Goal: Task Accomplishment & Management: Manage account settings

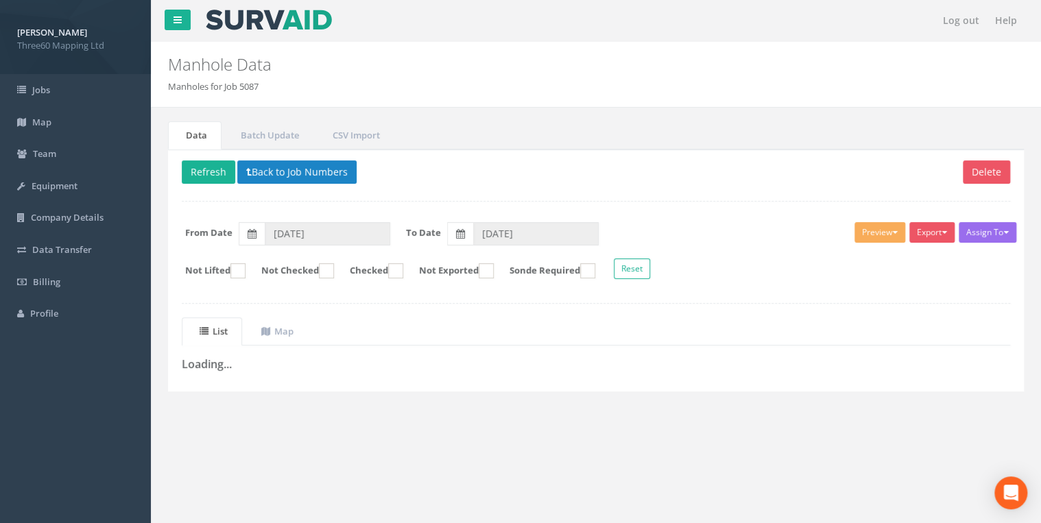
click at [338, 206] on div "Delete Refresh Back to Job Numbers Assign To No Companies Added Export 360 Manh…" at bounding box center [596, 271] width 856 height 242
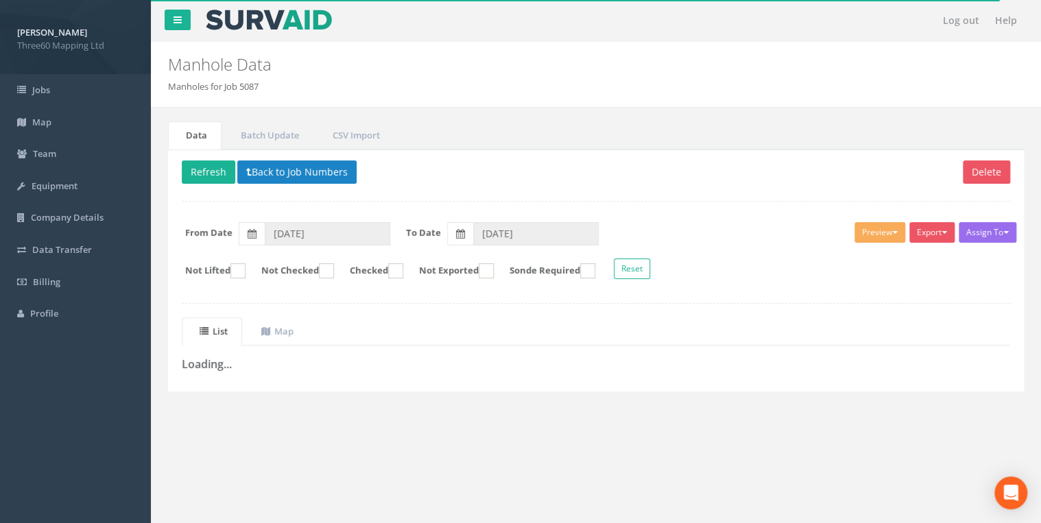
click at [459, 167] on p "Delete Refresh Back to Job Numbers" at bounding box center [596, 173] width 828 height 27
click at [405, 178] on p "Delete Refresh Back to Job Numbers" at bounding box center [596, 173] width 828 height 27
drag, startPoint x: 405, startPoint y: 178, endPoint x: 372, endPoint y: 85, distance: 98.3
click at [372, 84] on ol "Manholes for Job 5087" at bounding box center [523, 86] width 710 height 13
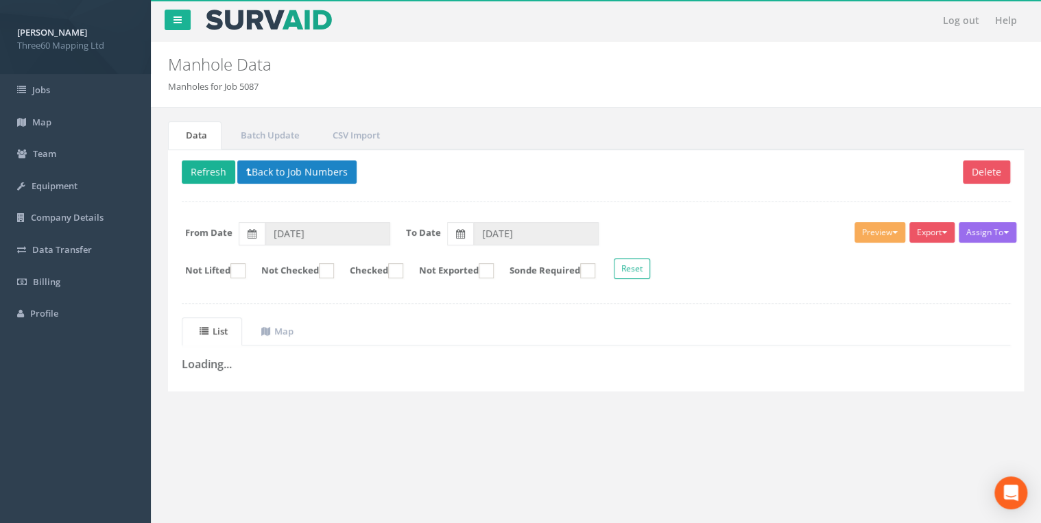
drag, startPoint x: 349, startPoint y: 86, endPoint x: 302, endPoint y: 101, distance: 49.5
click at [349, 86] on ol "Manholes for Job 5087" at bounding box center [523, 86] width 710 height 13
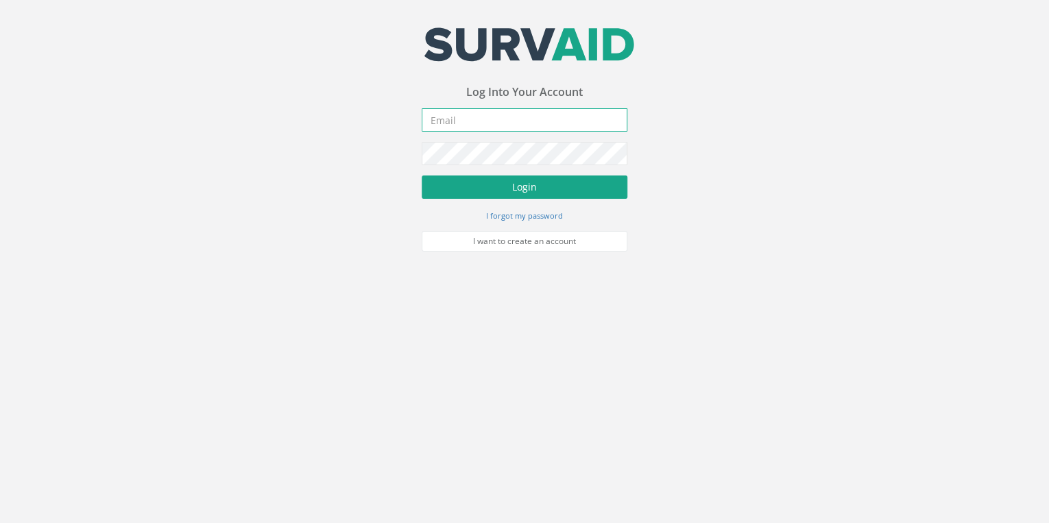
type input "[EMAIL_ADDRESS][DOMAIN_NAME]"
click at [521, 176] on button "Login" at bounding box center [525, 187] width 206 height 23
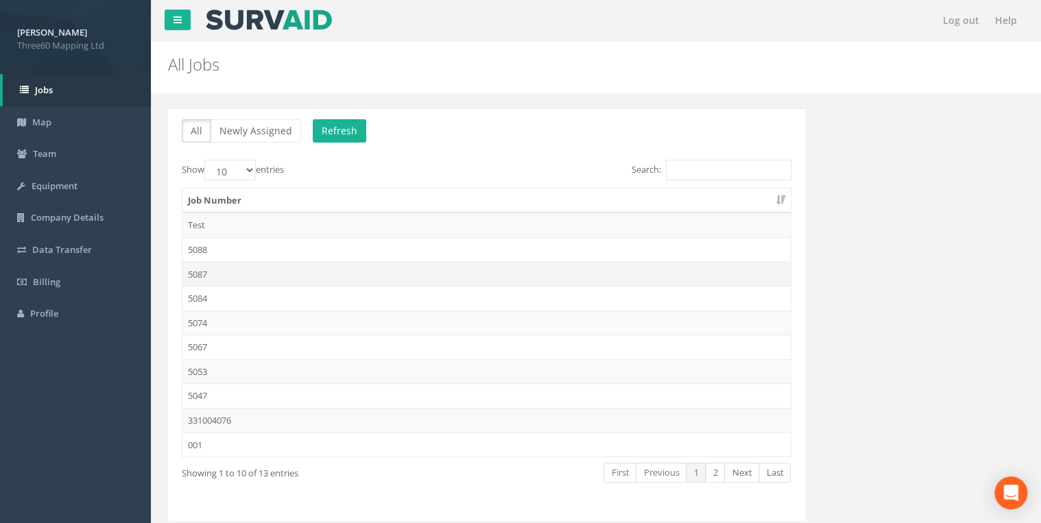
click at [192, 271] on td "5087" at bounding box center [486, 274] width 608 height 25
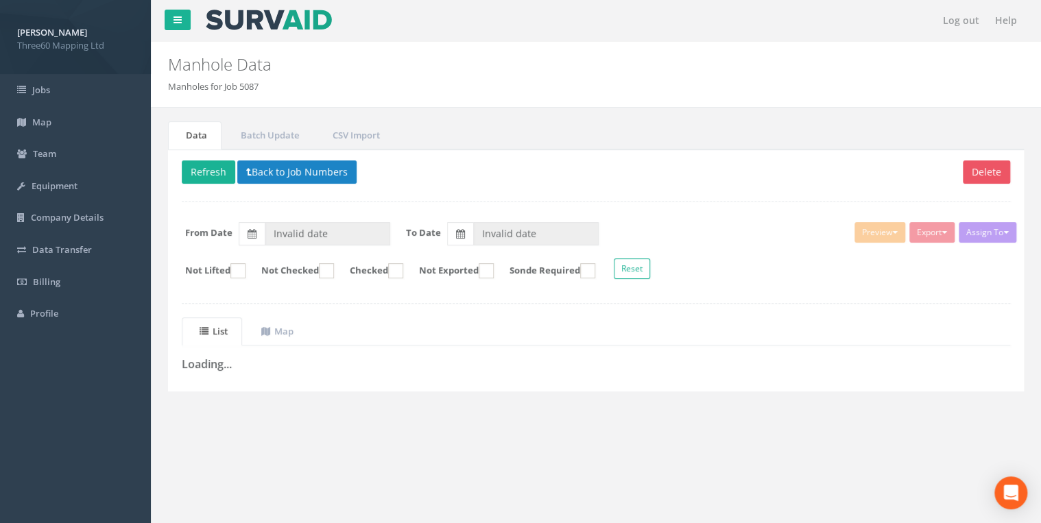
type input "26/08/2025"
type input "04/09/2025"
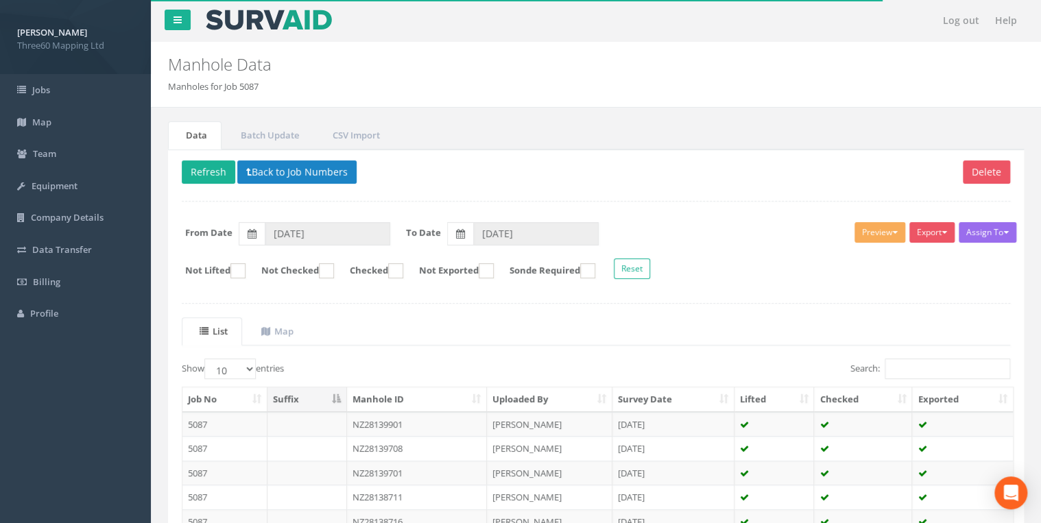
scroll to position [238, 0]
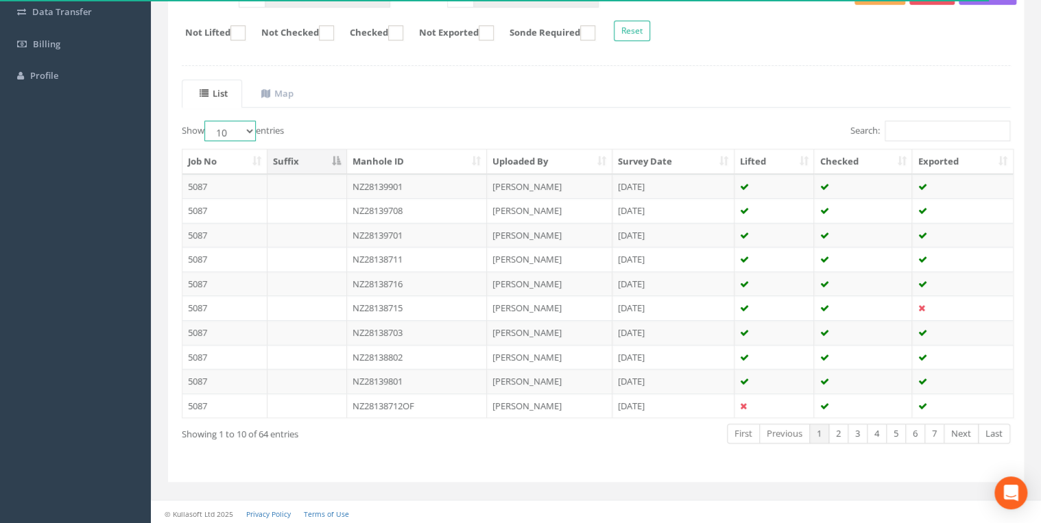
click at [241, 130] on select "10 25 50 100" at bounding box center [229, 131] width 51 height 21
select select "50"
click at [206, 121] on select "10 25 50 100" at bounding box center [229, 131] width 51 height 21
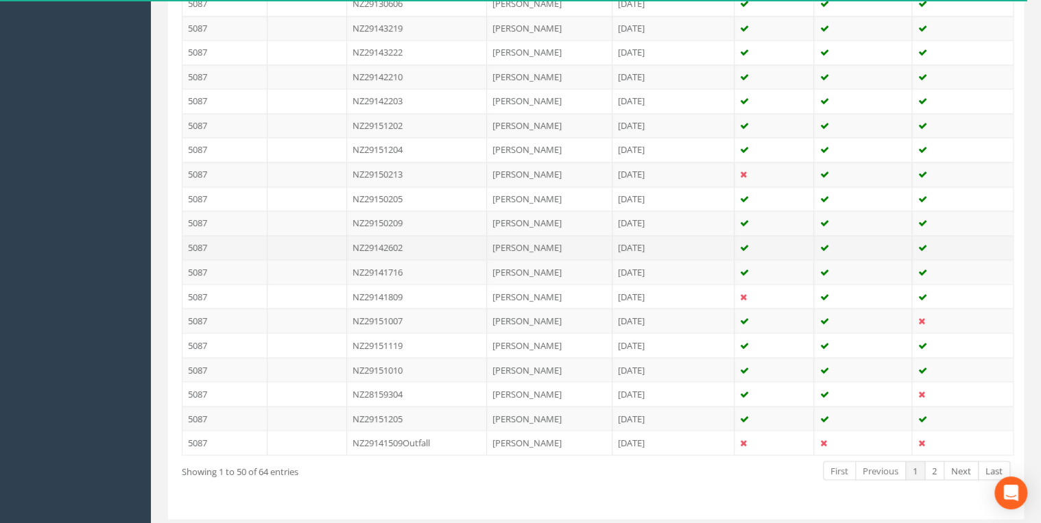
scroll to position [1208, 0]
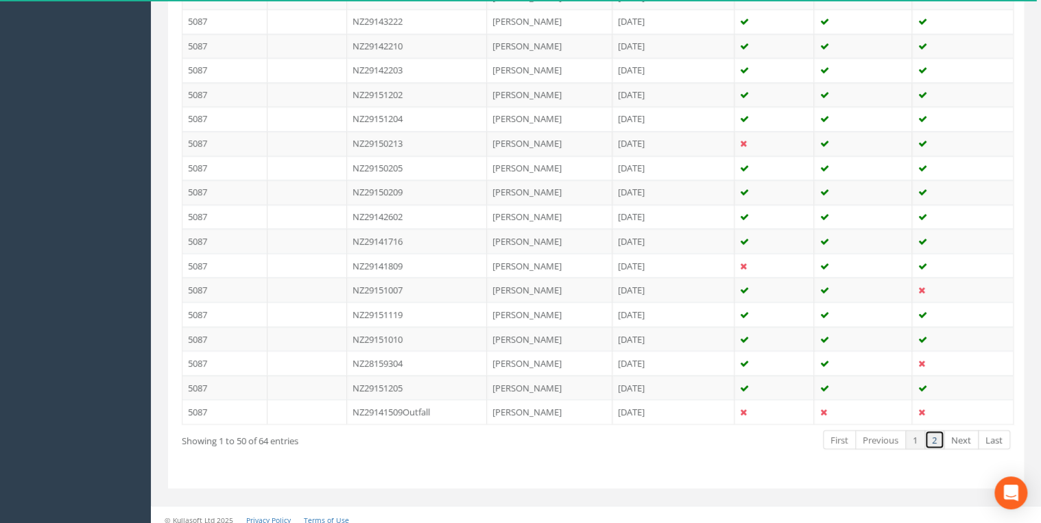
click at [933, 433] on link "2" at bounding box center [934, 440] width 20 height 20
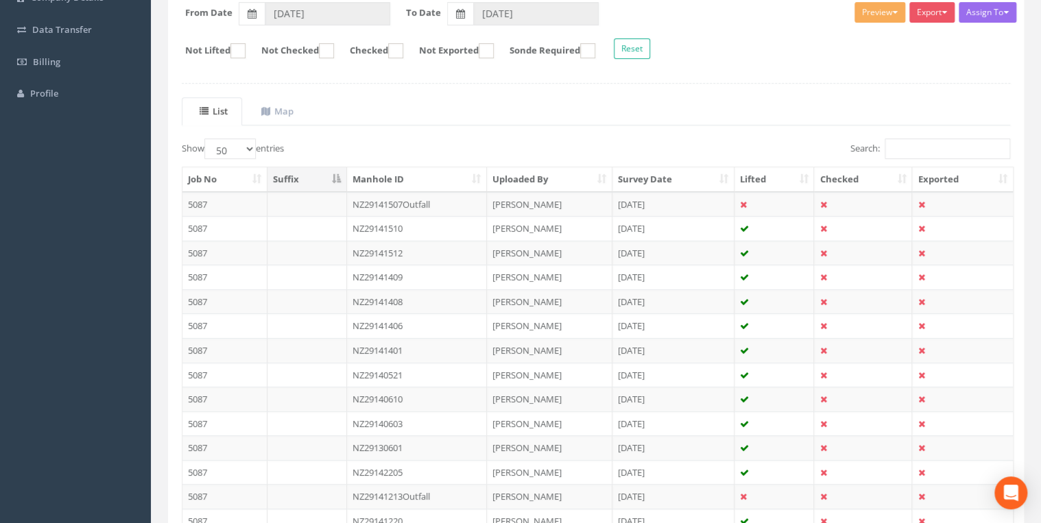
scroll to position [189, 0]
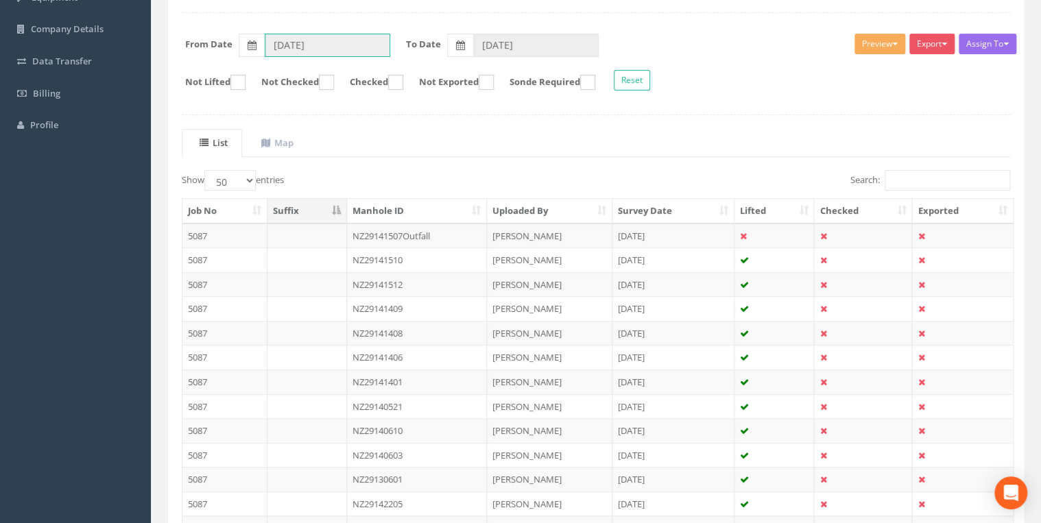
click at [334, 50] on input "26/08/2025" at bounding box center [328, 45] width 126 height 23
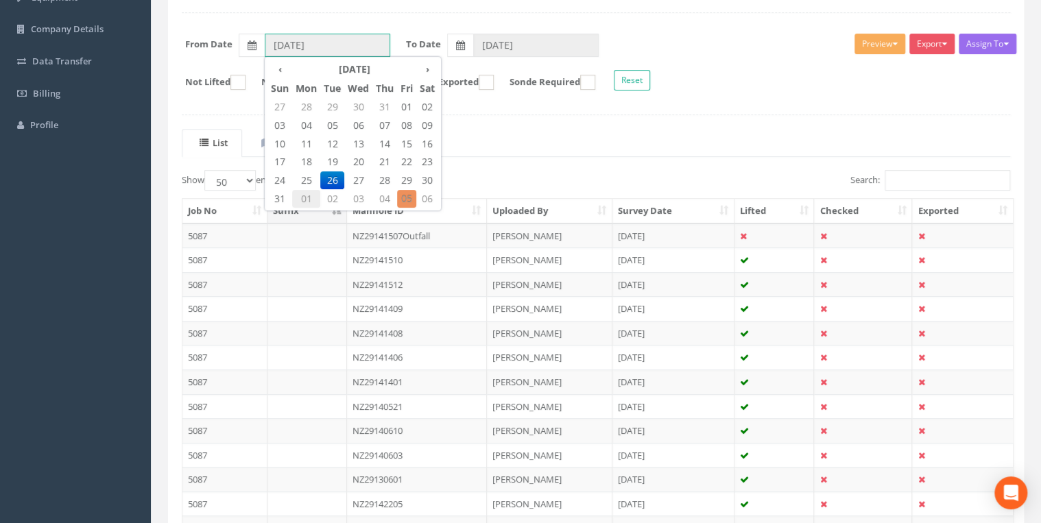
click at [304, 197] on span "01" at bounding box center [306, 199] width 28 height 18
type input "[DATE]"
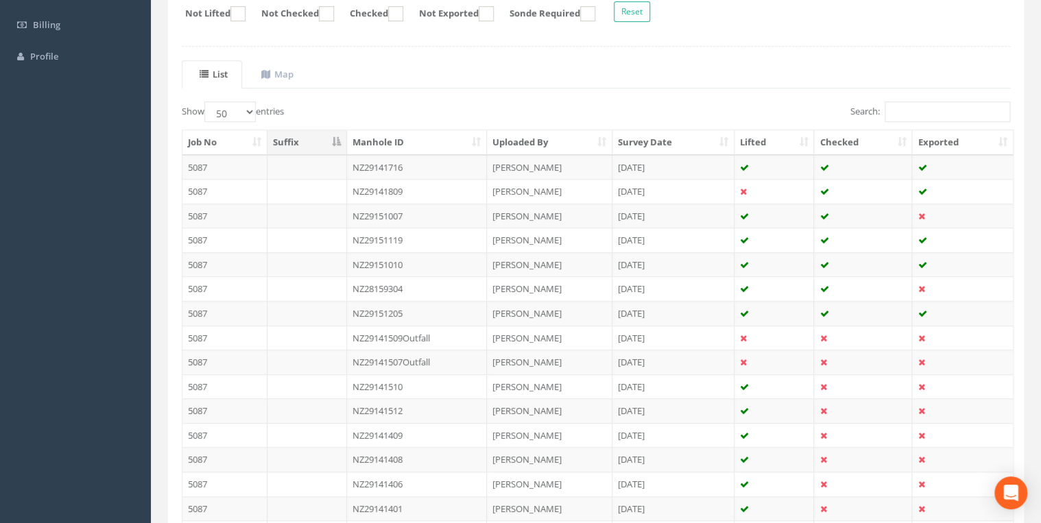
scroll to position [236, 0]
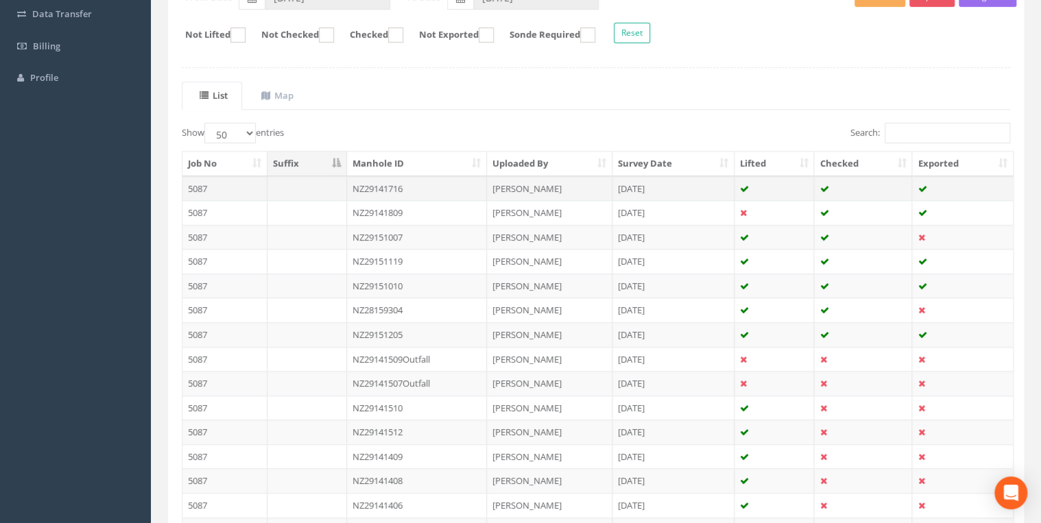
click at [420, 182] on td "NZ29141716" at bounding box center [417, 188] width 141 height 25
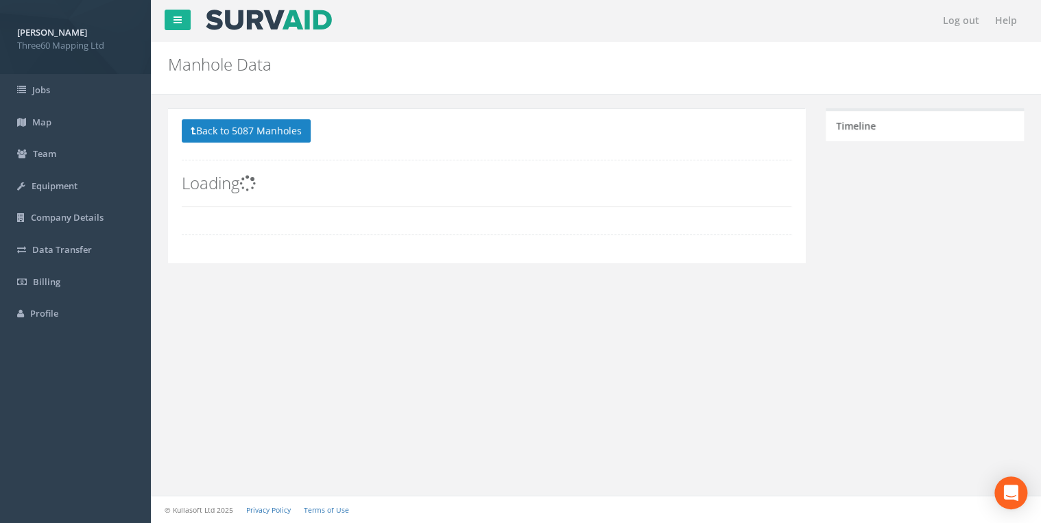
scroll to position [0, 0]
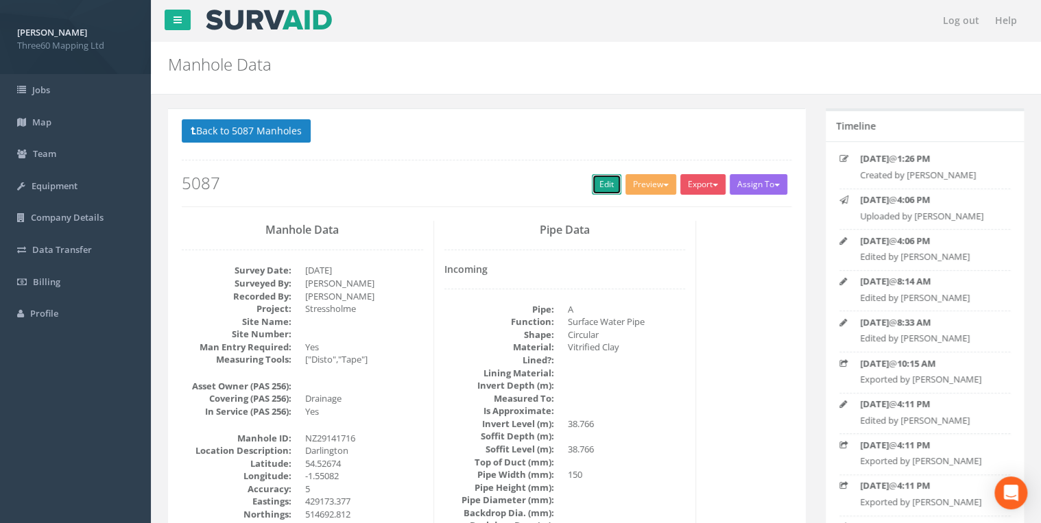
drag, startPoint x: 588, startPoint y: 180, endPoint x: 82, endPoint y: 337, distance: 529.3
click at [592, 180] on link "Edit" at bounding box center [606, 184] width 29 height 21
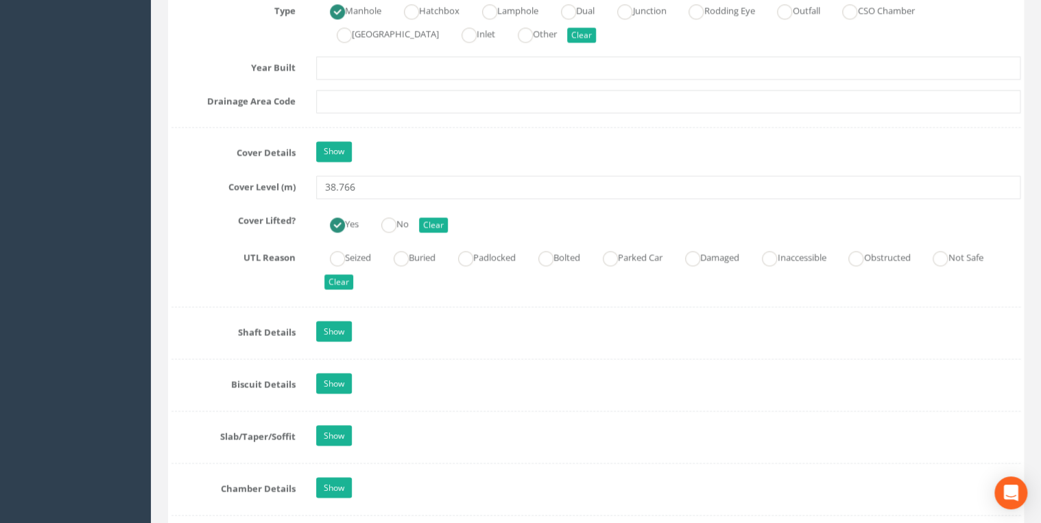
scroll to position [1170, 0]
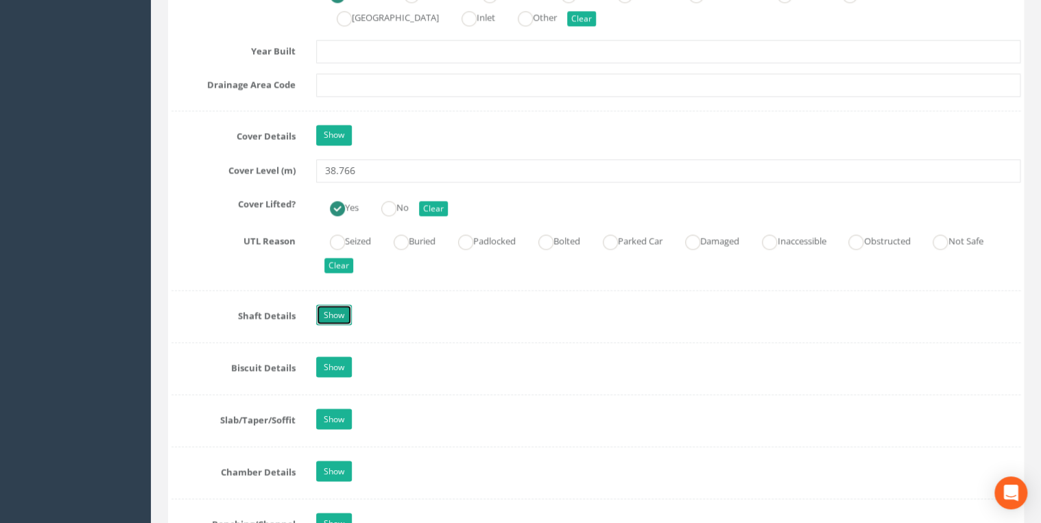
click at [322, 312] on link "Show" at bounding box center [334, 314] width 36 height 21
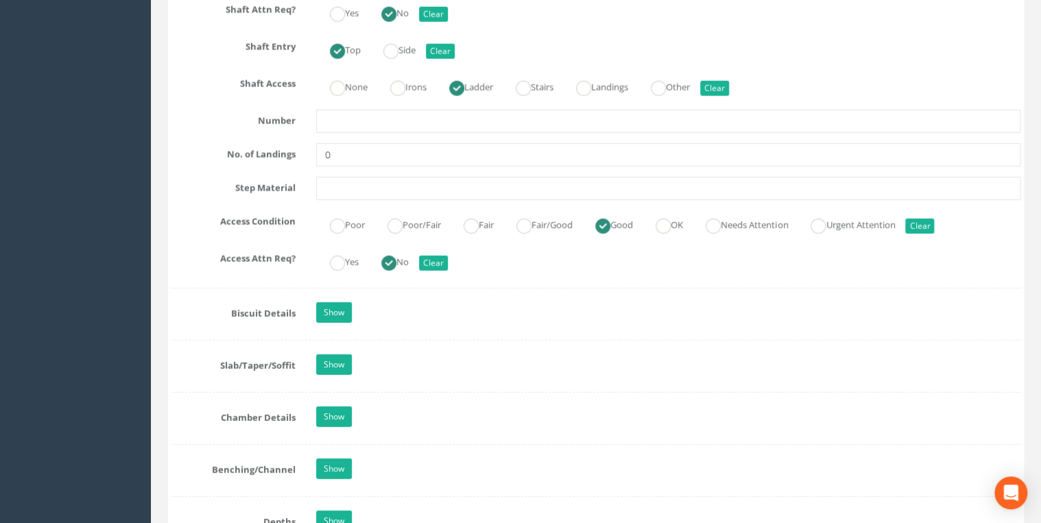
scroll to position [1902, 0]
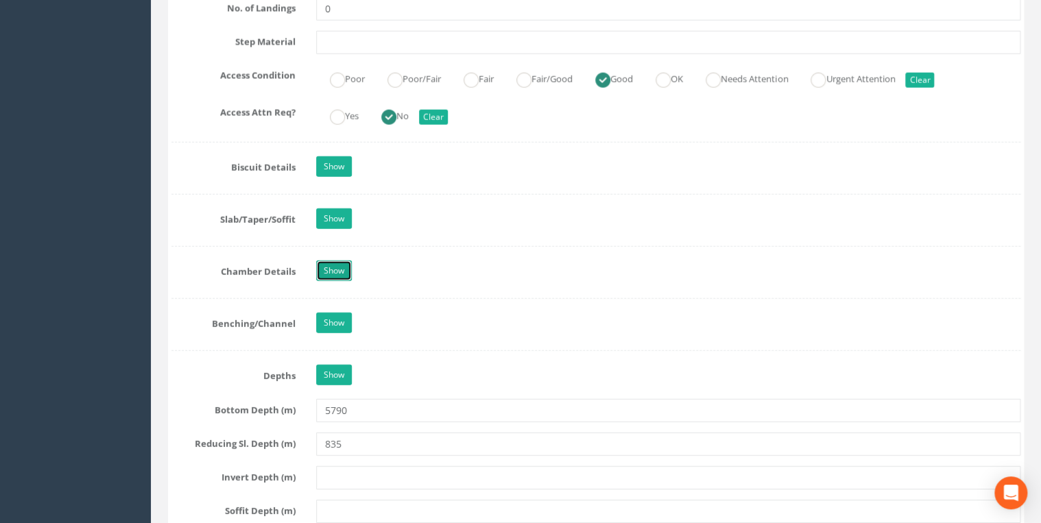
click at [346, 261] on link "Show" at bounding box center [334, 271] width 36 height 21
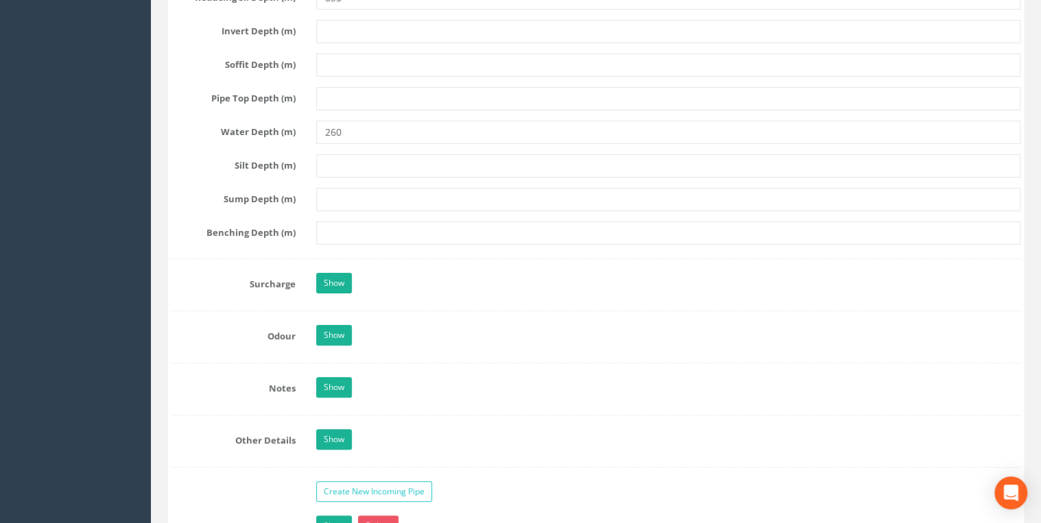
scroll to position [2706, 0]
click at [353, 271] on div "Show" at bounding box center [668, 283] width 725 height 24
click at [341, 271] on link "Show" at bounding box center [334, 281] width 36 height 21
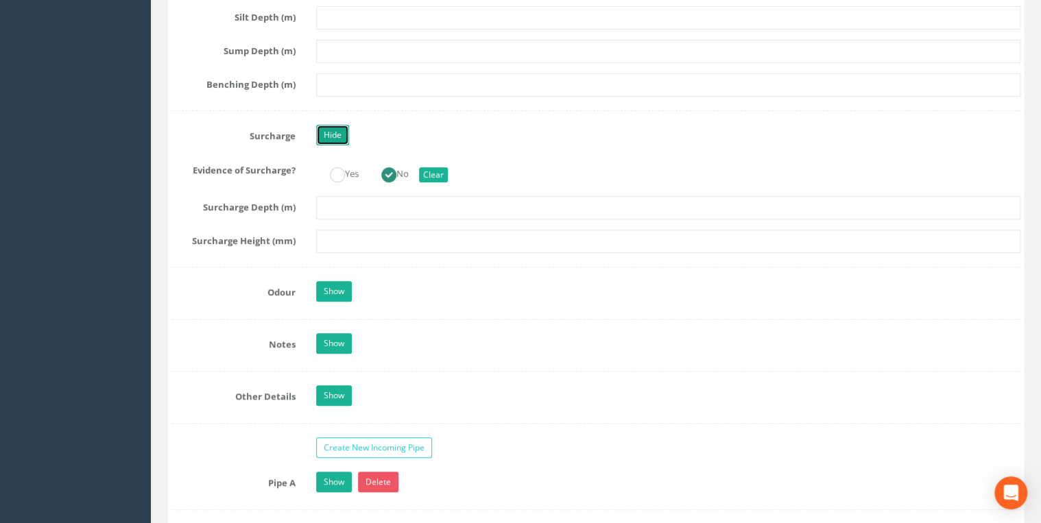
scroll to position [2853, 0]
click at [330, 334] on link "Show" at bounding box center [334, 343] width 36 height 21
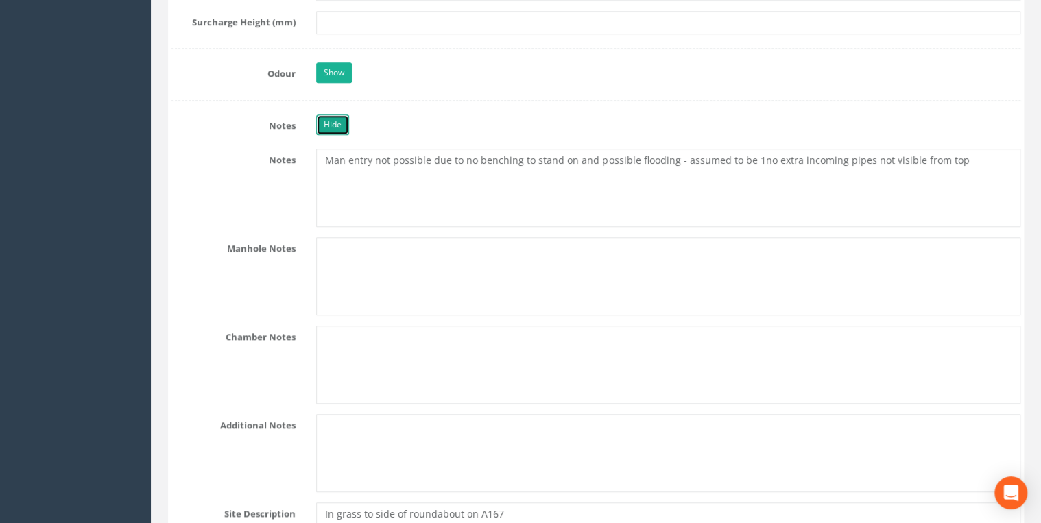
scroll to position [3072, 0]
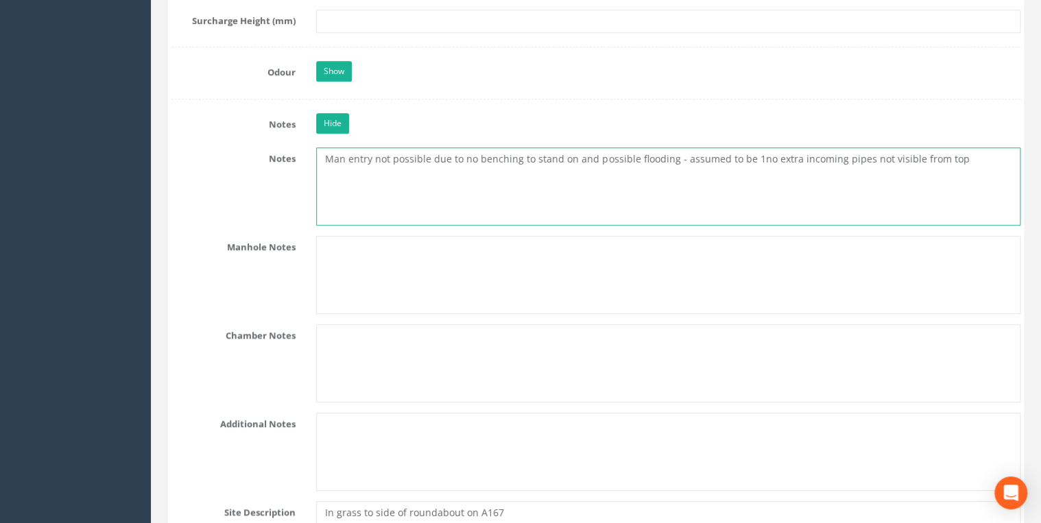
click at [957, 154] on textarea "Man entry not possible due to no benching to stand on and possible flooding - a…" at bounding box center [668, 186] width 704 height 78
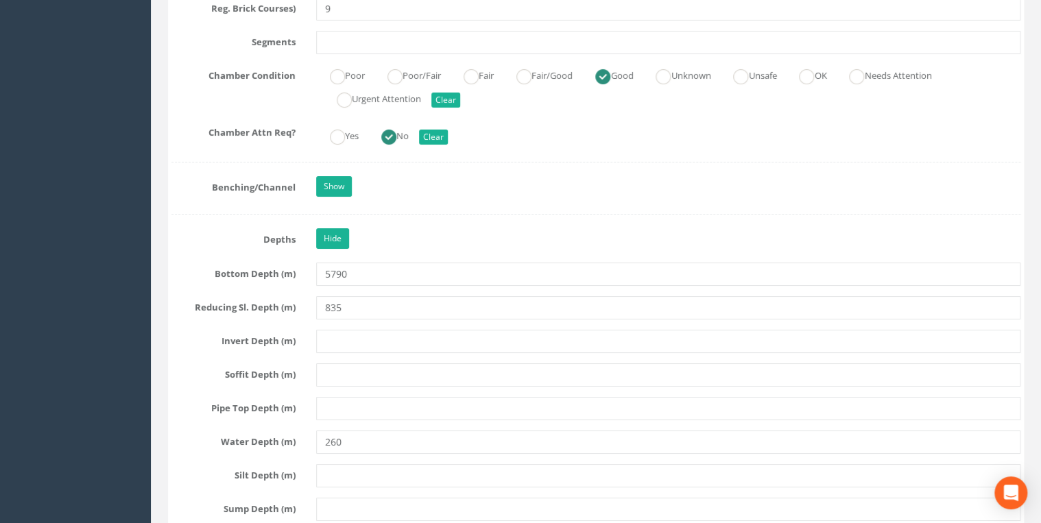
scroll to position [2560, 0]
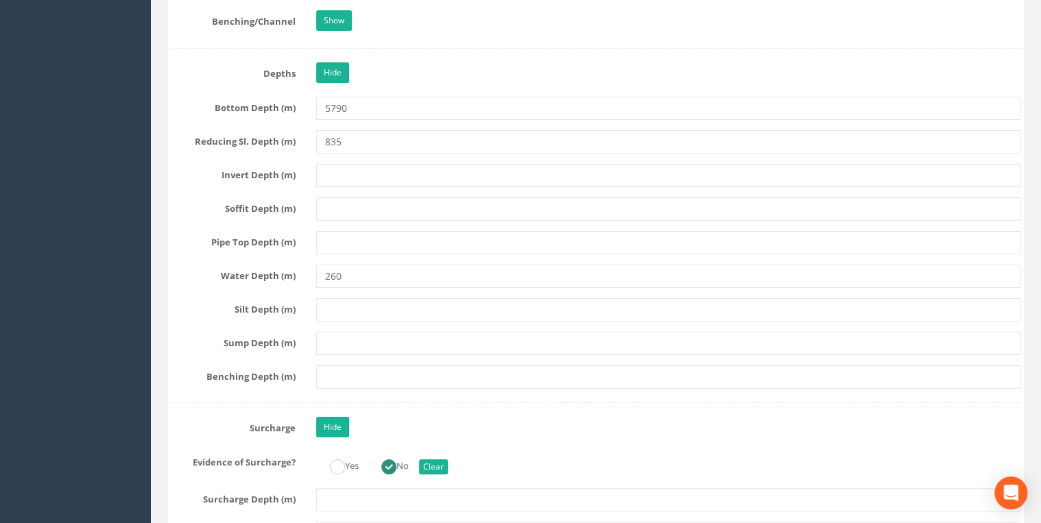
type textarea "Man entry not possible due to no benching to stand on and possible flooding - a…"
drag, startPoint x: 354, startPoint y: 99, endPoint x: 292, endPoint y: 101, distance: 61.8
click at [292, 101] on div "Bottom Depth (m) 5790" at bounding box center [596, 108] width 870 height 23
type input "4190"
click at [345, 133] on input "835" at bounding box center [668, 141] width 704 height 23
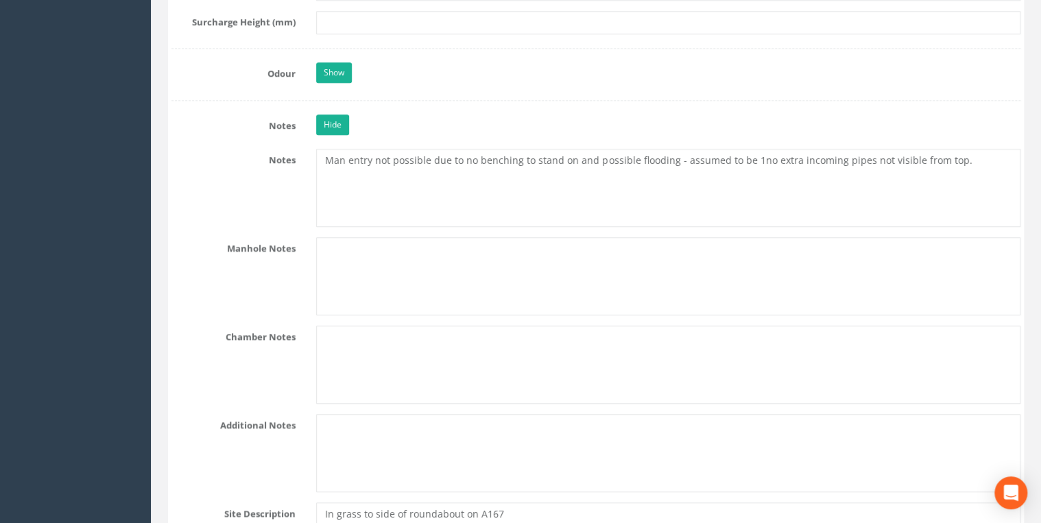
scroll to position [3072, 0]
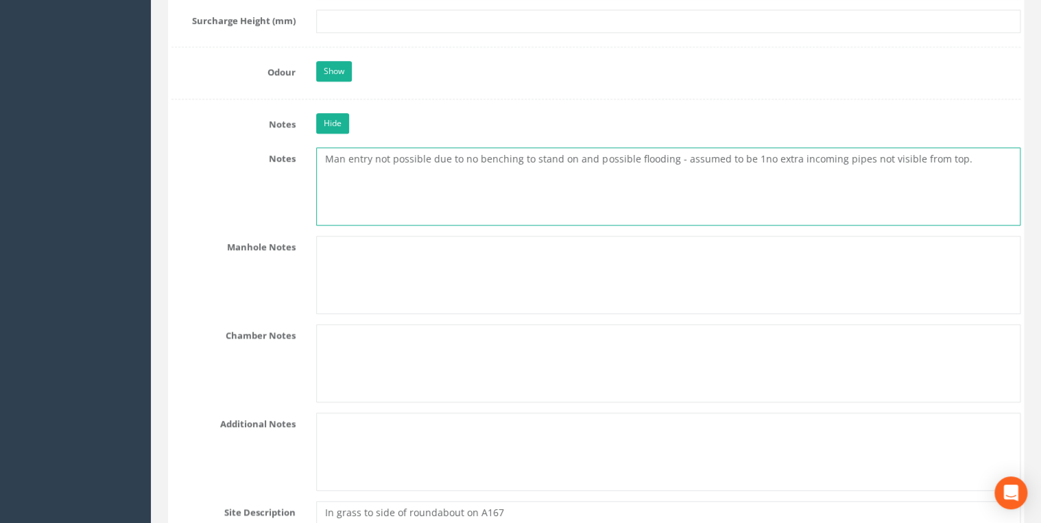
click at [339, 177] on textarea "Man entry not possible due to no benching to stand on and possible flooding - a…" at bounding box center [668, 186] width 704 height 78
type textarea "Man entry not possible due to no benching to stand on and possible flooding - a…"
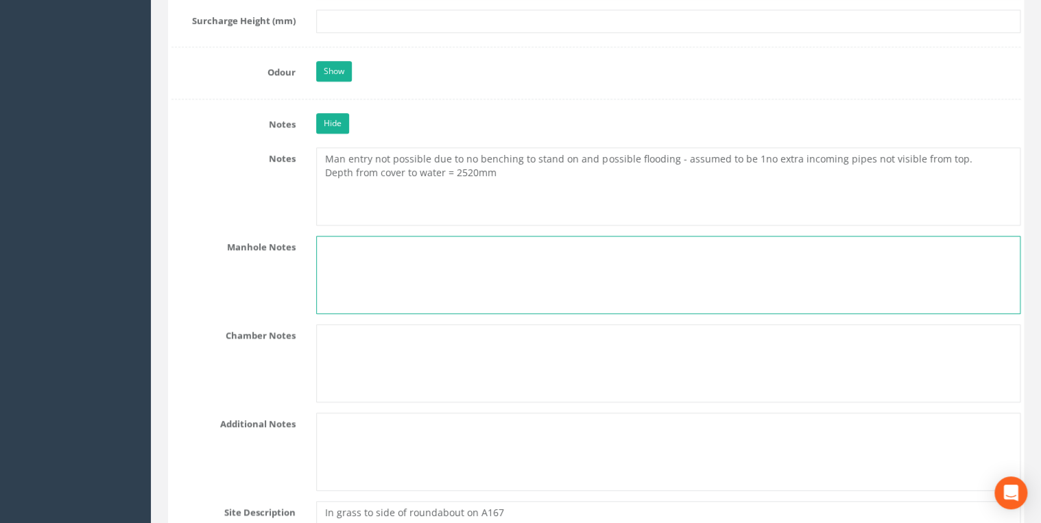
click at [390, 247] on textarea at bounding box center [668, 275] width 704 height 78
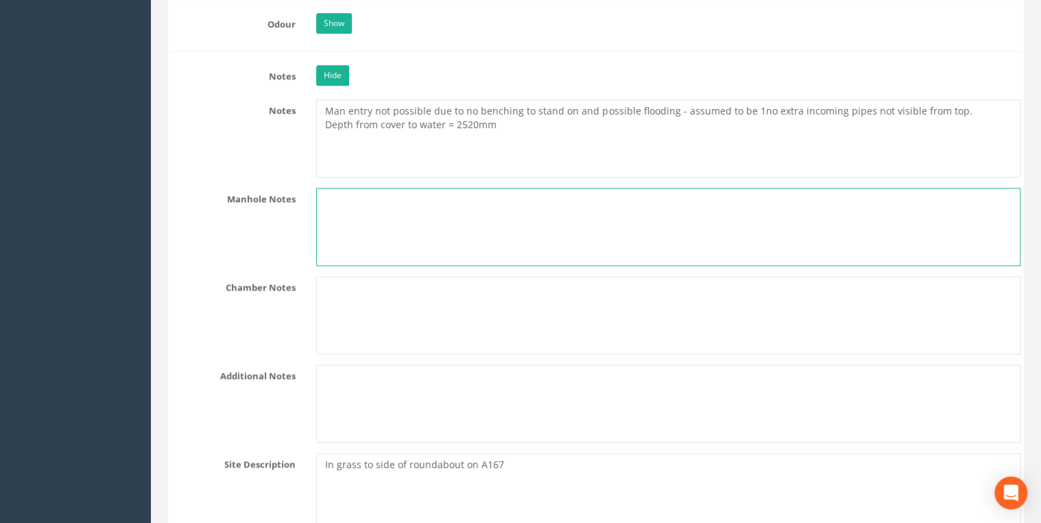
scroll to position [3145, 0]
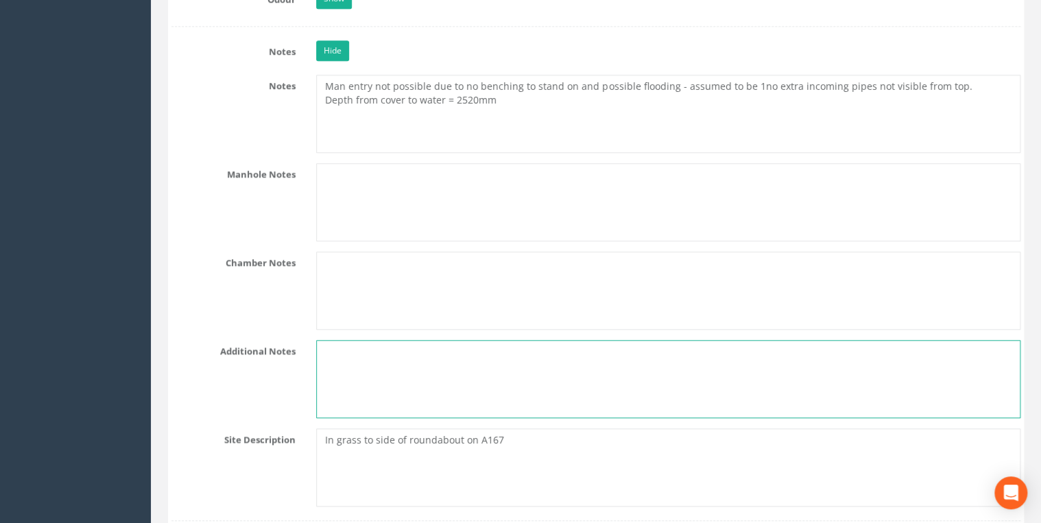
click at [337, 340] on textarea at bounding box center [668, 379] width 704 height 78
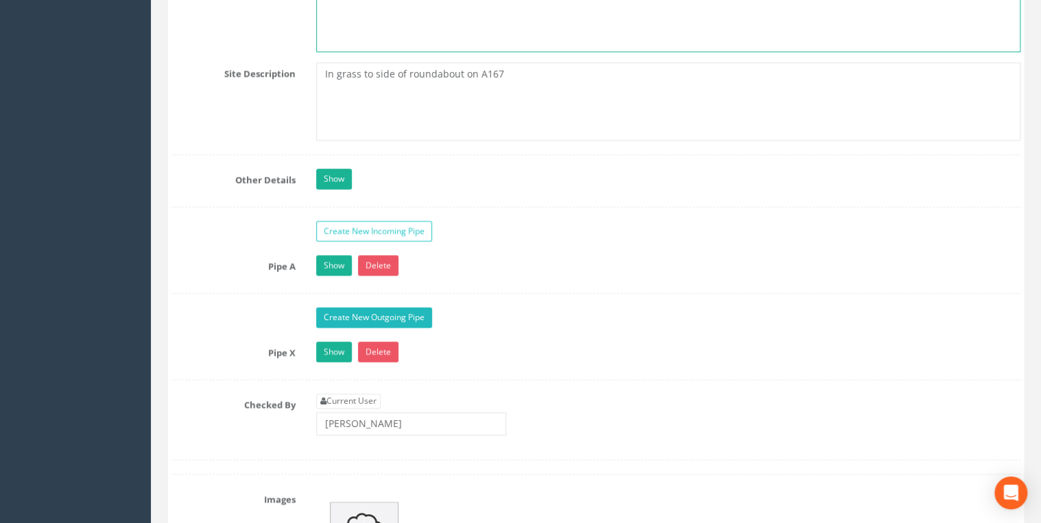
scroll to position [3657, 0]
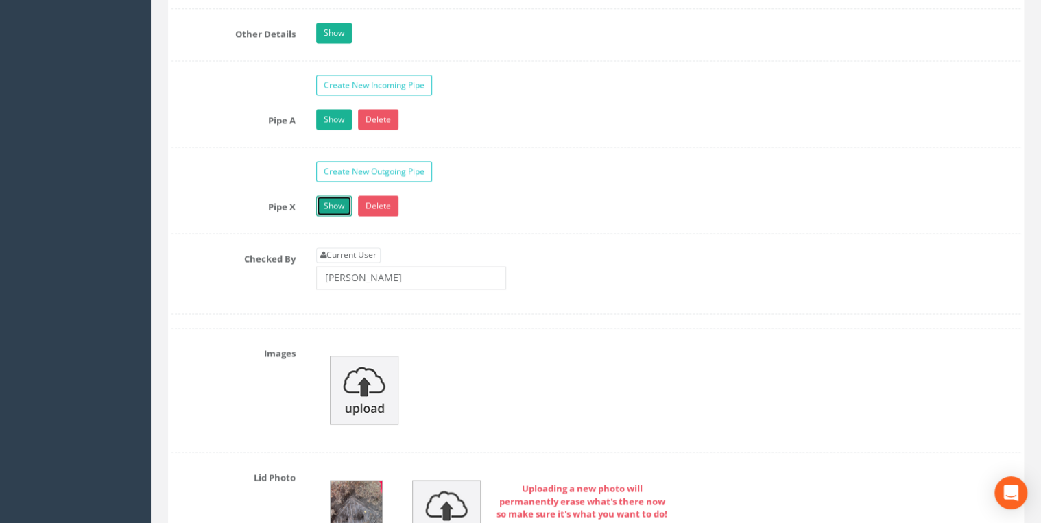
click at [330, 196] on link "Show" at bounding box center [334, 205] width 36 height 21
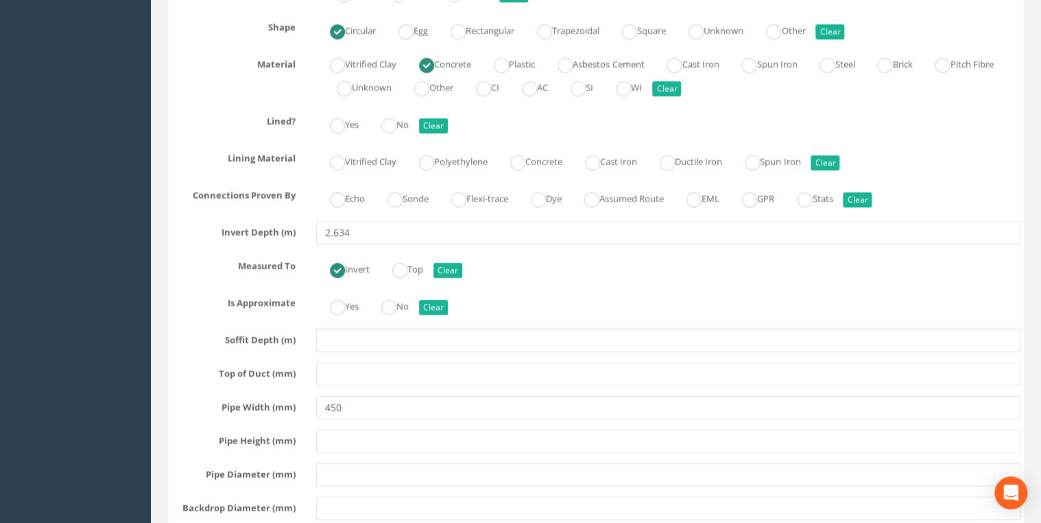
scroll to position [3950, 0]
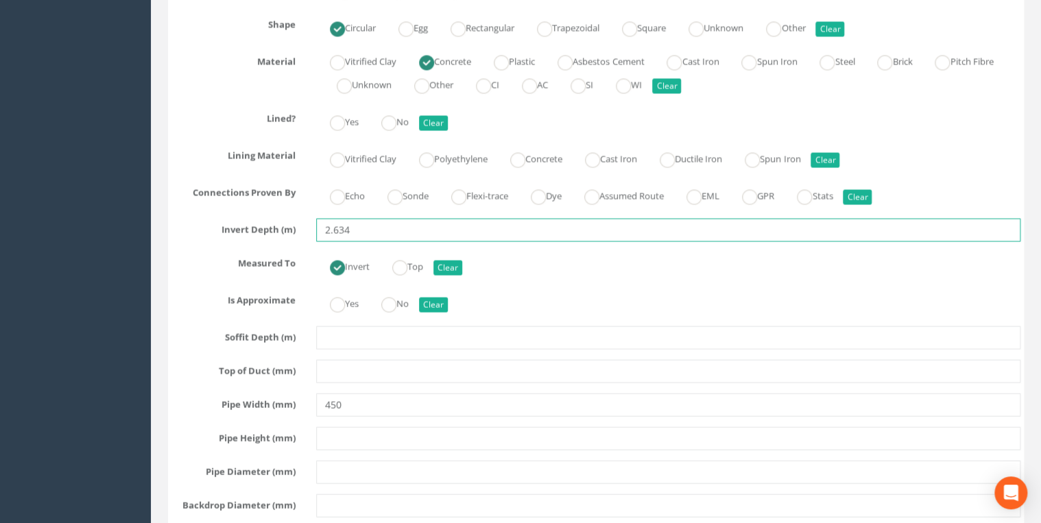
click at [352, 219] on input "2.634" at bounding box center [668, 230] width 704 height 23
type input "2.650"
click at [323, 195] on div "Echo Sonde Flexi-trace Dye Assumed Route EML GPR Stats Clear" at bounding box center [668, 195] width 725 height 27
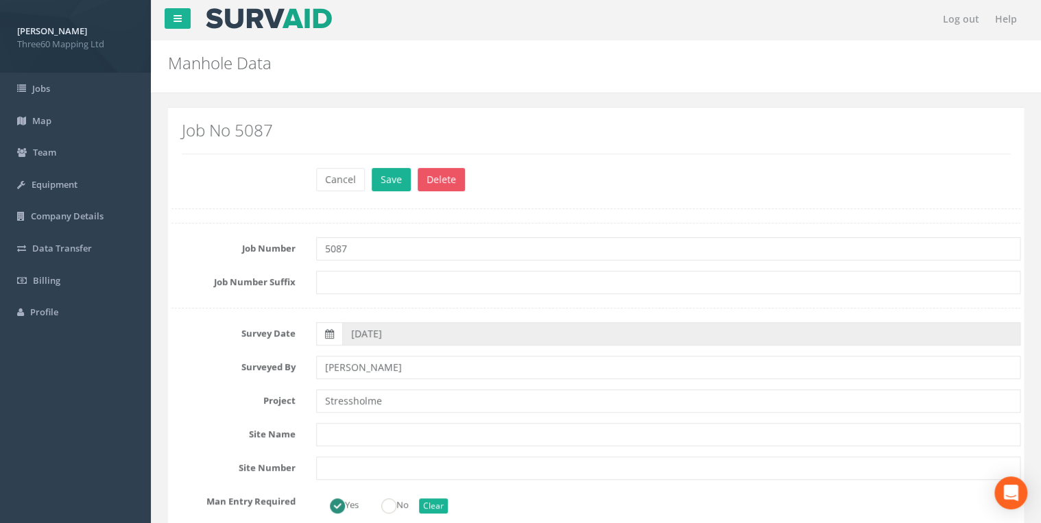
scroll to position [0, 0]
click at [391, 190] on button "Save" at bounding box center [391, 180] width 39 height 23
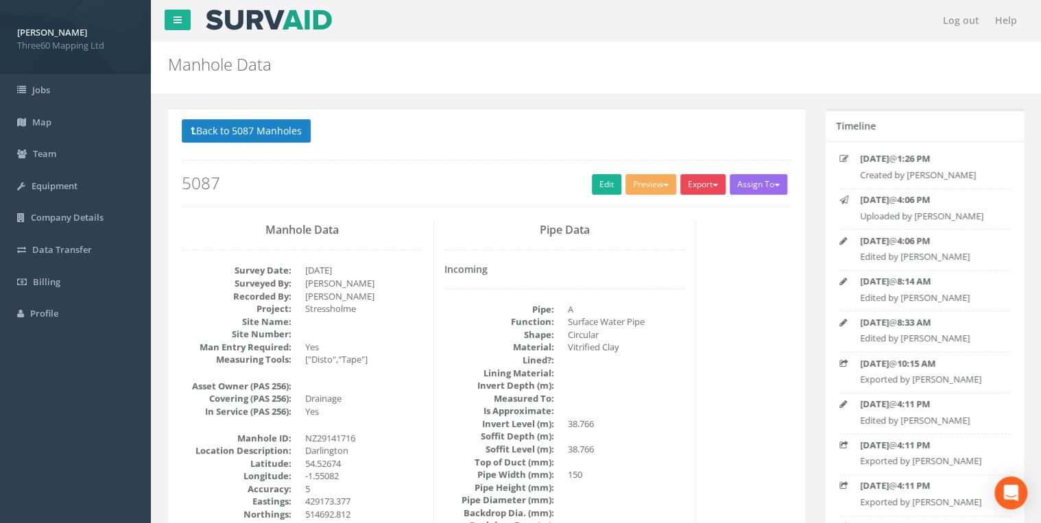
click at [700, 190] on button "Export" at bounding box center [702, 184] width 45 height 21
click at [661, 213] on link "360 Manhole" at bounding box center [675, 212] width 104 height 21
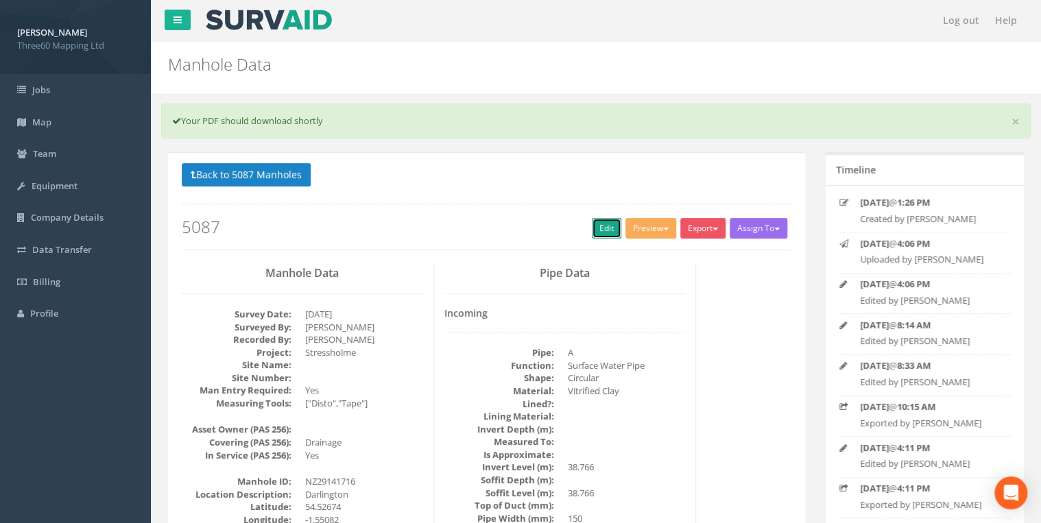
click at [602, 226] on link "Edit" at bounding box center [606, 228] width 29 height 21
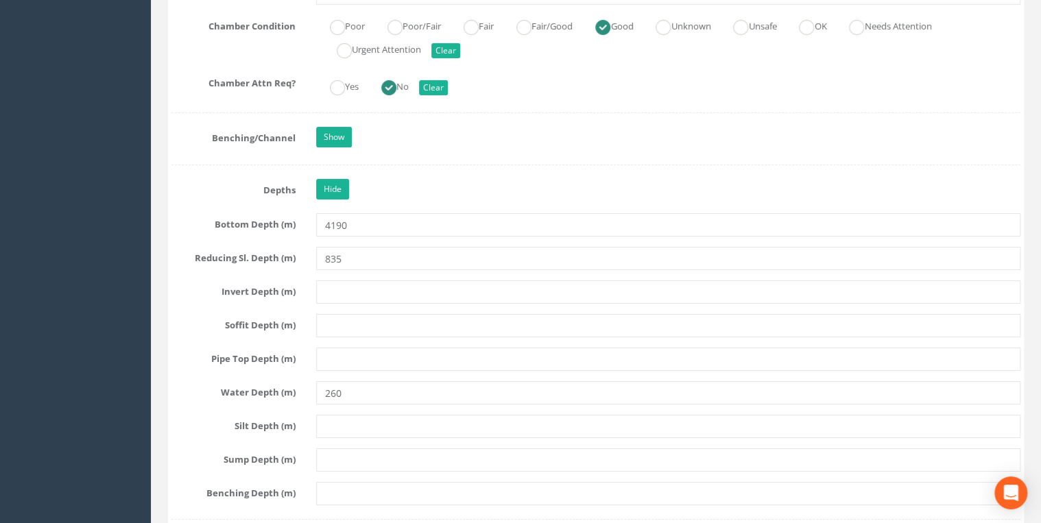
scroll to position [2780, 0]
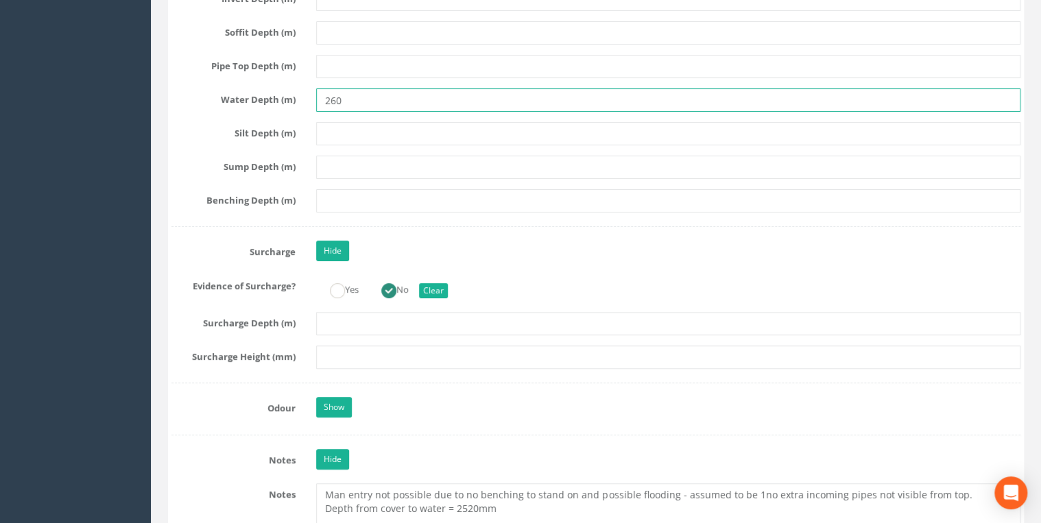
click at [344, 97] on input "260" at bounding box center [668, 99] width 704 height 23
type input "2600"
drag, startPoint x: 326, startPoint y: 142, endPoint x: 332, endPoint y: 136, distance: 7.8
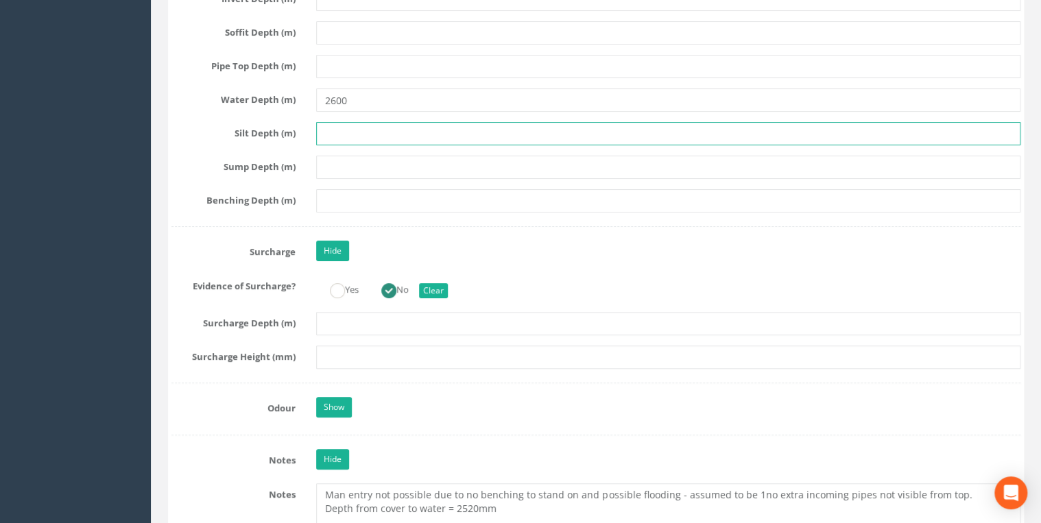
click at [335, 127] on input "text" at bounding box center [668, 133] width 704 height 23
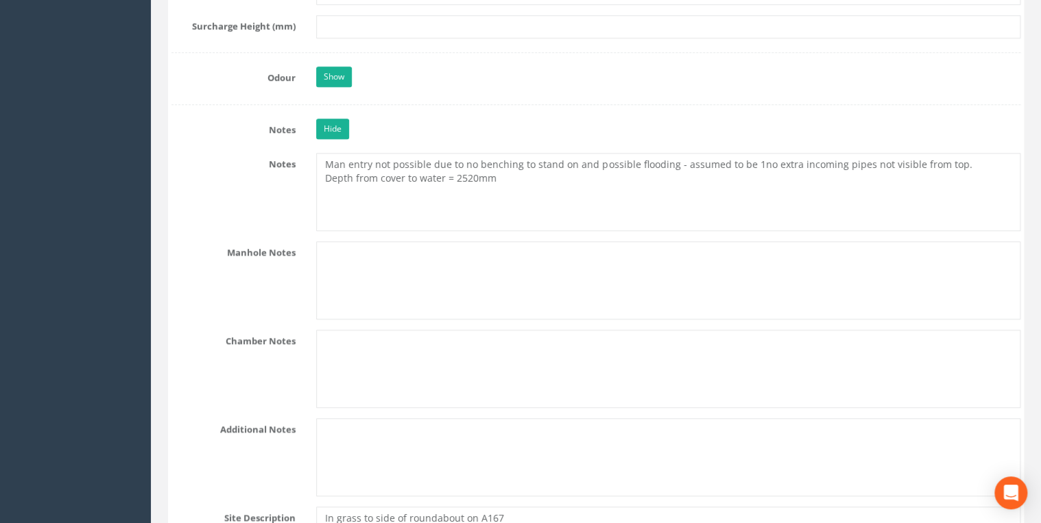
scroll to position [2853, 0]
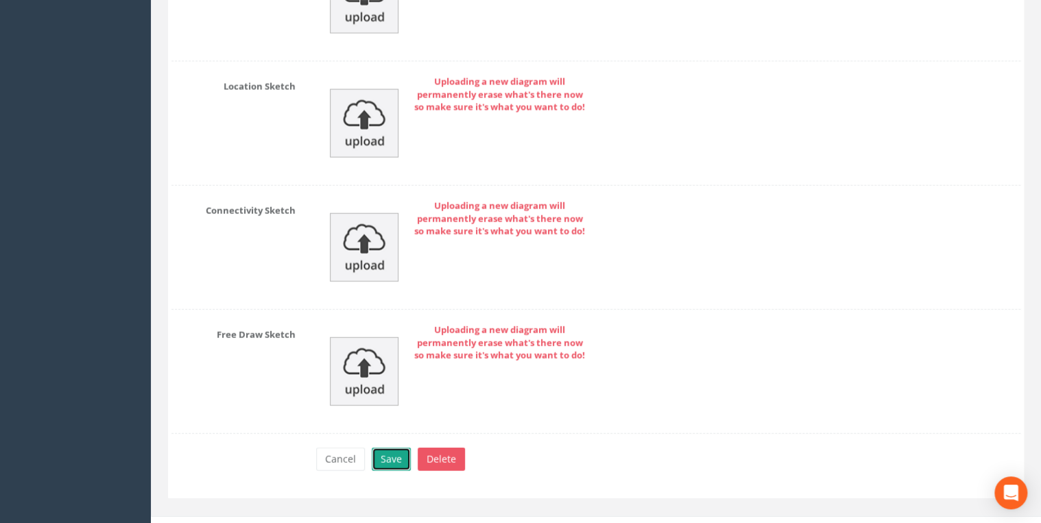
click at [392, 448] on button "Save" at bounding box center [391, 459] width 39 height 23
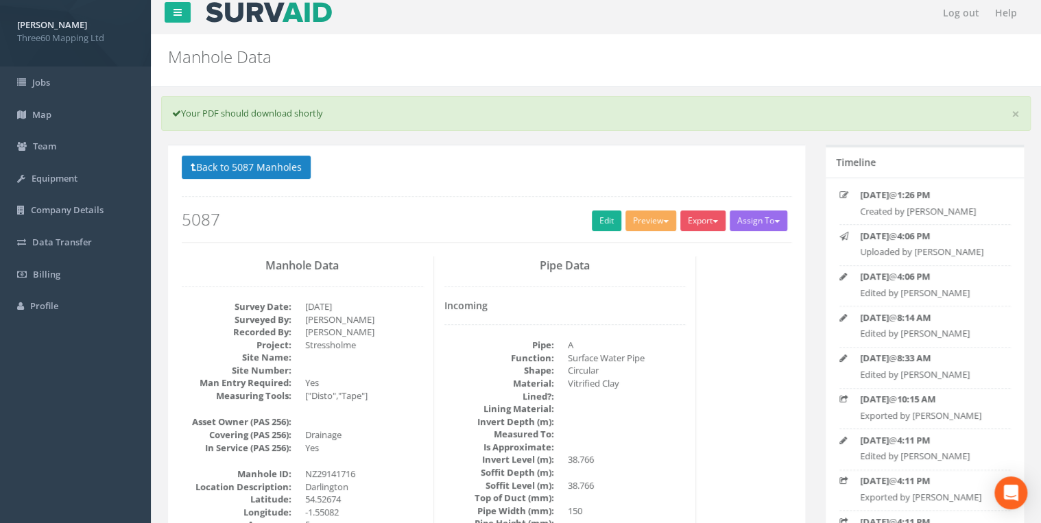
scroll to position [0, 0]
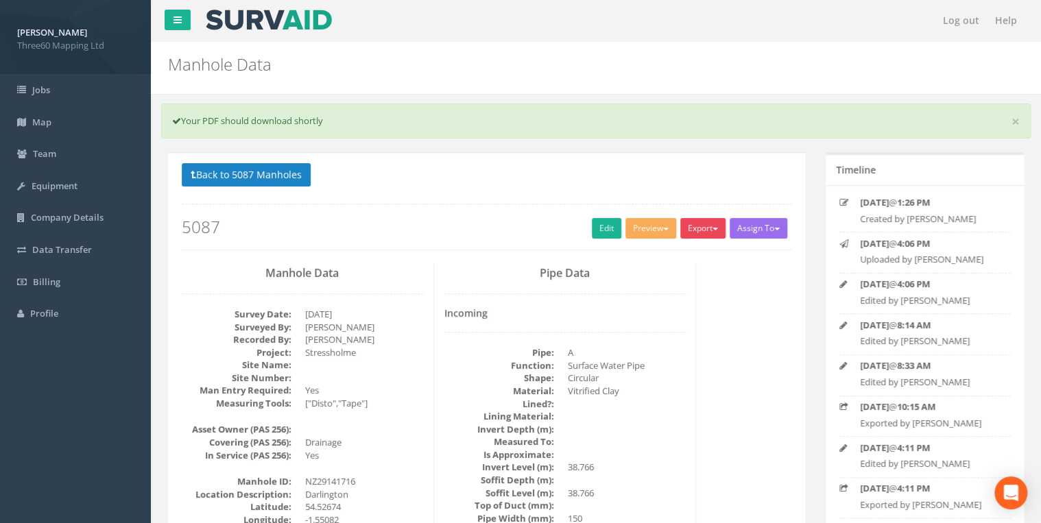
click at [695, 226] on button "Export" at bounding box center [702, 228] width 45 height 21
click at [684, 248] on link "360 Manhole" at bounding box center [675, 256] width 104 height 21
click at [265, 178] on button "Back to 5087 Manholes" at bounding box center [246, 174] width 129 height 23
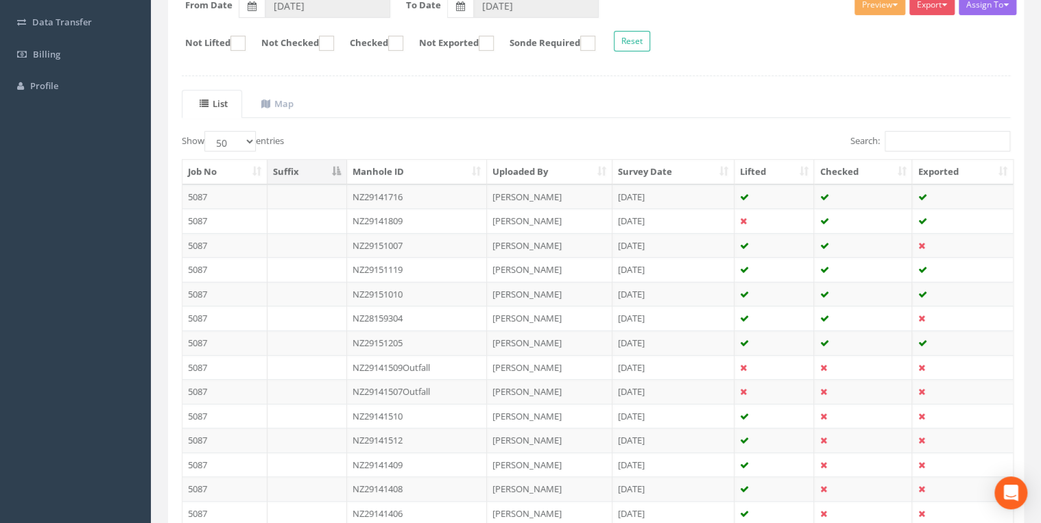
scroll to position [236, 0]
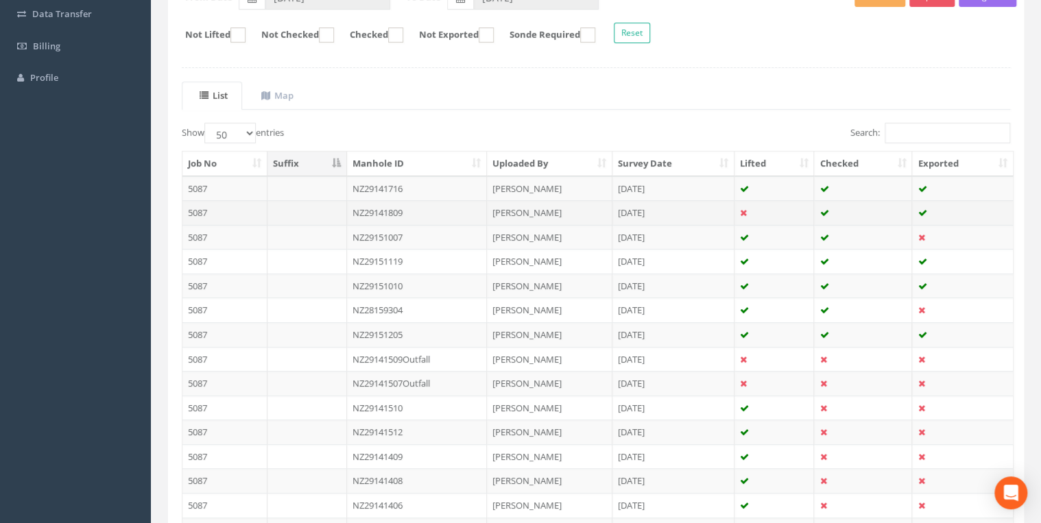
click at [401, 209] on td "NZ29141809" at bounding box center [417, 212] width 141 height 25
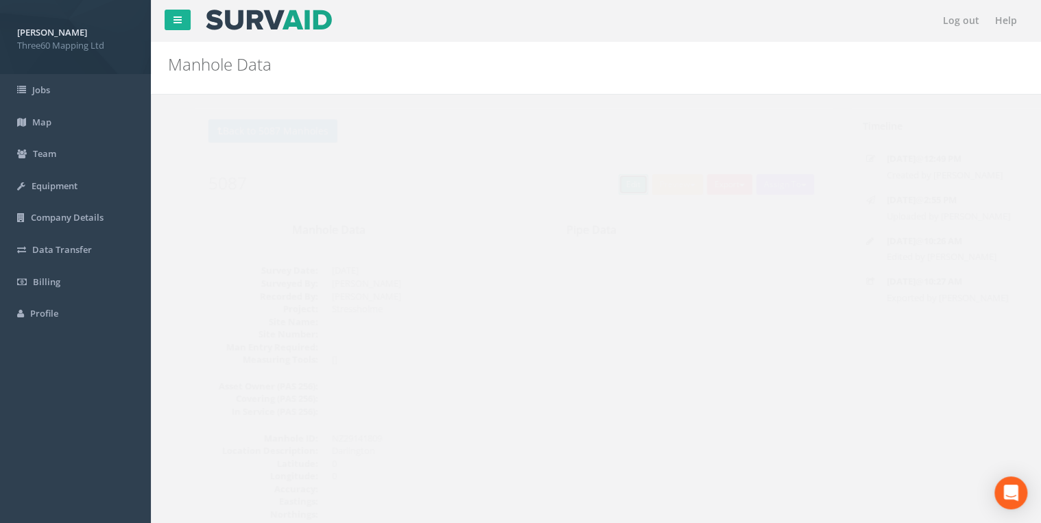
click at [604, 185] on link "Edit" at bounding box center [606, 184] width 29 height 21
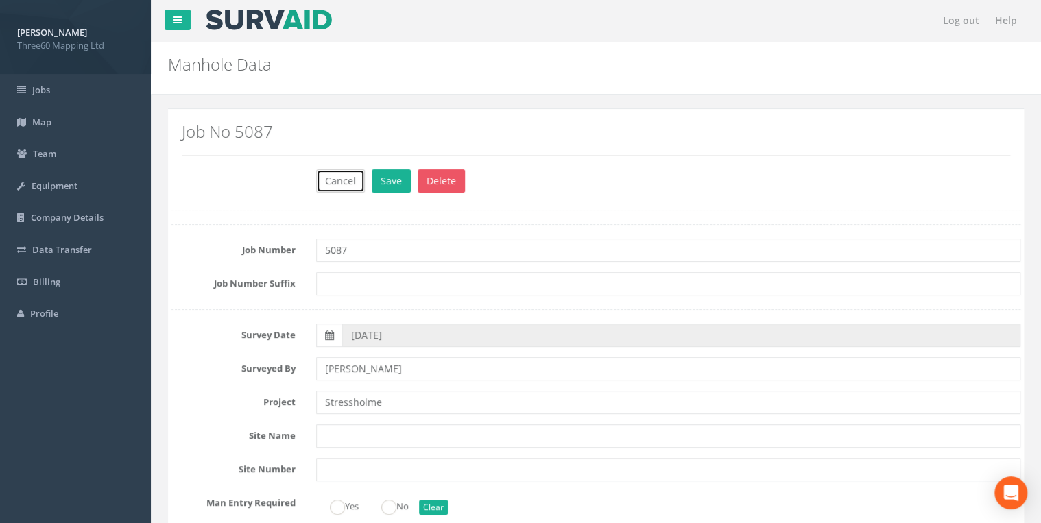
click at [344, 181] on button "Cancel" at bounding box center [340, 180] width 49 height 23
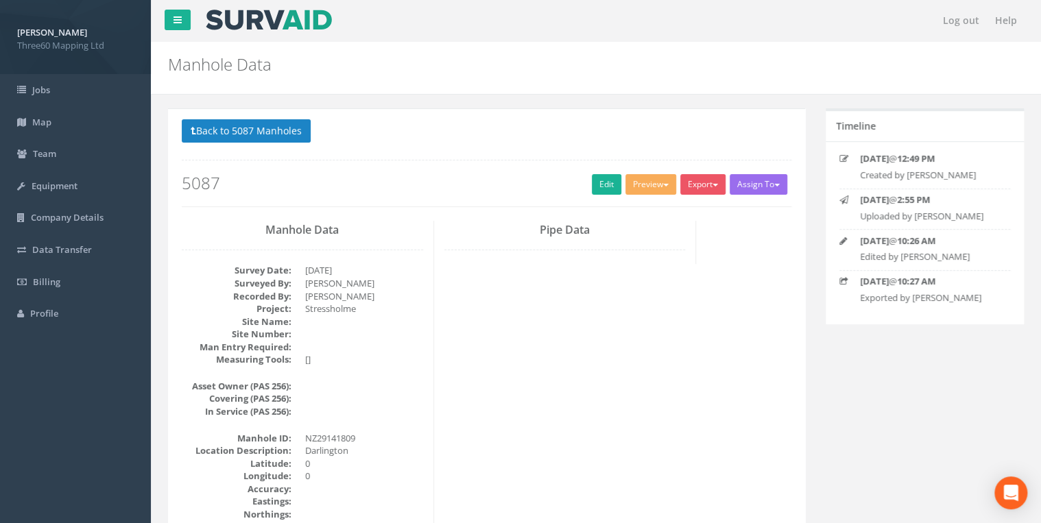
click at [290, 145] on p "Back to 5087 Manholes Back to Map" at bounding box center [487, 132] width 610 height 27
click at [284, 134] on button "Back to 5087 Manholes" at bounding box center [246, 130] width 129 height 23
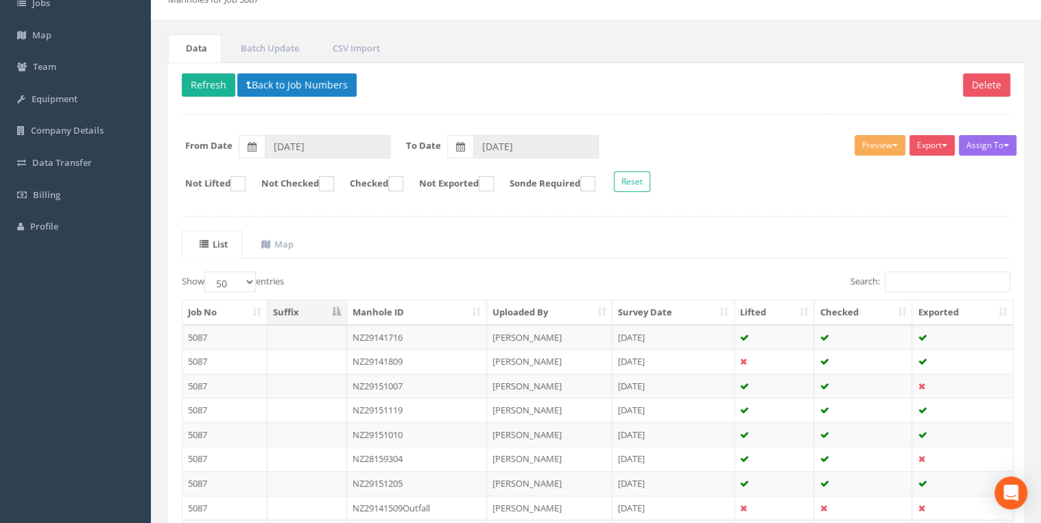
scroll to position [219, 0]
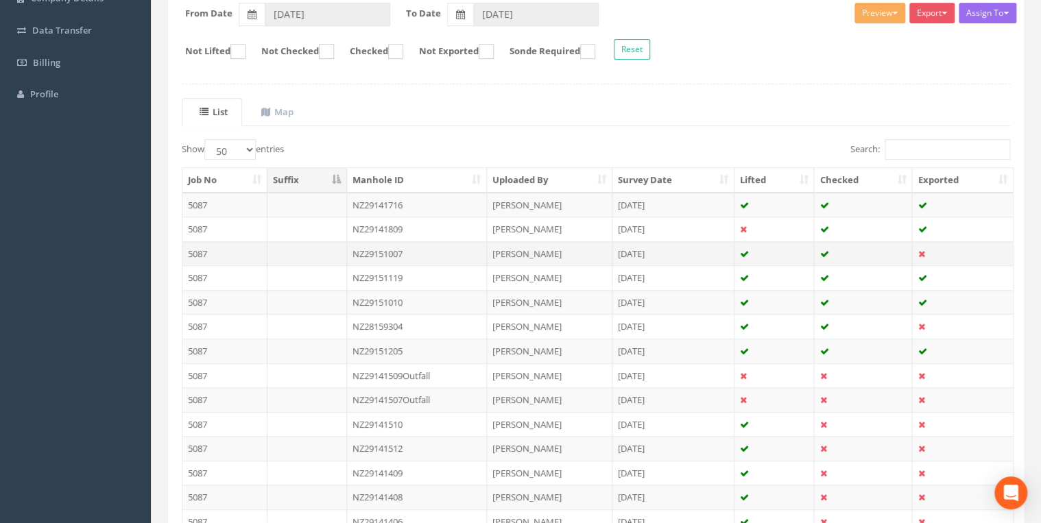
click at [400, 252] on td "NZ29151007" at bounding box center [417, 253] width 141 height 25
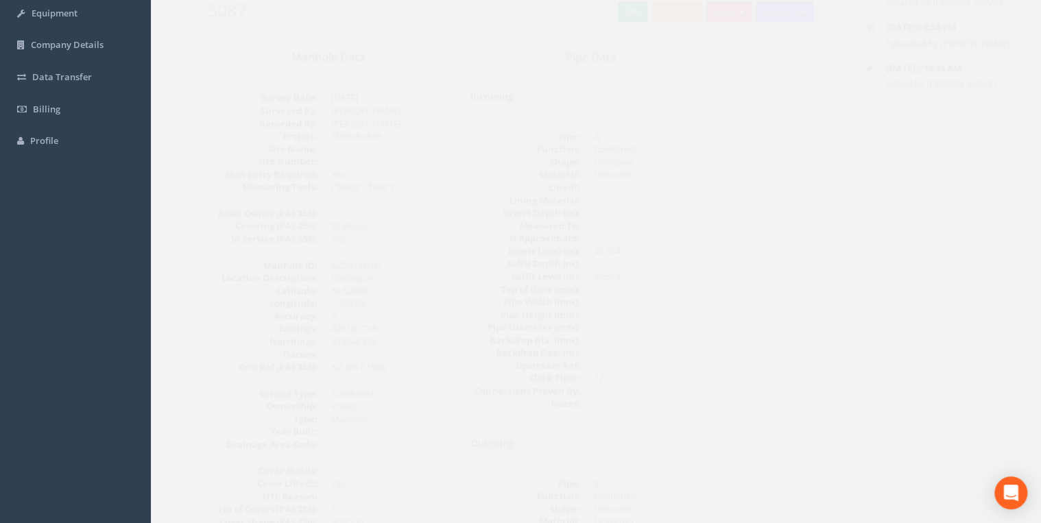
scroll to position [0, 0]
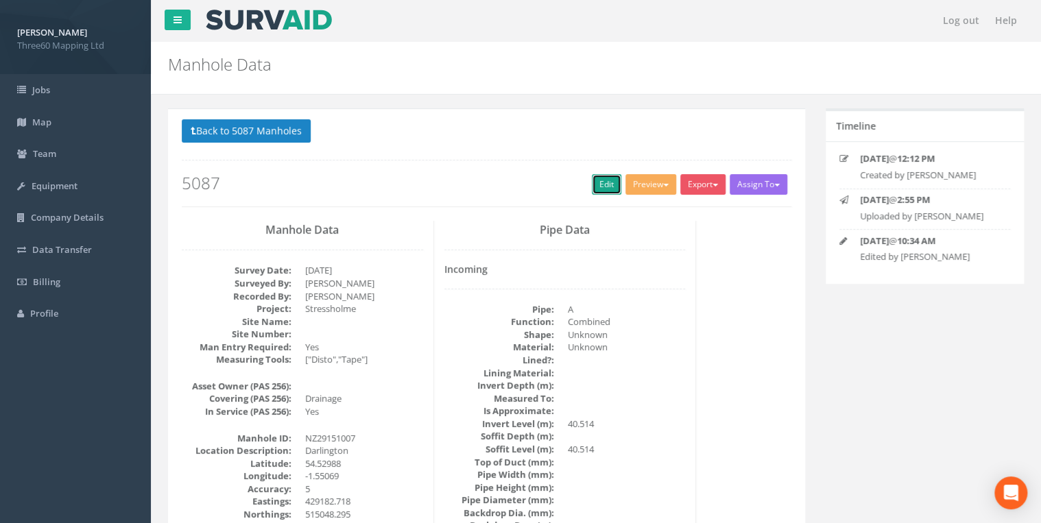
click at [600, 178] on link "Edit" at bounding box center [606, 184] width 29 height 21
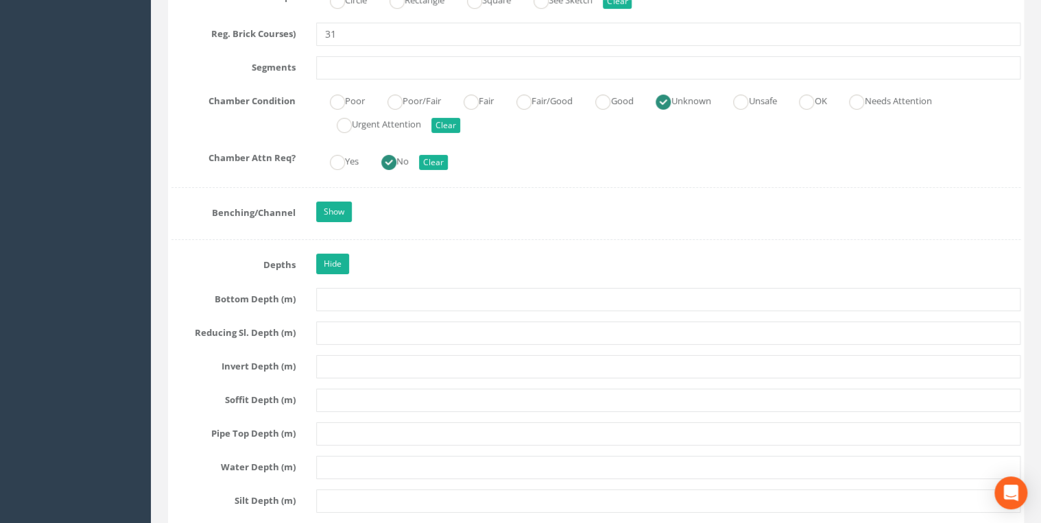
scroll to position [2414, 0]
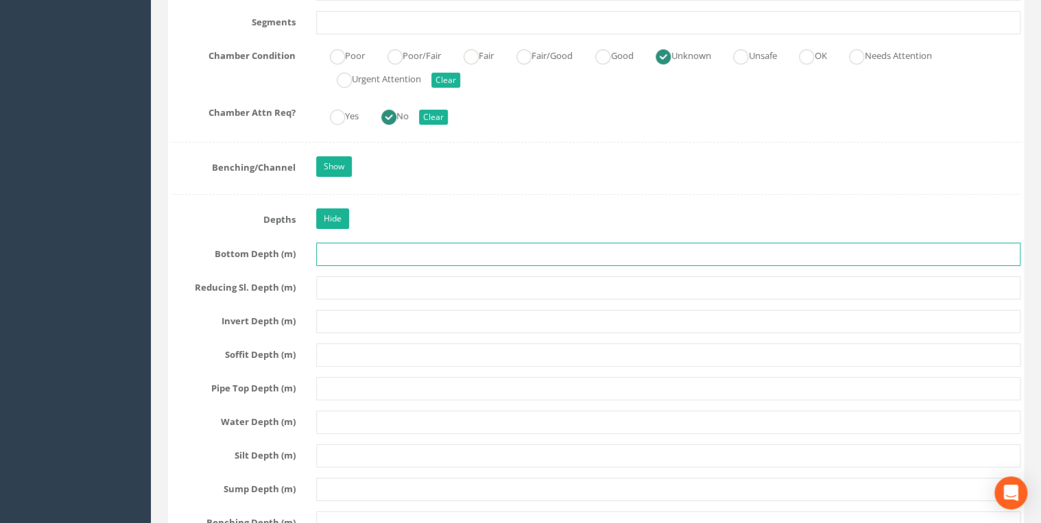
drag, startPoint x: 324, startPoint y: 250, endPoint x: 331, endPoint y: 248, distance: 7.8
click at [324, 250] on input "text" at bounding box center [668, 254] width 704 height 23
type input "5790"
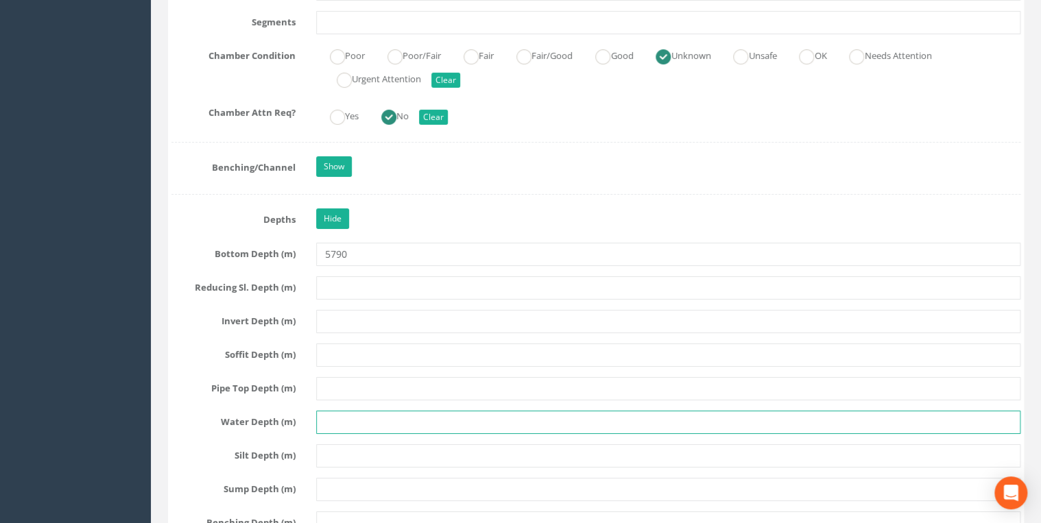
click at [336, 419] on input "text" at bounding box center [668, 422] width 704 height 23
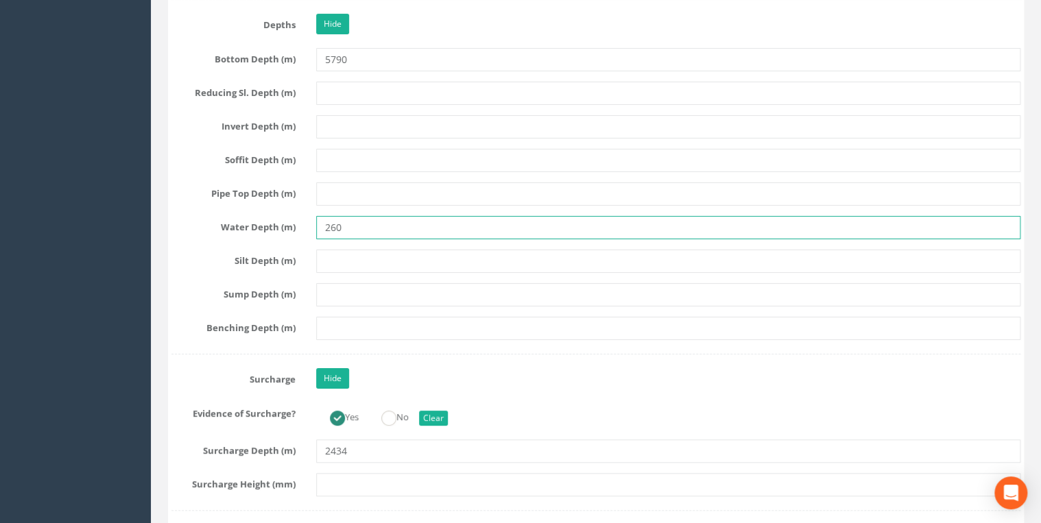
scroll to position [2633, 0]
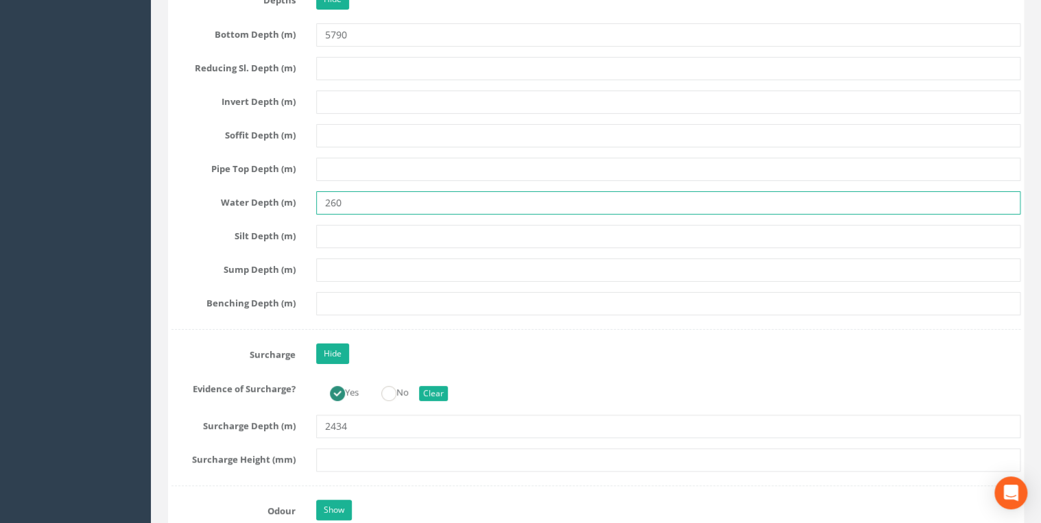
type input "260"
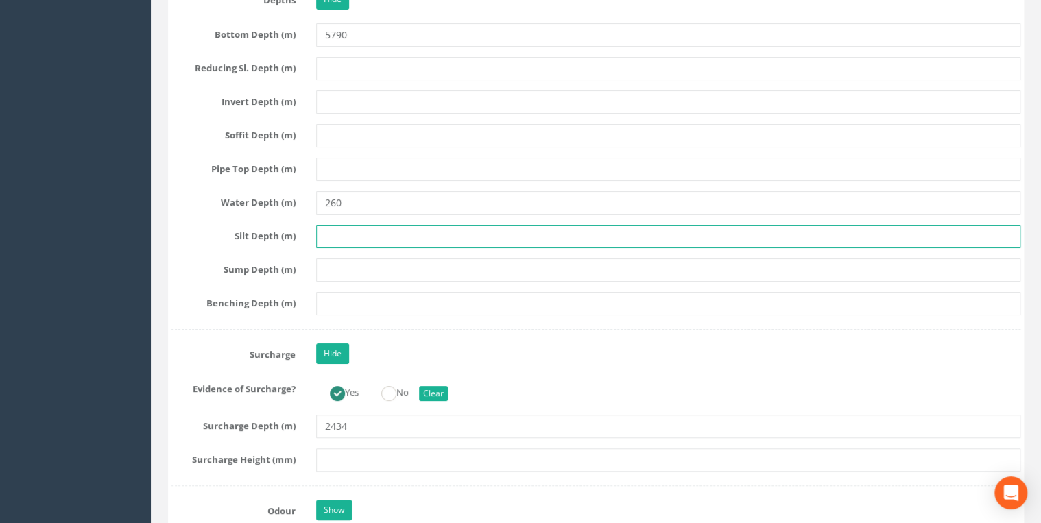
click at [327, 227] on input "text" at bounding box center [668, 236] width 704 height 23
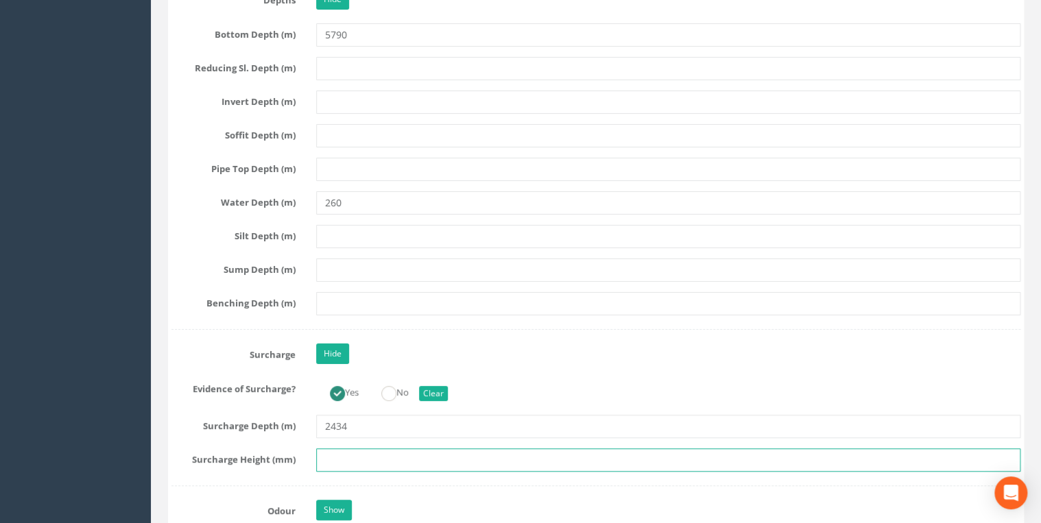
click at [338, 450] on input "text" at bounding box center [668, 460] width 704 height 23
click at [330, 450] on input "text" at bounding box center [668, 460] width 704 height 23
type input "2434"
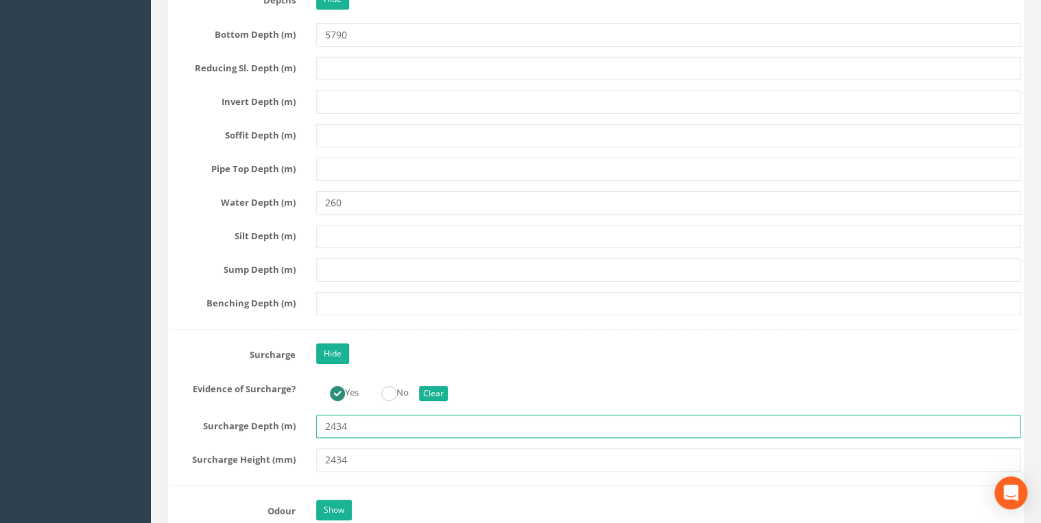
click at [374, 415] on input "2434" at bounding box center [668, 426] width 704 height 23
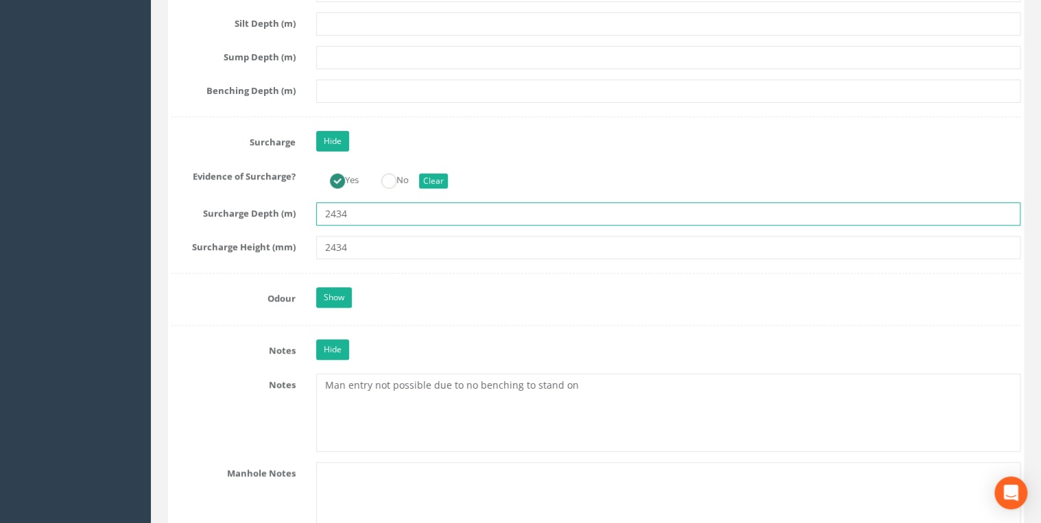
scroll to position [2853, 0]
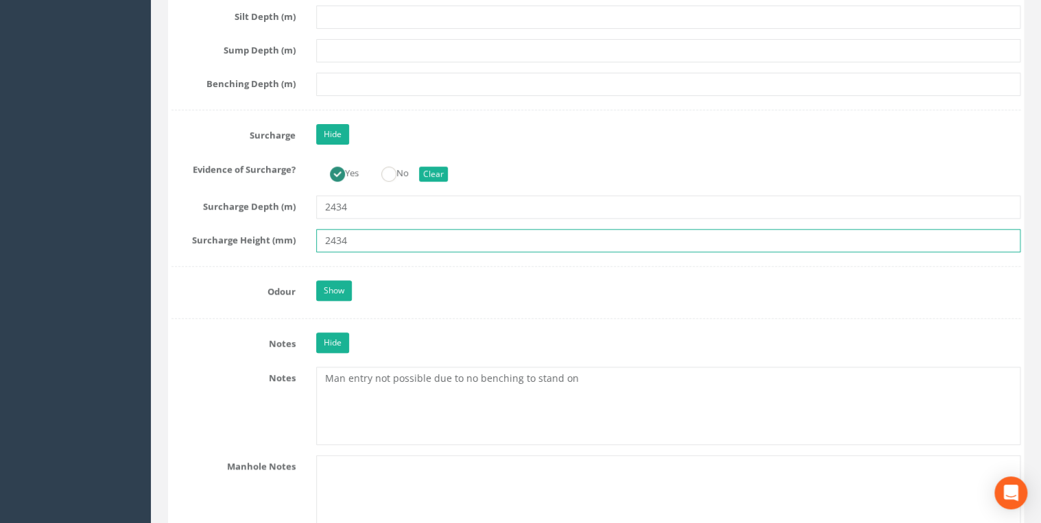
click at [459, 239] on input "2434" at bounding box center [668, 240] width 704 height 23
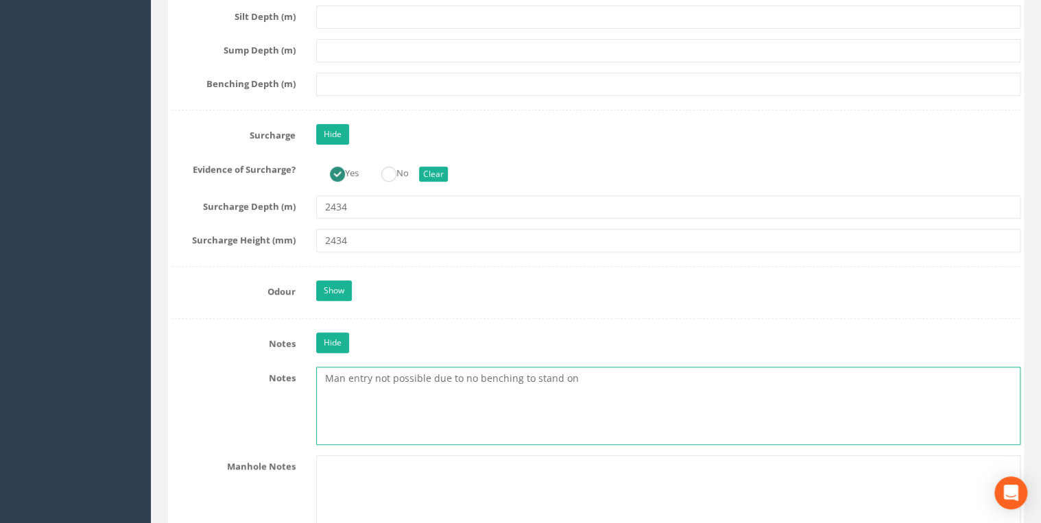
click at [584, 371] on textarea "Man entry not possible due to no benching to stand on" at bounding box center [668, 406] width 704 height 78
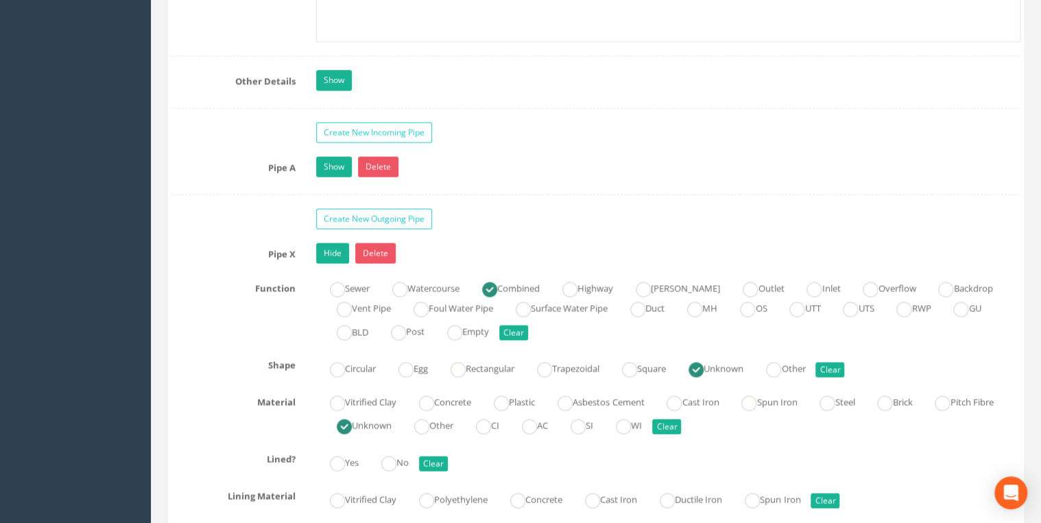
scroll to position [3454, 0]
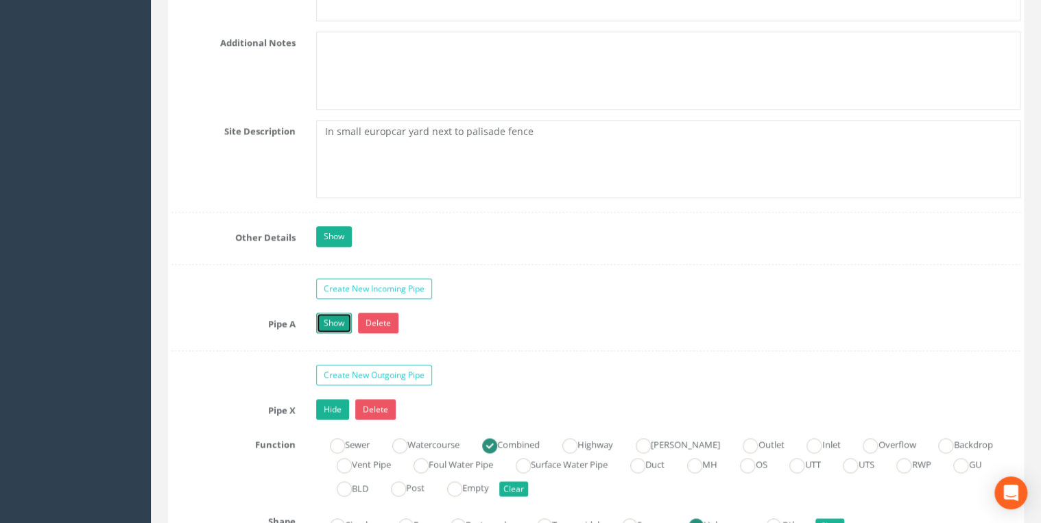
click at [333, 320] on link "Show" at bounding box center [334, 323] width 36 height 21
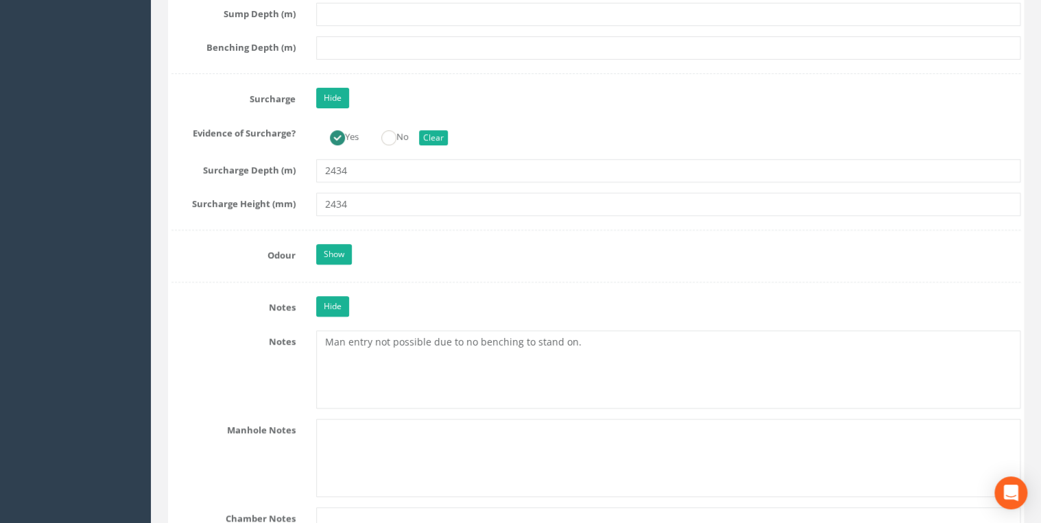
scroll to position [2868, 0]
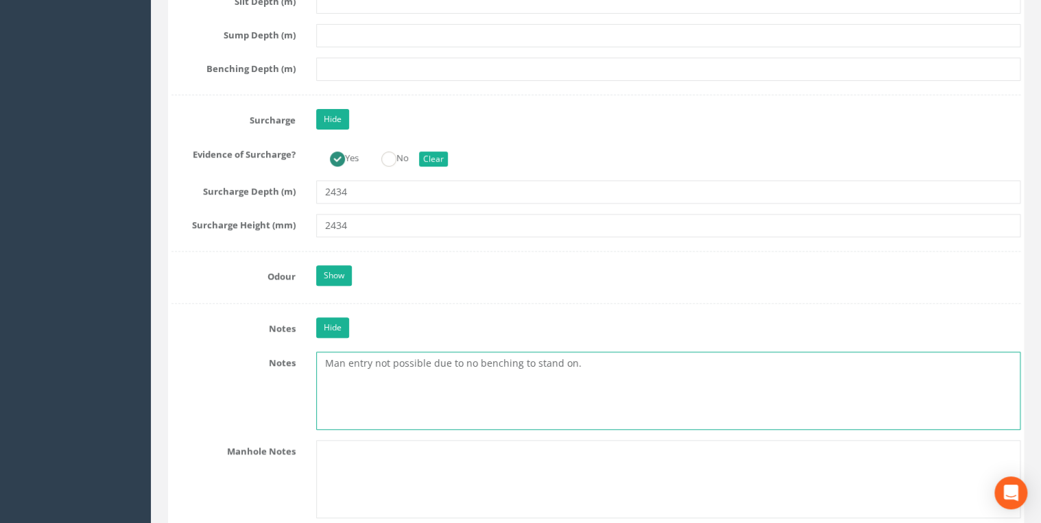
click at [581, 354] on textarea "Man entry not possible due to no benching to stand on." at bounding box center [668, 391] width 704 height 78
click at [337, 370] on textarea "Man entry not possible due to no benching to stand on. IL taken to water." at bounding box center [668, 391] width 704 height 78
click at [453, 366] on textarea "Man entry not possible due to no benching to stand on. IL of X taken to water." at bounding box center [668, 391] width 704 height 78
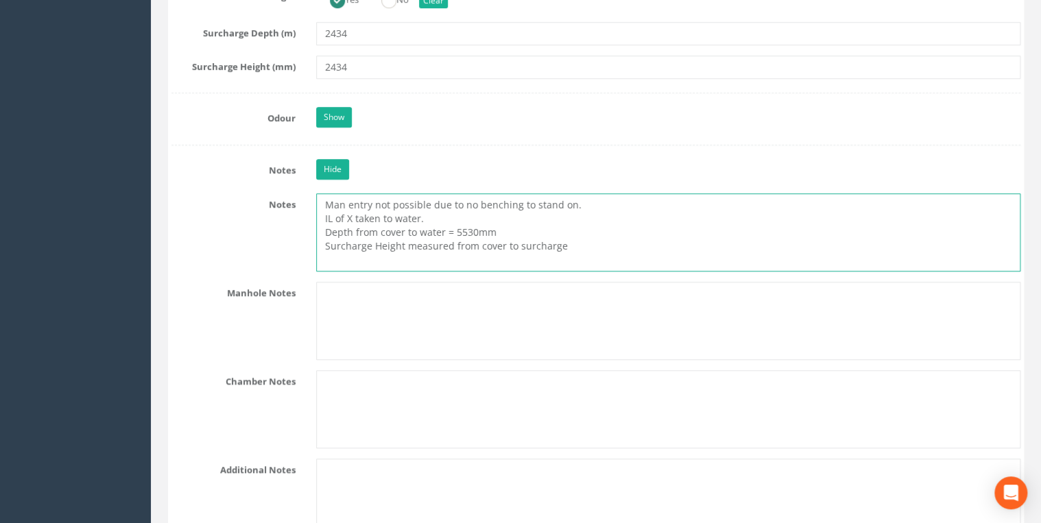
scroll to position [3015, 0]
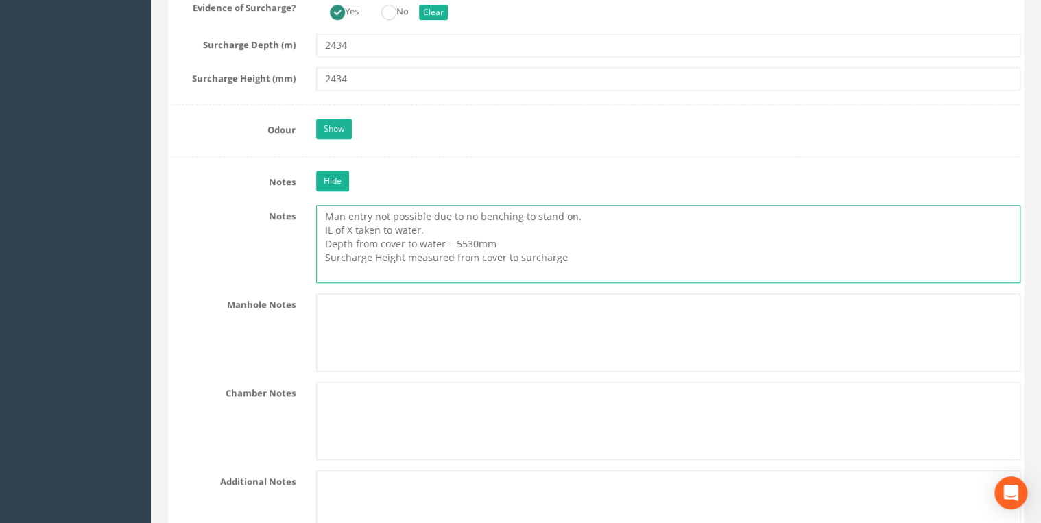
click at [583, 241] on textarea "Man entry not possible due to no benching to stand on. IL of X taken to water. …" at bounding box center [668, 244] width 704 height 78
click at [587, 212] on textarea "Man entry not possible due to no benching to stand on. IL of X taken to water. …" at bounding box center [668, 244] width 704 height 78
click at [584, 243] on textarea "Man entry not possible due to no benching to stand on. IL of X taken to water. …" at bounding box center [668, 244] width 704 height 78
click at [587, 215] on textarea "Man entry not possible due to no benching to stand on. IL of X taken to water. …" at bounding box center [668, 244] width 704 height 78
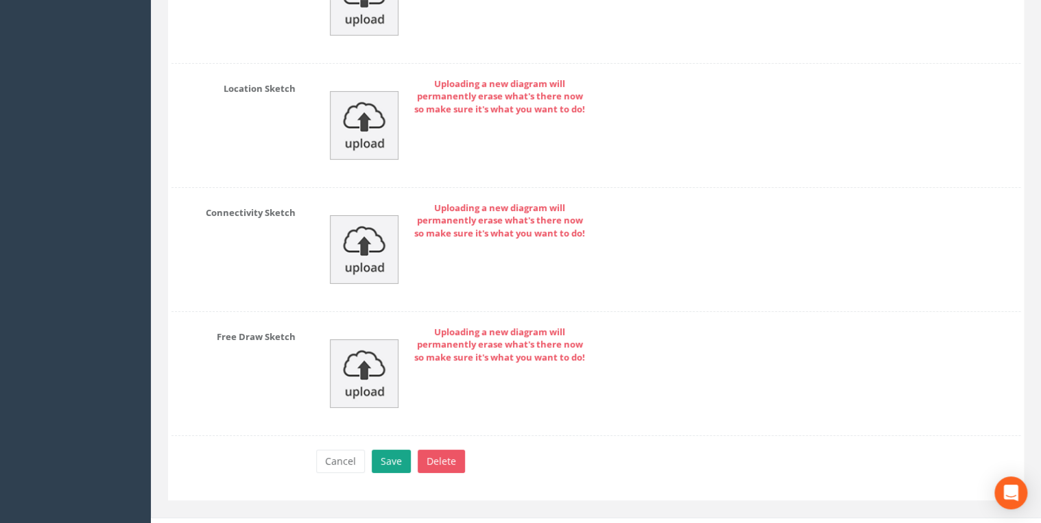
type textarea "Man entry not possible due to no benching to stand on. IL of X taken to water. …"
click at [403, 450] on button "Save" at bounding box center [391, 461] width 39 height 23
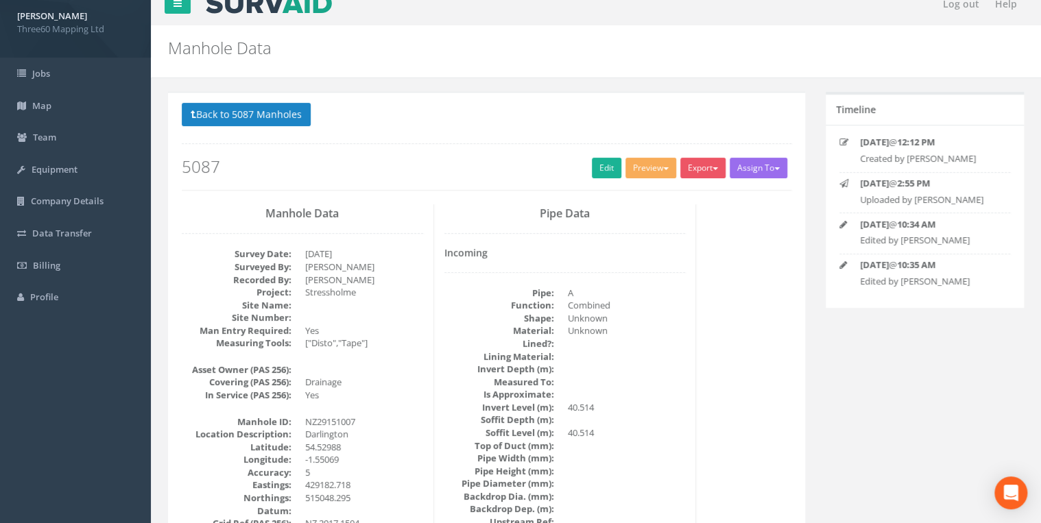
scroll to position [0, 0]
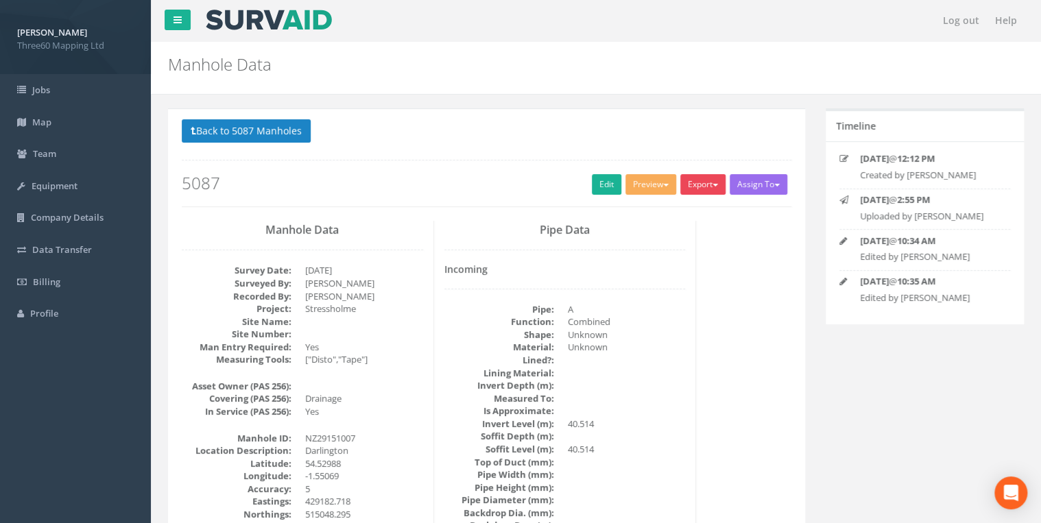
click at [696, 184] on button "Export" at bounding box center [702, 184] width 45 height 21
click at [664, 209] on link "360 Manhole" at bounding box center [675, 212] width 104 height 21
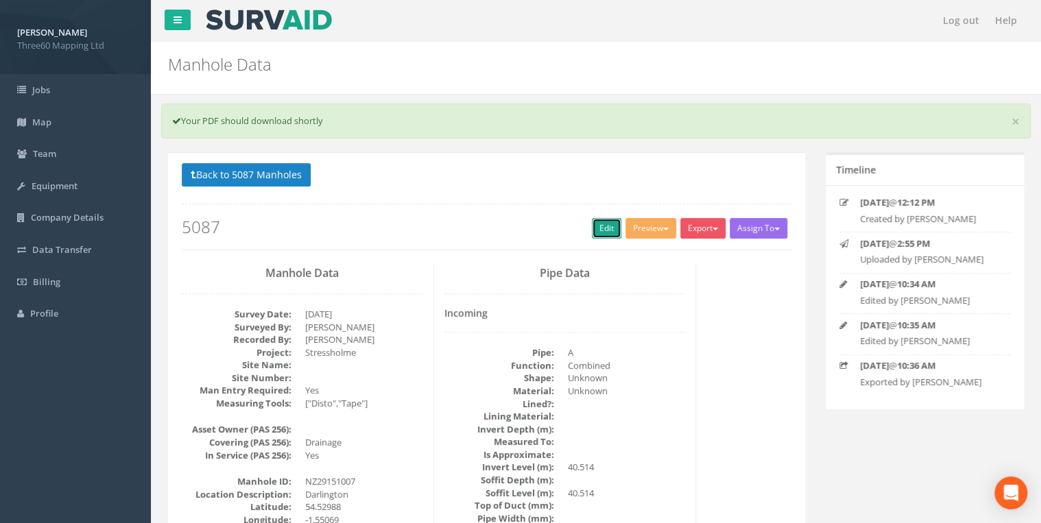
click at [608, 228] on link "Edit" at bounding box center [606, 228] width 29 height 21
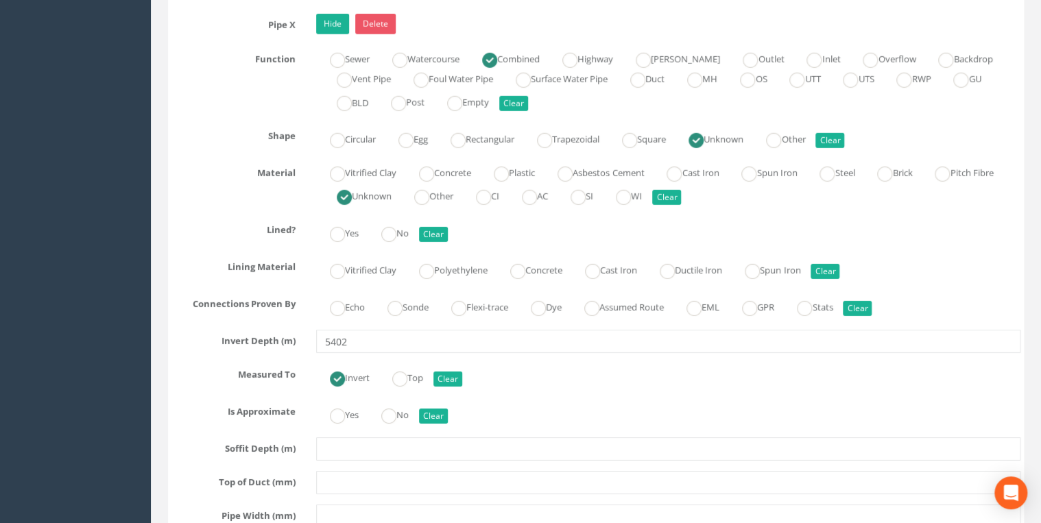
scroll to position [4755, 0]
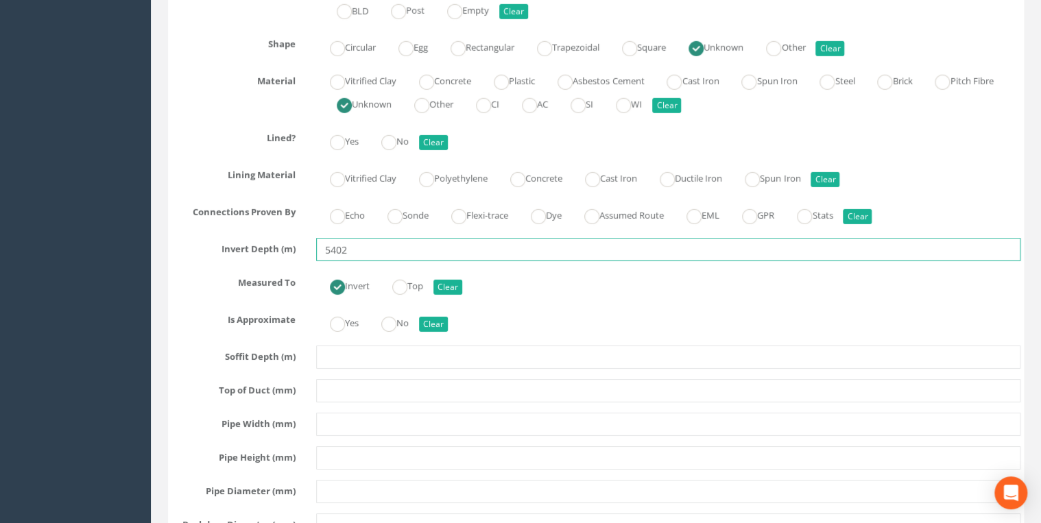
click at [332, 238] on input "5402" at bounding box center [668, 249] width 704 height 23
click at [425, 238] on input "5.402" at bounding box center [668, 249] width 704 height 23
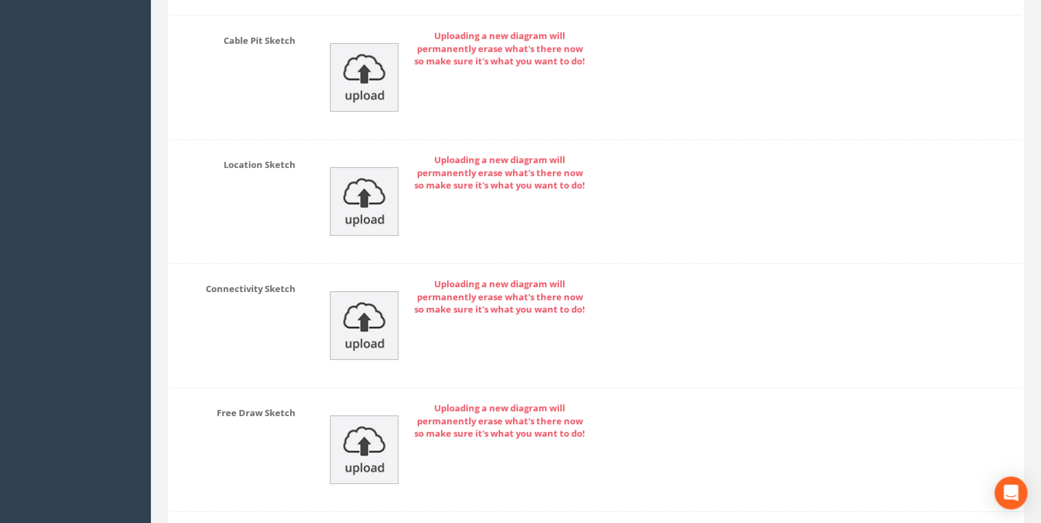
scroll to position [7639, 0]
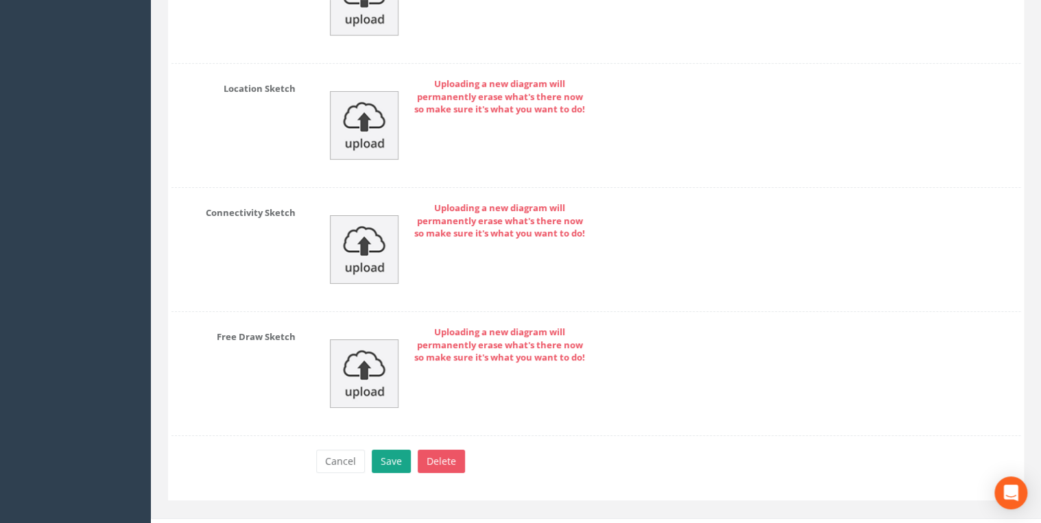
type input "5.402"
click at [392, 450] on button "Save" at bounding box center [391, 461] width 39 height 23
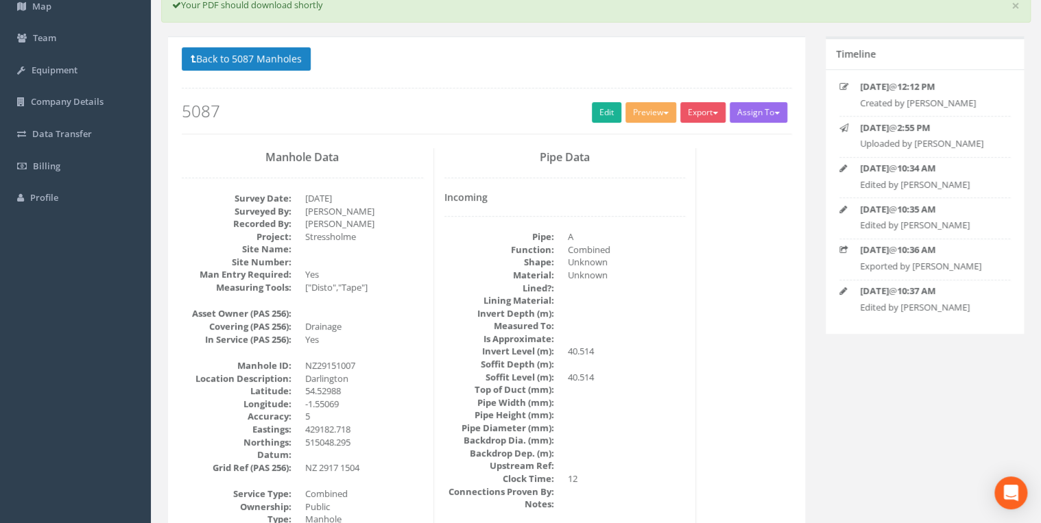
scroll to position [0, 0]
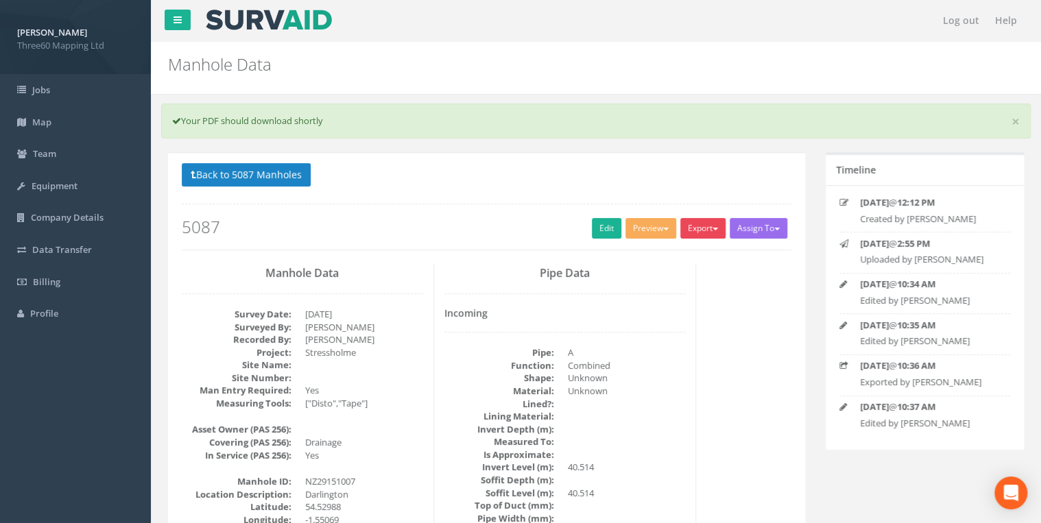
click at [702, 228] on button "Export" at bounding box center [702, 228] width 45 height 21
click at [682, 258] on link "360 Manhole" at bounding box center [675, 256] width 104 height 21
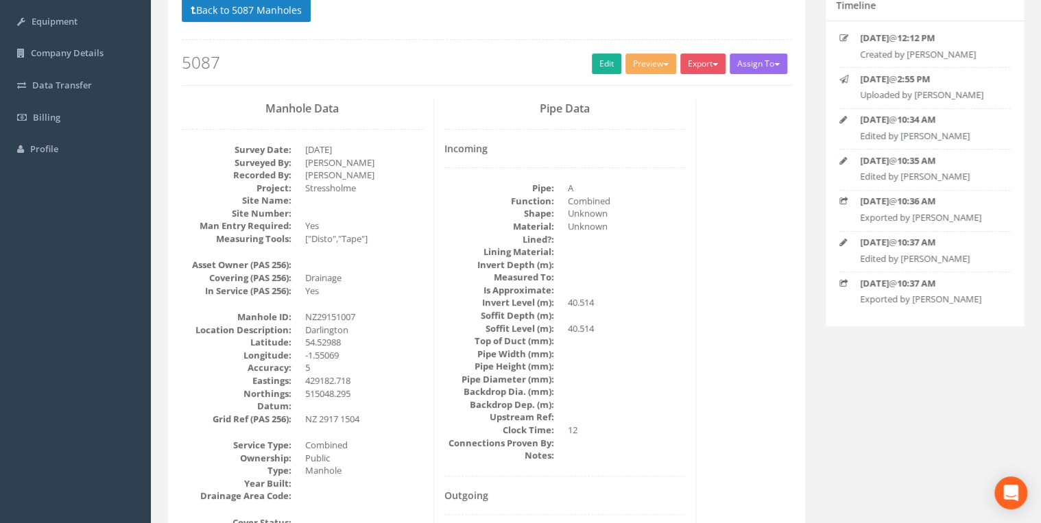
scroll to position [146, 0]
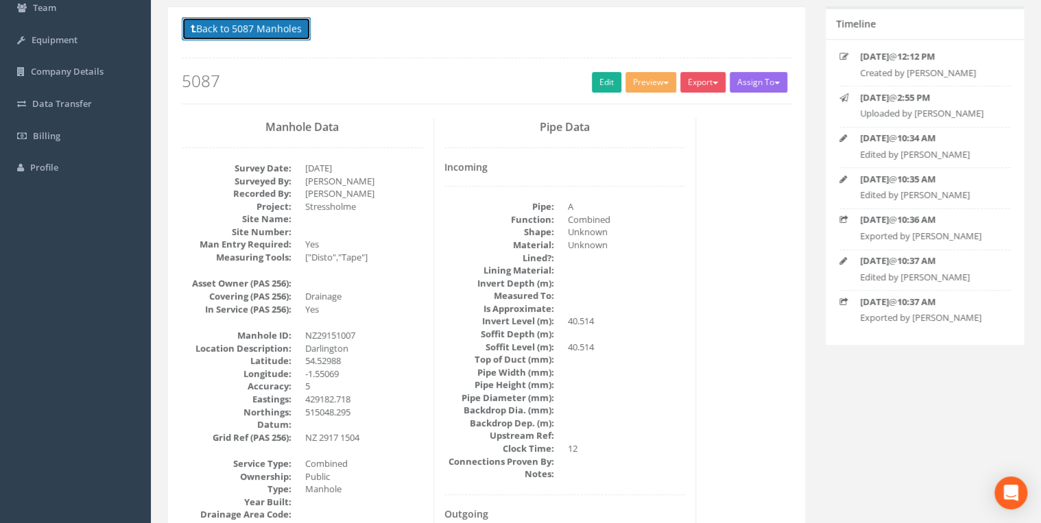
click at [284, 38] on button "Back to 5087 Manholes" at bounding box center [246, 28] width 129 height 23
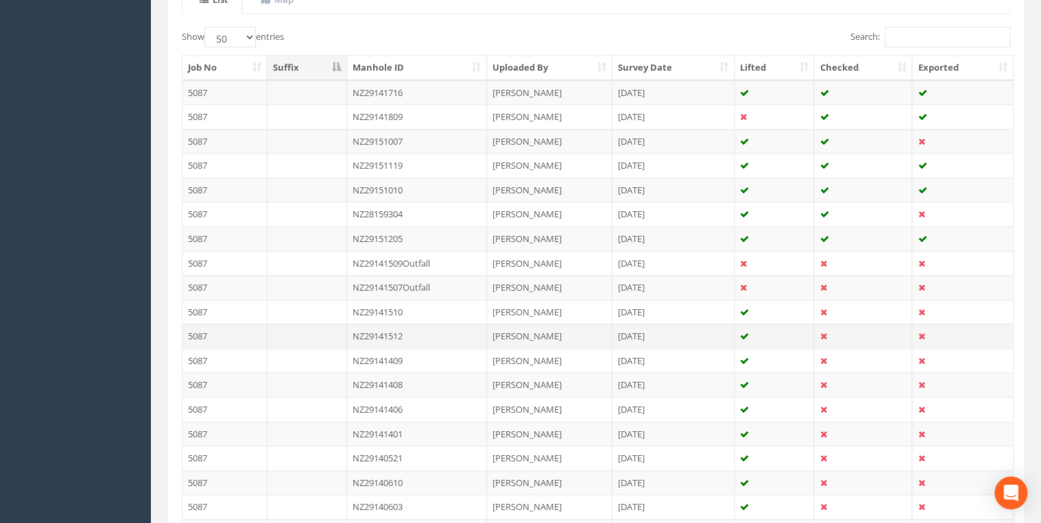
scroll to position [236, 0]
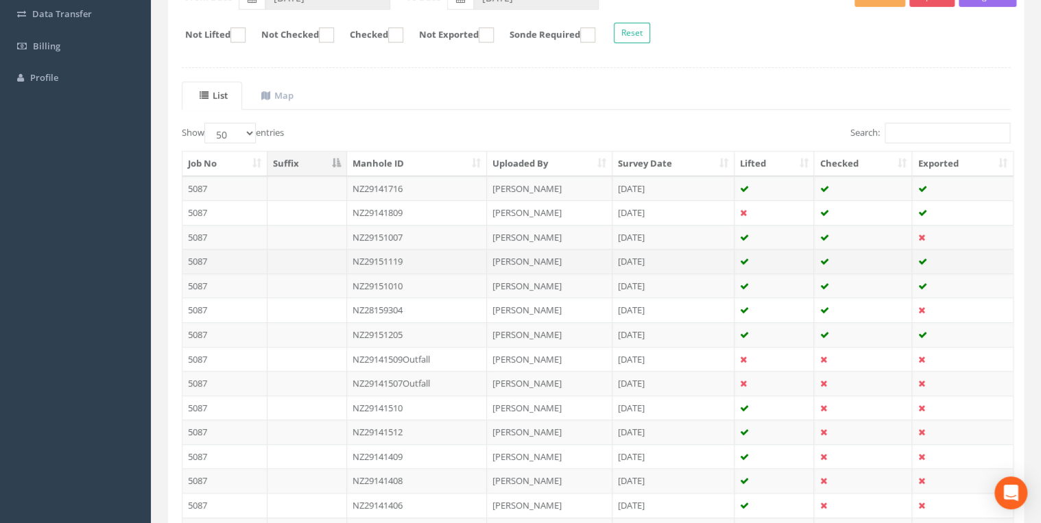
click at [407, 254] on td "NZ29151119" at bounding box center [417, 261] width 141 height 25
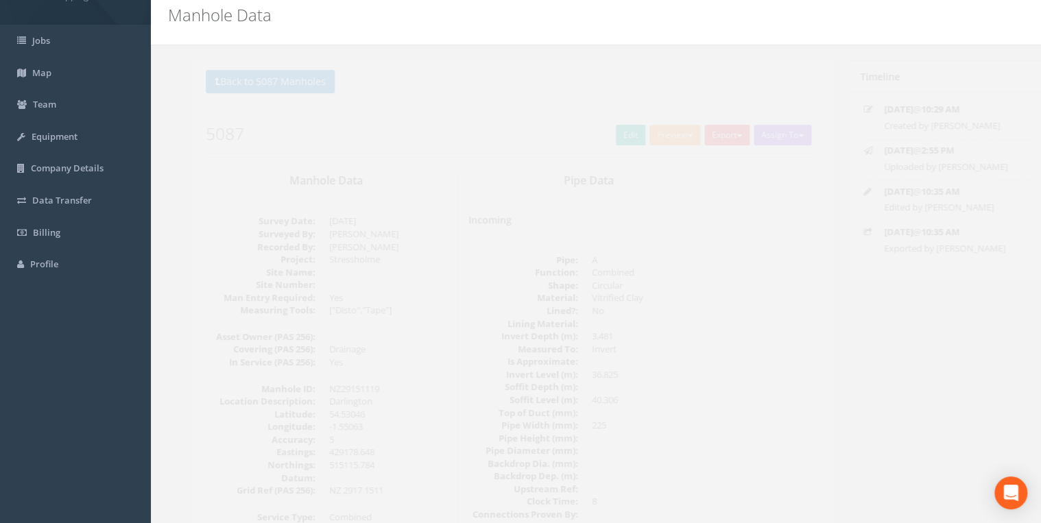
scroll to position [0, 0]
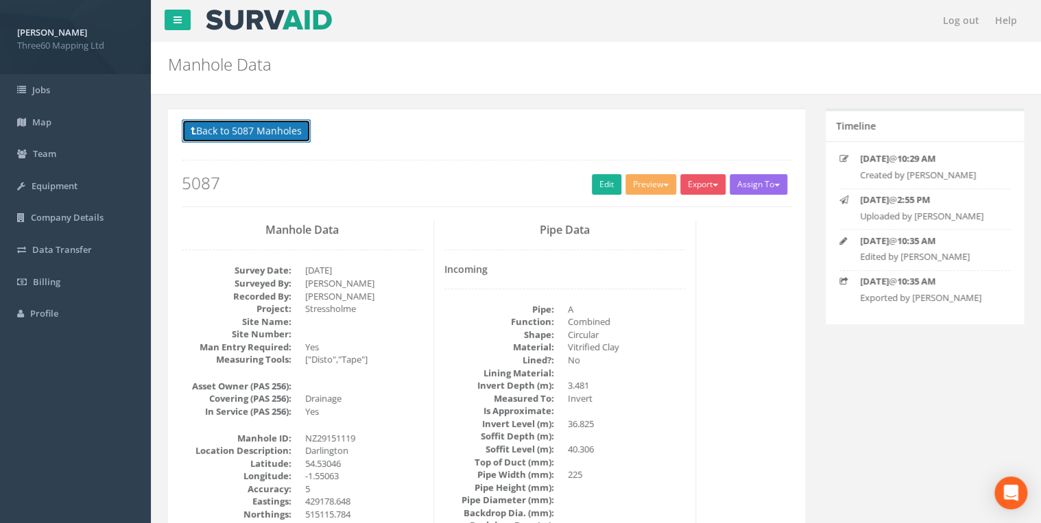
click at [291, 126] on button "Back to 5087 Manholes" at bounding box center [246, 130] width 129 height 23
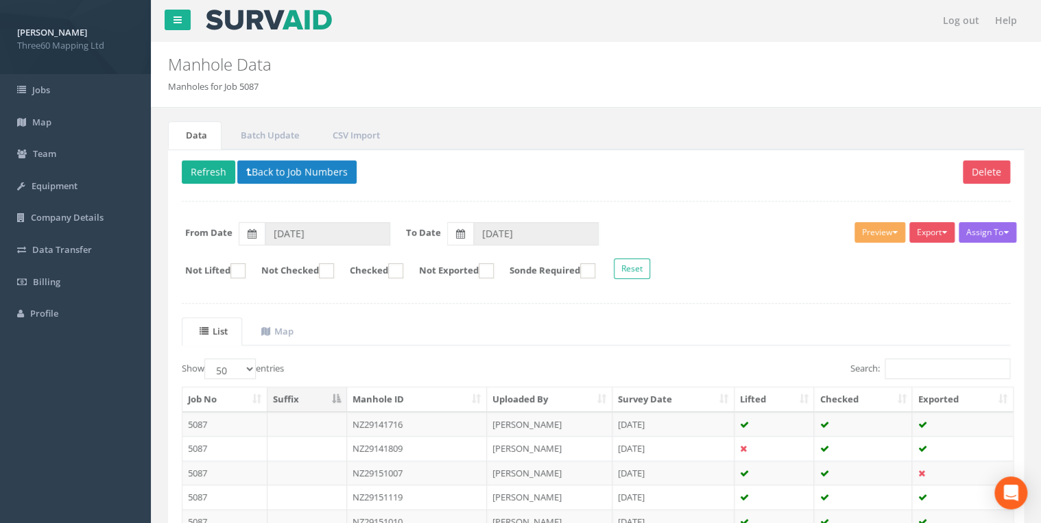
scroll to position [292, 0]
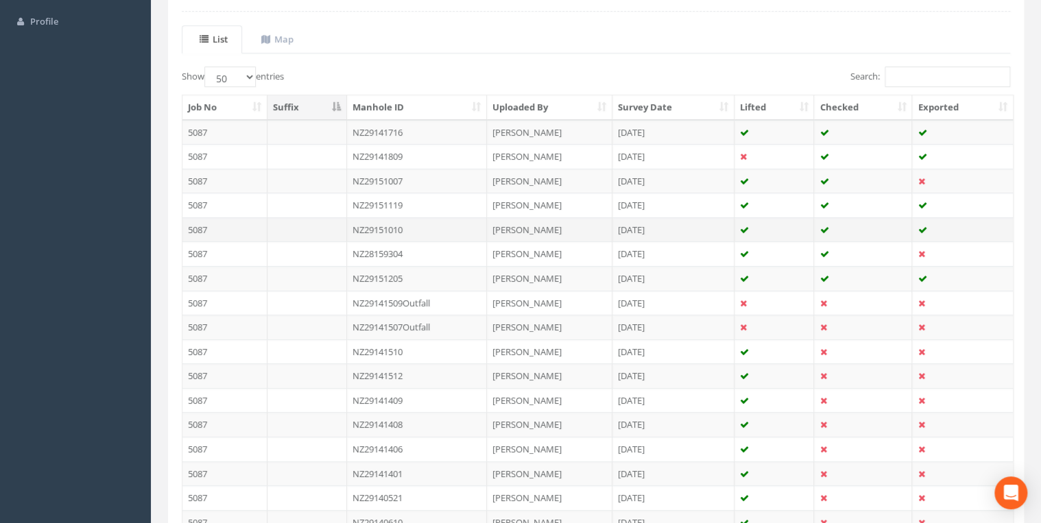
click at [418, 224] on td "NZ29151010" at bounding box center [417, 229] width 141 height 25
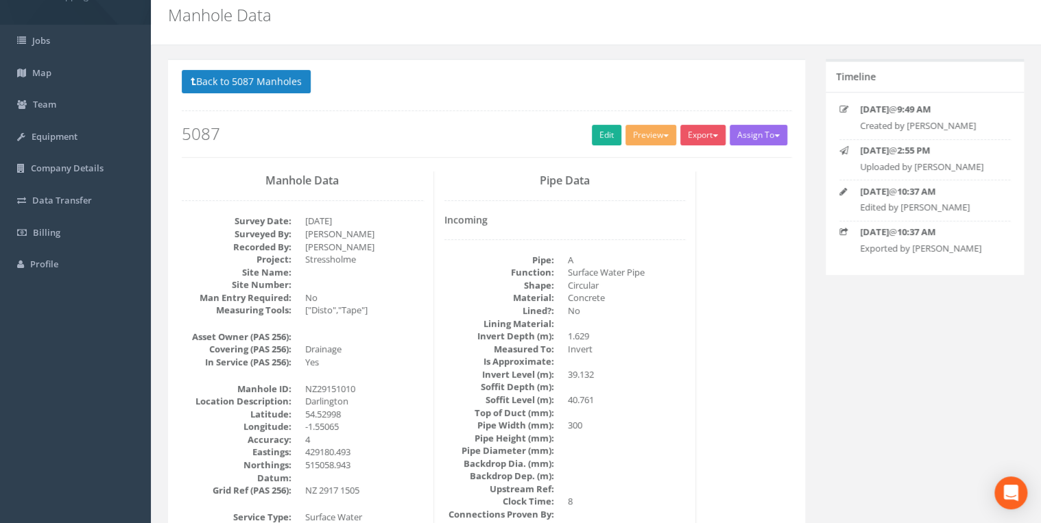
scroll to position [0, 0]
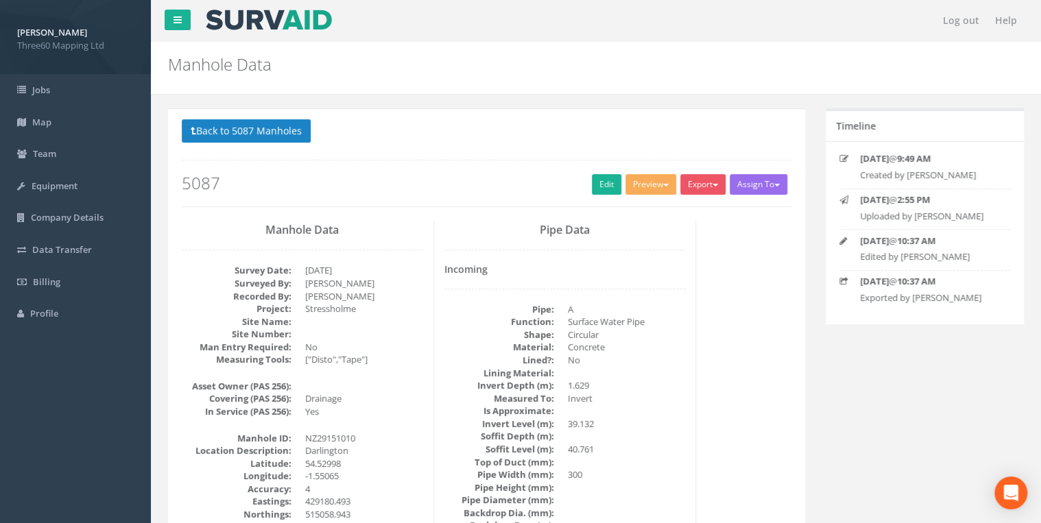
click at [298, 147] on div "Back to 5087 Manholes Back to Map Assign To No Companies Added Export 360 Manho…" at bounding box center [487, 162] width 610 height 87
click at [289, 132] on button "Back to 5087 Manholes" at bounding box center [246, 130] width 129 height 23
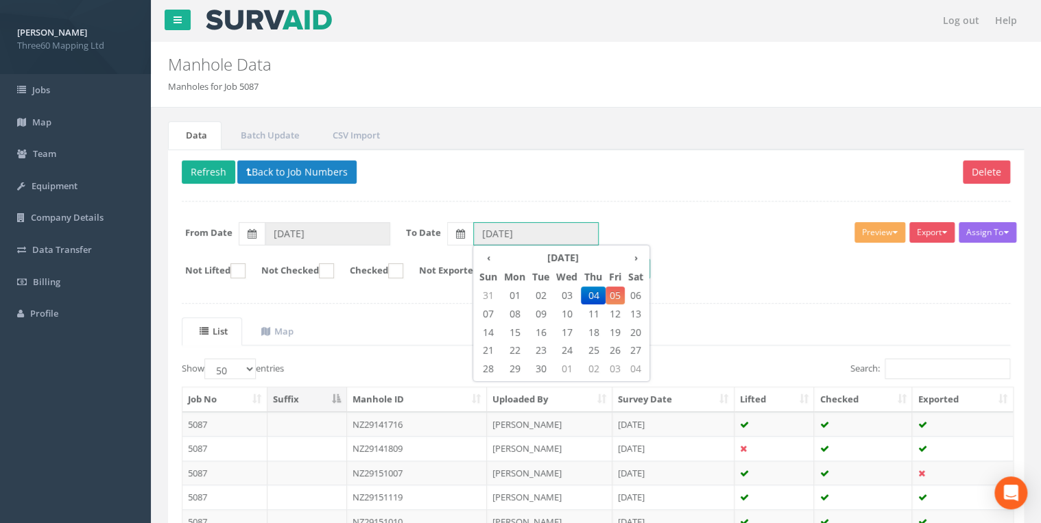
click at [494, 232] on input "04/09/2025" at bounding box center [536, 233] width 126 height 23
click at [540, 289] on span "02" at bounding box center [541, 296] width 24 height 18
type input "02/09/2025"
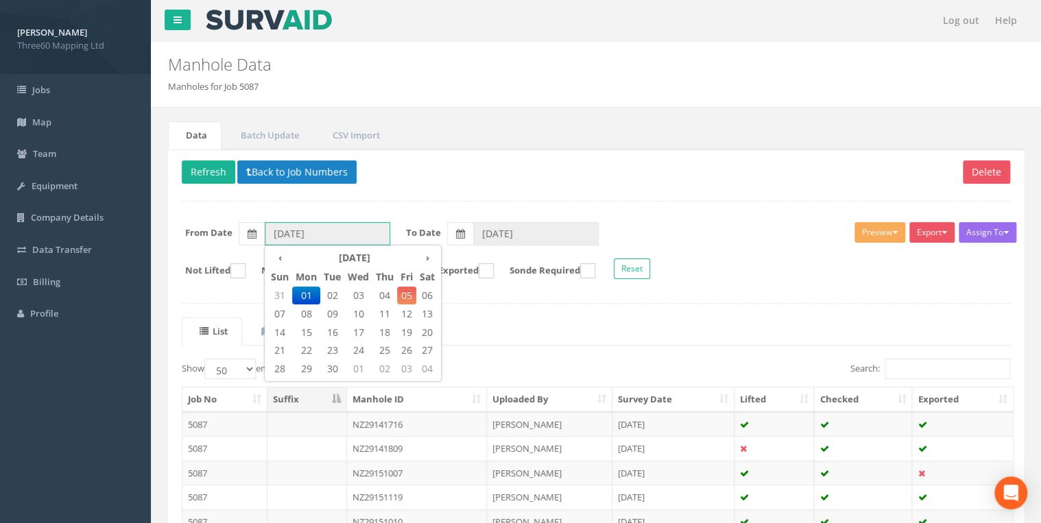
click at [329, 237] on input "[DATE]" at bounding box center [328, 233] width 126 height 23
click at [339, 294] on span "02" at bounding box center [332, 296] width 24 height 18
type input "02/09/2025"
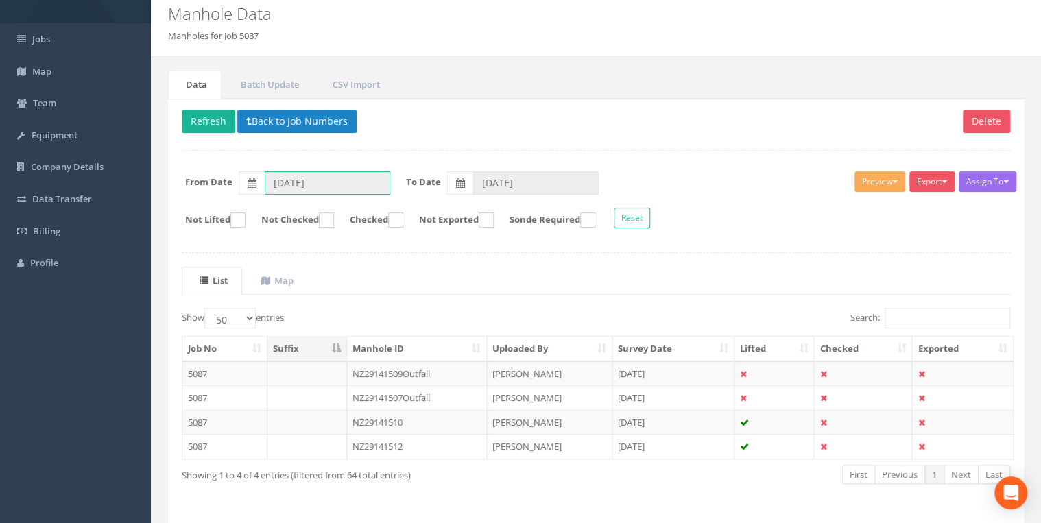
scroll to position [93, 0]
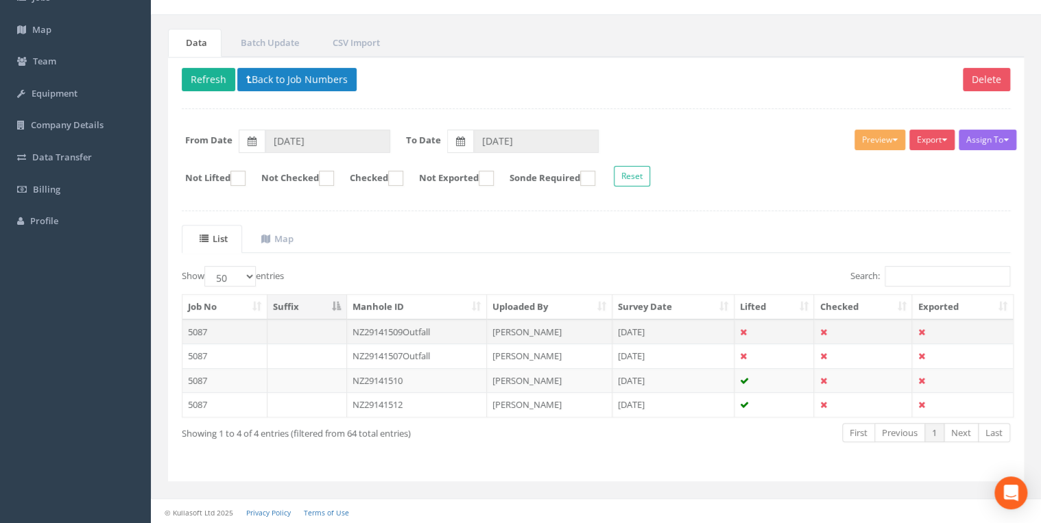
click at [450, 328] on td "NZ29141509Outfall" at bounding box center [417, 332] width 141 height 25
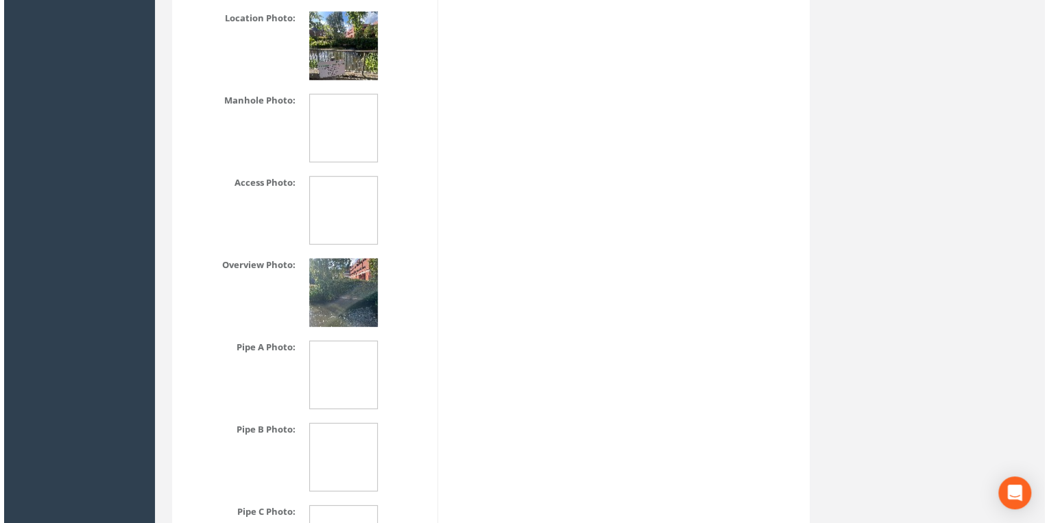
scroll to position [2005, 0]
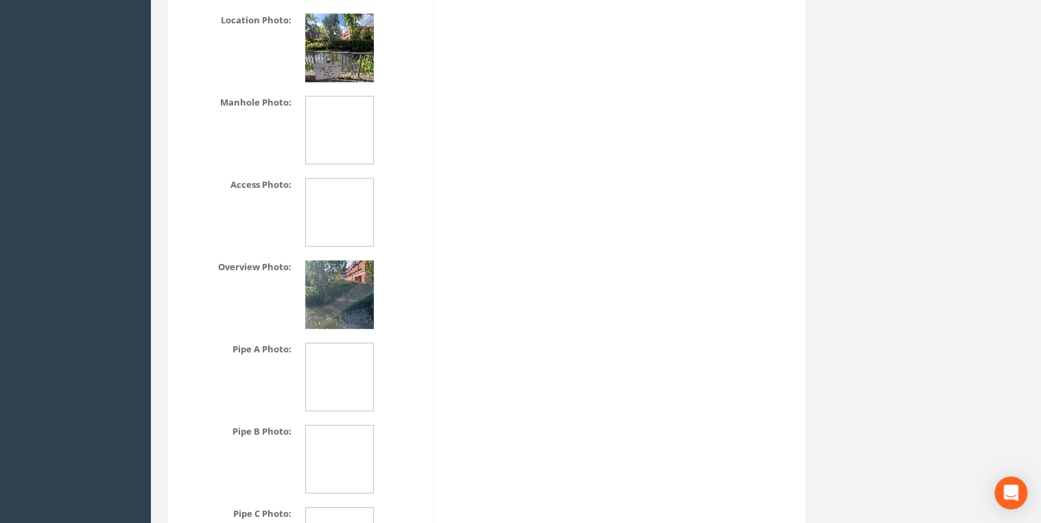
click at [329, 63] on img at bounding box center [339, 48] width 69 height 69
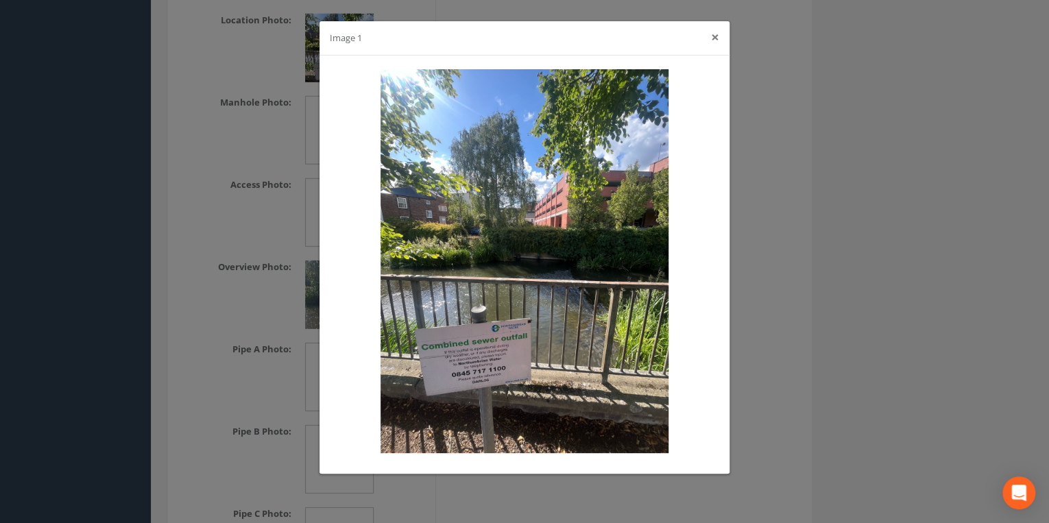
click at [713, 44] on button "×" at bounding box center [715, 37] width 8 height 14
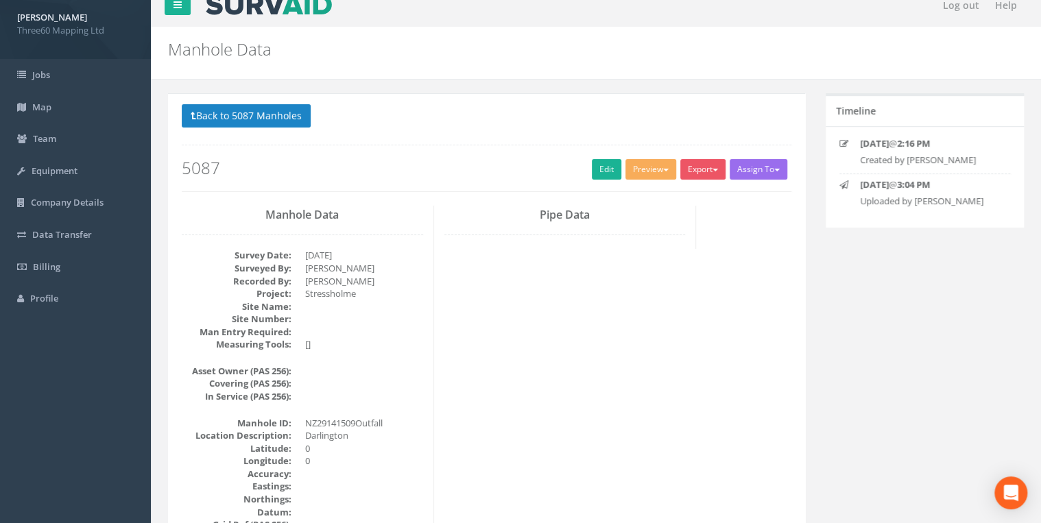
scroll to position [0, 0]
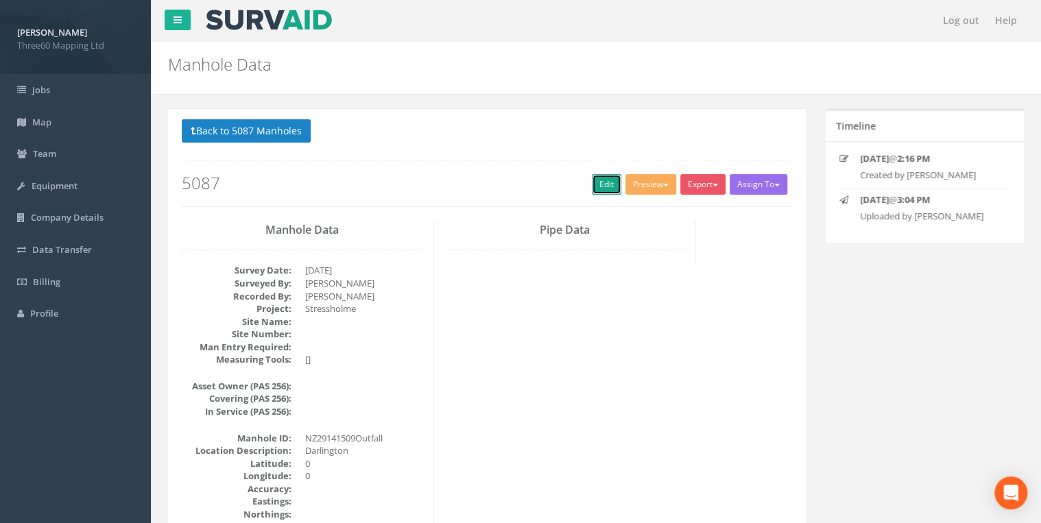
click at [604, 186] on link "Edit" at bounding box center [606, 184] width 29 height 21
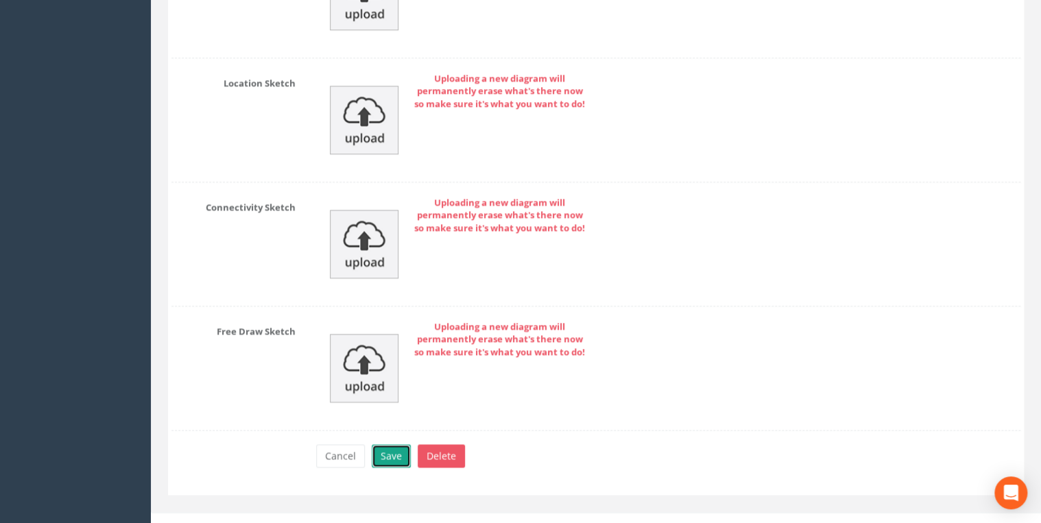
click at [394, 444] on button "Save" at bounding box center [391, 455] width 39 height 23
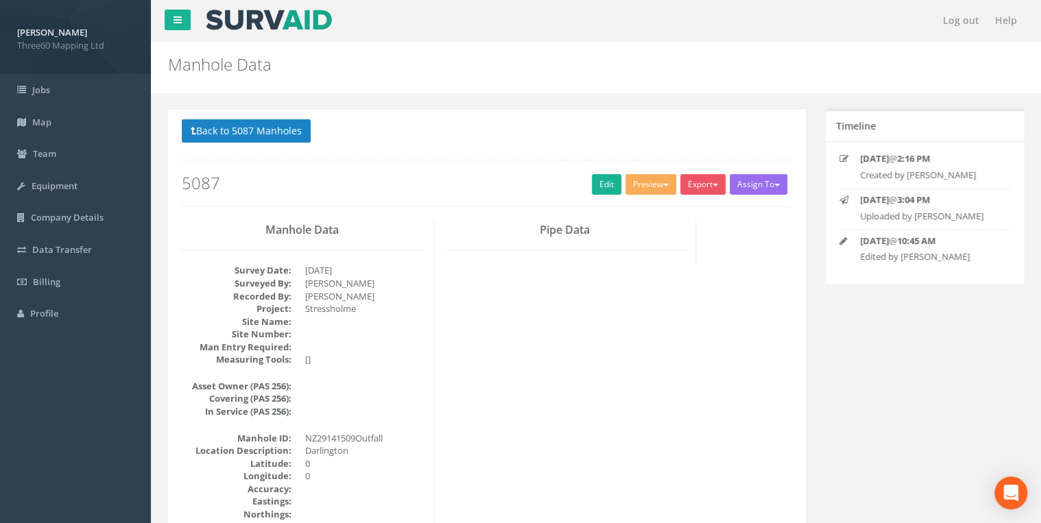
click at [694, 195] on div "Export 360 Manhole Heathrow United Utilities SurvAid IC SurvAid Manhole" at bounding box center [704, 186] width 49 height 24
click at [697, 186] on button "Export" at bounding box center [702, 184] width 45 height 21
click at [661, 208] on link "360 Manhole" at bounding box center [675, 212] width 104 height 21
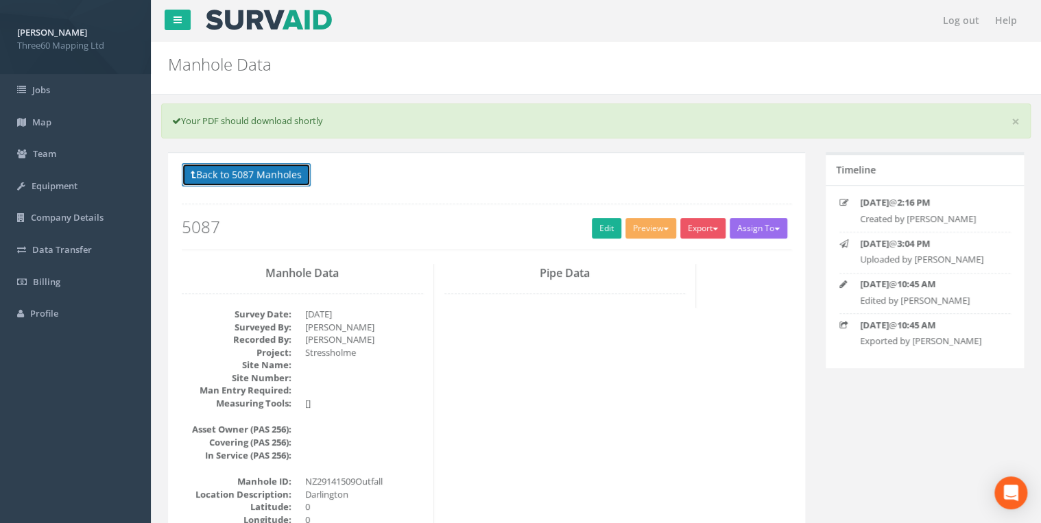
click at [247, 167] on button "Back to 5087 Manholes" at bounding box center [246, 174] width 129 height 23
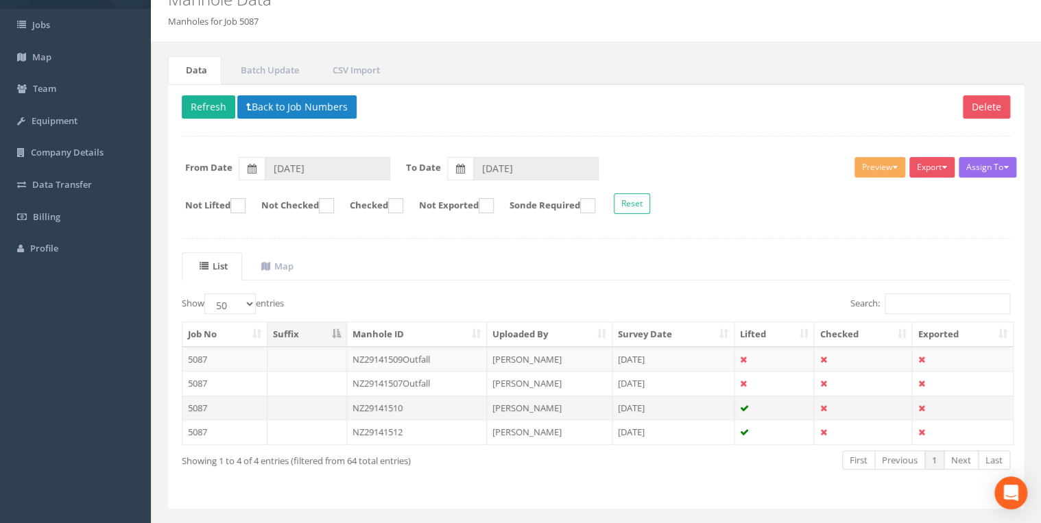
scroll to position [93, 0]
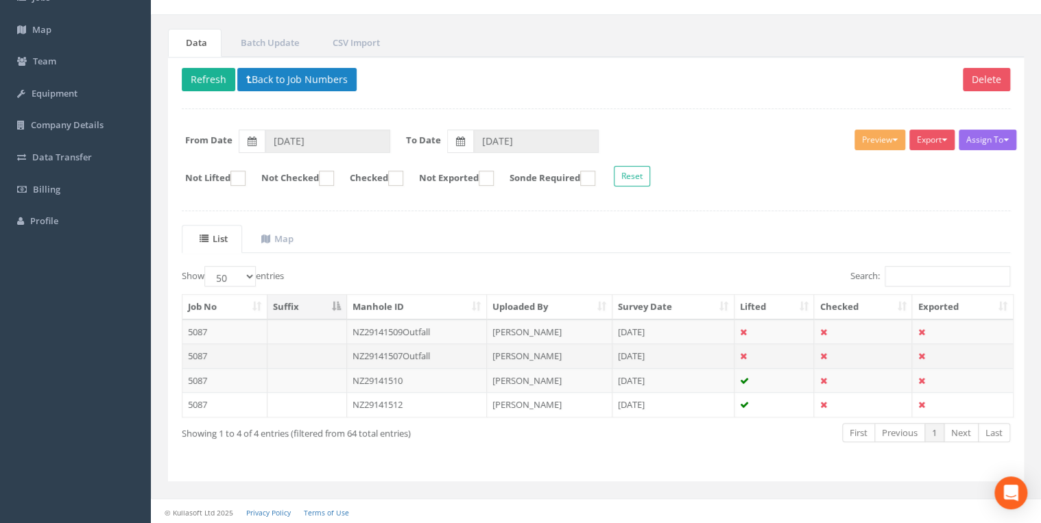
click at [435, 354] on td "NZ29141507Outfall" at bounding box center [417, 356] width 141 height 25
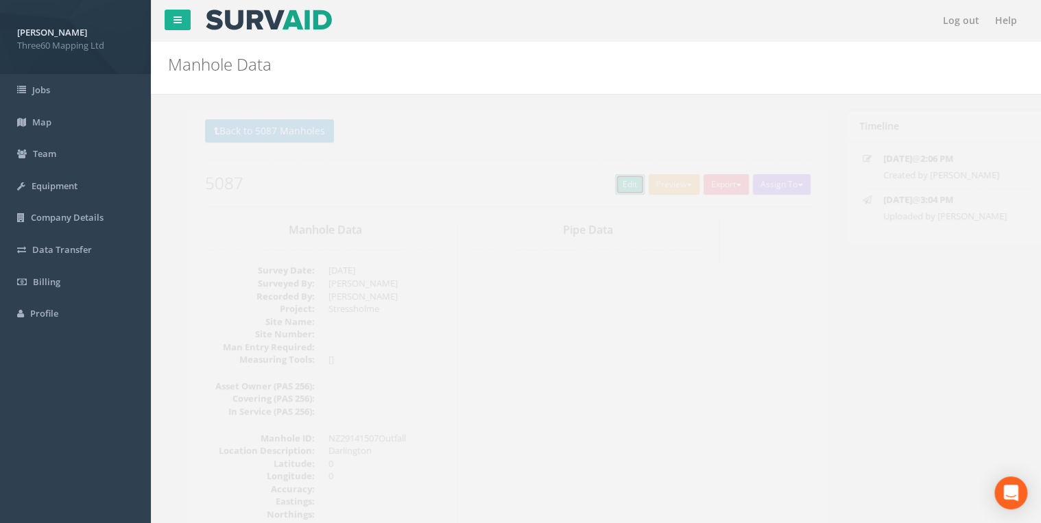
click at [597, 175] on link "Edit" at bounding box center [606, 184] width 29 height 21
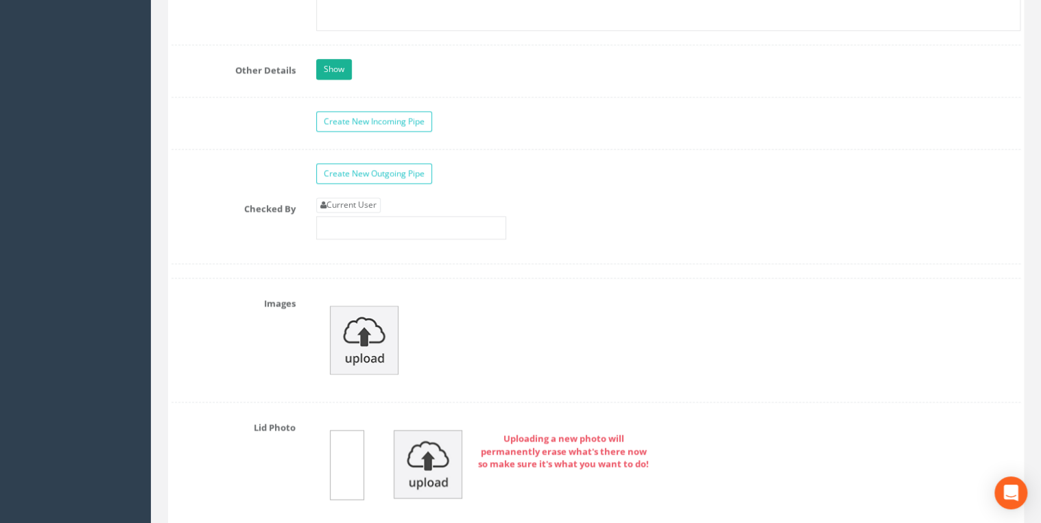
scroll to position [3803, 0]
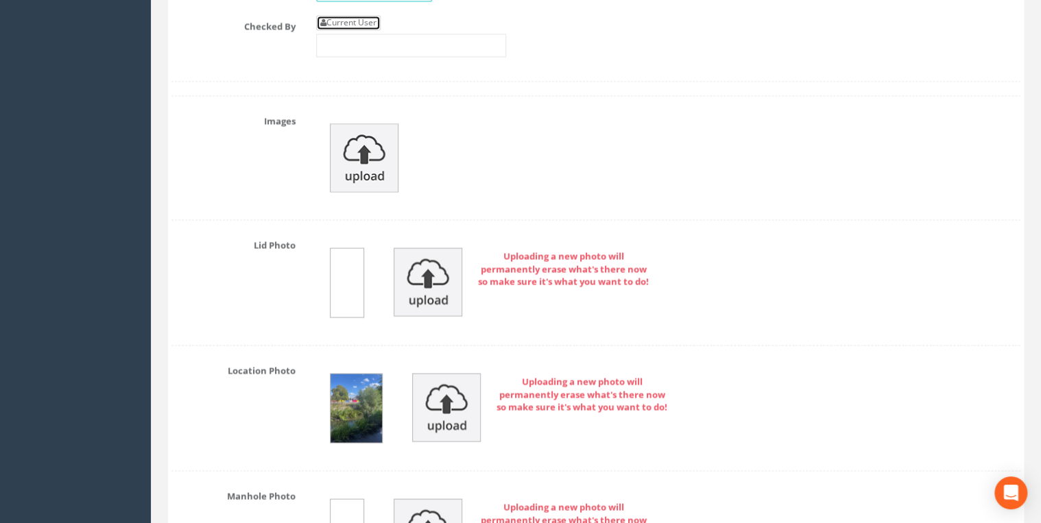
click at [377, 18] on link "Current User" at bounding box center [348, 22] width 64 height 15
type input "[PERSON_NAME]"
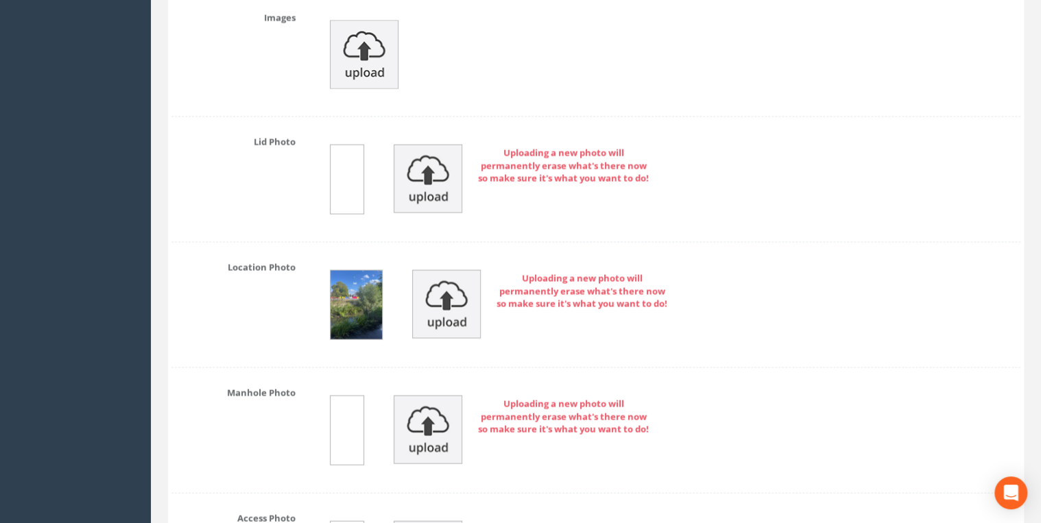
scroll to position [4096, 0]
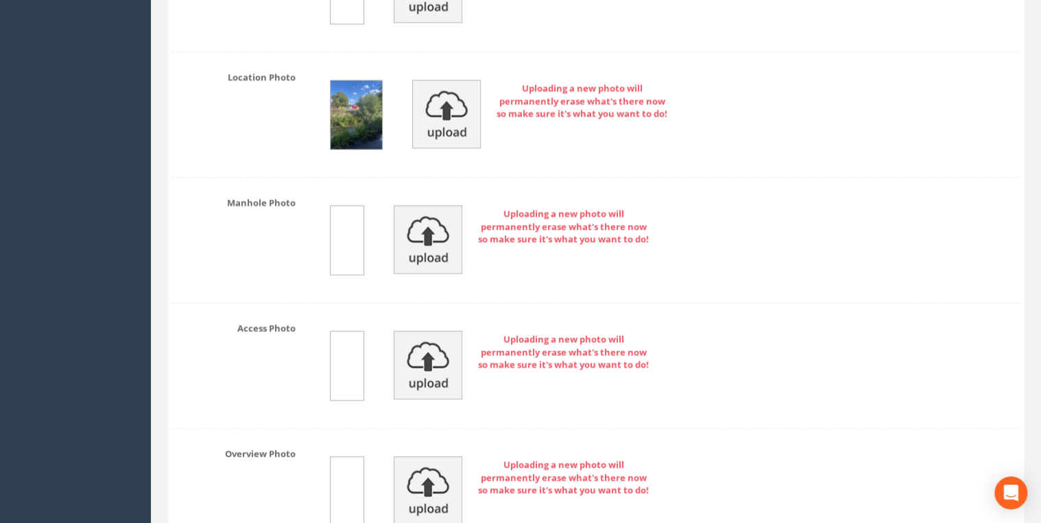
click at [370, 109] on img at bounding box center [356, 115] width 51 height 69
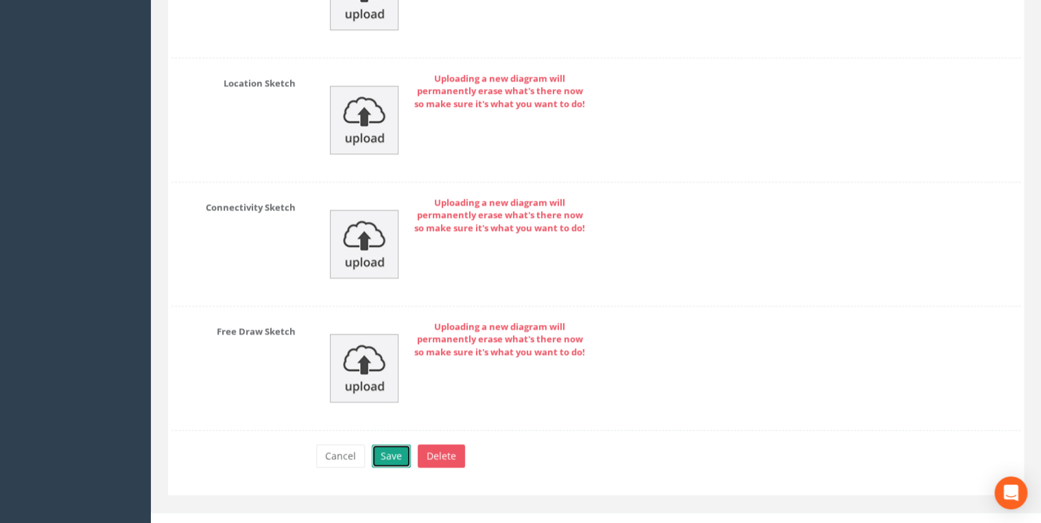
click at [394, 444] on button "Save" at bounding box center [391, 455] width 39 height 23
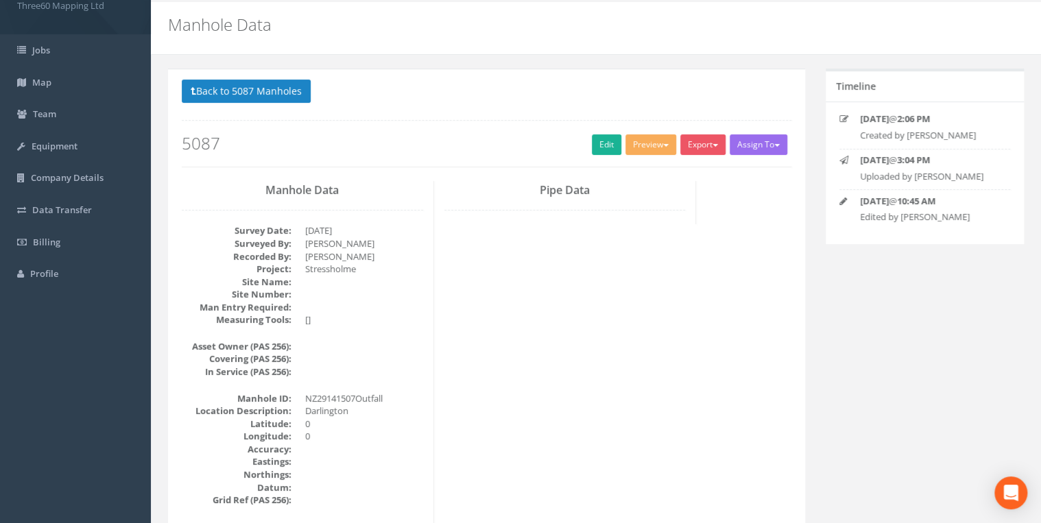
scroll to position [0, 0]
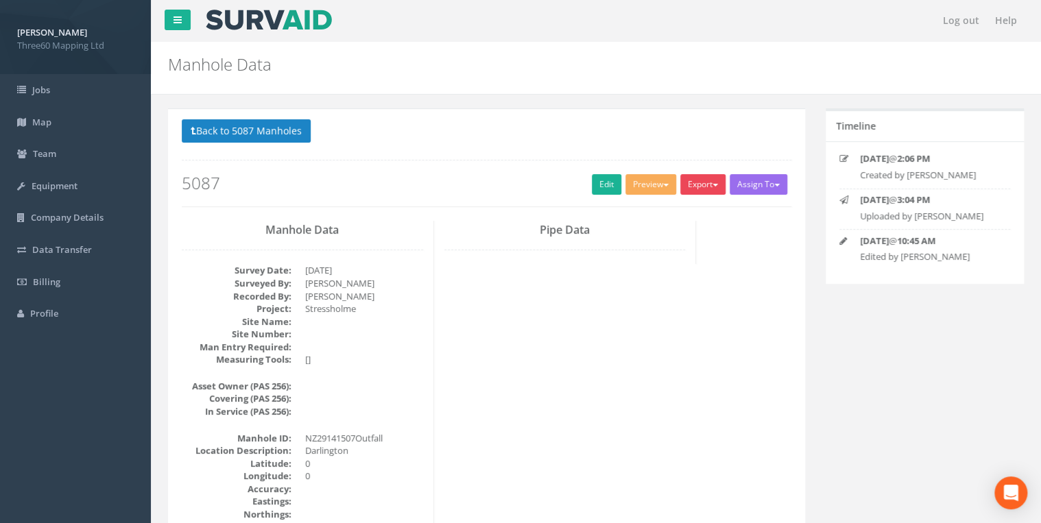
click at [700, 189] on button "Export" at bounding box center [702, 184] width 45 height 21
click at [664, 213] on link "360 Manhole" at bounding box center [675, 212] width 104 height 21
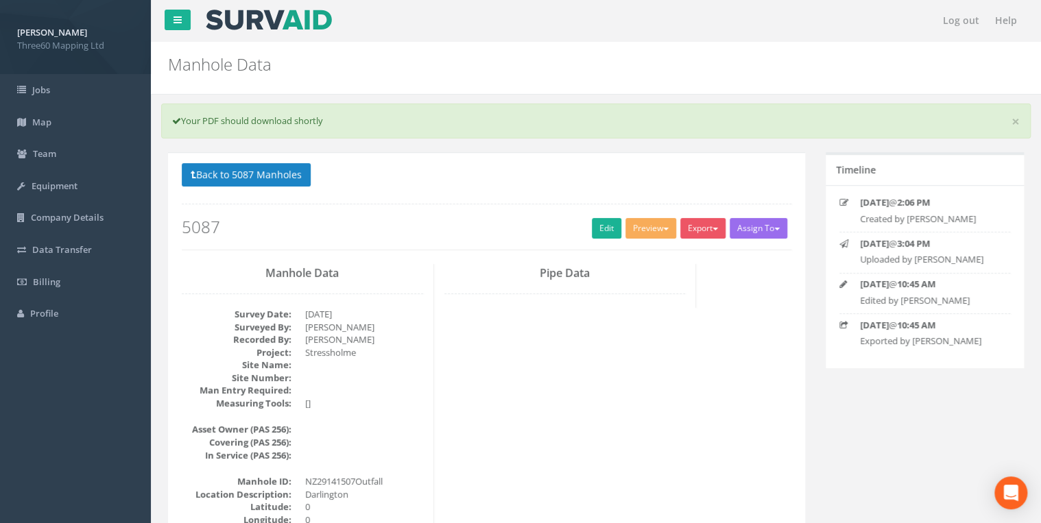
click at [292, 187] on p "Back to 5087 Manholes Back to Map" at bounding box center [487, 176] width 610 height 27
click at [292, 176] on button "Back to 5087 Manholes" at bounding box center [246, 174] width 129 height 23
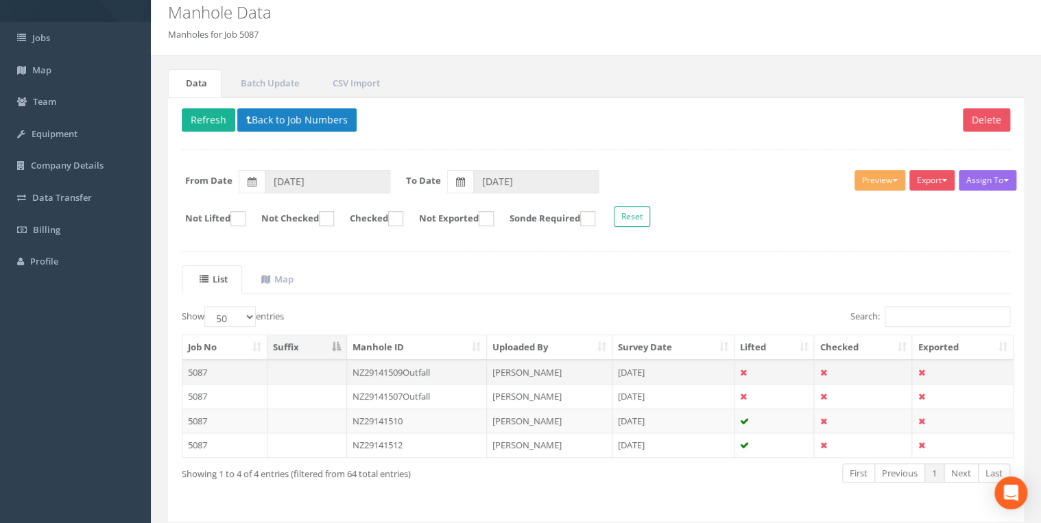
scroll to position [93, 0]
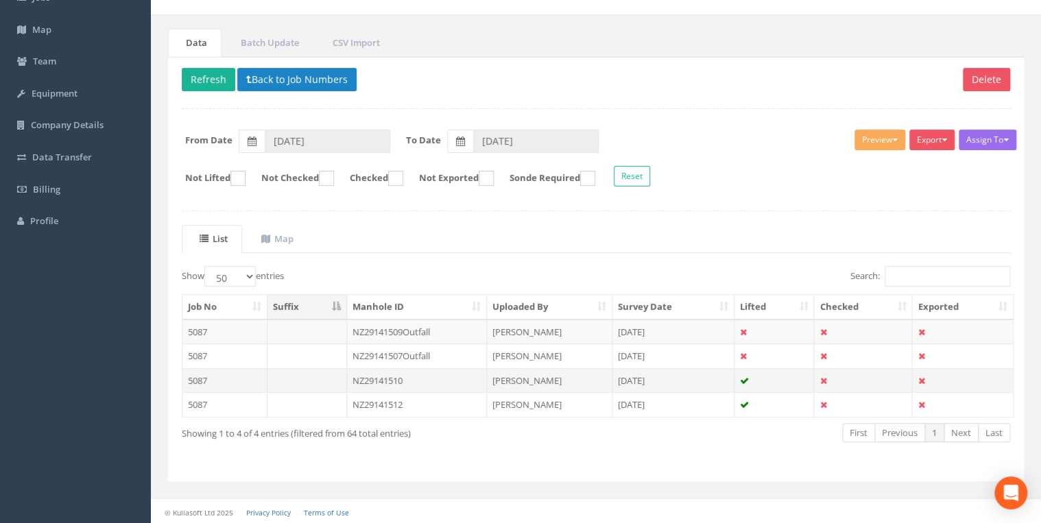
click at [403, 377] on td "NZ29141510" at bounding box center [417, 380] width 141 height 25
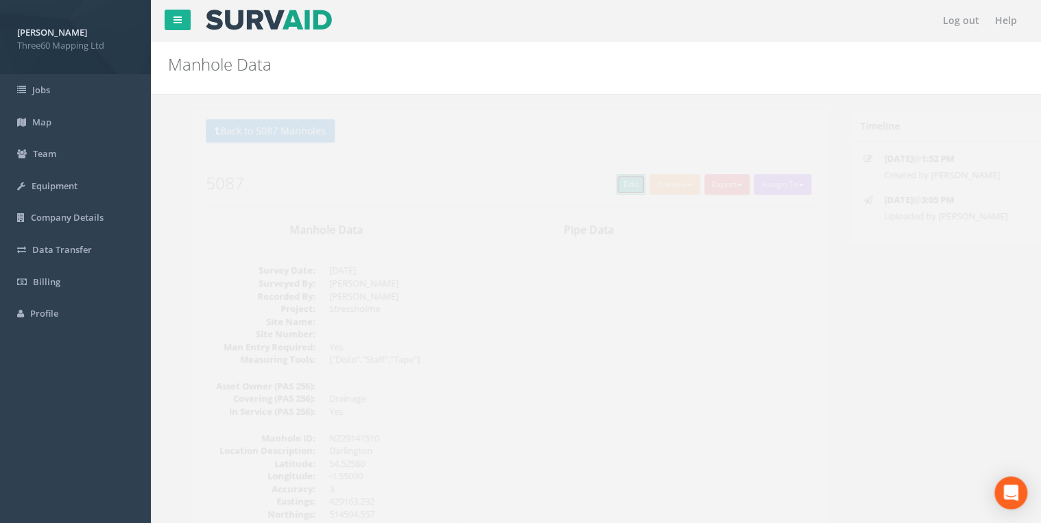
click at [599, 187] on link "Edit" at bounding box center [606, 184] width 29 height 21
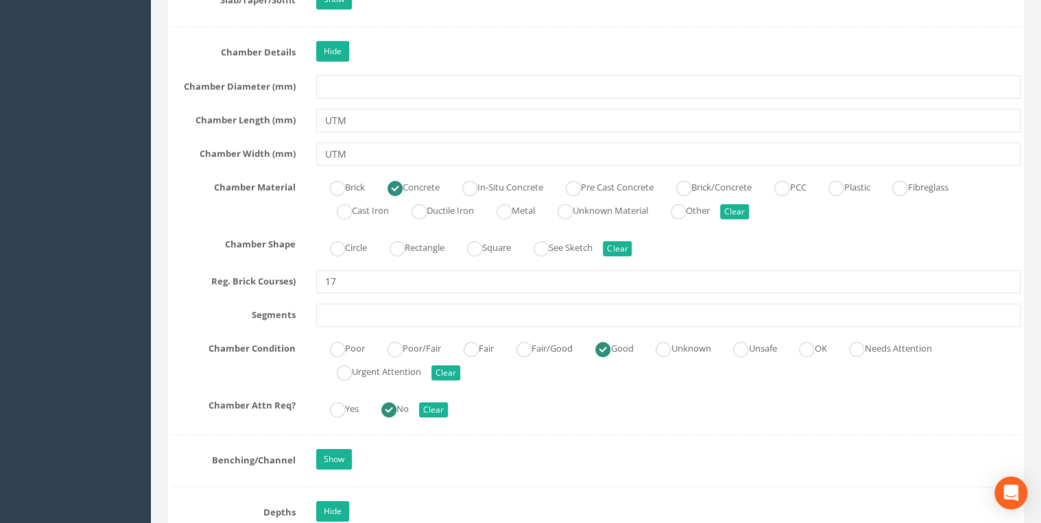
scroll to position [2487, 0]
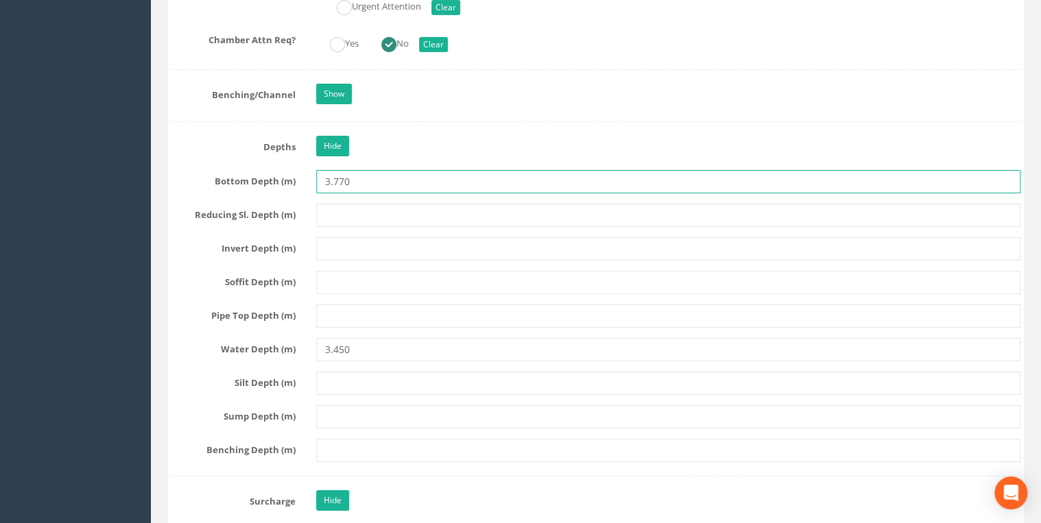
click at [336, 176] on input "3.770" at bounding box center [668, 181] width 704 height 23
click at [337, 181] on input "3.770" at bounding box center [668, 181] width 704 height 23
click at [337, 178] on input "3.770" at bounding box center [668, 181] width 704 height 23
click at [333, 176] on input "3.770" at bounding box center [668, 181] width 704 height 23
type input "3770"
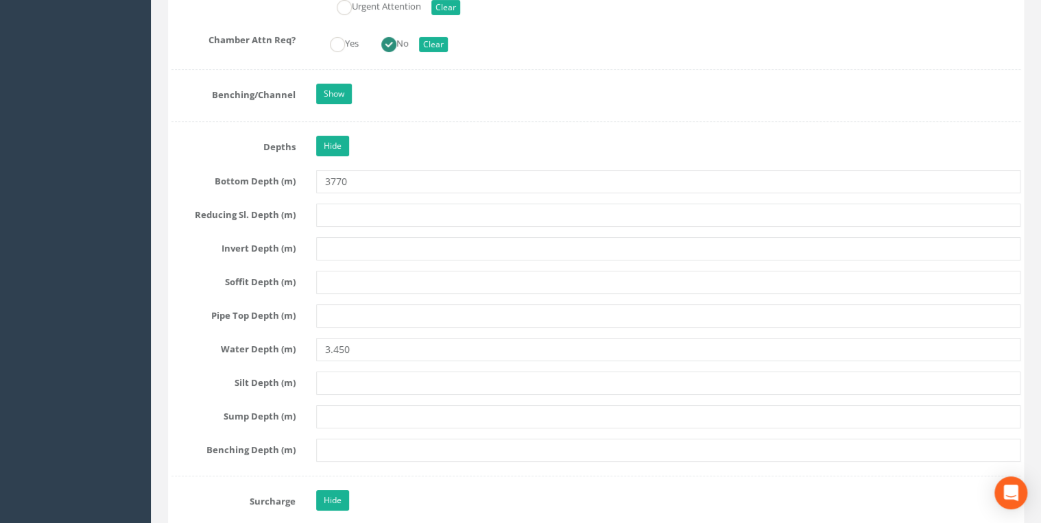
click at [361, 208] on input "text" at bounding box center [668, 215] width 704 height 23
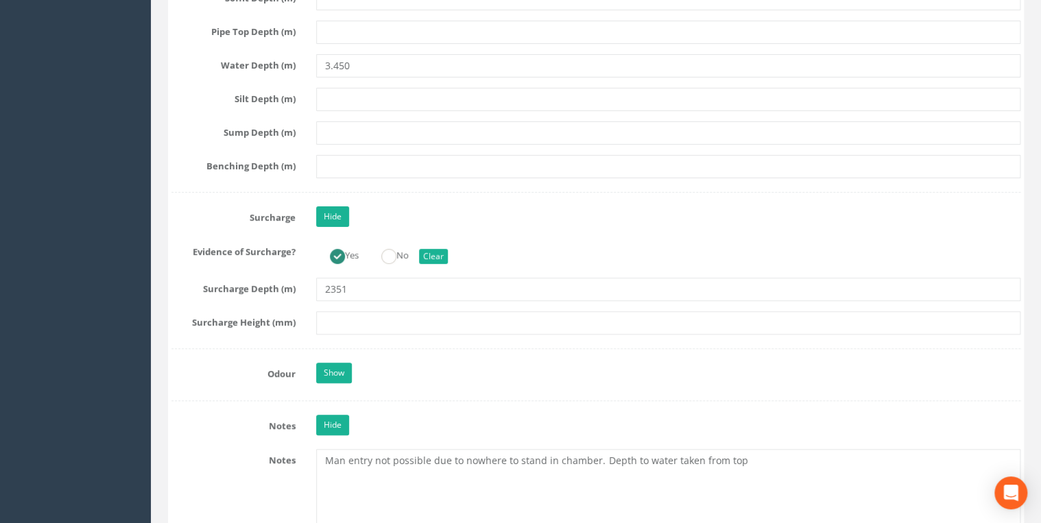
scroll to position [2780, 0]
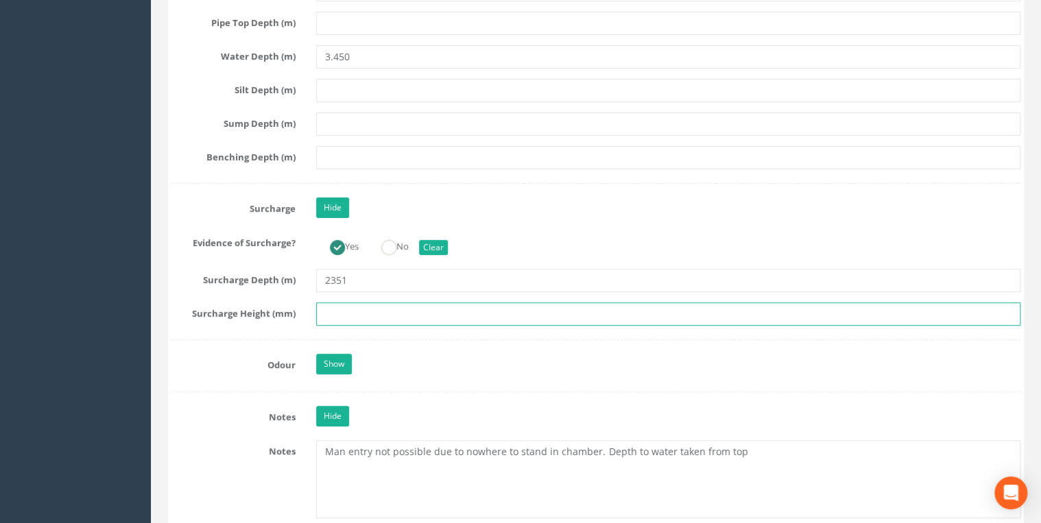
click at [358, 302] on input "text" at bounding box center [668, 313] width 704 height 23
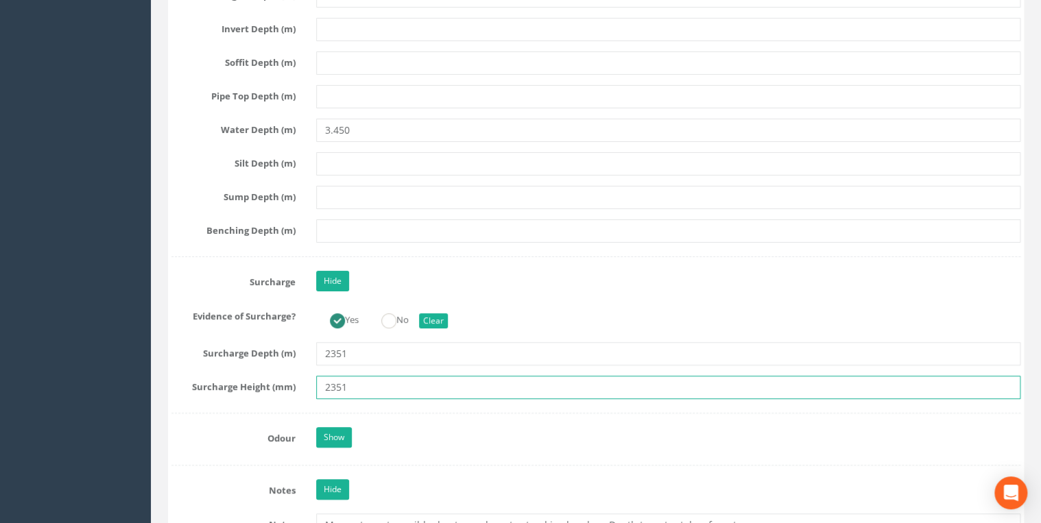
scroll to position [2633, 0]
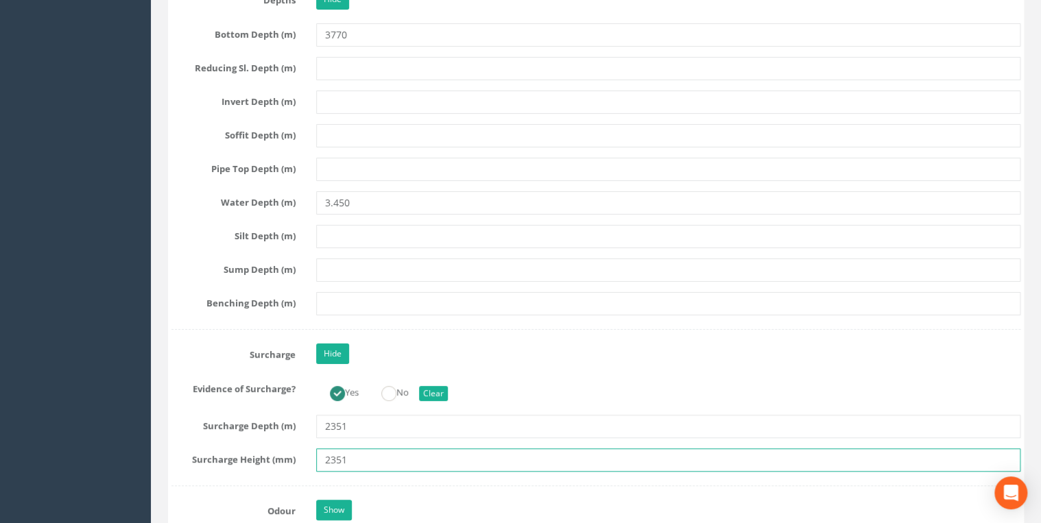
type input "2351"
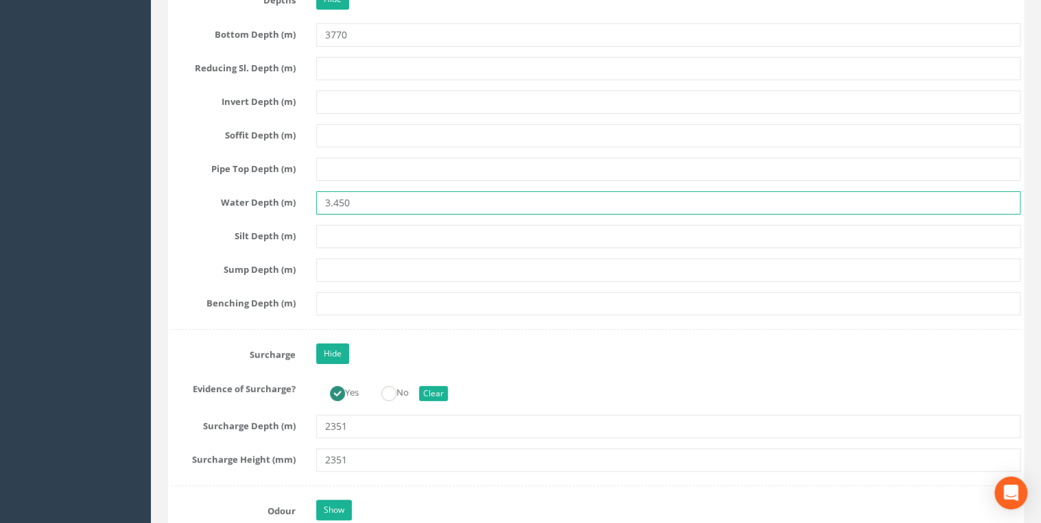
click at [335, 200] on input "3.450" at bounding box center [668, 202] width 704 height 23
click at [395, 197] on input "3450" at bounding box center [668, 202] width 704 height 23
type input "3450"
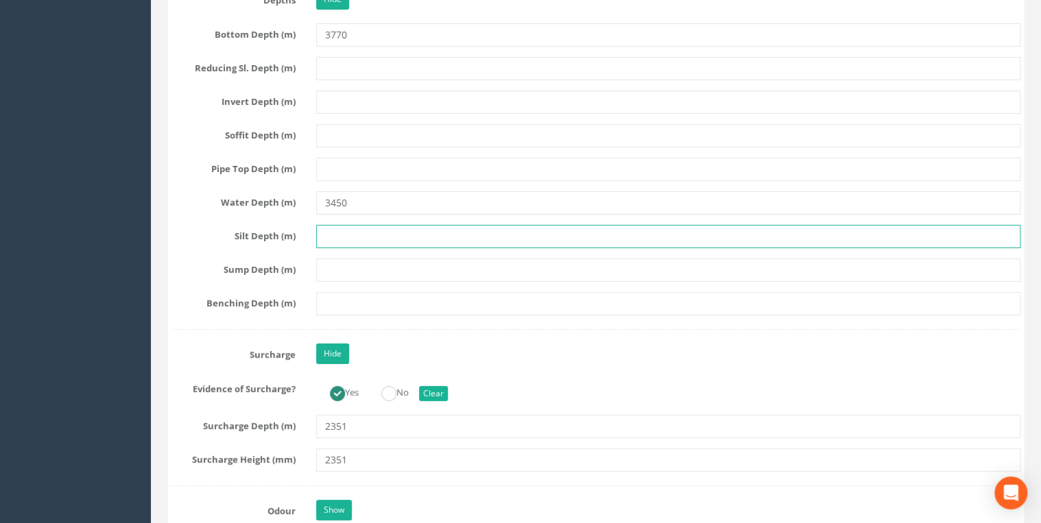
click at [387, 225] on input "text" at bounding box center [668, 236] width 704 height 23
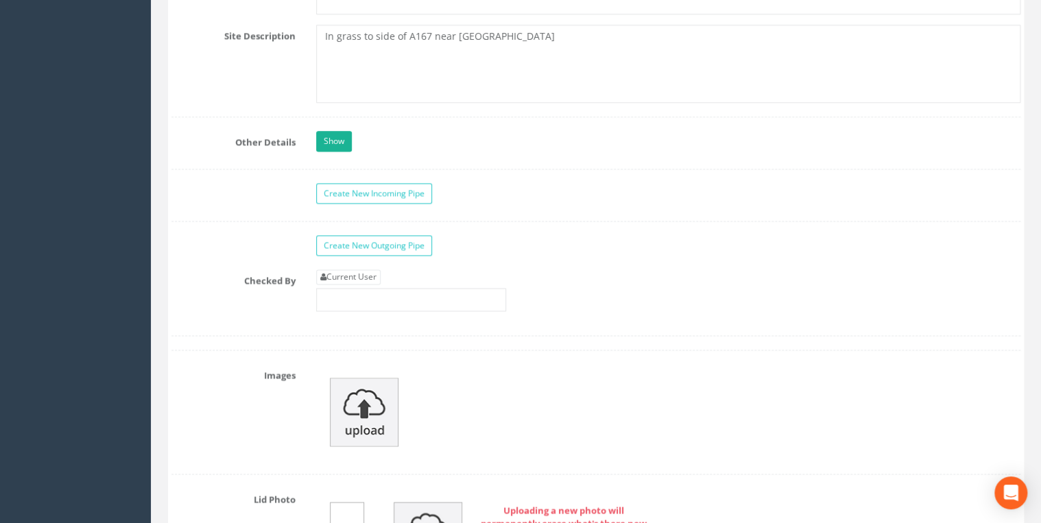
scroll to position [3731, 0]
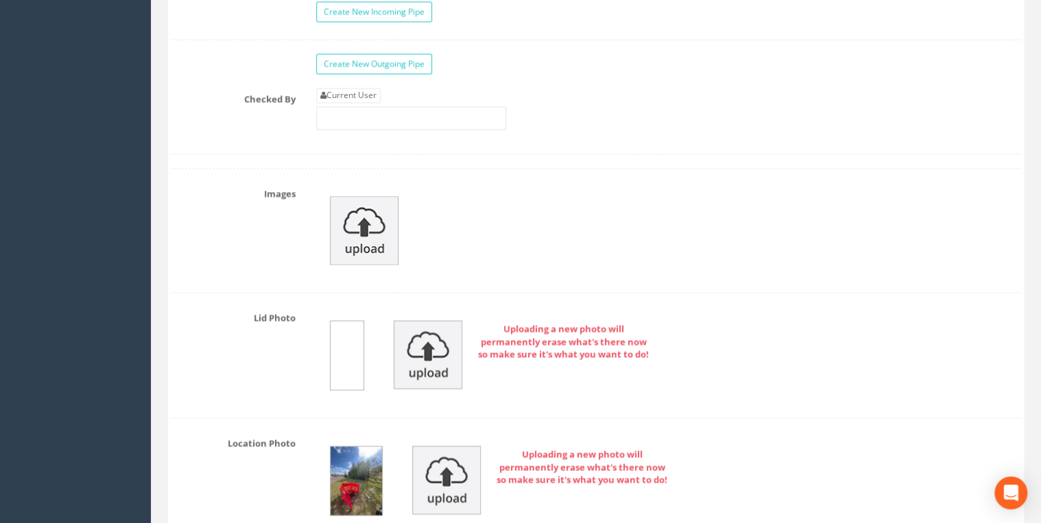
click at [371, 93] on div "Current User" at bounding box center [411, 109] width 190 height 42
click at [370, 88] on link "Current User" at bounding box center [348, 95] width 64 height 15
type input "[PERSON_NAME]"
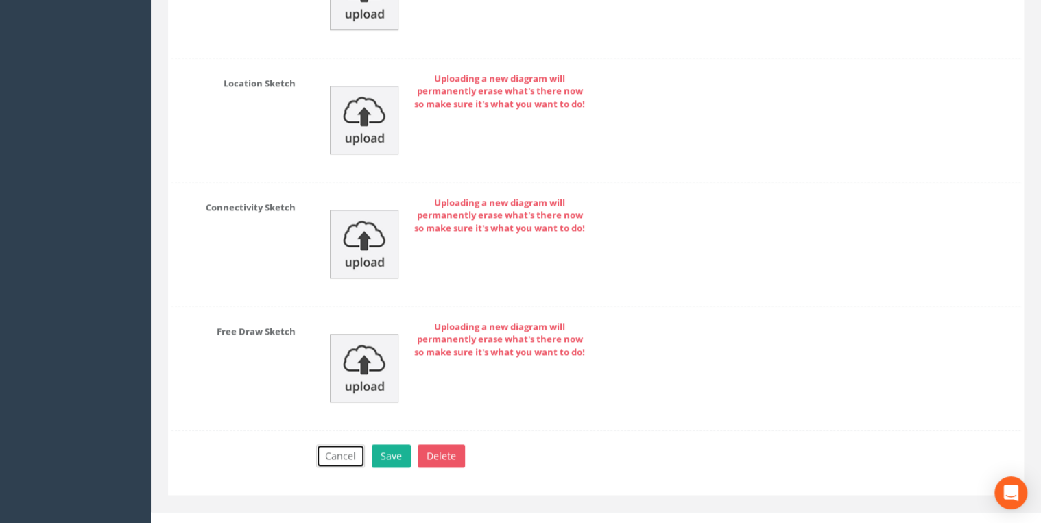
click at [360, 449] on button "Cancel" at bounding box center [340, 455] width 49 height 23
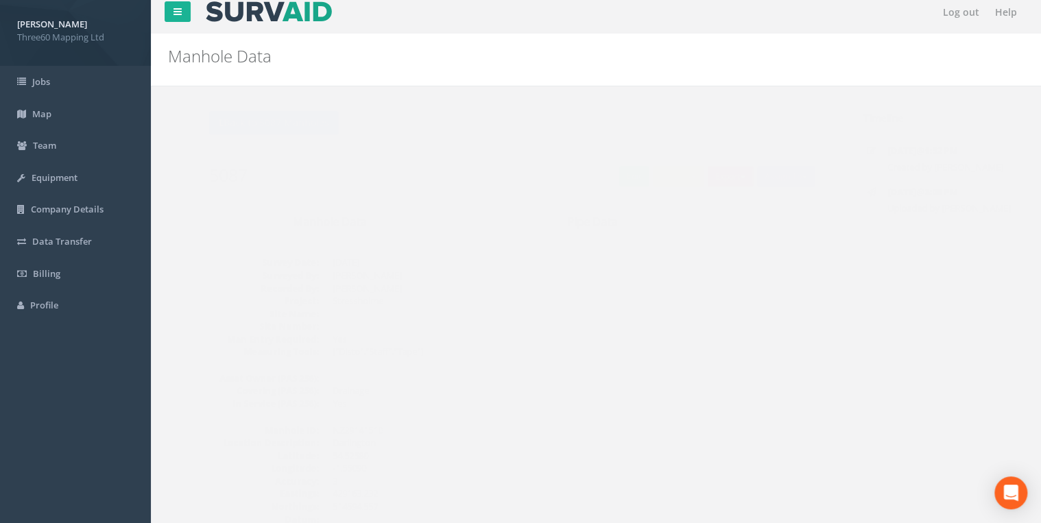
scroll to position [0, 0]
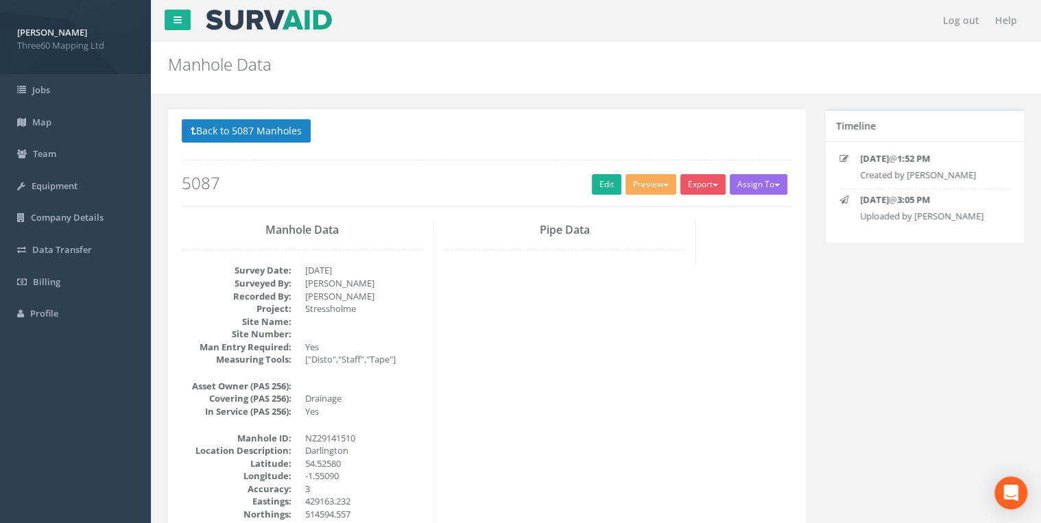
click at [592, 194] on div "Back to 5087 Manholes Back to Map Assign To No Companies Added Export 360 Manho…" at bounding box center [487, 162] width 610 height 87
click at [593, 187] on link "Edit" at bounding box center [606, 184] width 29 height 21
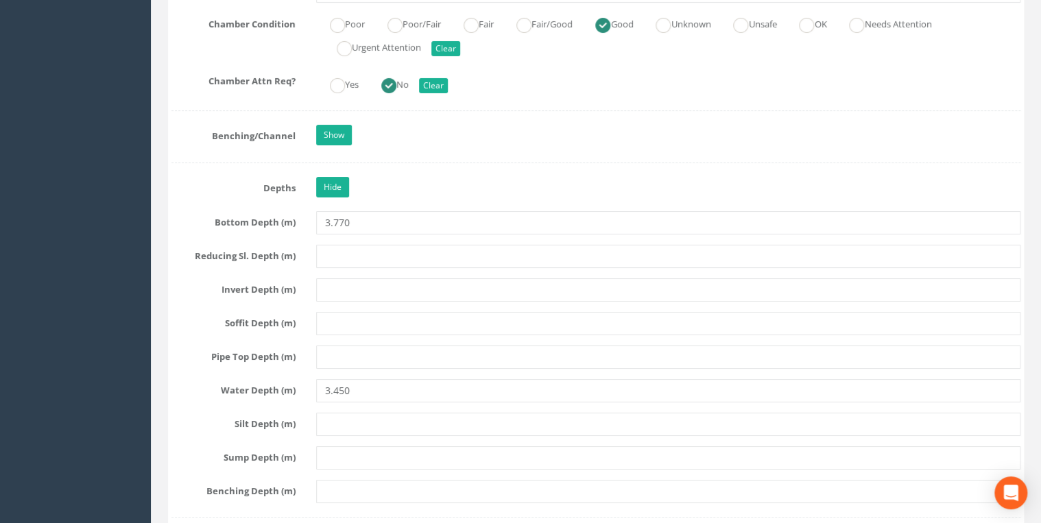
scroll to position [2633, 0]
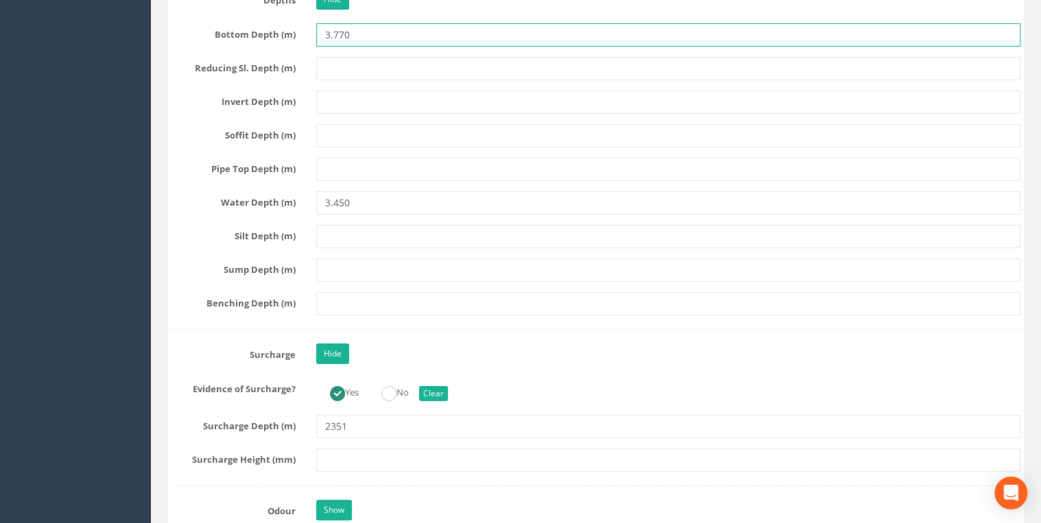
click at [332, 30] on input "3.770" at bounding box center [668, 34] width 704 height 23
type input "3770"
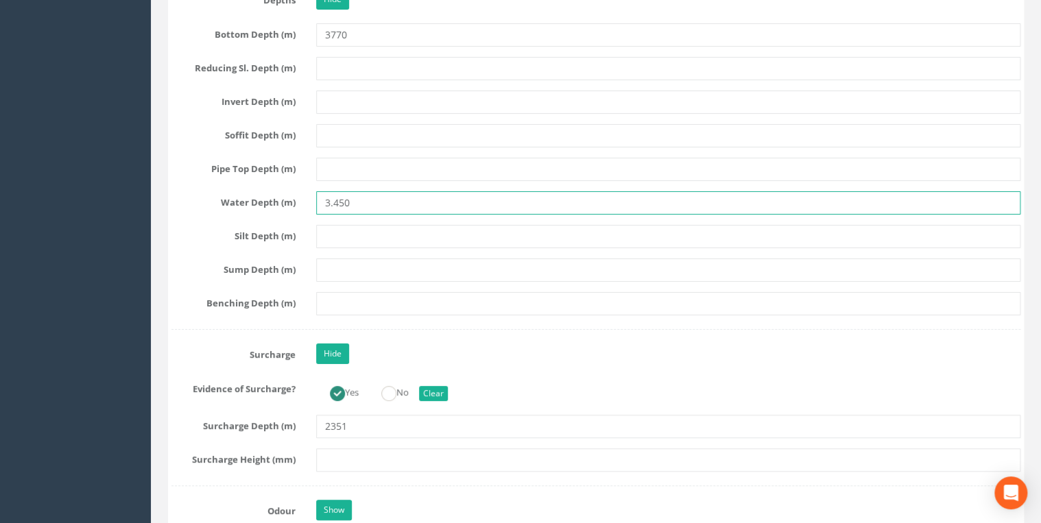
click at [332, 198] on input "3.450" at bounding box center [668, 202] width 704 height 23
type input "3450"
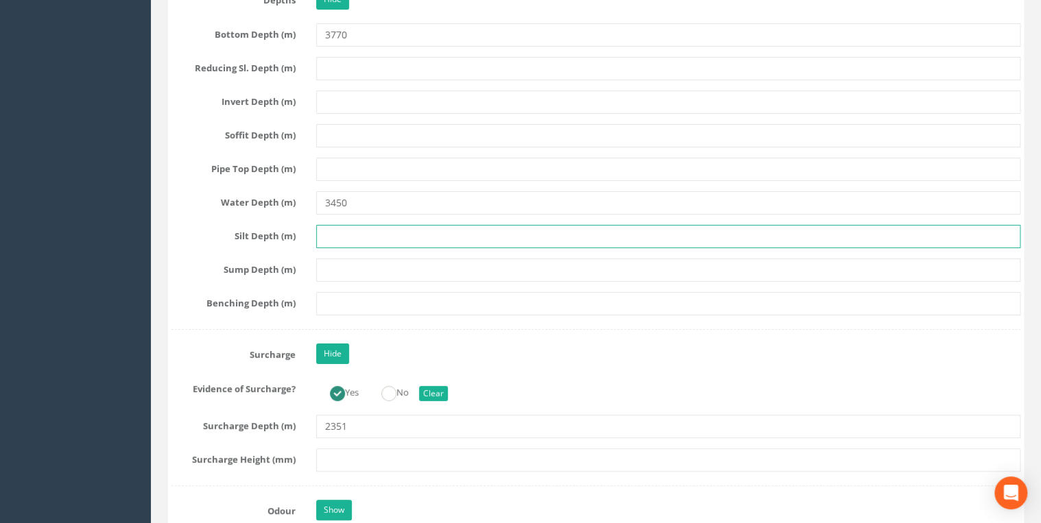
click at [387, 225] on input "text" at bounding box center [668, 236] width 704 height 23
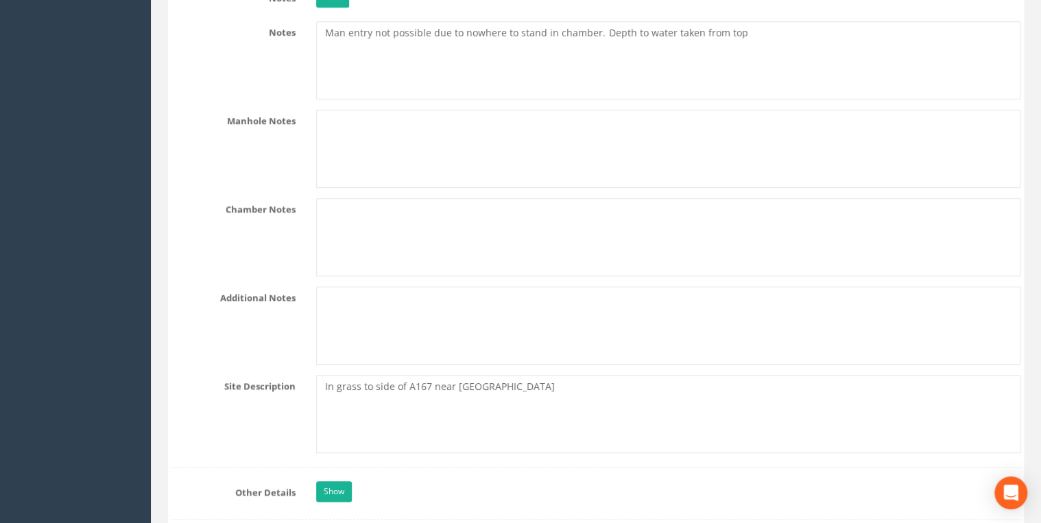
scroll to position [3438, 0]
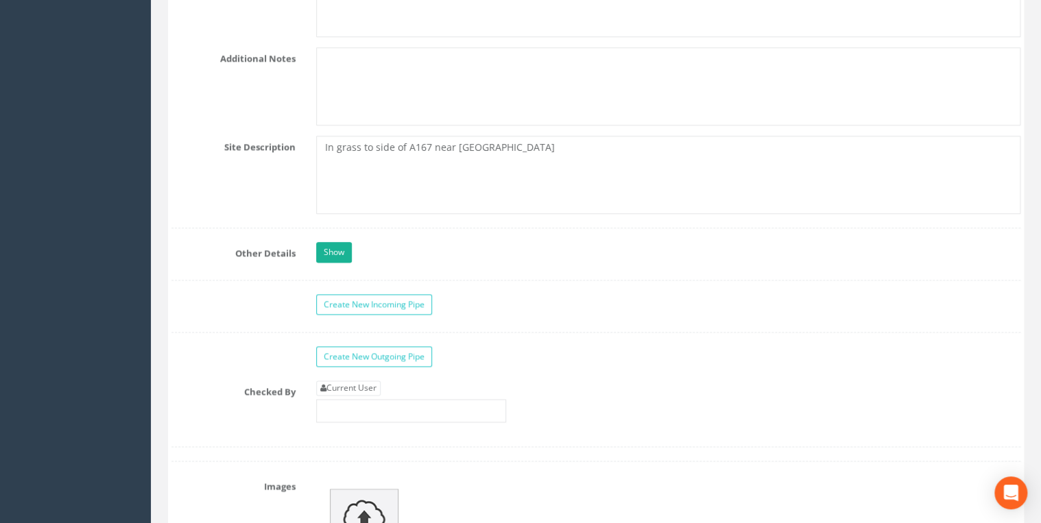
click at [346, 385] on div "Current User" at bounding box center [411, 402] width 190 height 42
drag, startPoint x: 346, startPoint y: 379, endPoint x: 361, endPoint y: 367, distance: 18.5
click at [346, 381] on link "Current User" at bounding box center [348, 388] width 64 height 15
type input "[PERSON_NAME]"
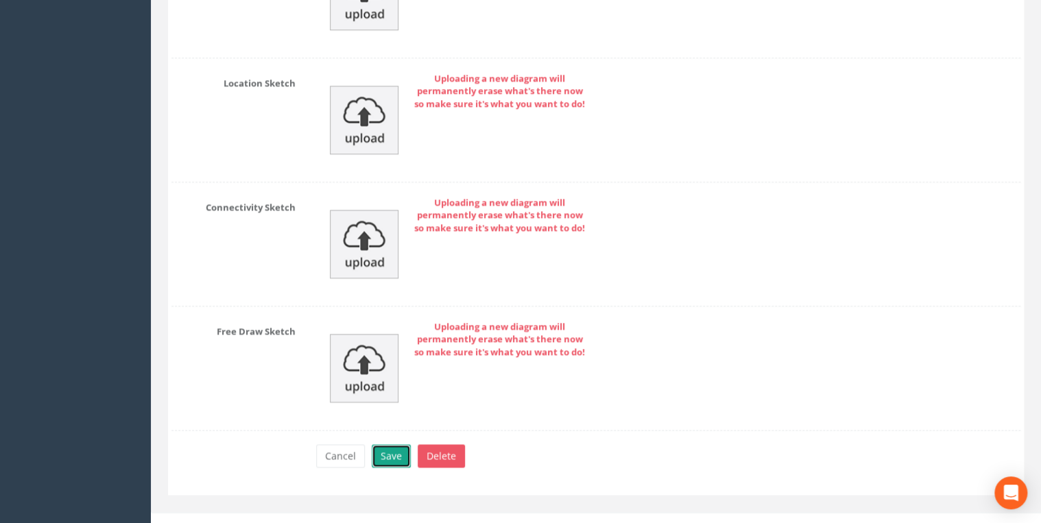
click at [396, 444] on button "Save" at bounding box center [391, 455] width 39 height 23
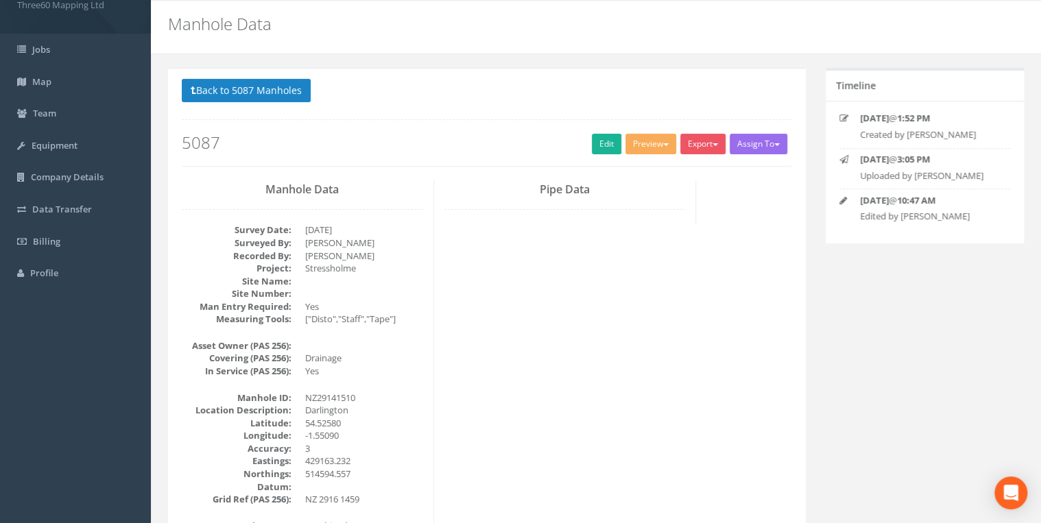
scroll to position [0, 0]
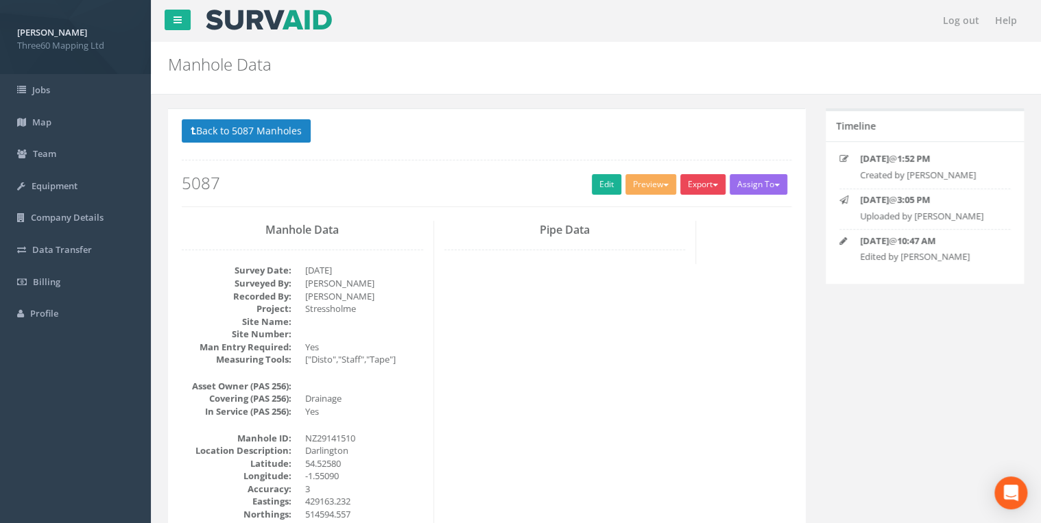
click at [685, 184] on button "Export" at bounding box center [702, 184] width 45 height 21
click at [668, 209] on link "360 Manhole" at bounding box center [675, 212] width 104 height 21
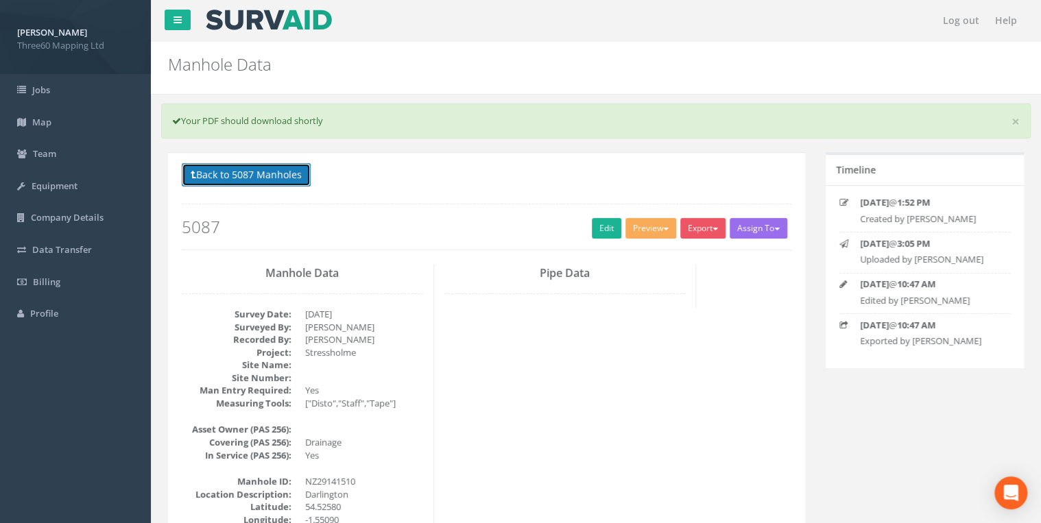
click at [283, 167] on button "Back to 5087 Manholes" at bounding box center [246, 174] width 129 height 23
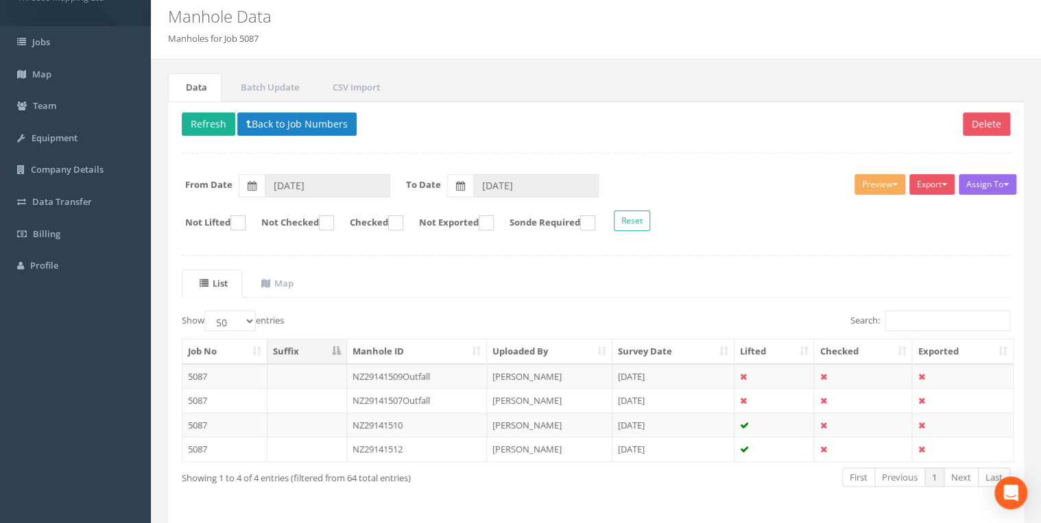
scroll to position [93, 0]
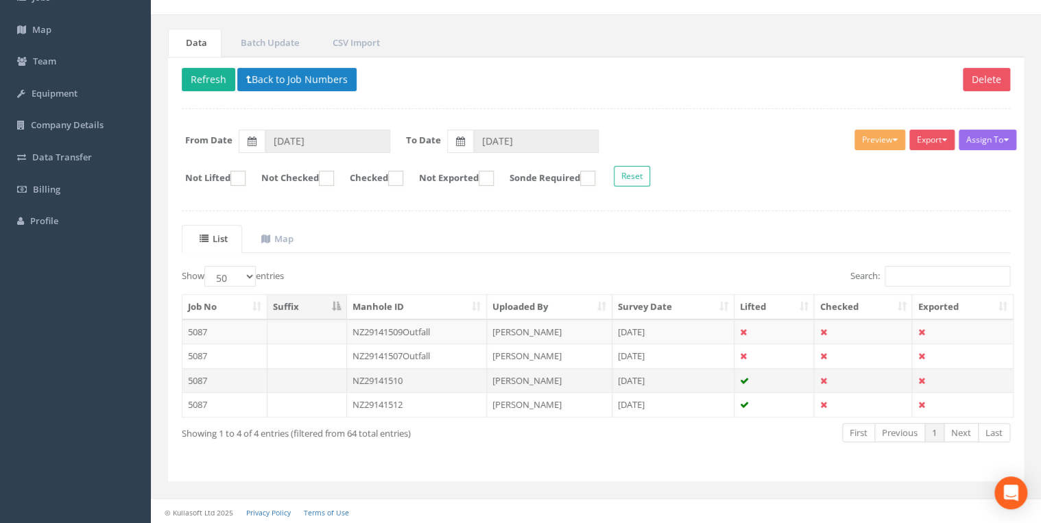
click at [376, 378] on td "NZ29141510" at bounding box center [417, 380] width 141 height 25
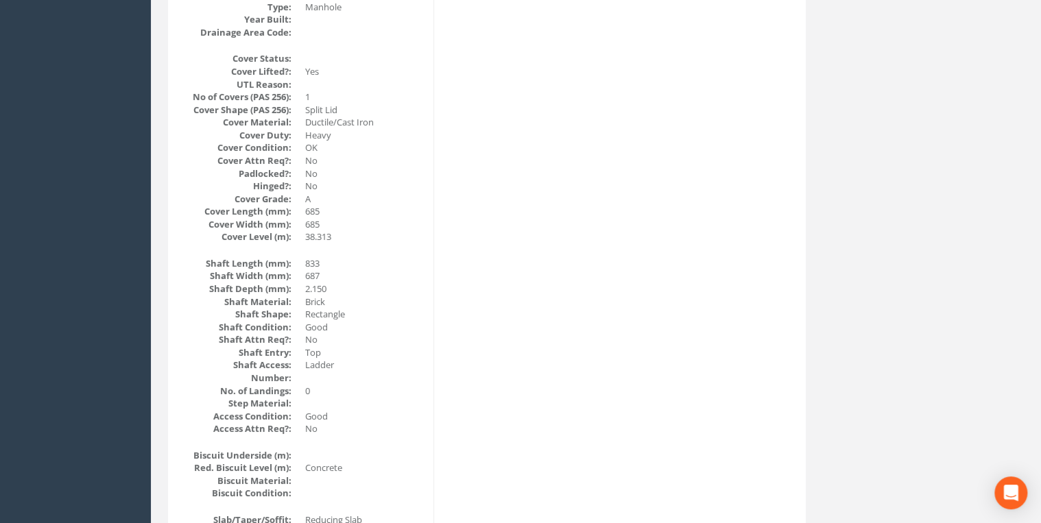
scroll to position [146, 0]
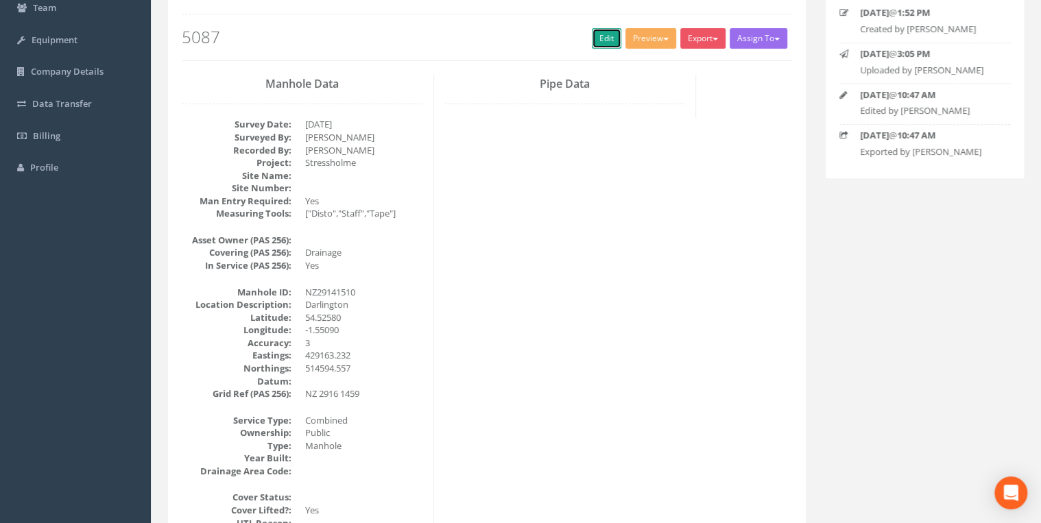
click at [599, 32] on link "Edit" at bounding box center [606, 38] width 29 height 21
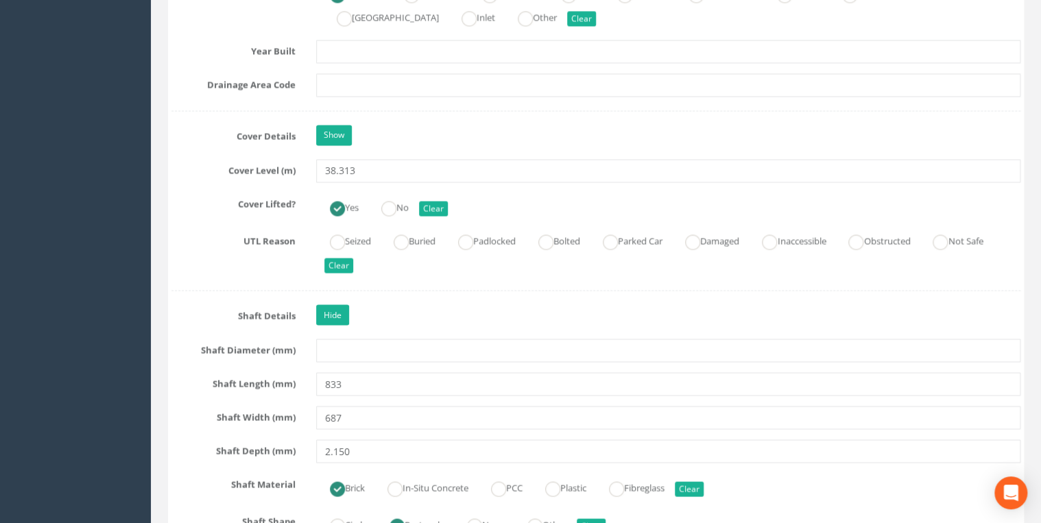
scroll to position [1463, 0]
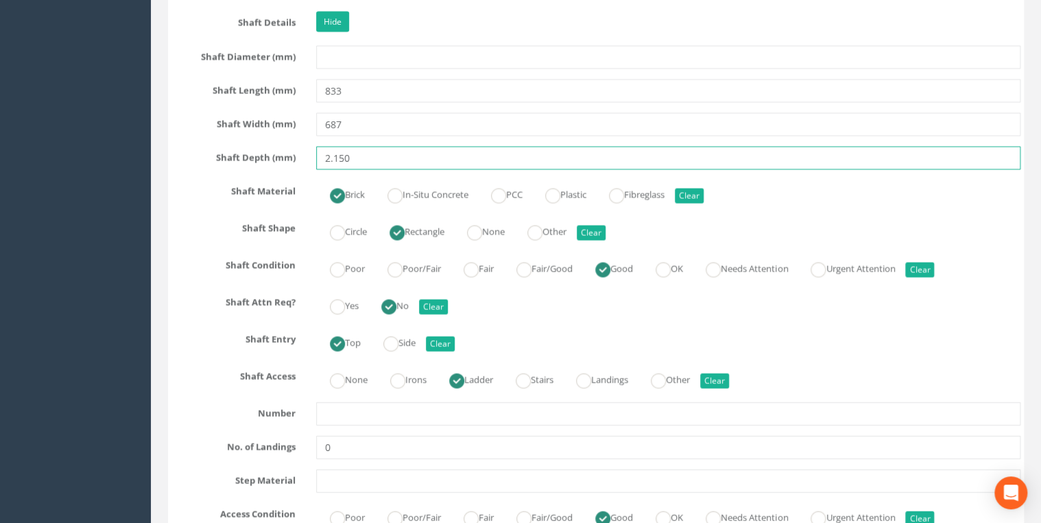
click at [333, 156] on input "2.150" at bounding box center [668, 158] width 704 height 23
type input "2150"
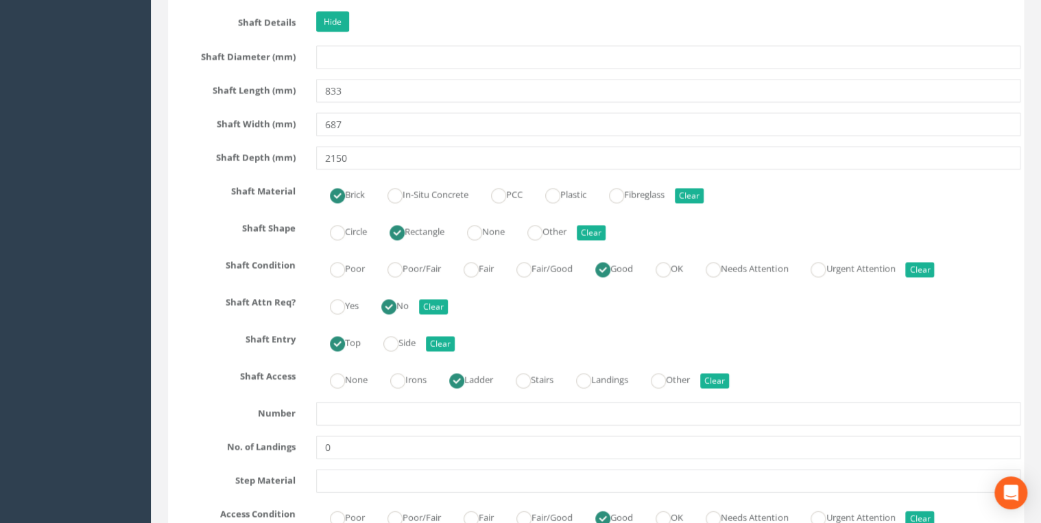
drag, startPoint x: 370, startPoint y: 172, endPoint x: 373, endPoint y: 150, distance: 22.2
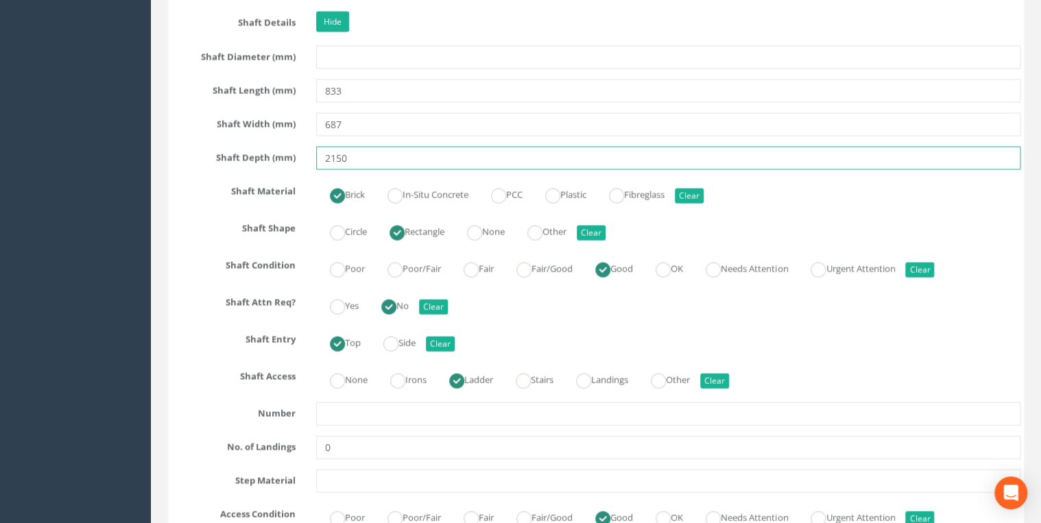
click at [365, 152] on input "2150" at bounding box center [668, 158] width 704 height 23
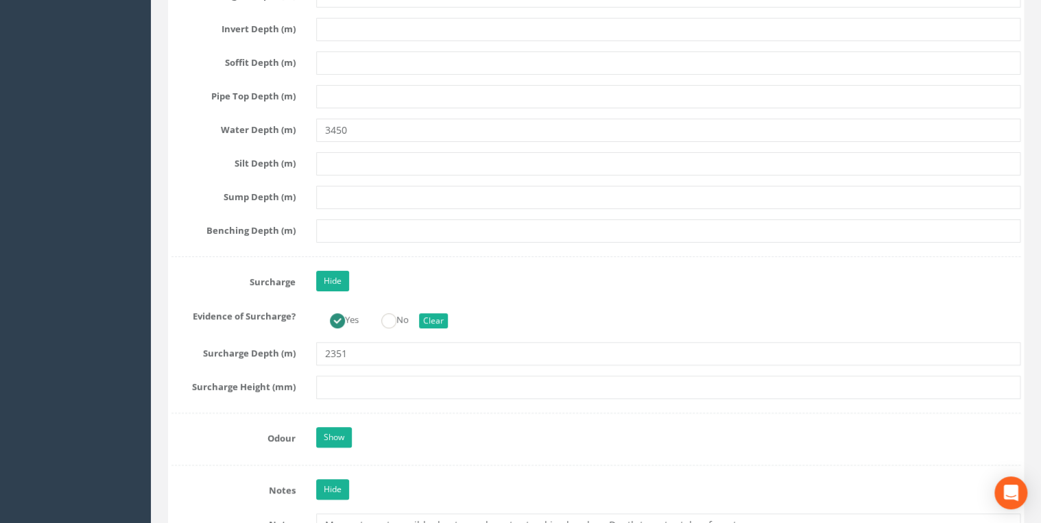
scroll to position [2780, 0]
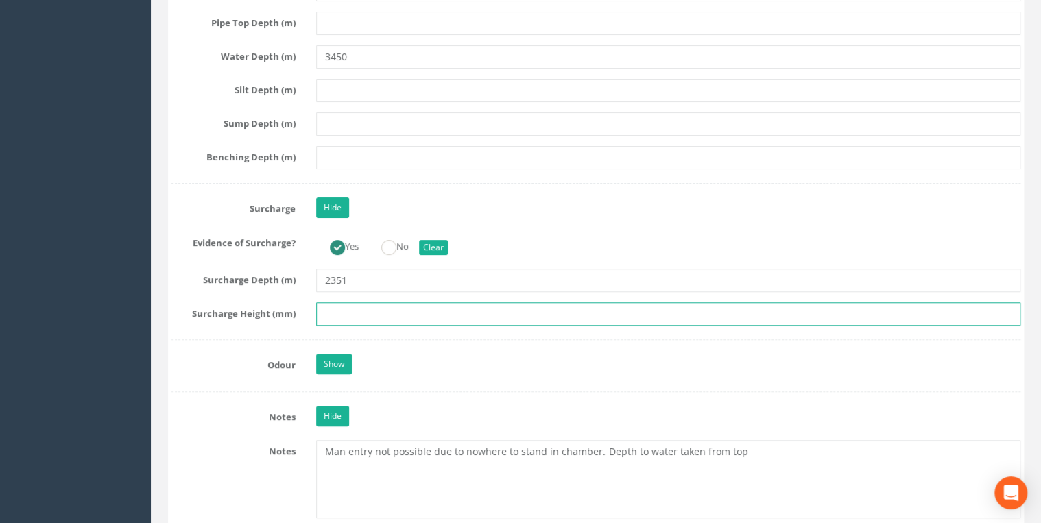
click at [349, 312] on input "text" at bounding box center [668, 313] width 704 height 23
type input "2351"
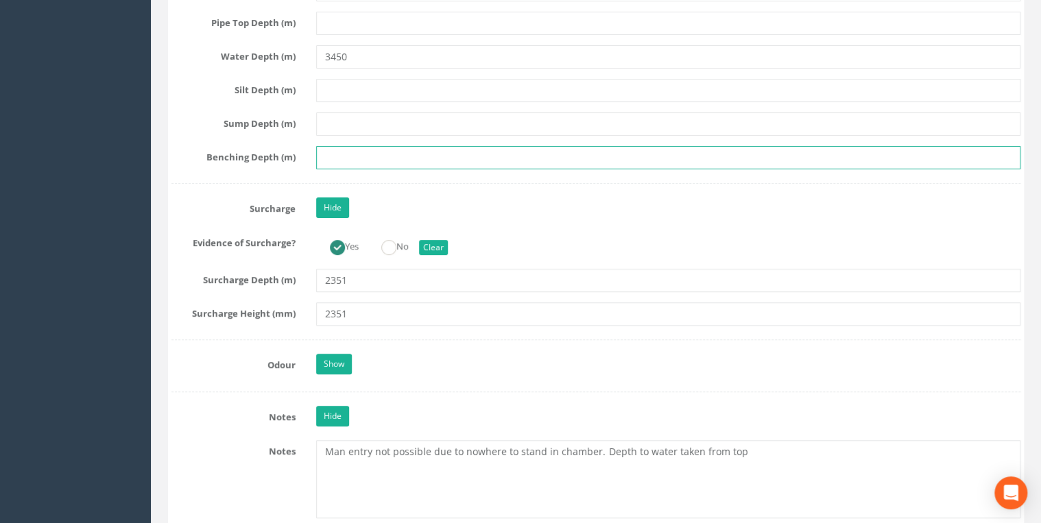
click at [359, 146] on input "text" at bounding box center [668, 157] width 704 height 23
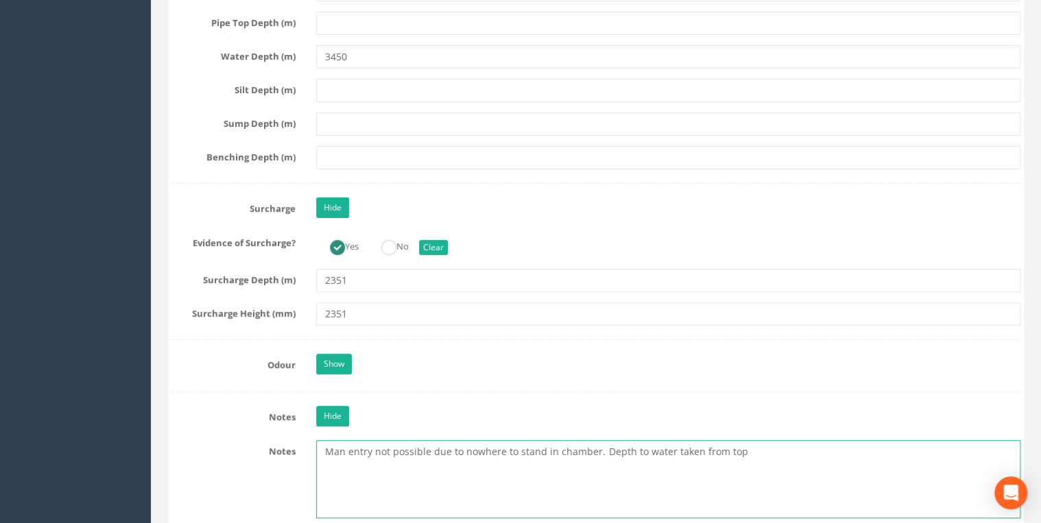
click at [466, 446] on textarea "Man entry not possible due to nowhere to stand in chamber. Depth to water taken…" at bounding box center [668, 479] width 704 height 78
click at [326, 454] on textarea "Man entry not possible due to nowhere to stand in chamber. Depth to water taken…" at bounding box center [668, 479] width 704 height 78
click at [806, 458] on textarea "Man entry not possible due to nowhere to stand in chamber. Depth to water taken…" at bounding box center [668, 479] width 704 height 78
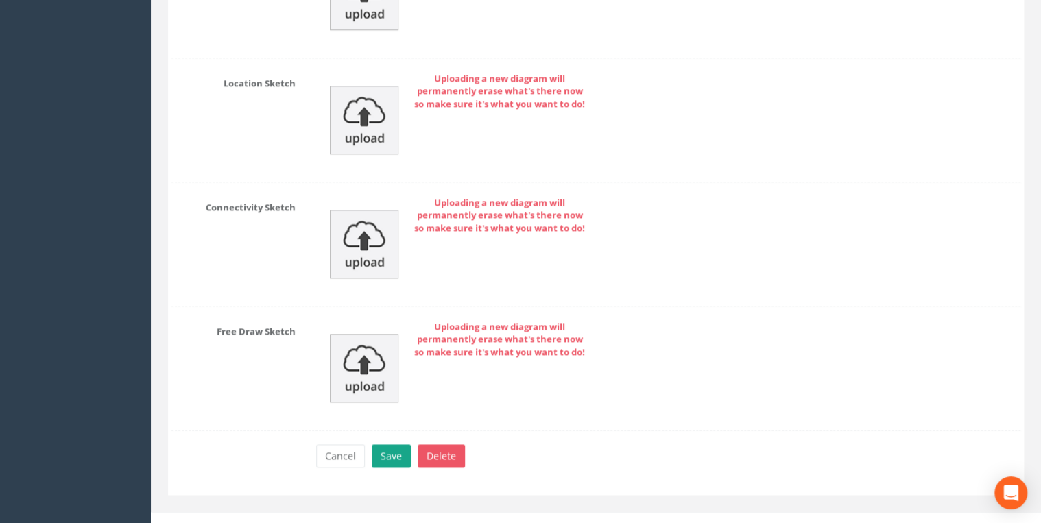
type textarea "Man entry not possible due to nowhere to stand in chamber. Depth to water taken…"
click at [390, 444] on button "Save" at bounding box center [391, 455] width 39 height 23
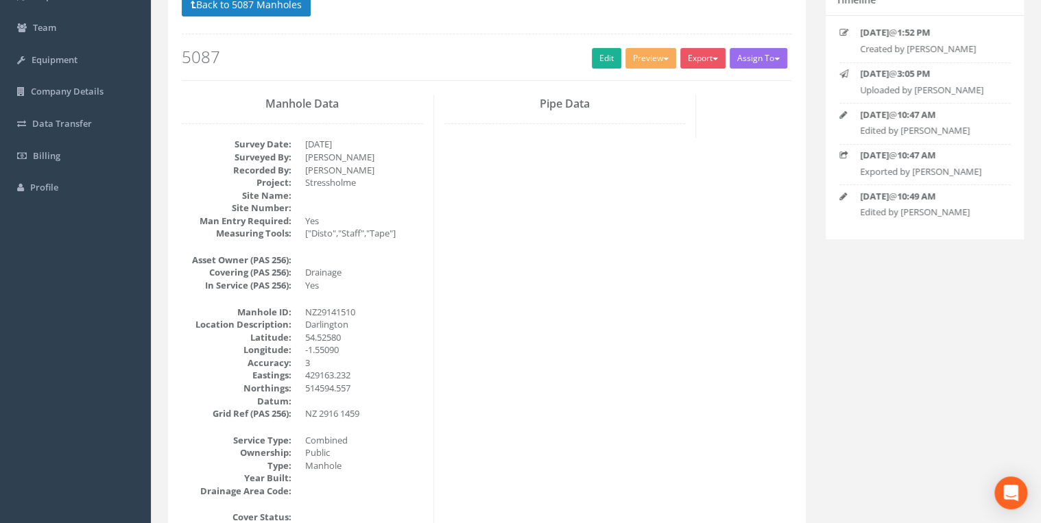
scroll to position [0, 0]
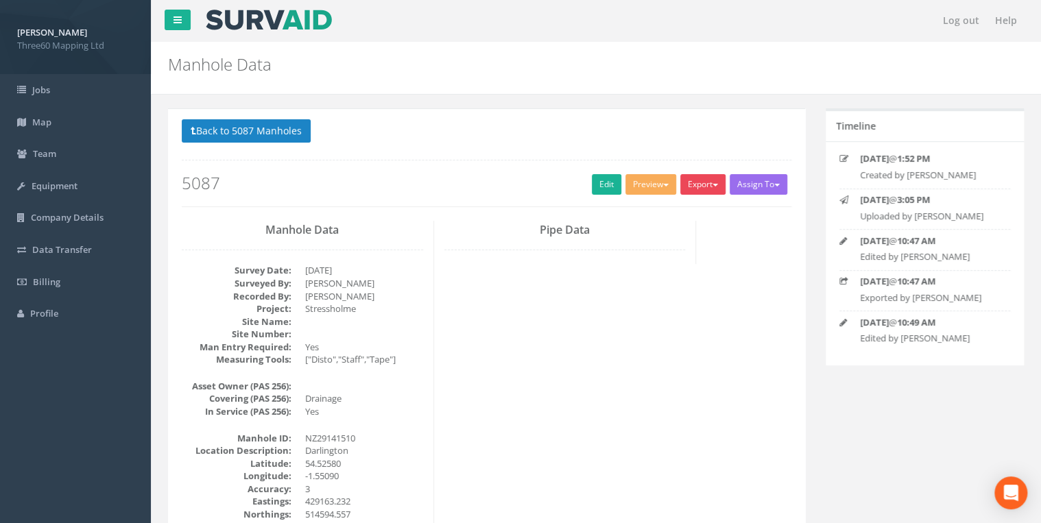
click at [711, 189] on button "Export" at bounding box center [702, 184] width 45 height 21
click at [672, 213] on link "360 Manhole" at bounding box center [675, 212] width 104 height 21
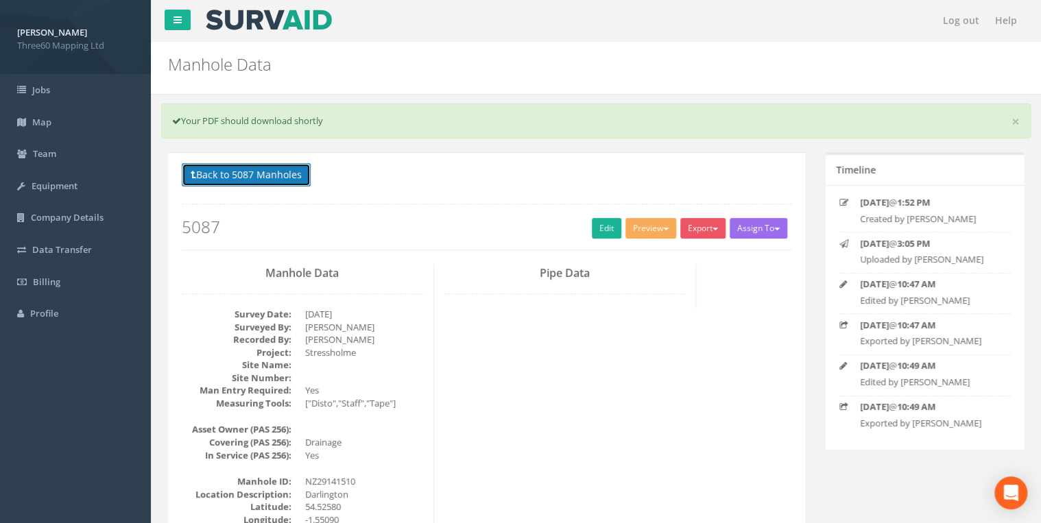
click at [290, 183] on button "Back to 5087 Manholes" at bounding box center [246, 174] width 129 height 23
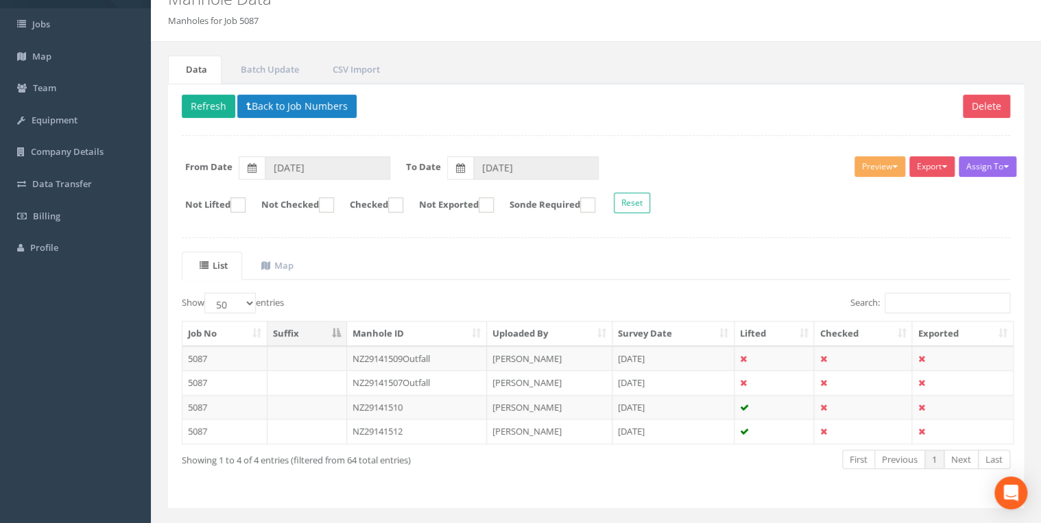
scroll to position [93, 0]
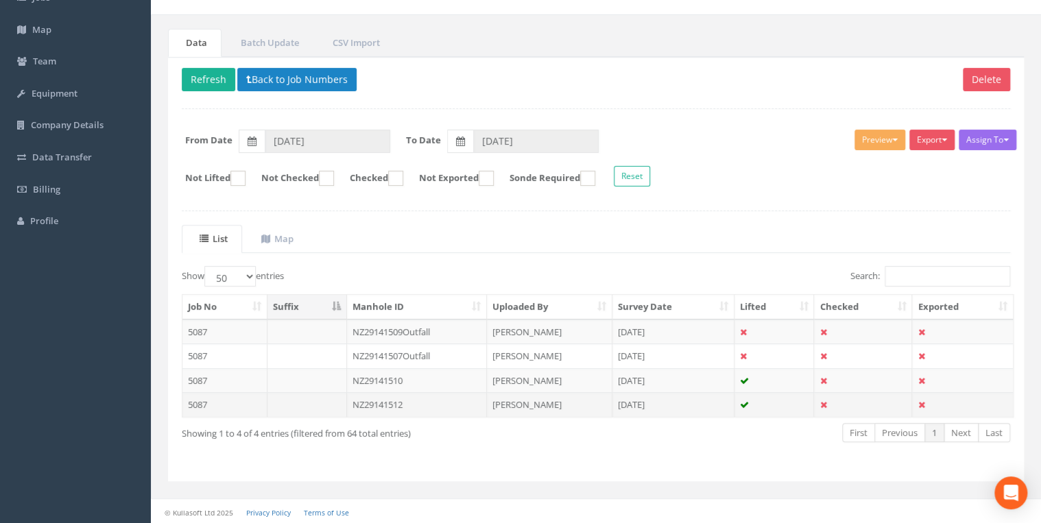
click at [378, 398] on td "NZ29141512" at bounding box center [417, 404] width 141 height 25
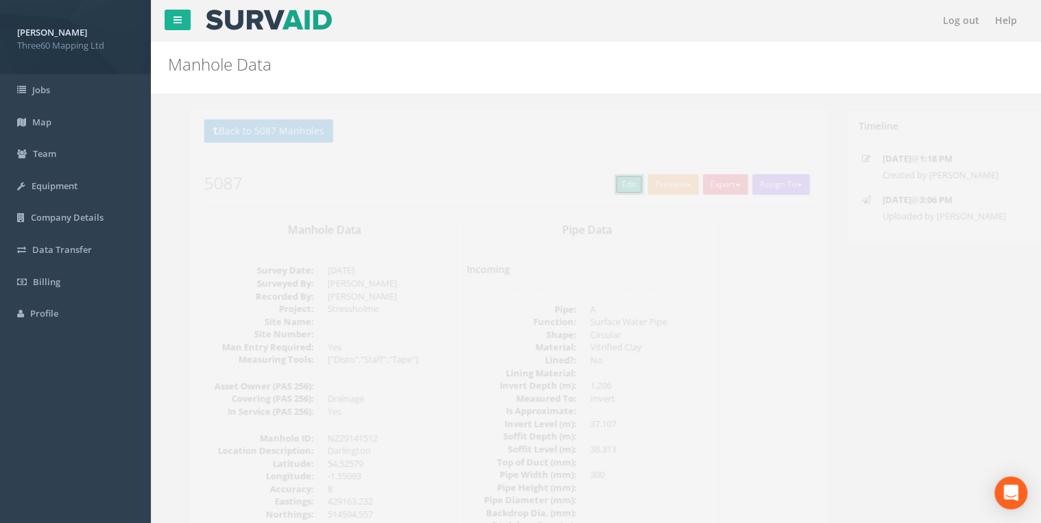
click at [592, 189] on link "Edit" at bounding box center [606, 184] width 29 height 21
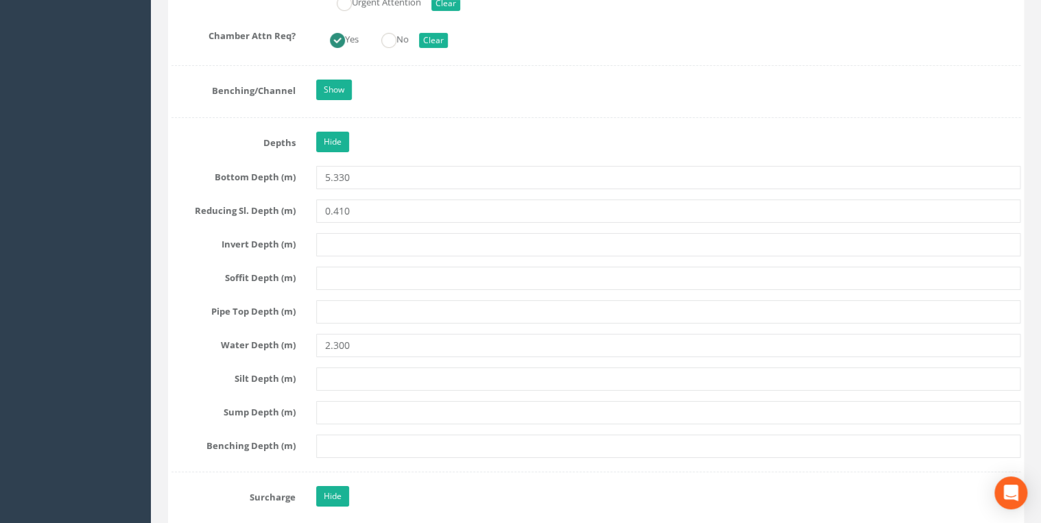
scroll to position [2487, 0]
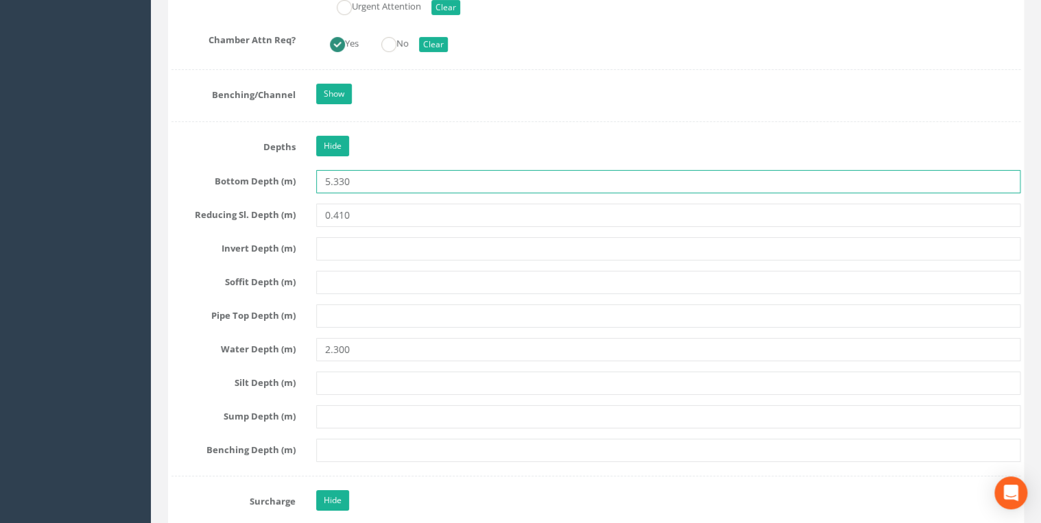
click at [334, 174] on input "5.330" at bounding box center [668, 181] width 704 height 23
type input "5330"
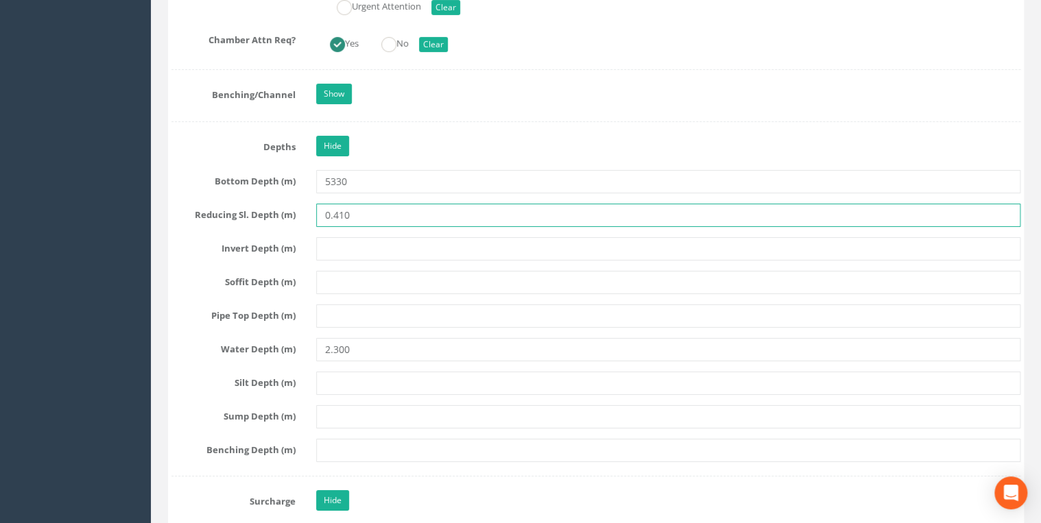
drag, startPoint x: 333, startPoint y: 204, endPoint x: 275, endPoint y: 198, distance: 58.6
click at [275, 204] on div "Reducing Sl. Depth (m) 0.410" at bounding box center [596, 215] width 870 height 23
type input "410"
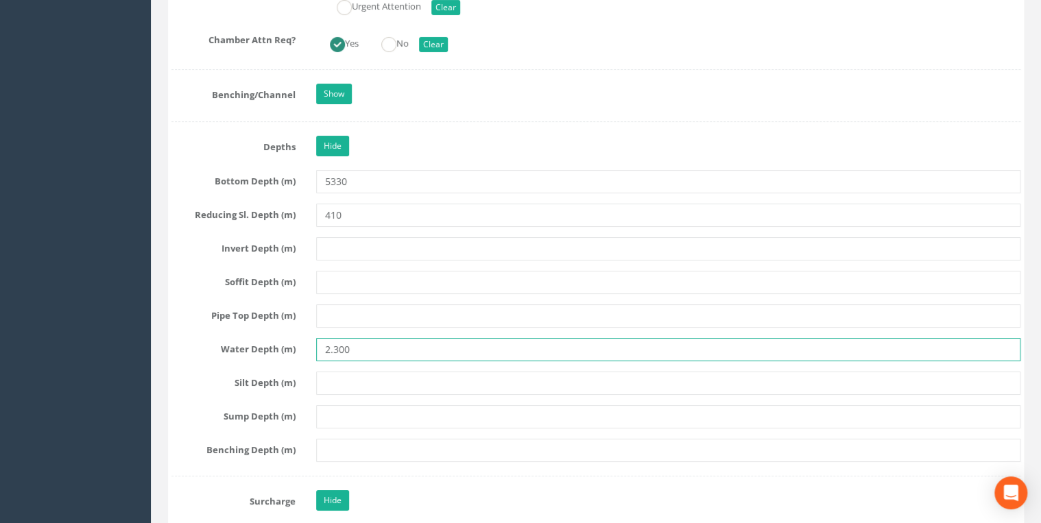
click at [335, 343] on input "2.300" at bounding box center [668, 349] width 704 height 23
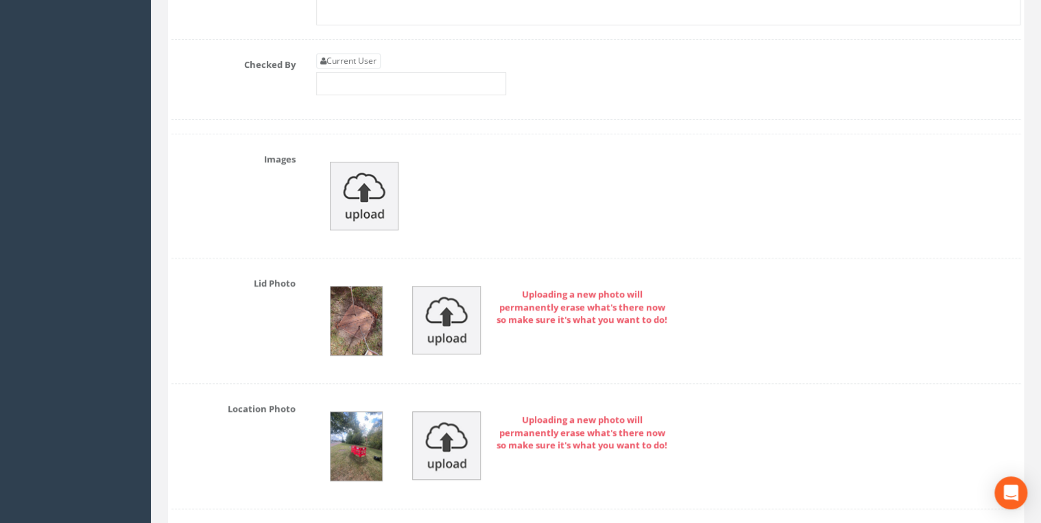
scroll to position [5413, 0]
type input "2300"
click at [345, 53] on link "Current User" at bounding box center [348, 60] width 64 height 15
type input "[PERSON_NAME]"
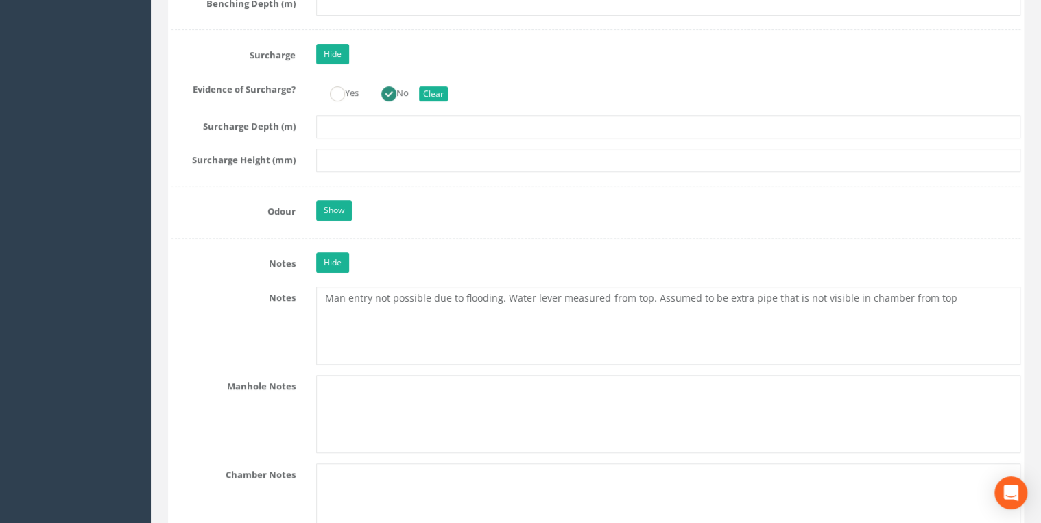
scroll to position [2915, 0]
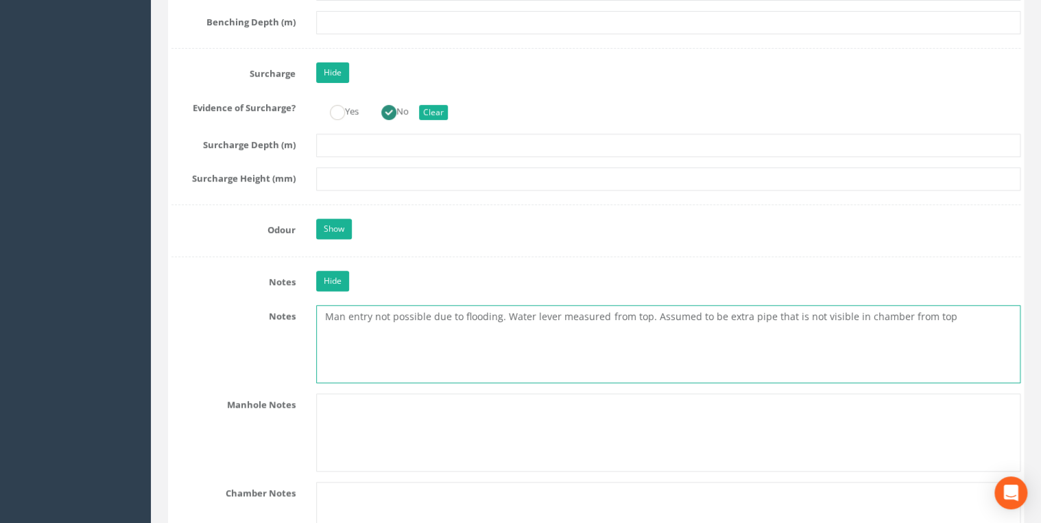
click at [979, 312] on textarea "Man entry not possible due to flooding. Water lever measured from top. Assumed …" at bounding box center [668, 344] width 704 height 78
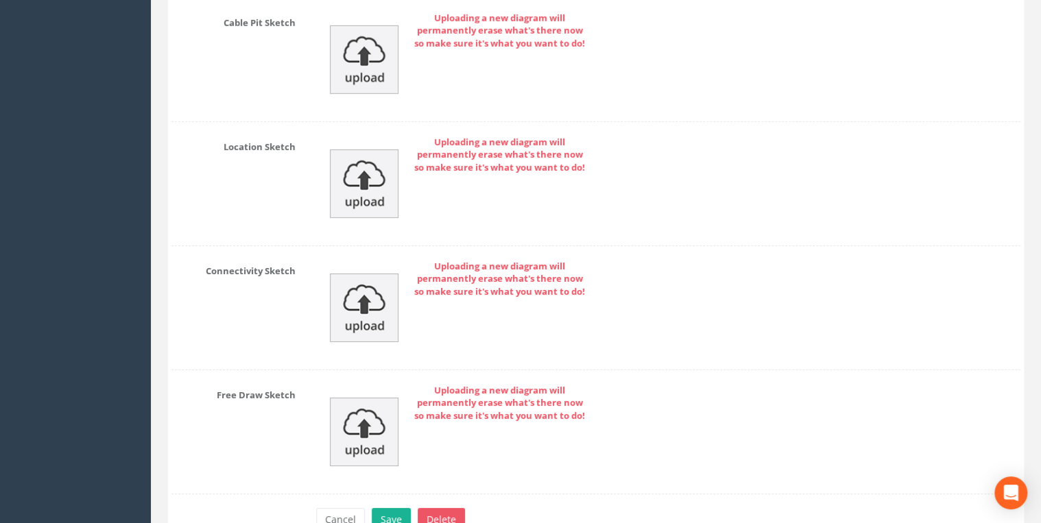
scroll to position [7596, 0]
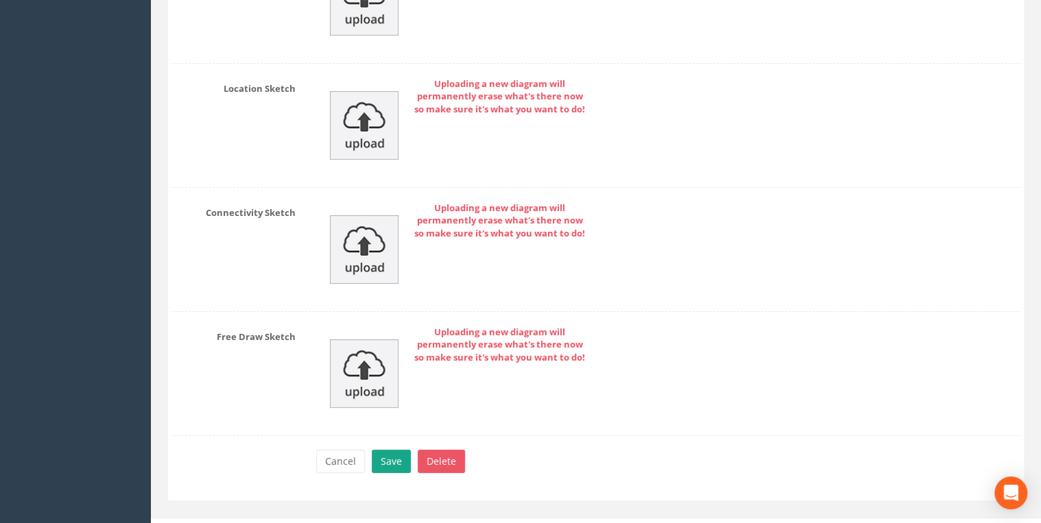
type textarea "Man entry not possible due to flooding. Water lever measured from top. Assumed …"
click at [402, 450] on button "Save" at bounding box center [391, 461] width 39 height 23
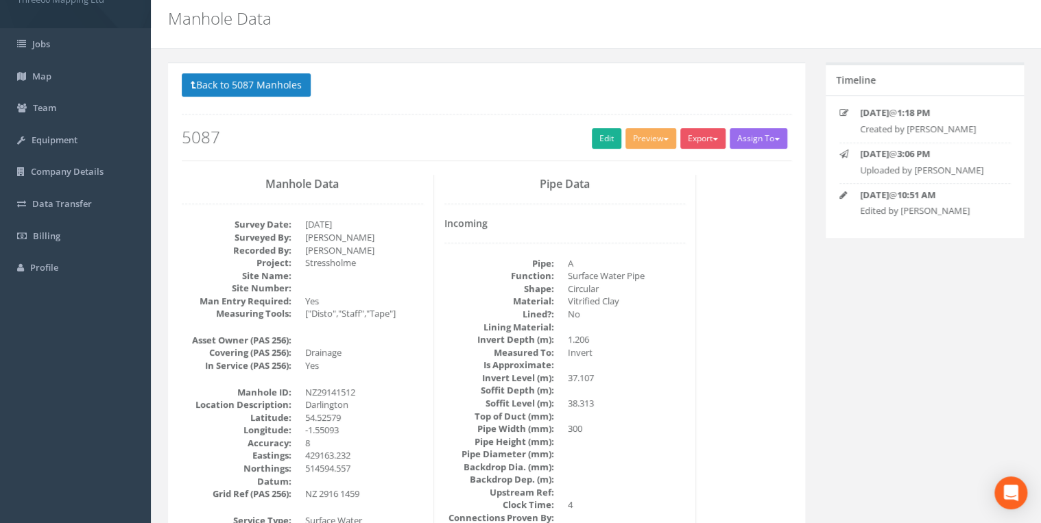
scroll to position [0, 0]
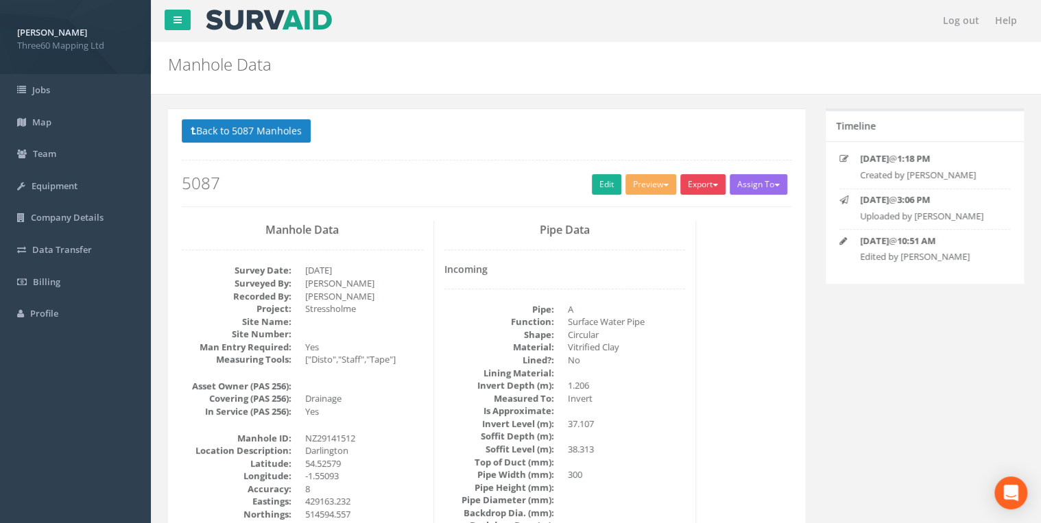
click at [713, 185] on span "button" at bounding box center [715, 185] width 5 height 3
click at [678, 211] on link "360 Manhole" at bounding box center [675, 212] width 104 height 21
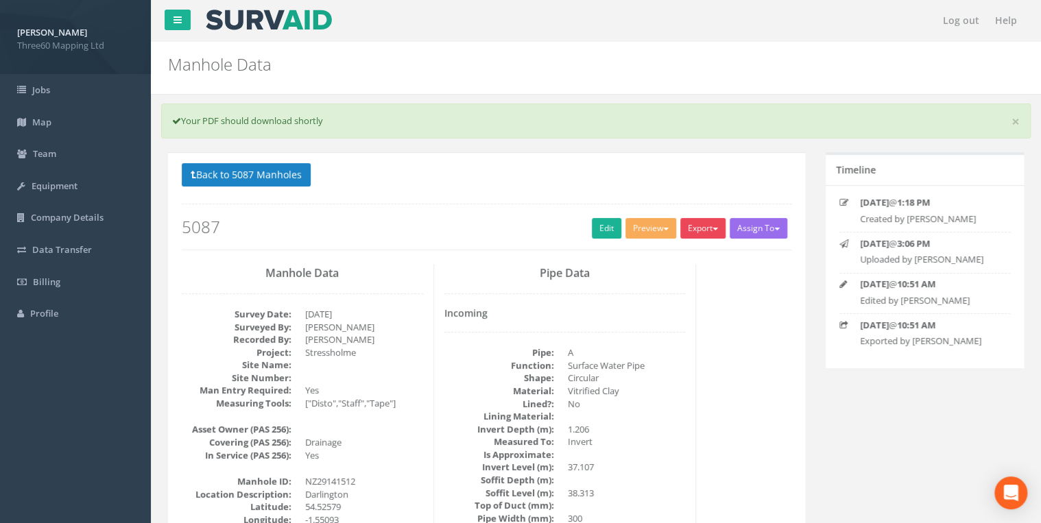
click at [714, 224] on button "Export" at bounding box center [702, 228] width 45 height 21
click at [672, 259] on link "360 Manhole" at bounding box center [675, 256] width 104 height 21
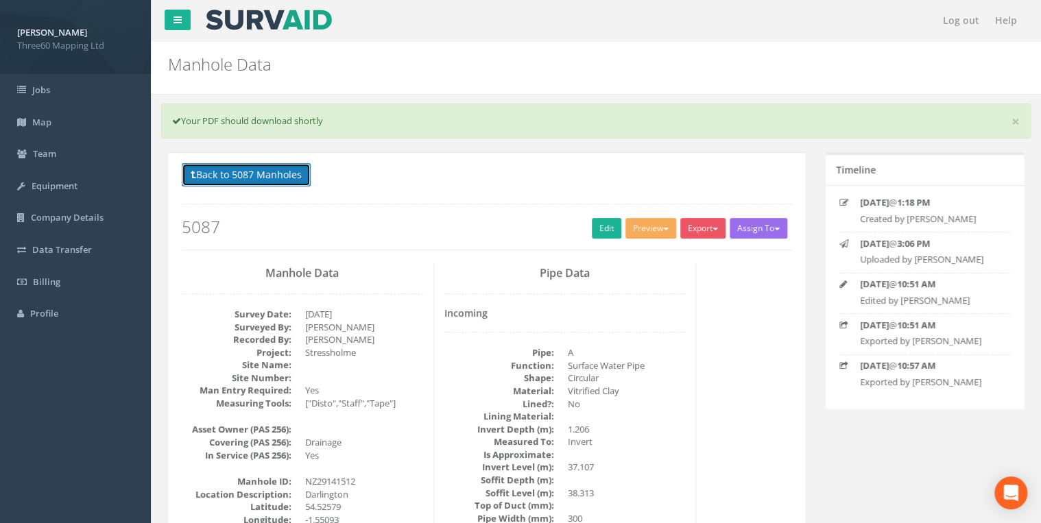
click at [287, 167] on button "Back to 5087 Manholes" at bounding box center [246, 174] width 129 height 23
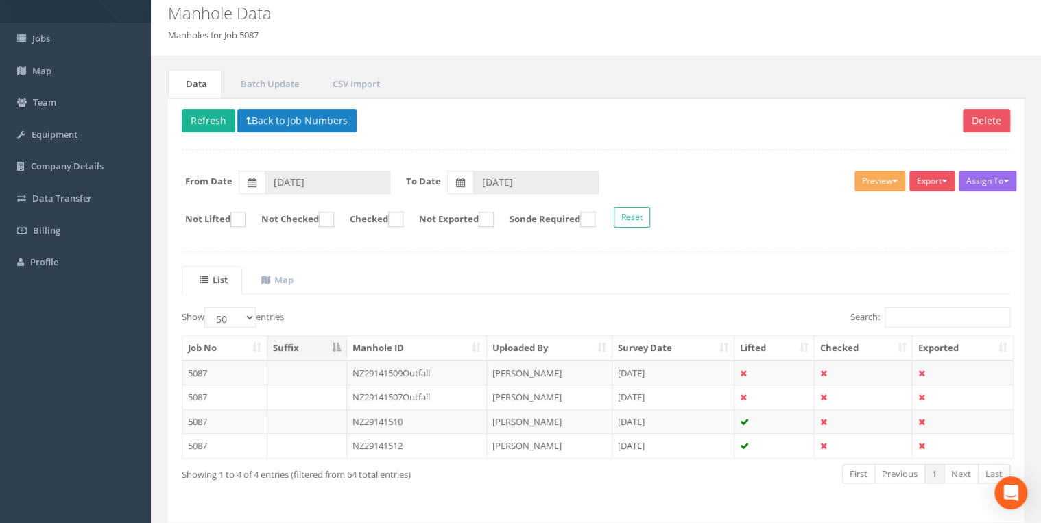
scroll to position [93, 0]
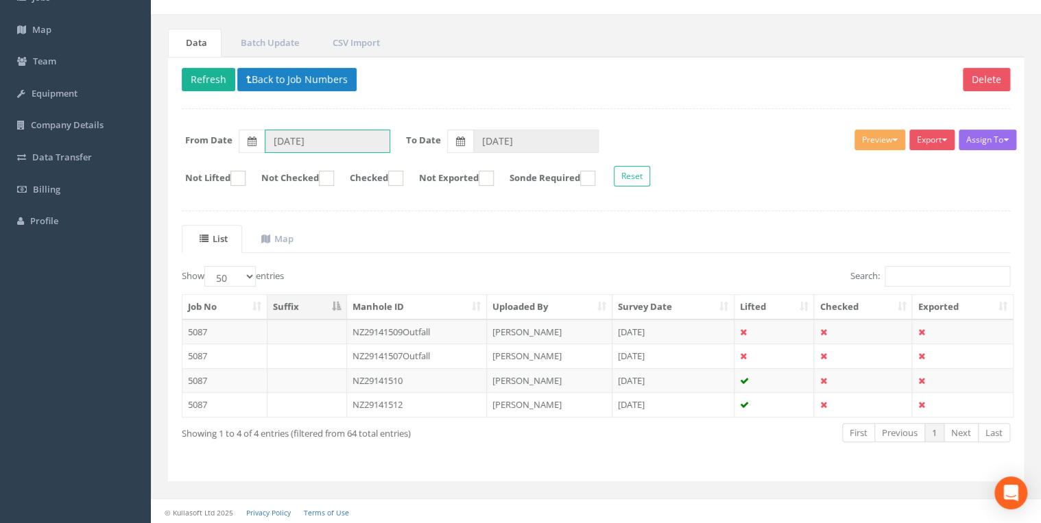
click at [349, 136] on input "02/09/2025" at bounding box center [328, 141] width 126 height 23
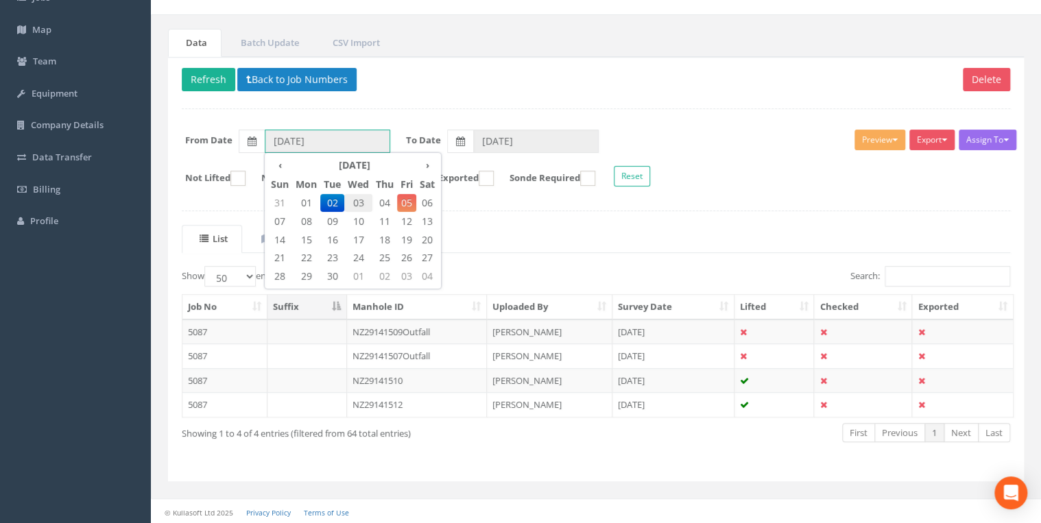
click at [357, 202] on span "03" at bounding box center [358, 203] width 28 height 18
type input "03/09/2025"
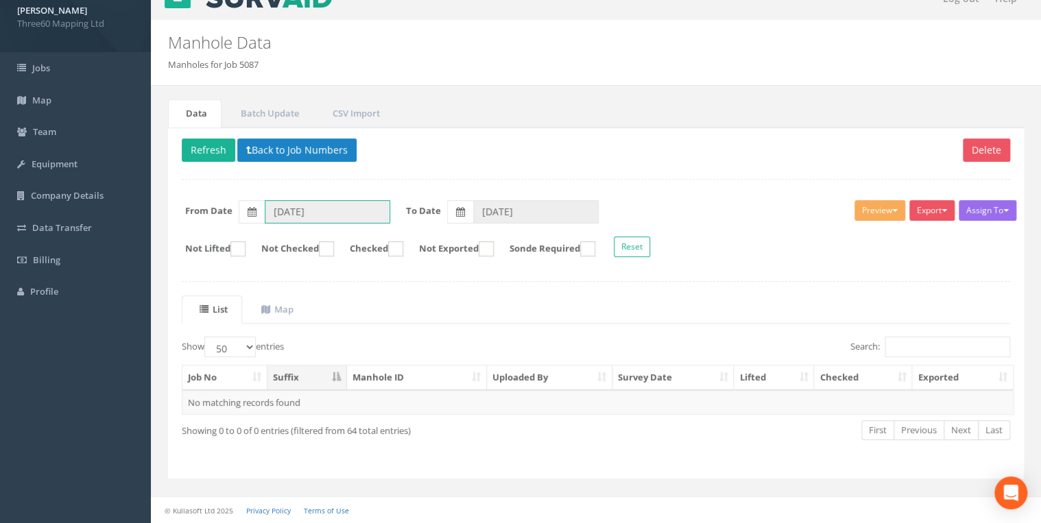
scroll to position [19, 0]
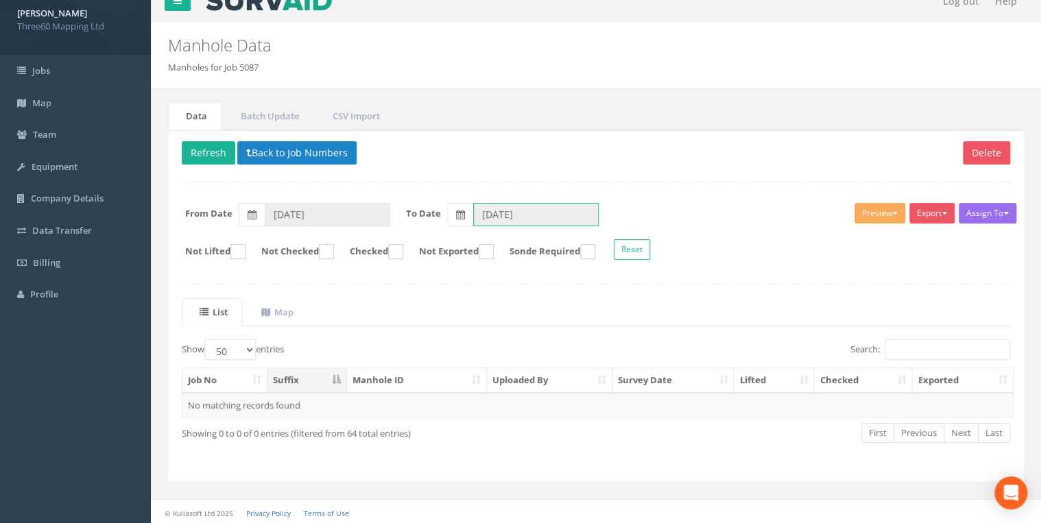
click at [505, 207] on input "02/09/2025" at bounding box center [536, 214] width 126 height 23
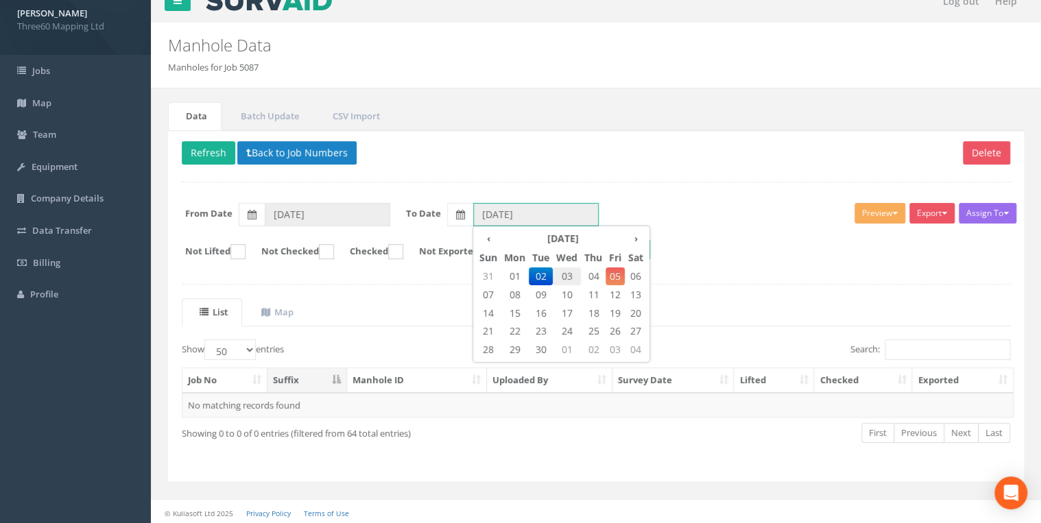
click at [572, 271] on span "03" at bounding box center [567, 276] width 28 height 18
type input "03/09/2025"
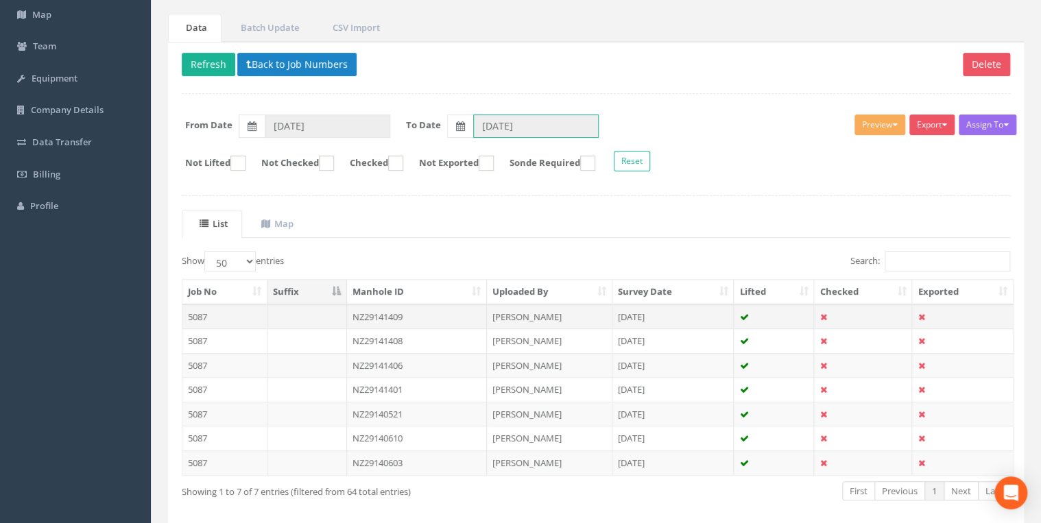
scroll to position [165, 0]
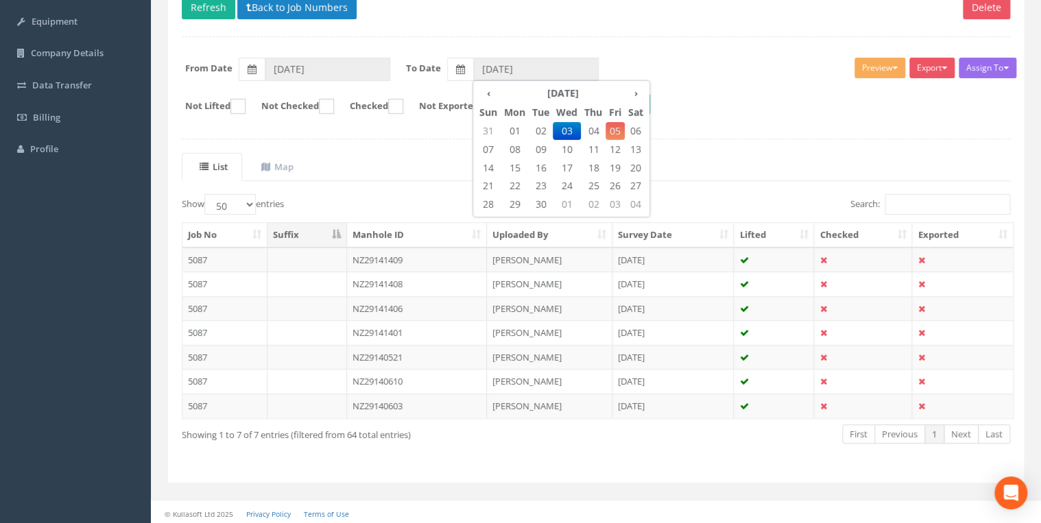
click at [709, 51] on div "Assign To No Companies Added Export 360 Manhole Heathrow United Utilities SurvA…" at bounding box center [595, 88] width 849 height 75
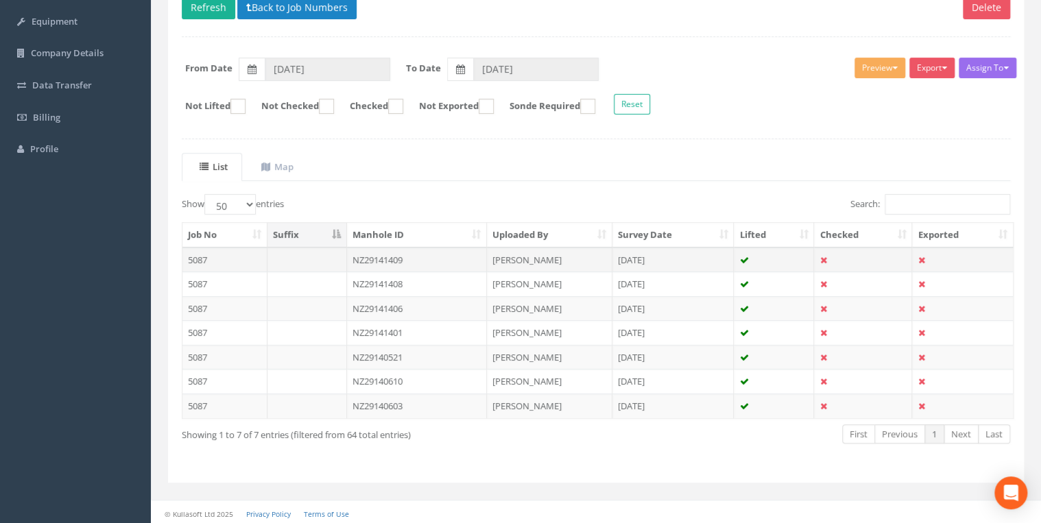
click at [354, 255] on td "NZ29141409" at bounding box center [417, 260] width 140 height 25
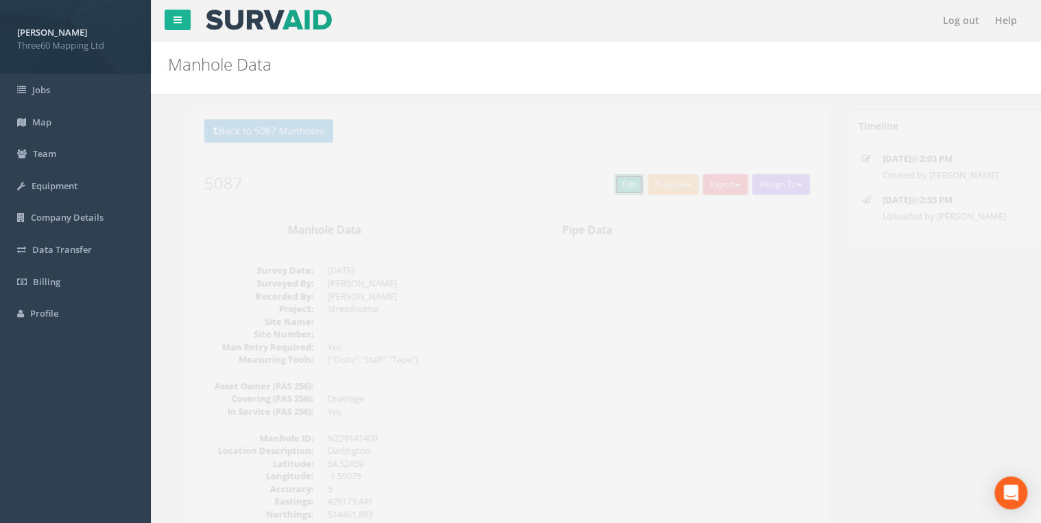
click at [612, 177] on link "Edit" at bounding box center [606, 184] width 29 height 21
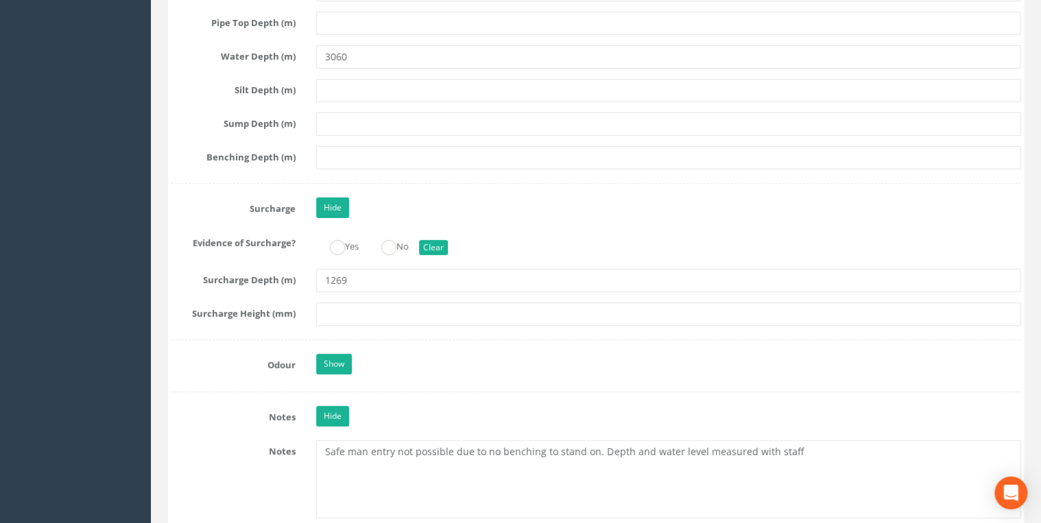
scroll to position [2926, 0]
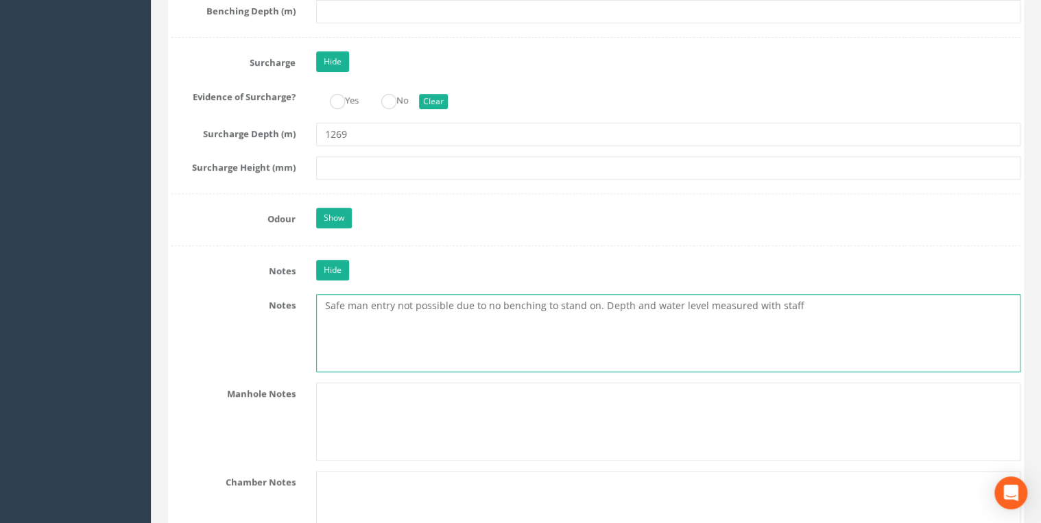
click at [801, 296] on textarea "Safe man entry not possible due to no benching to stand on. Depth and water lev…" at bounding box center [668, 333] width 704 height 78
type textarea "Safe man entry not possible due to no benching to stand on. Depth and water lev…"
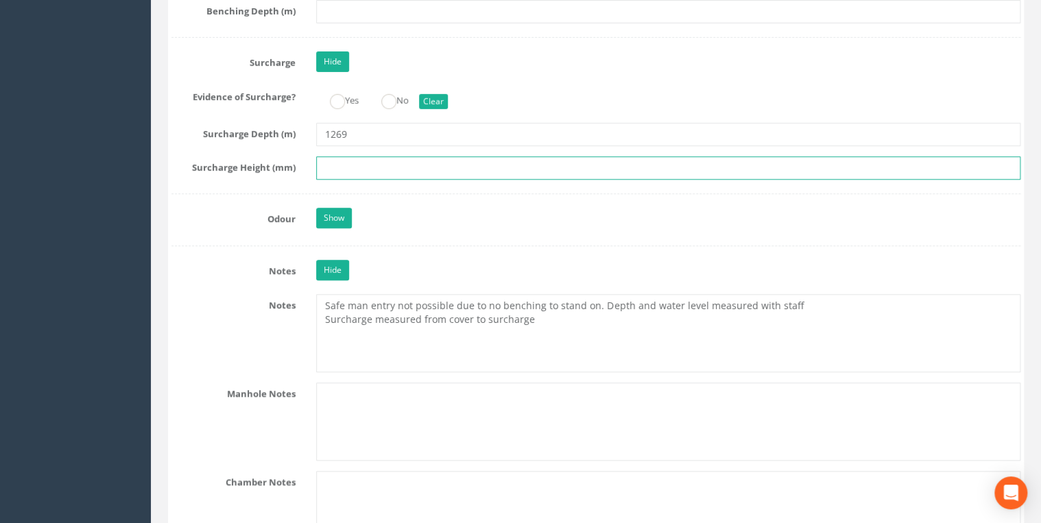
click at [323, 157] on input "text" at bounding box center [668, 167] width 704 height 23
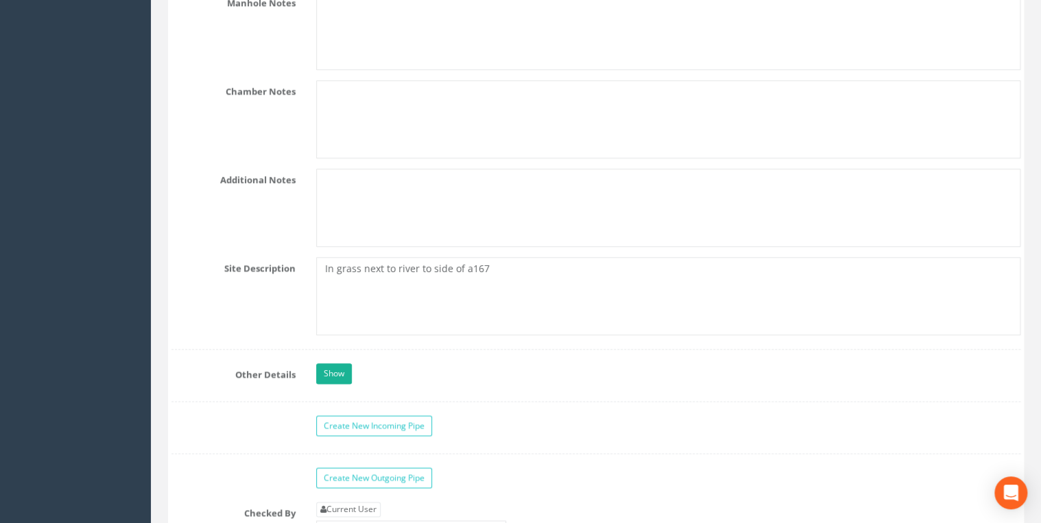
scroll to position [3511, 0]
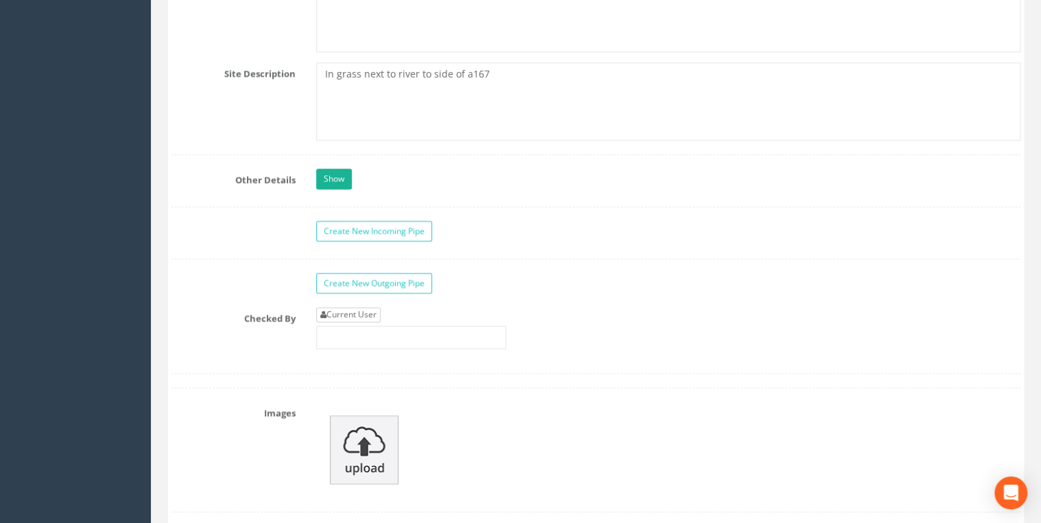
type input "1269"
click at [335, 310] on link "Current User" at bounding box center [348, 314] width 64 height 15
type input "[PERSON_NAME]"
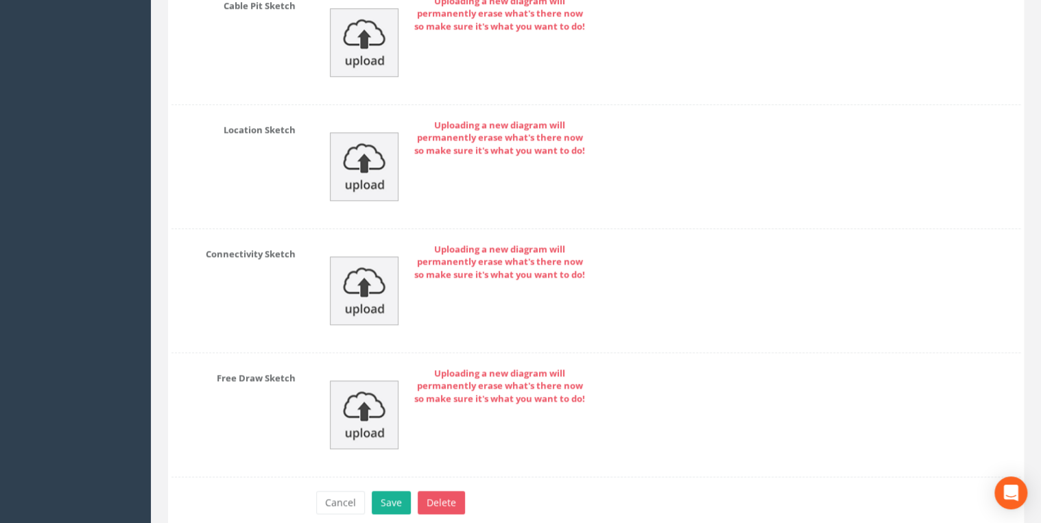
scroll to position [5953, 0]
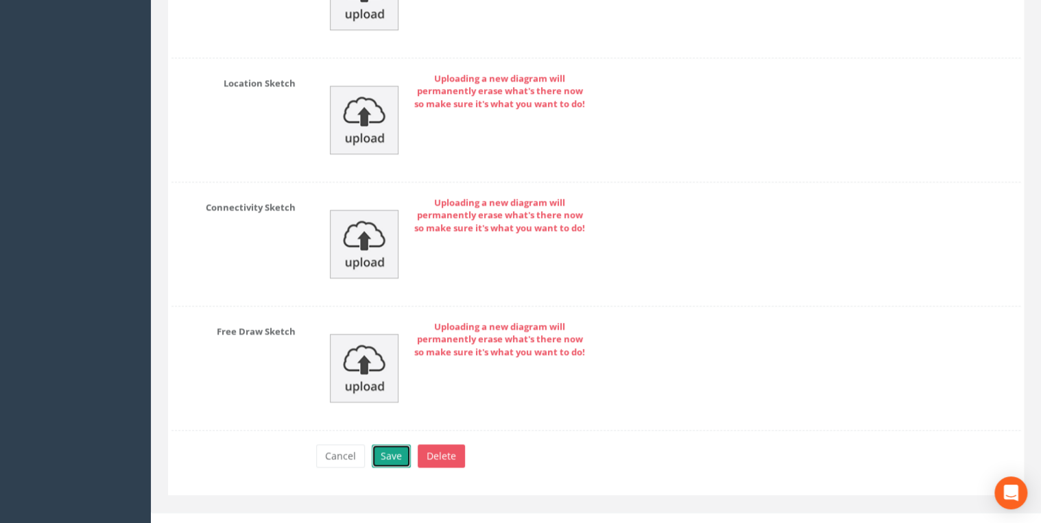
click at [397, 450] on button "Save" at bounding box center [391, 455] width 39 height 23
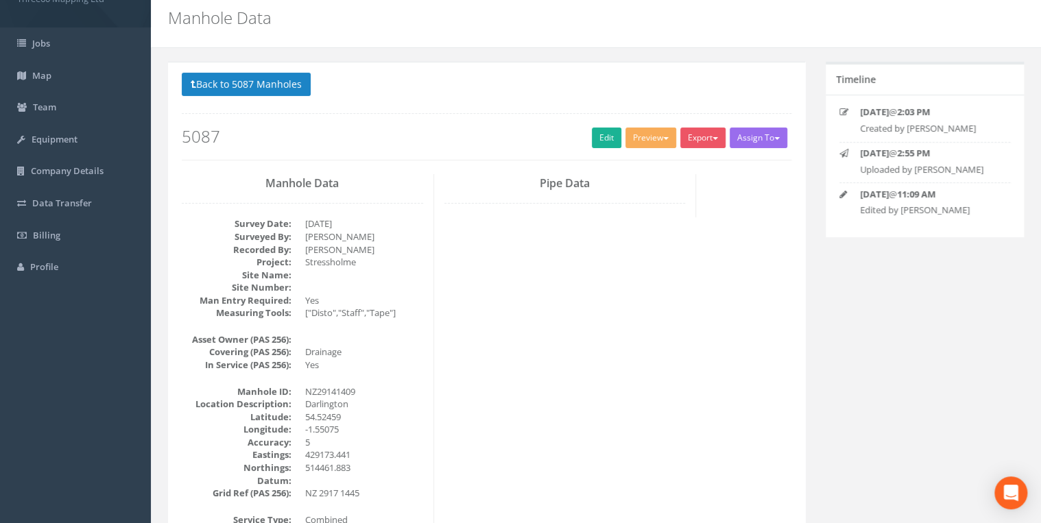
scroll to position [0, 0]
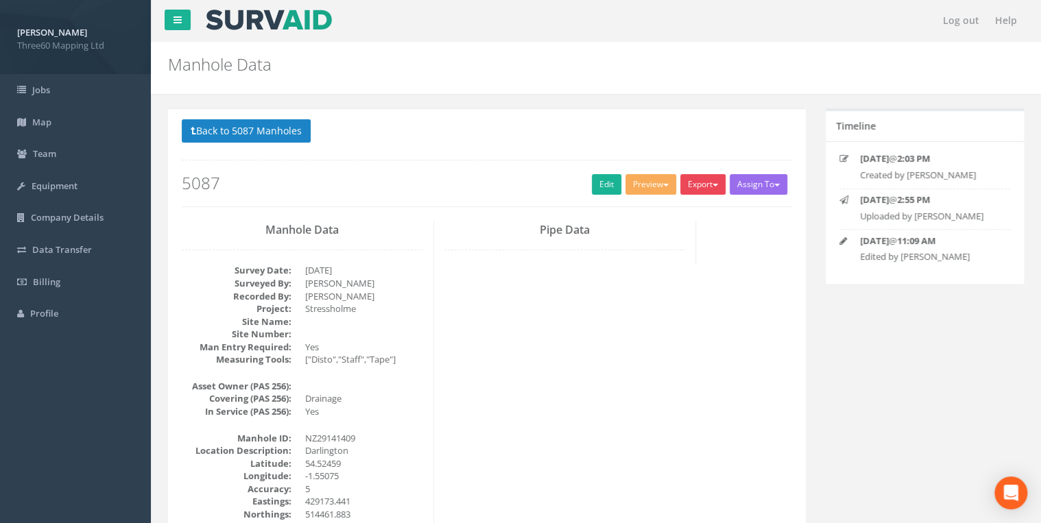
click at [703, 184] on button "Export" at bounding box center [702, 184] width 45 height 21
click at [669, 208] on link "360 Manhole" at bounding box center [675, 212] width 104 height 21
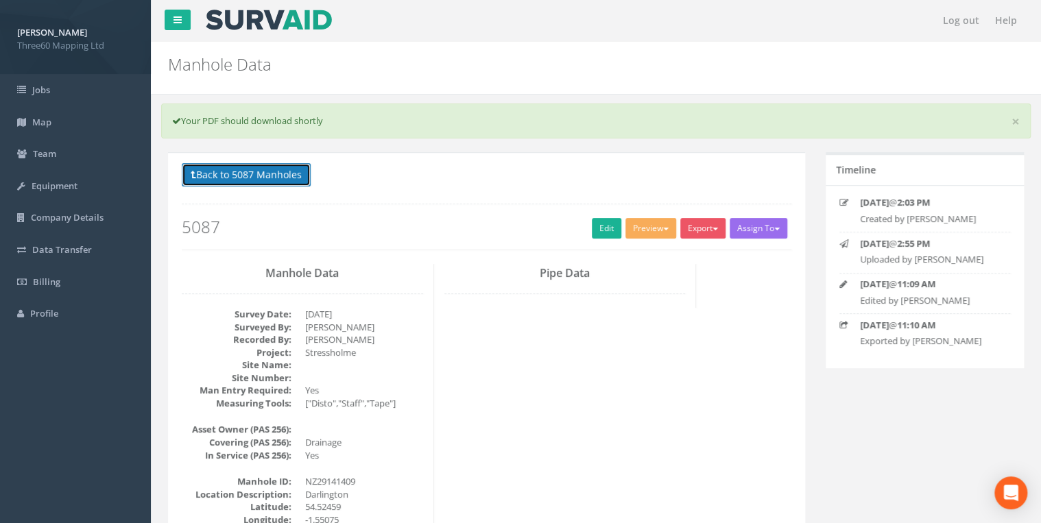
click at [263, 176] on button "Back to 5087 Manholes" at bounding box center [246, 174] width 129 height 23
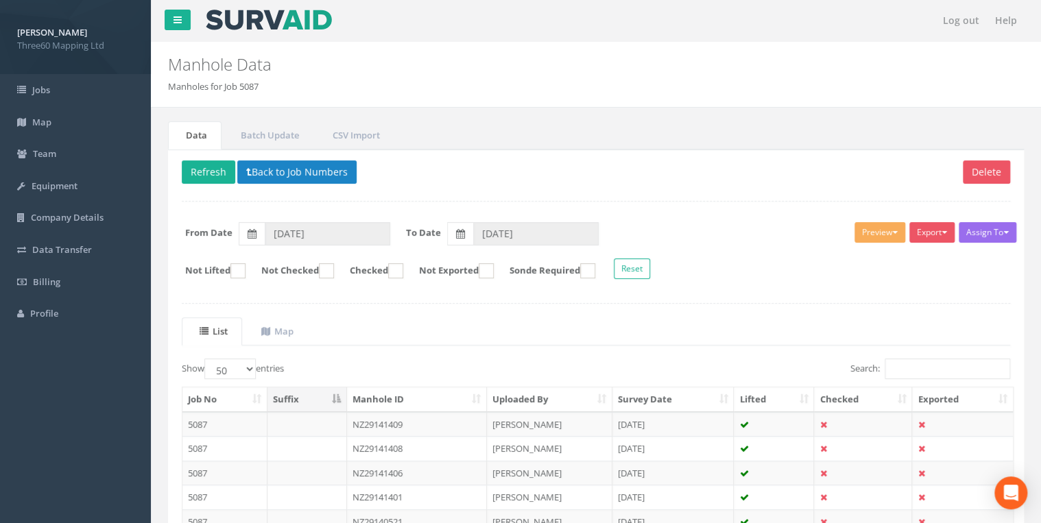
scroll to position [165, 0]
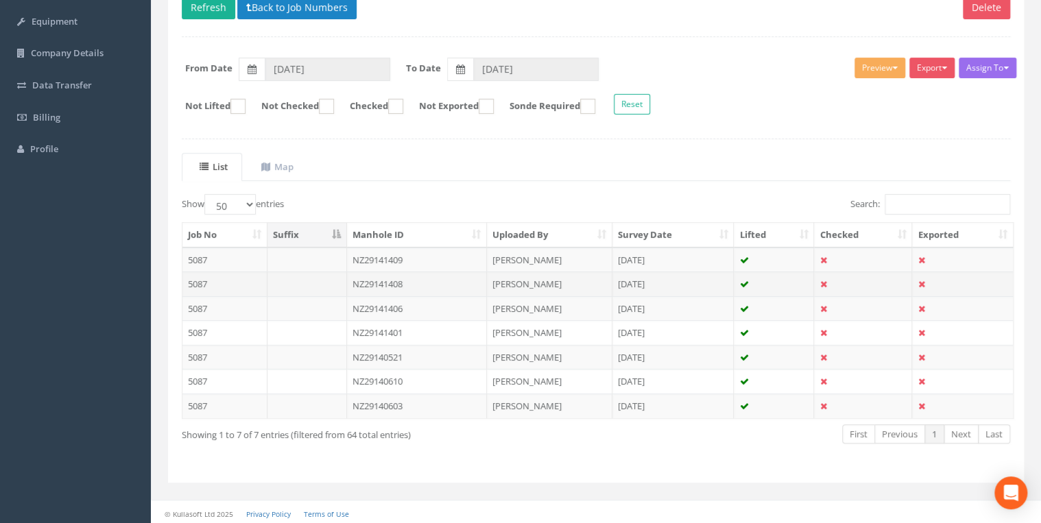
click at [396, 275] on td "NZ29141408" at bounding box center [417, 284] width 140 height 25
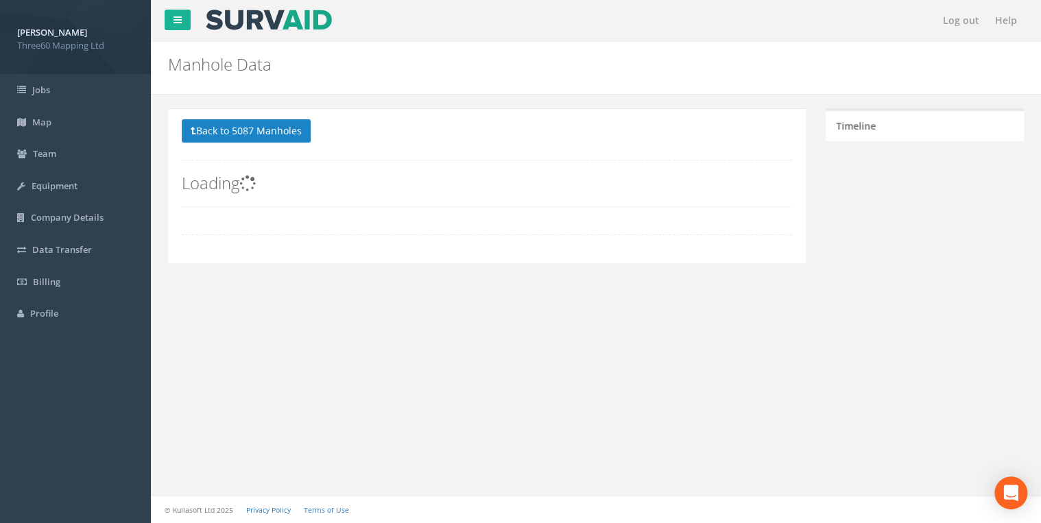
scroll to position [0, 0]
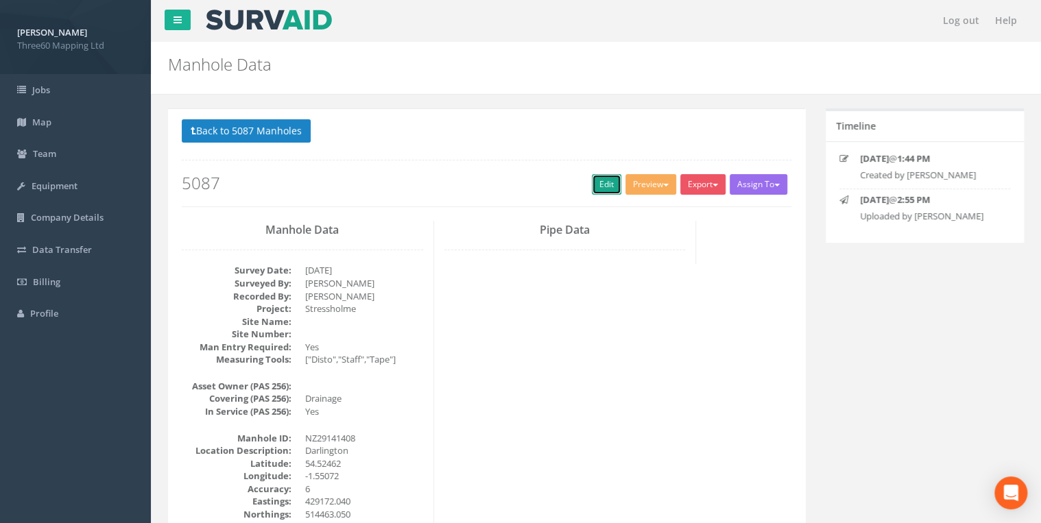
click at [604, 177] on link "Edit" at bounding box center [606, 184] width 29 height 21
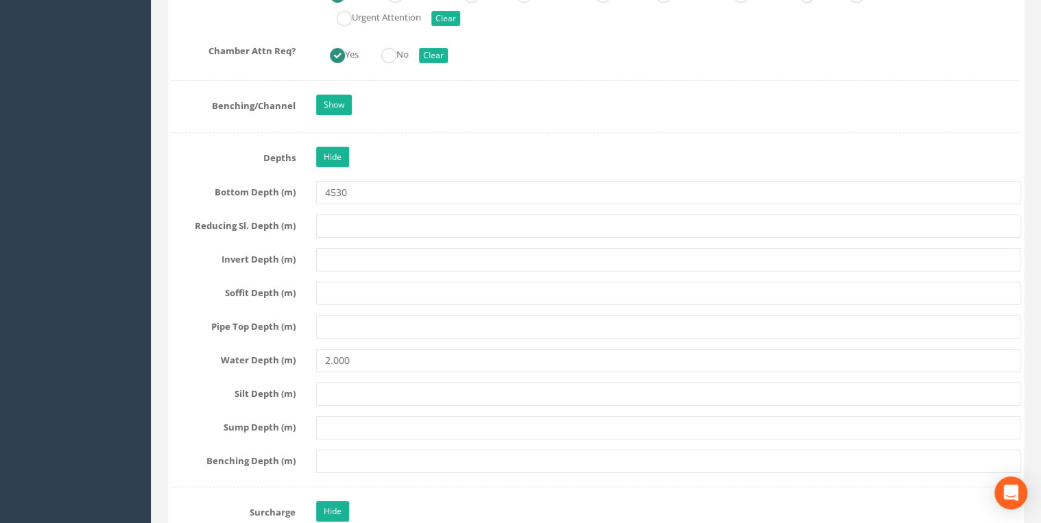
scroll to position [2633, 0]
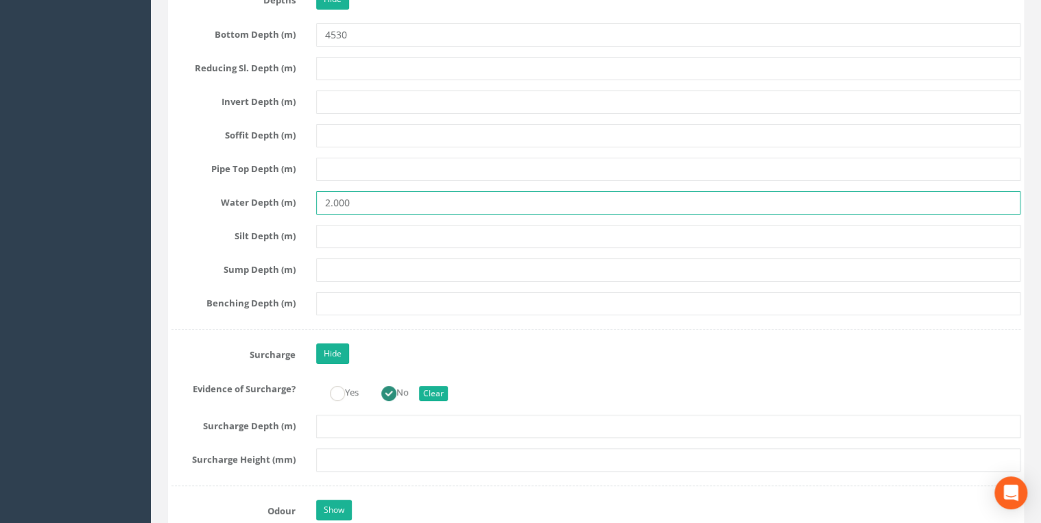
click at [334, 198] on input "2.000" at bounding box center [668, 202] width 704 height 23
click at [426, 193] on input "2000" at bounding box center [668, 202] width 704 height 23
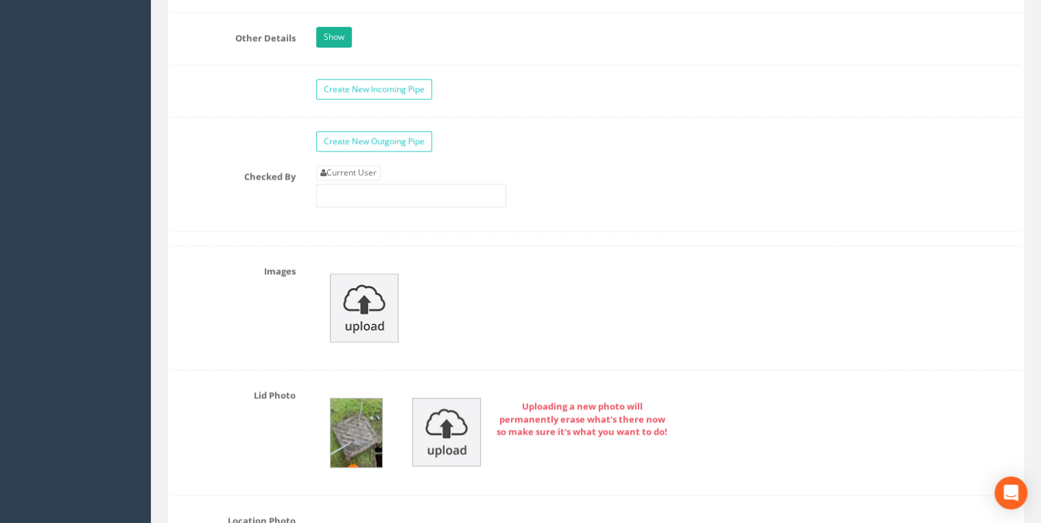
scroll to position [3731, 0]
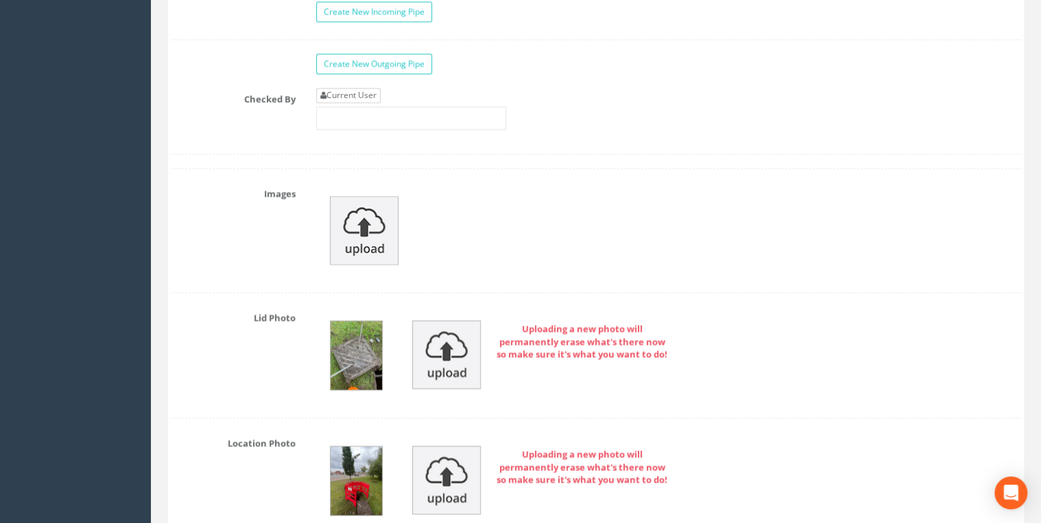
type input "2000"
click at [361, 88] on link "Current User" at bounding box center [348, 95] width 64 height 15
type input "[PERSON_NAME]"
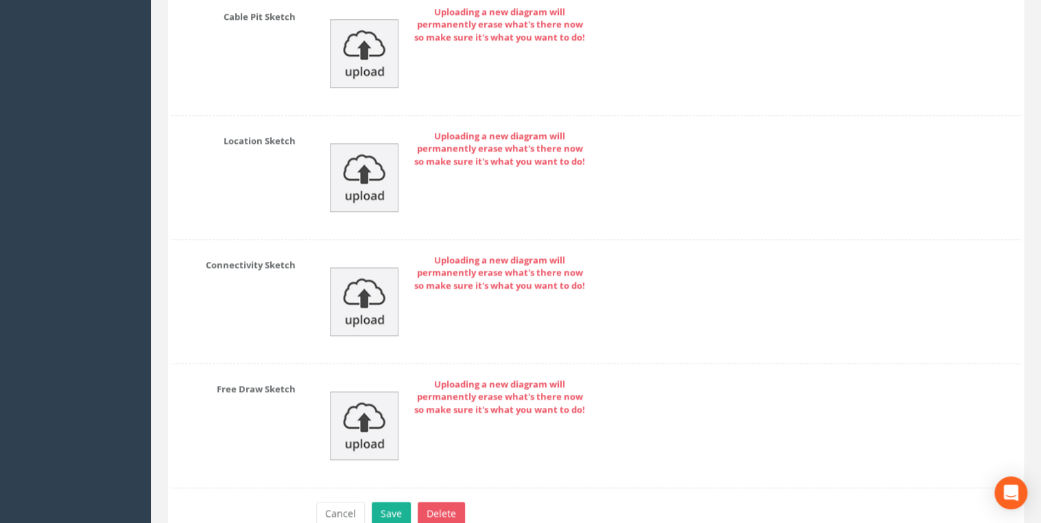
scroll to position [5953, 0]
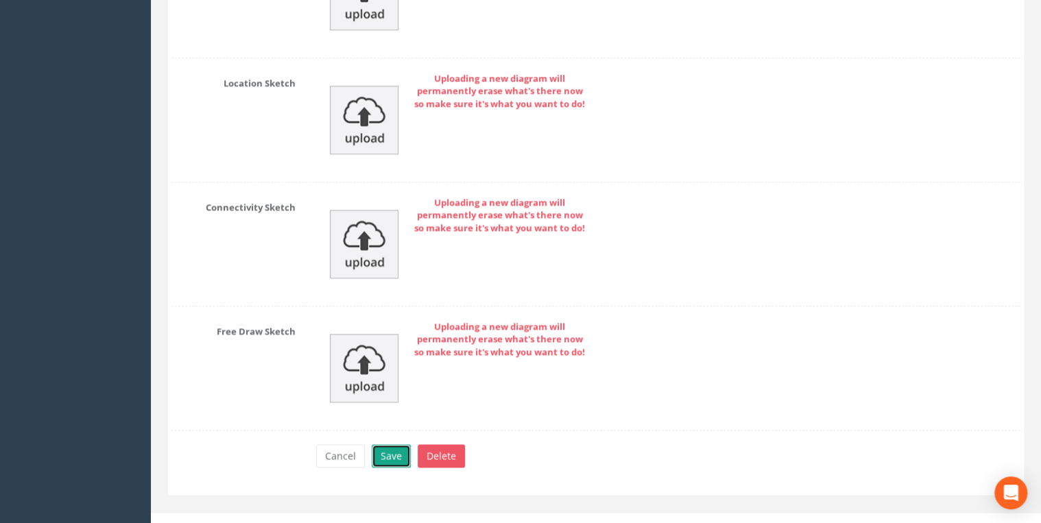
click at [393, 444] on button "Save" at bounding box center [391, 455] width 39 height 23
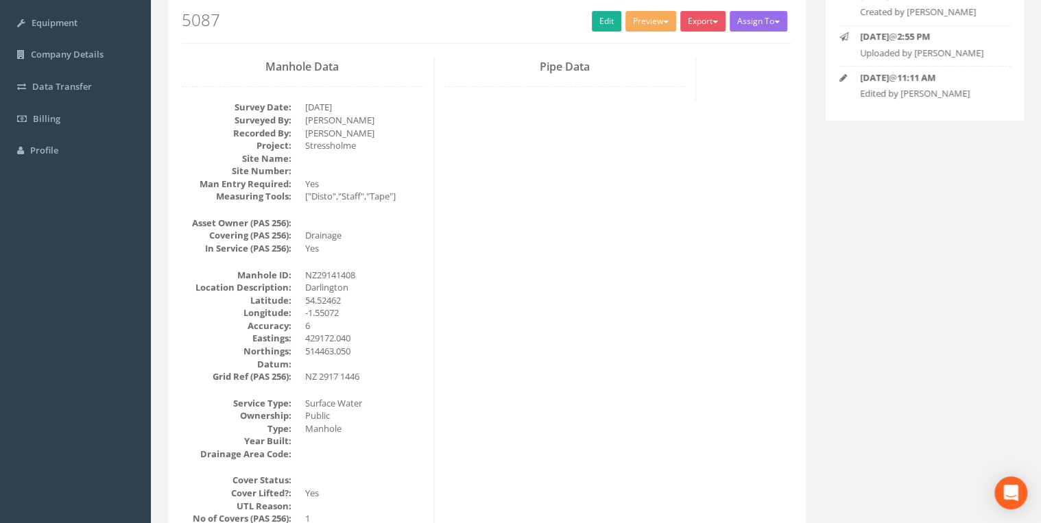
scroll to position [0, 0]
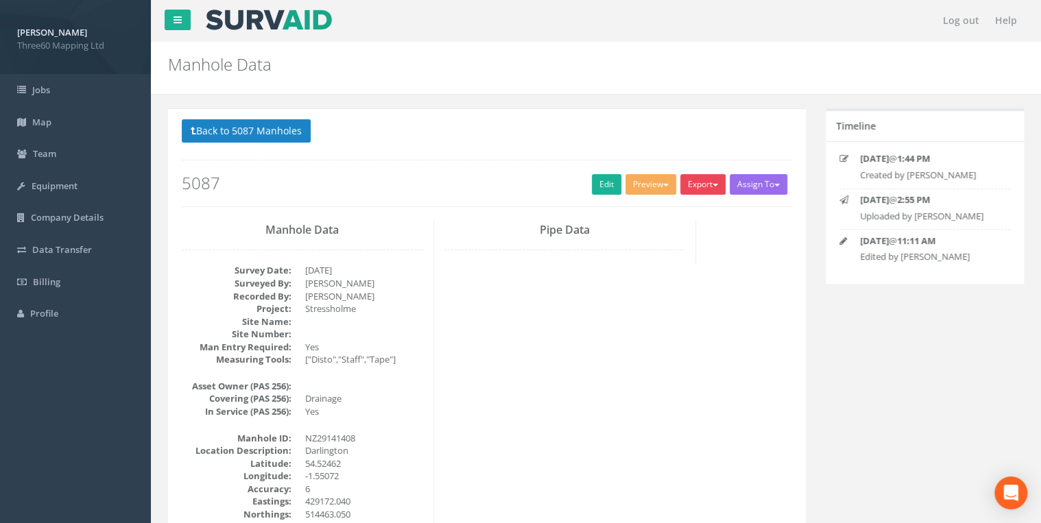
click at [699, 178] on button "Export" at bounding box center [702, 184] width 45 height 21
click at [667, 219] on link "360 Manhole" at bounding box center [675, 212] width 104 height 21
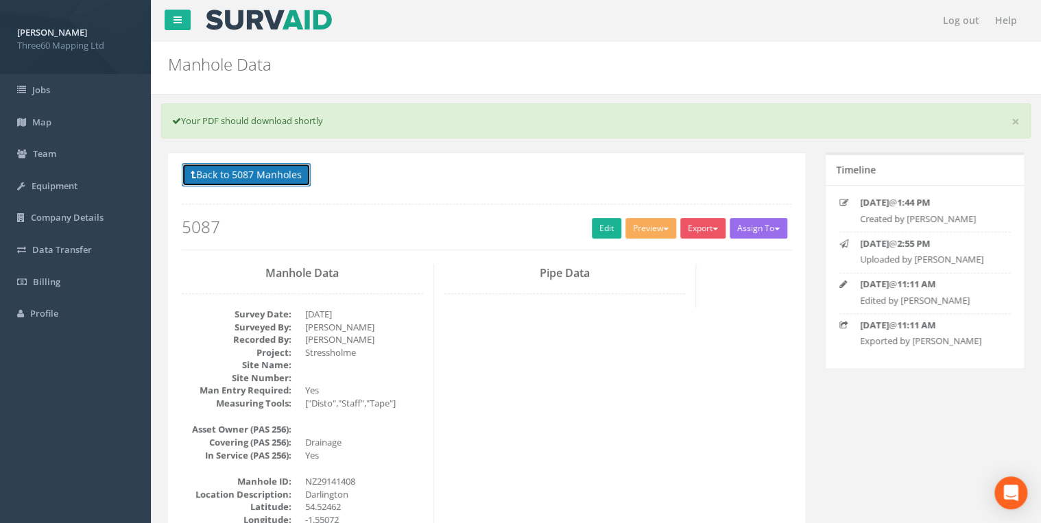
click at [298, 184] on button "Back to 5087 Manholes" at bounding box center [246, 174] width 129 height 23
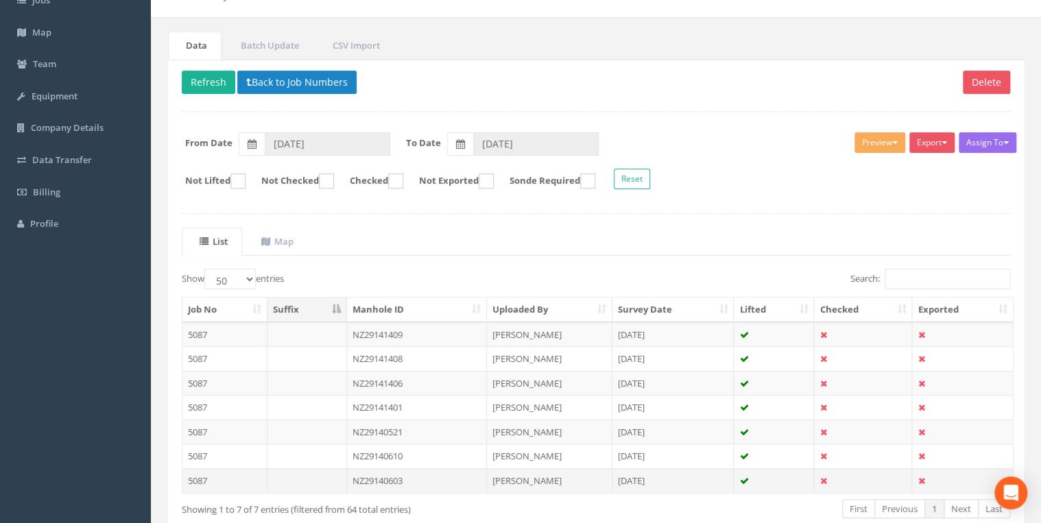
scroll to position [165, 0]
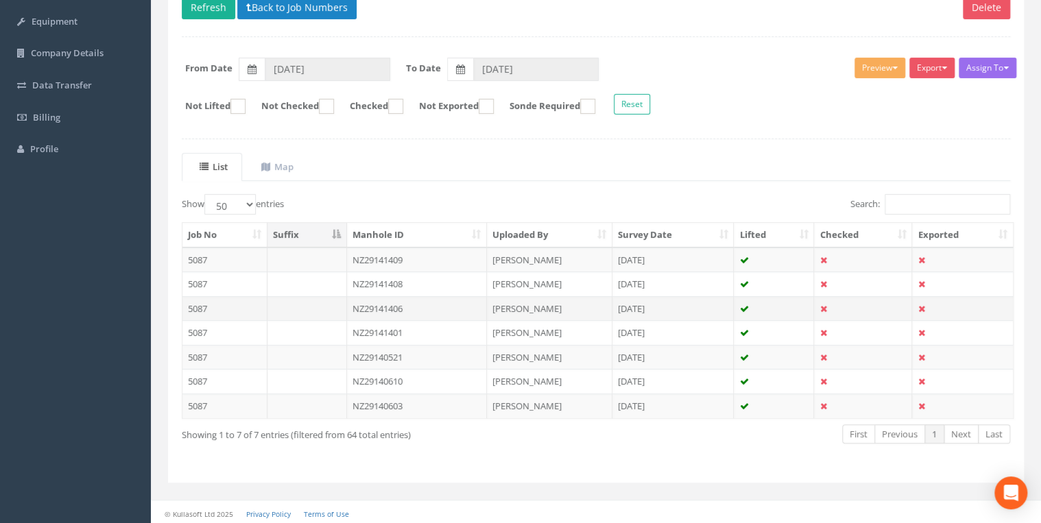
click at [395, 307] on td "NZ29141406" at bounding box center [417, 308] width 140 height 25
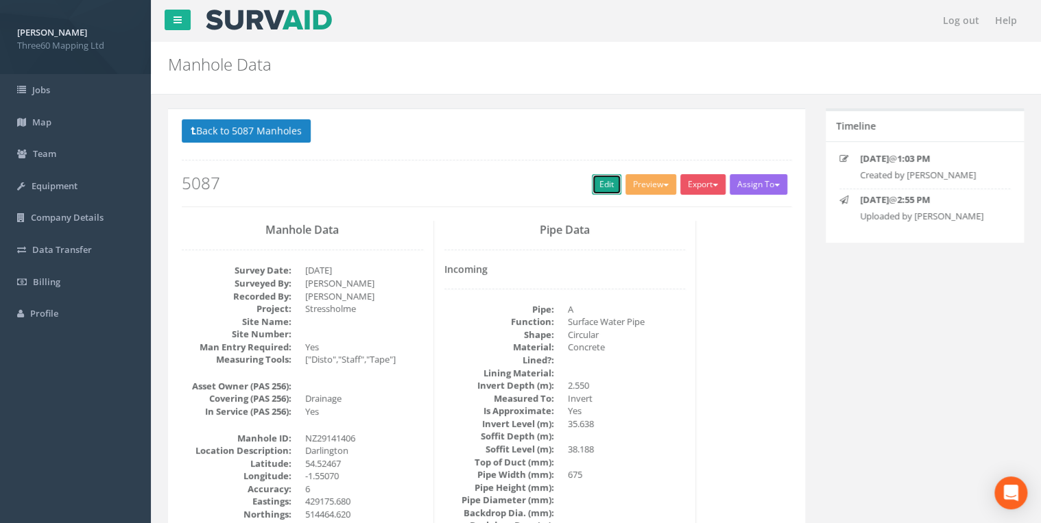
click at [604, 182] on link "Edit" at bounding box center [606, 184] width 29 height 21
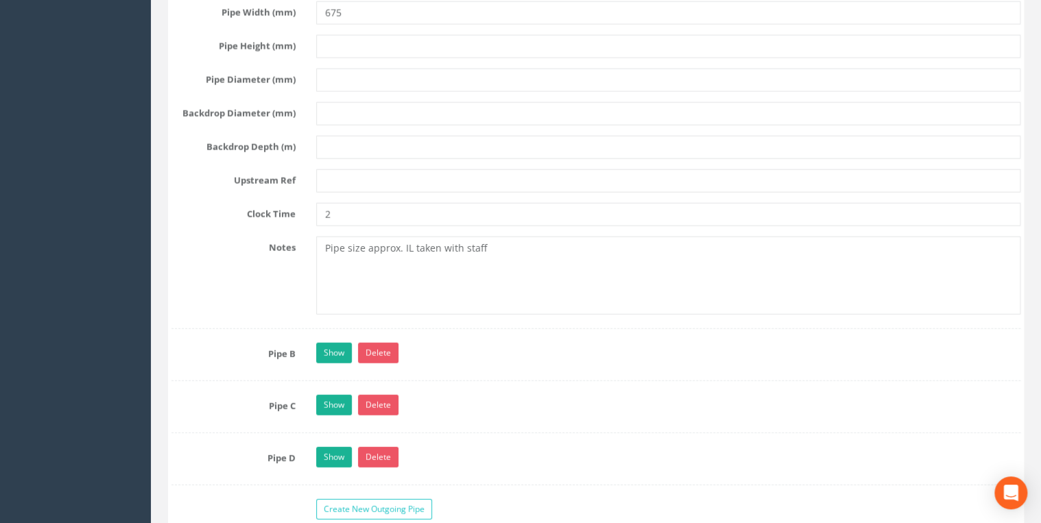
scroll to position [4462, 0]
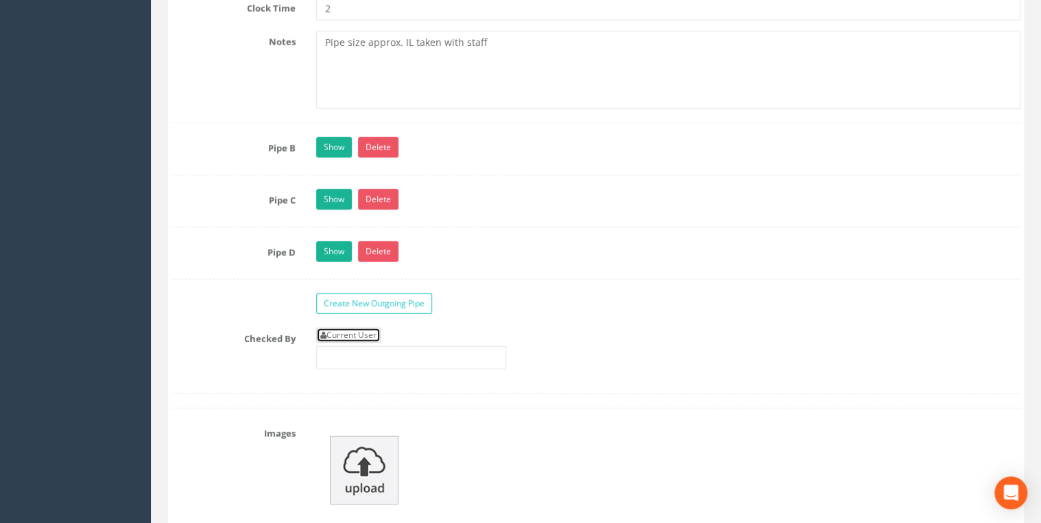
click at [362, 328] on link "Current User" at bounding box center [348, 335] width 64 height 15
type input "[PERSON_NAME]"
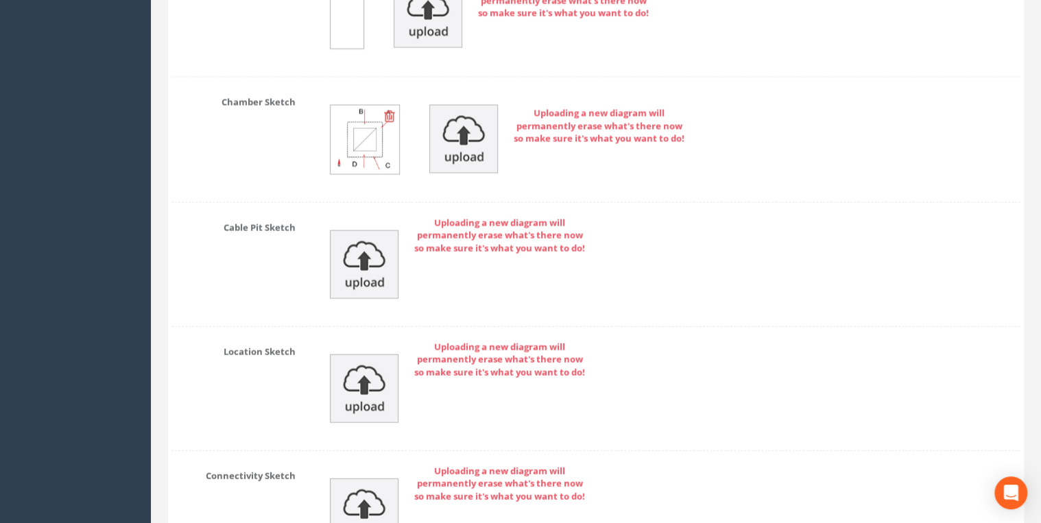
scroll to position [6922, 0]
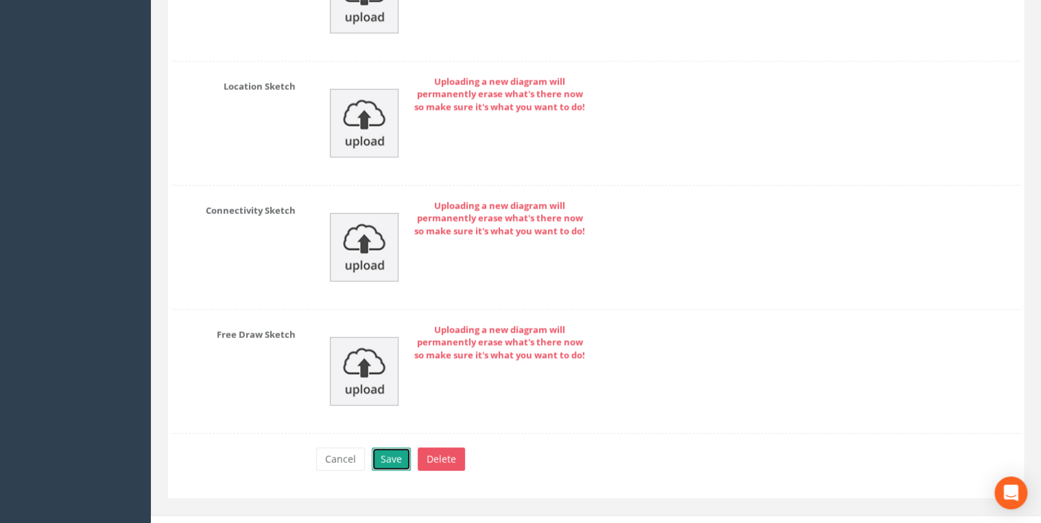
click at [387, 448] on button "Save" at bounding box center [391, 459] width 39 height 23
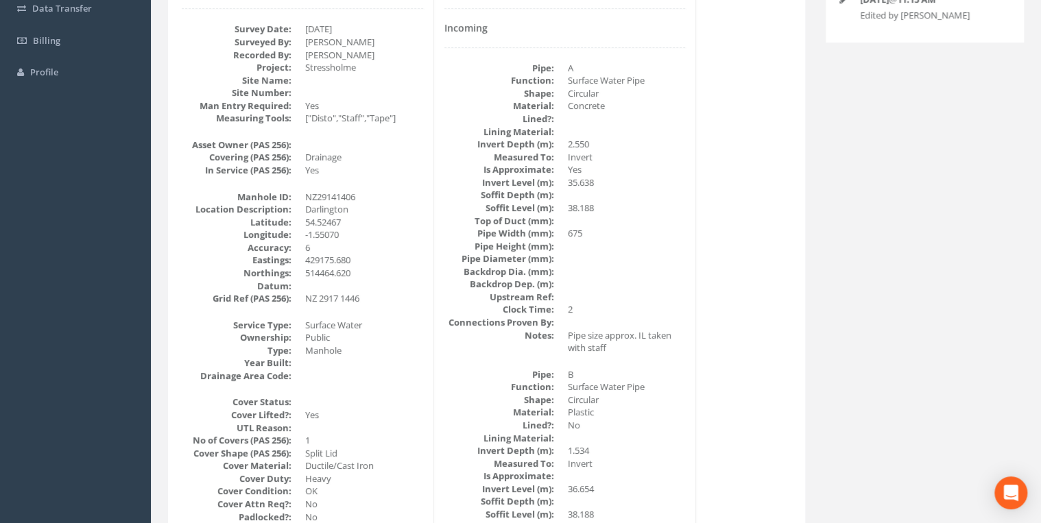
scroll to position [0, 0]
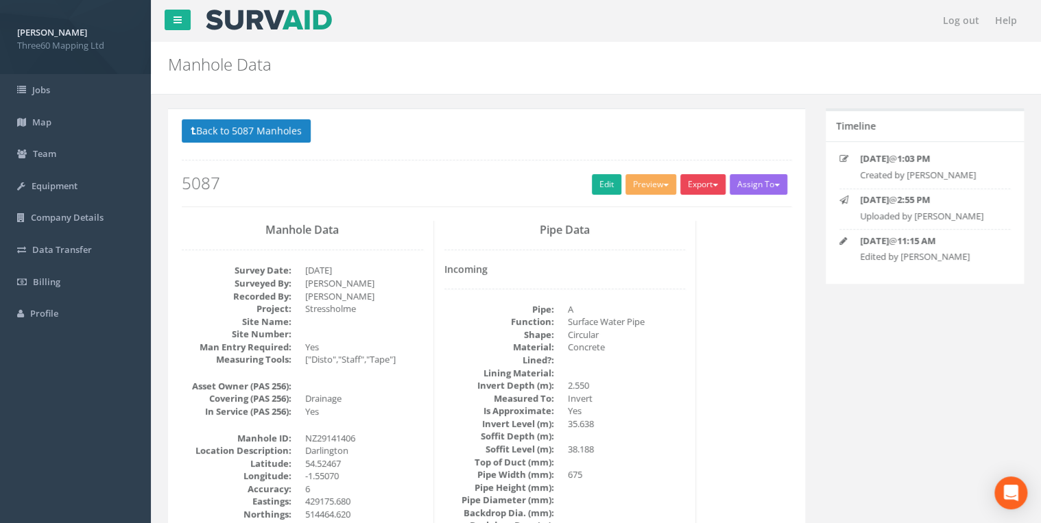
click at [700, 190] on button "Export" at bounding box center [702, 184] width 45 height 21
click at [671, 215] on link "360 Manhole" at bounding box center [675, 212] width 104 height 21
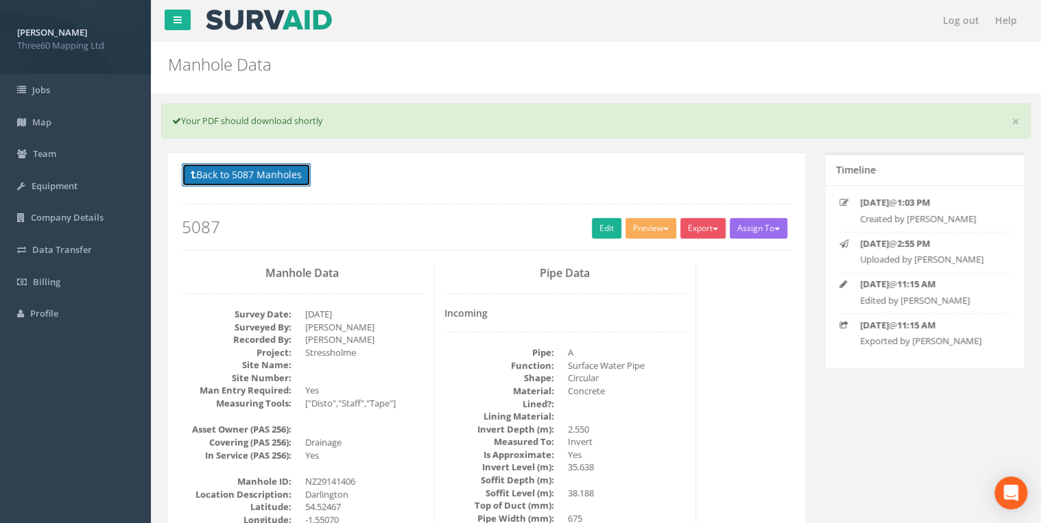
click at [291, 173] on button "Back to 5087 Manholes" at bounding box center [246, 174] width 129 height 23
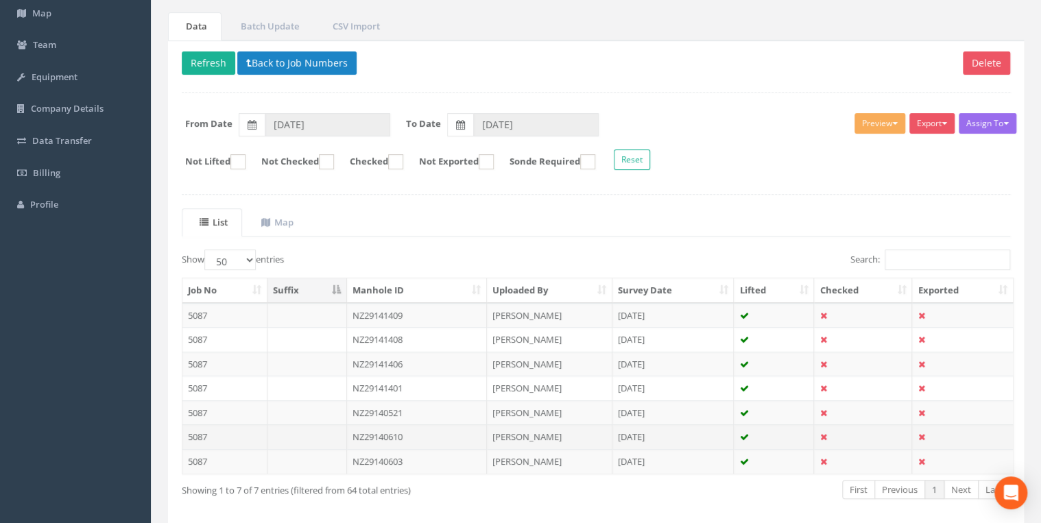
scroll to position [165, 0]
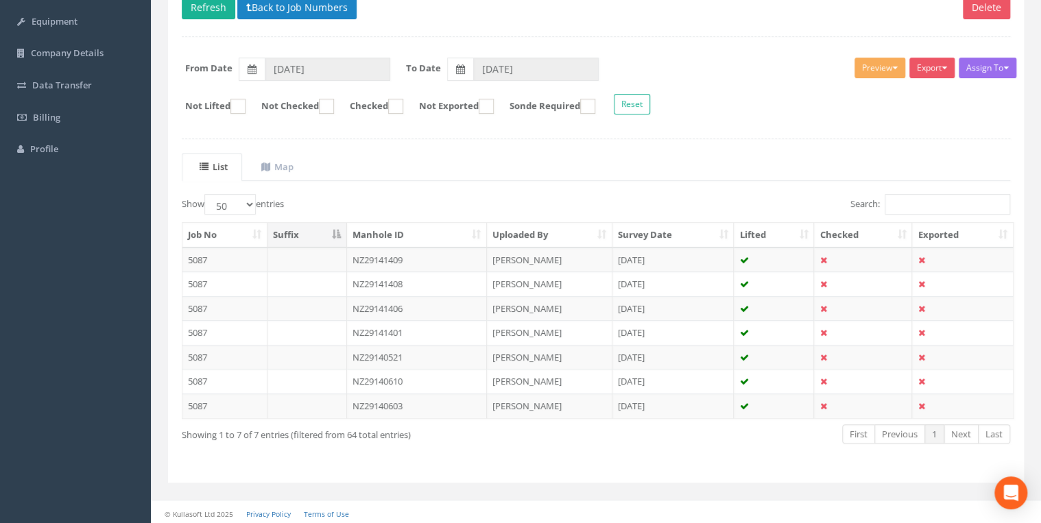
click at [405, 331] on td "NZ29141401" at bounding box center [417, 332] width 140 height 25
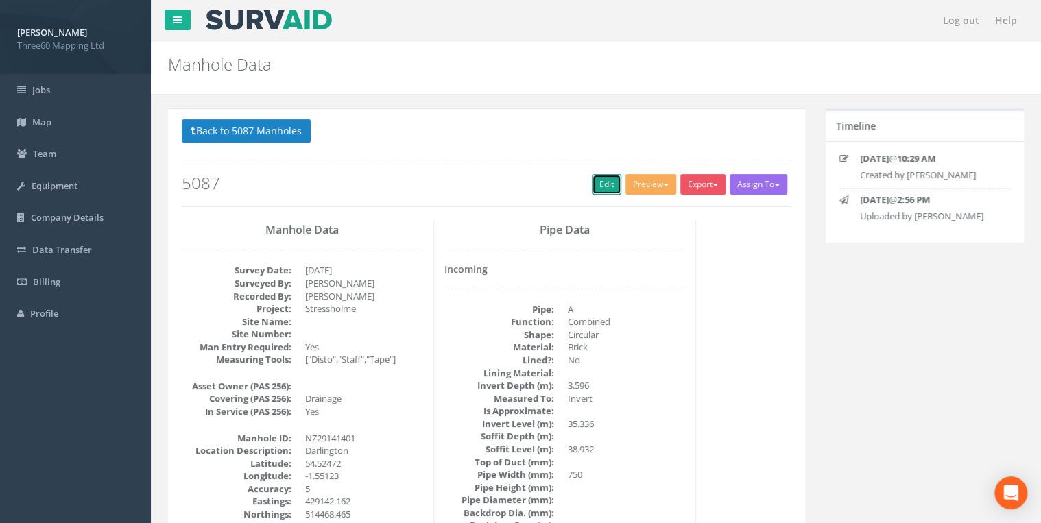
click at [592, 191] on link "Edit" at bounding box center [606, 184] width 29 height 21
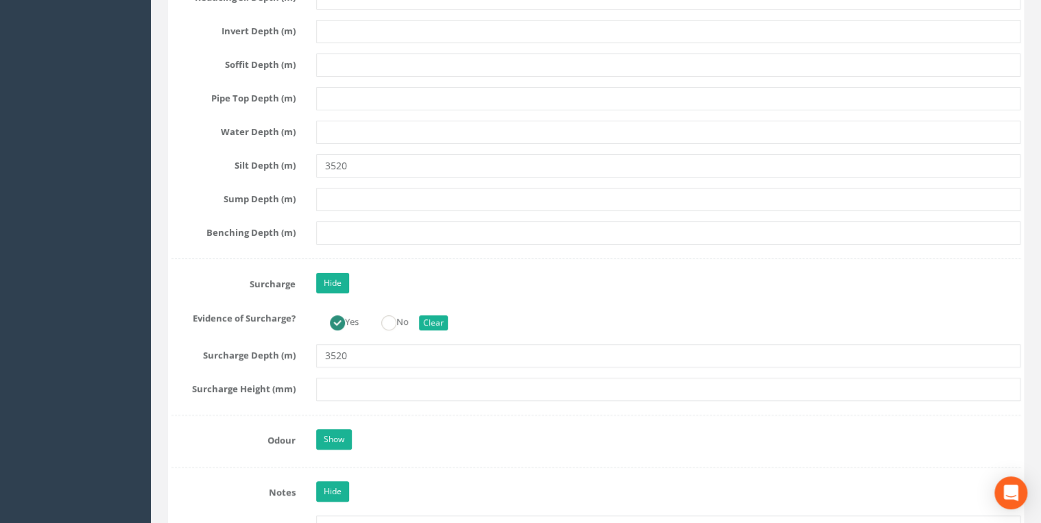
scroll to position [2706, 0]
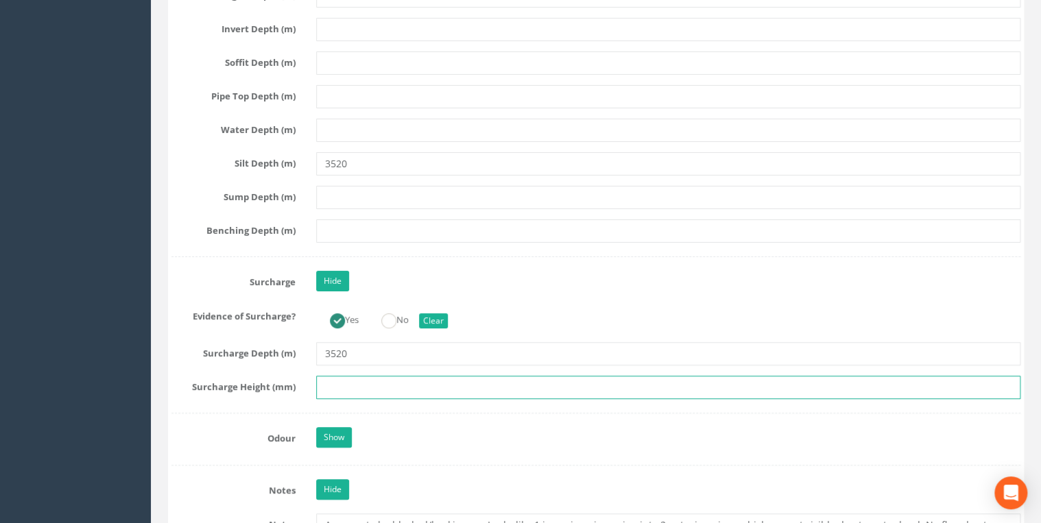
click at [353, 384] on input "text" at bounding box center [668, 387] width 704 height 23
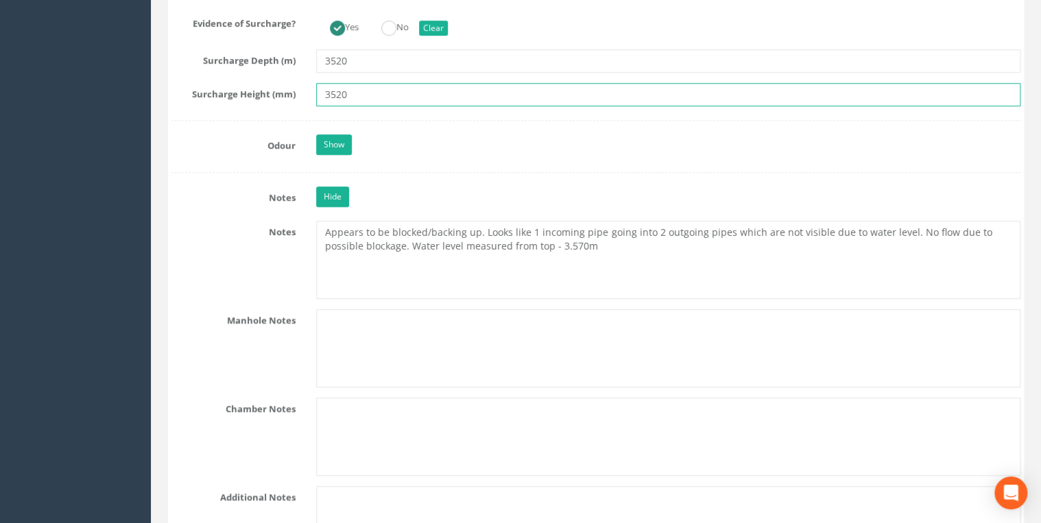
type input "3520"
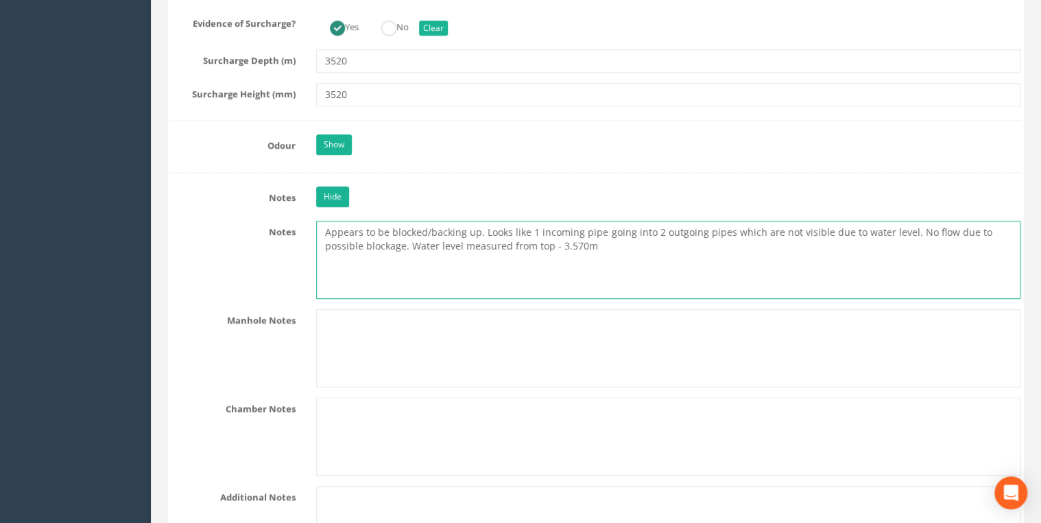
click at [594, 246] on textarea "Appears to be blocked/backing up. Looks like 1 incoming pipe going into 2 outgo…" at bounding box center [668, 260] width 704 height 78
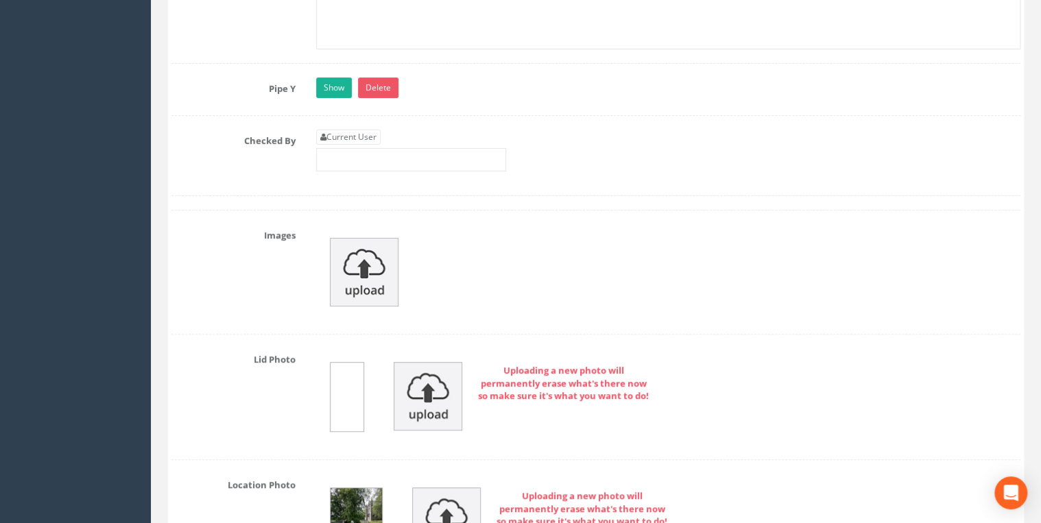
scroll to position [5413, 0]
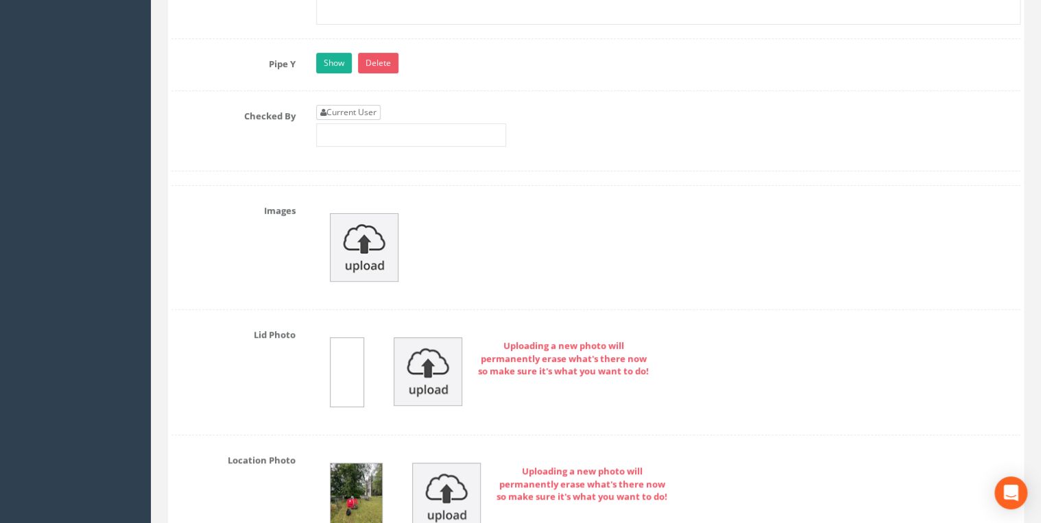
type textarea "Appears to be blocked/backing up. Looks like 1 incoming pipe going into 2 outgo…"
click at [374, 105] on link "Current User" at bounding box center [348, 112] width 64 height 15
type input "[PERSON_NAME]"
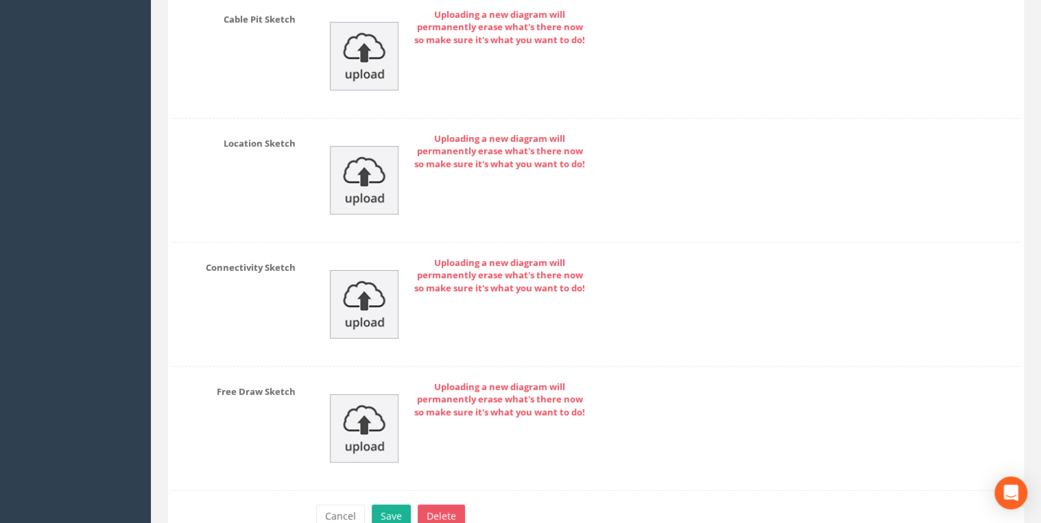
scroll to position [7648, 0]
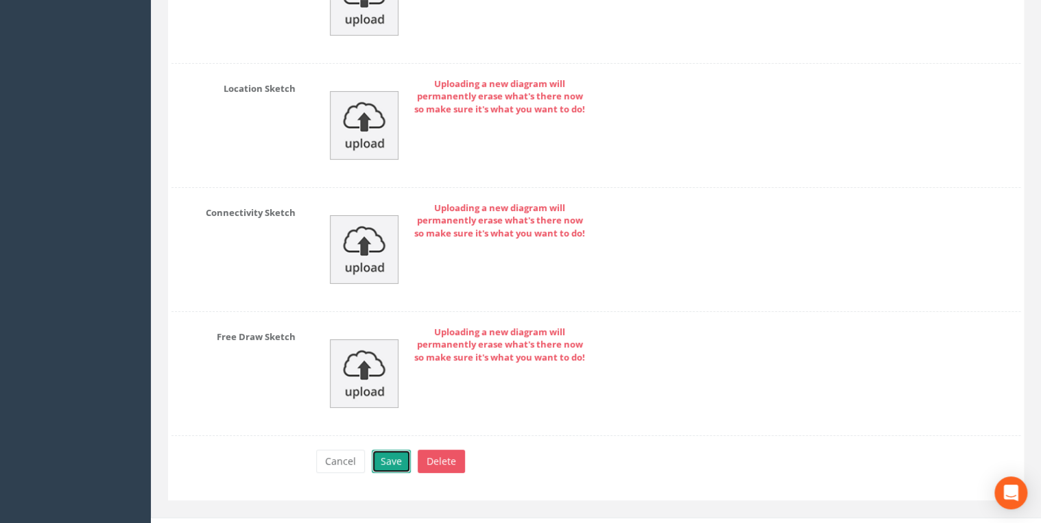
click at [393, 450] on button "Save" at bounding box center [391, 461] width 39 height 23
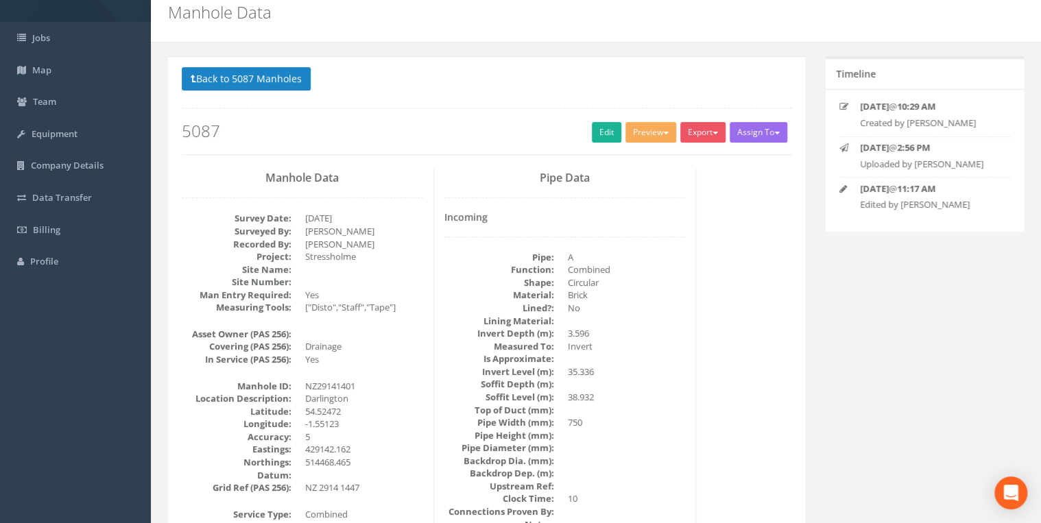
scroll to position [0, 0]
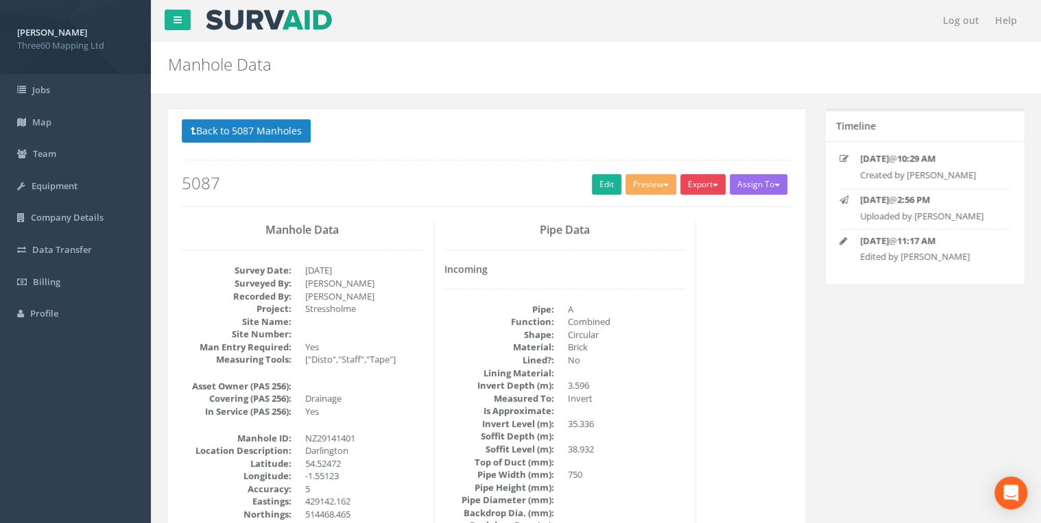
click at [701, 187] on button "Export" at bounding box center [702, 184] width 45 height 21
click at [673, 203] on link "360 Manhole" at bounding box center [675, 212] width 104 height 21
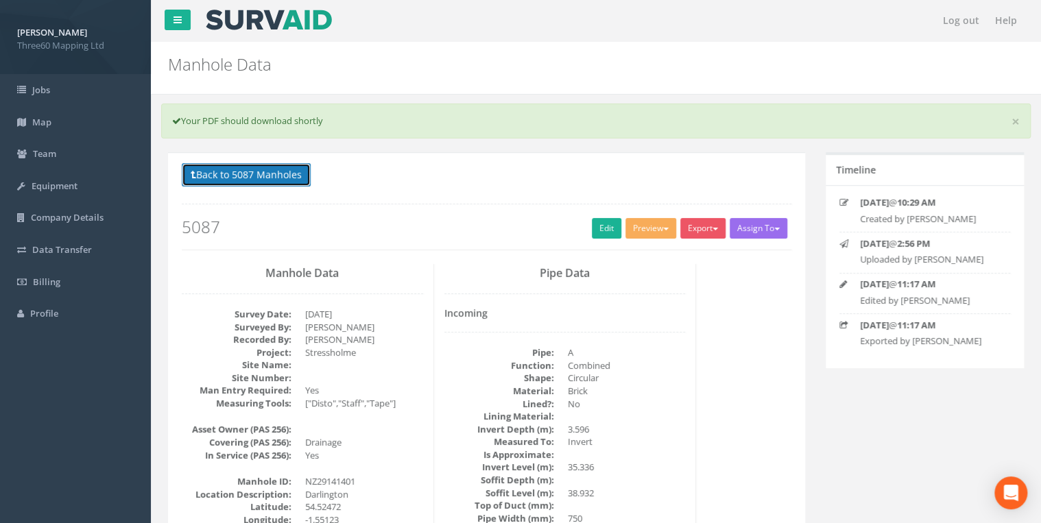
click at [283, 178] on button "Back to 5087 Manholes" at bounding box center [246, 174] width 129 height 23
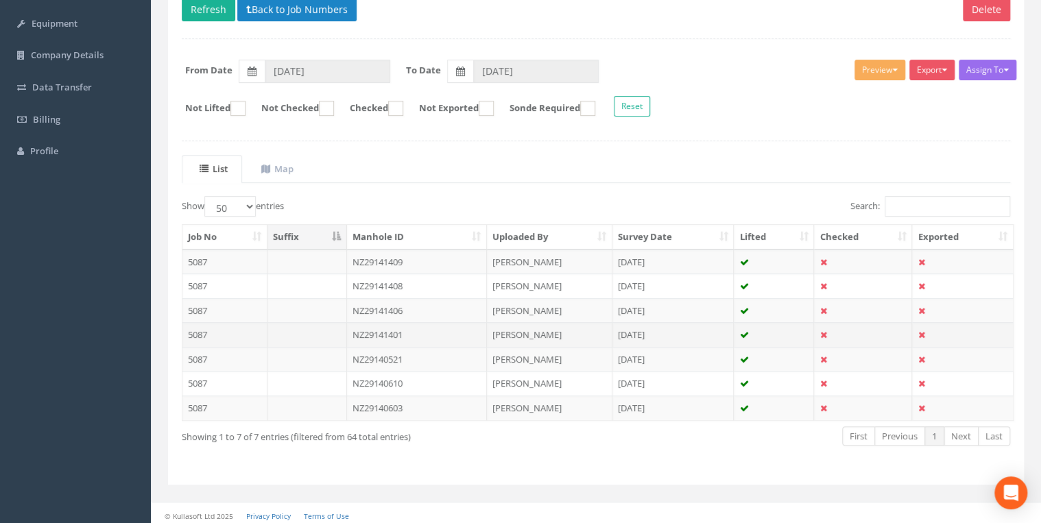
scroll to position [165, 0]
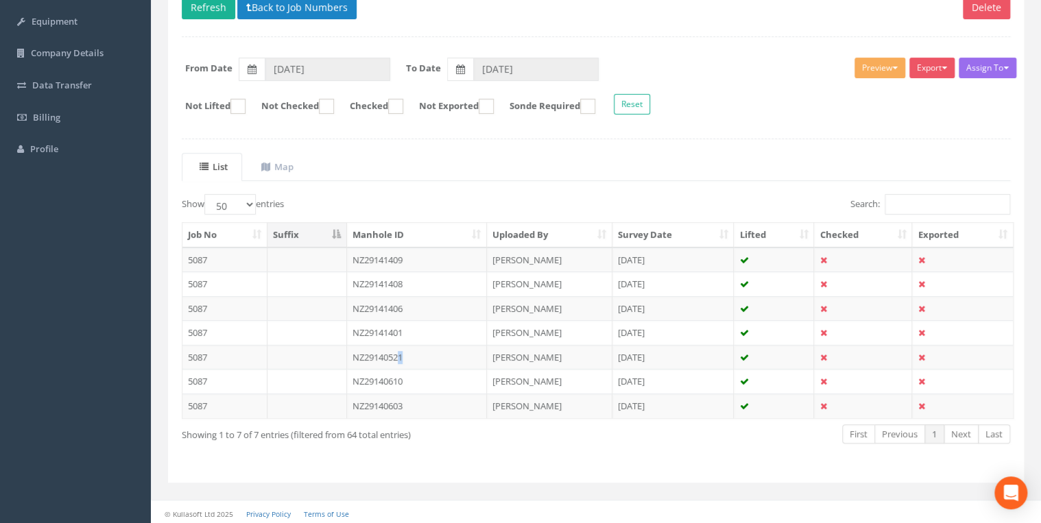
click at [403, 353] on td "NZ29140521" at bounding box center [417, 357] width 140 height 25
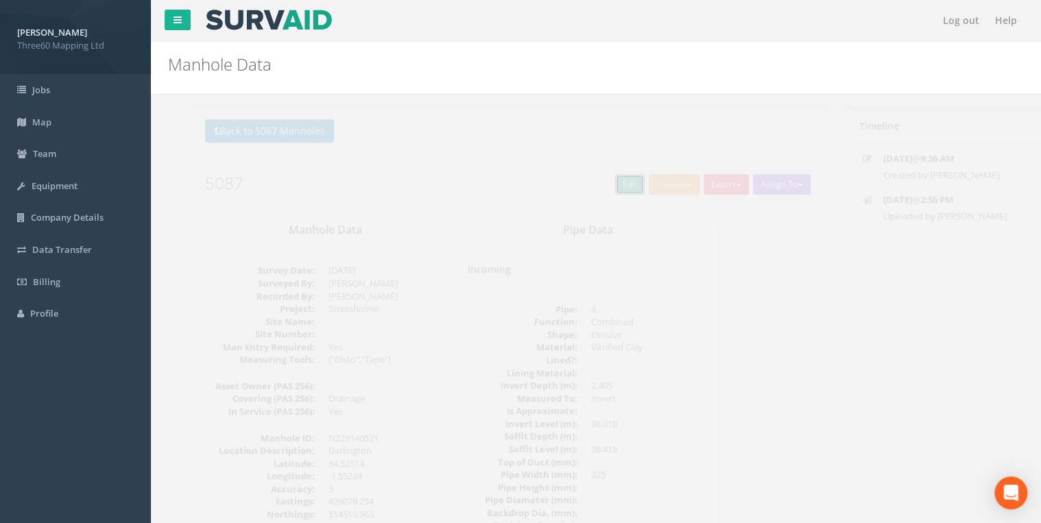
click at [598, 192] on link "Edit" at bounding box center [606, 184] width 29 height 21
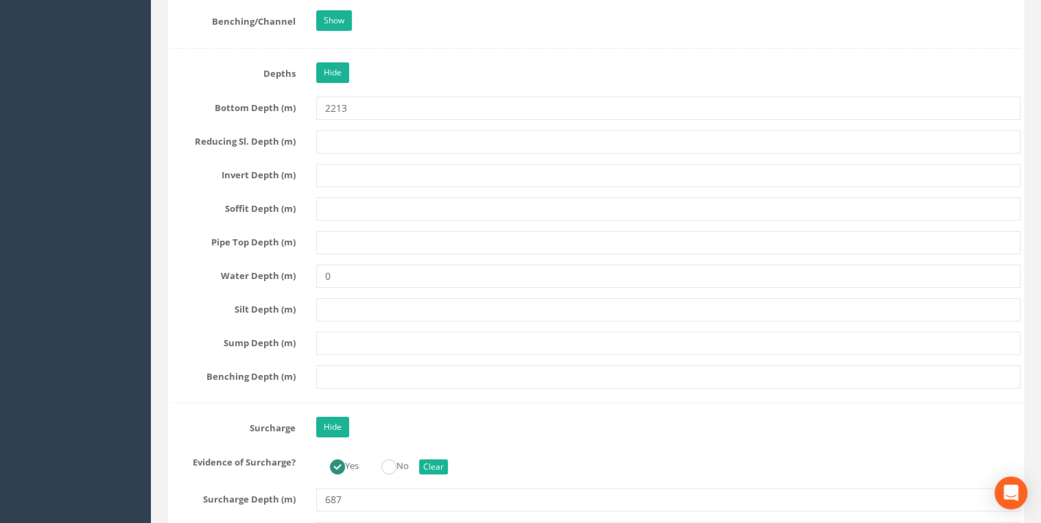
scroll to position [2853, 0]
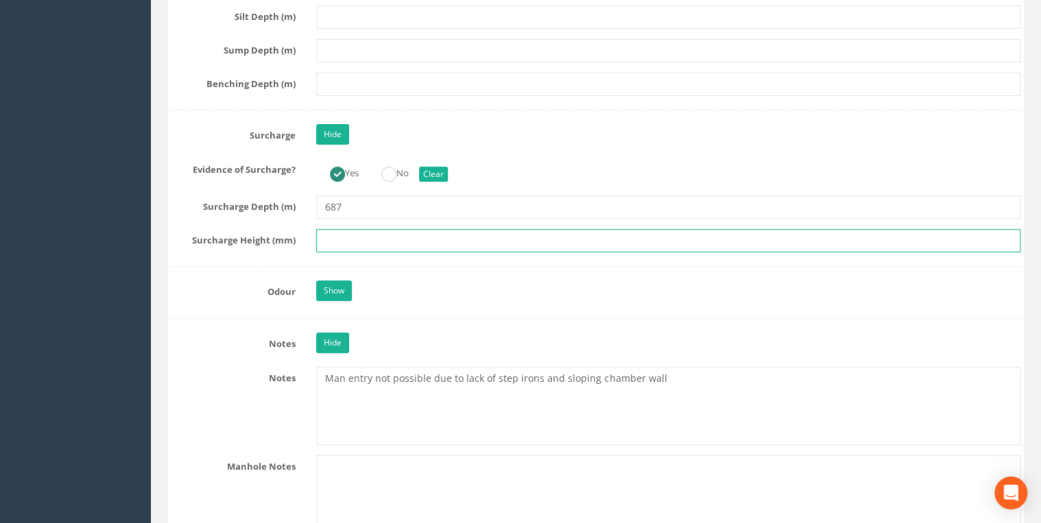
click at [369, 233] on input "text" at bounding box center [668, 240] width 704 height 23
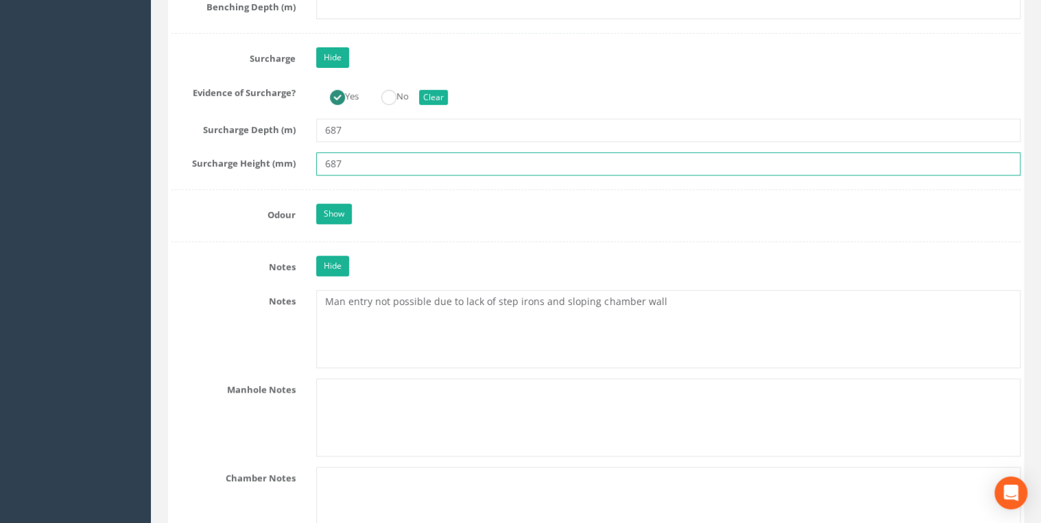
scroll to position [2999, 0]
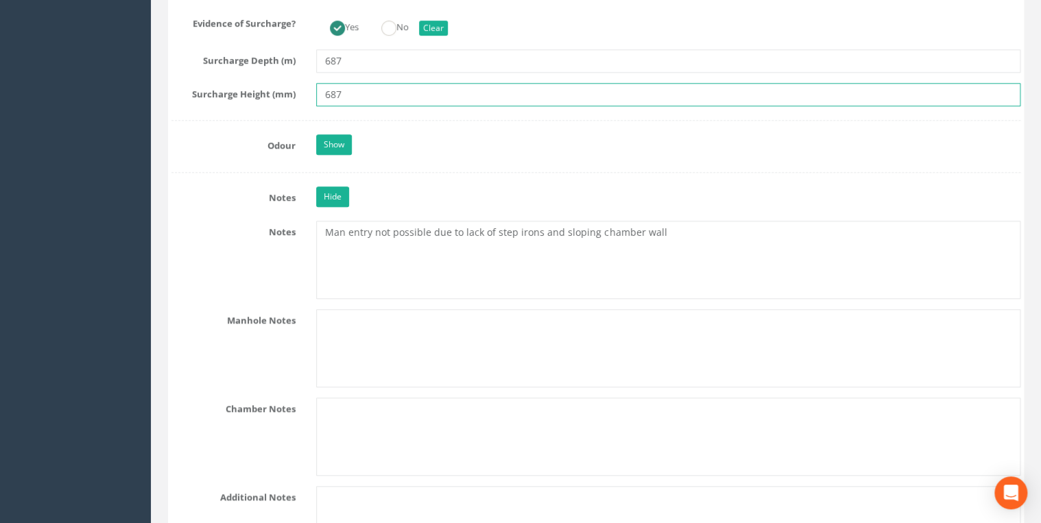
type input "687"
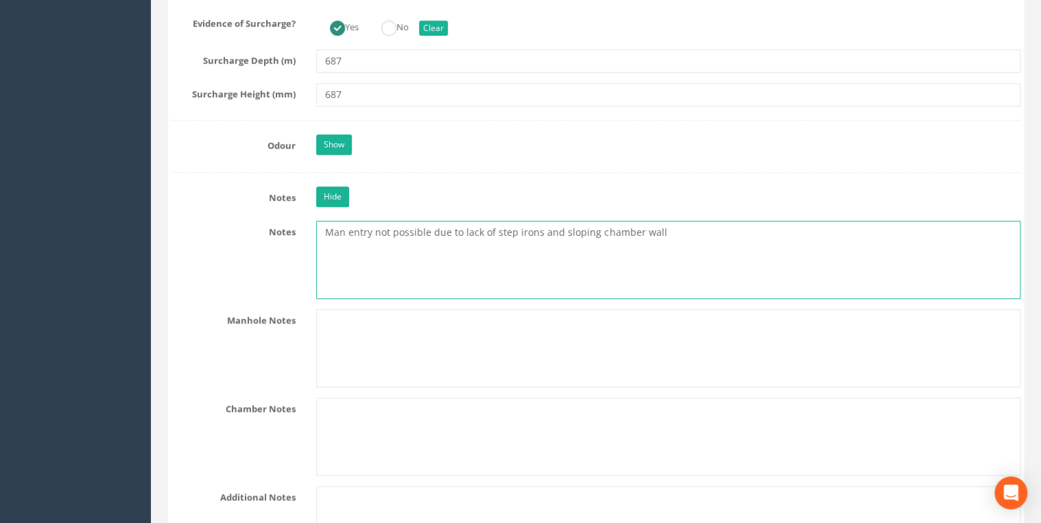
click at [663, 221] on textarea "Man entry not possible due to lack of step irons and sloping chamber wall" at bounding box center [668, 260] width 704 height 78
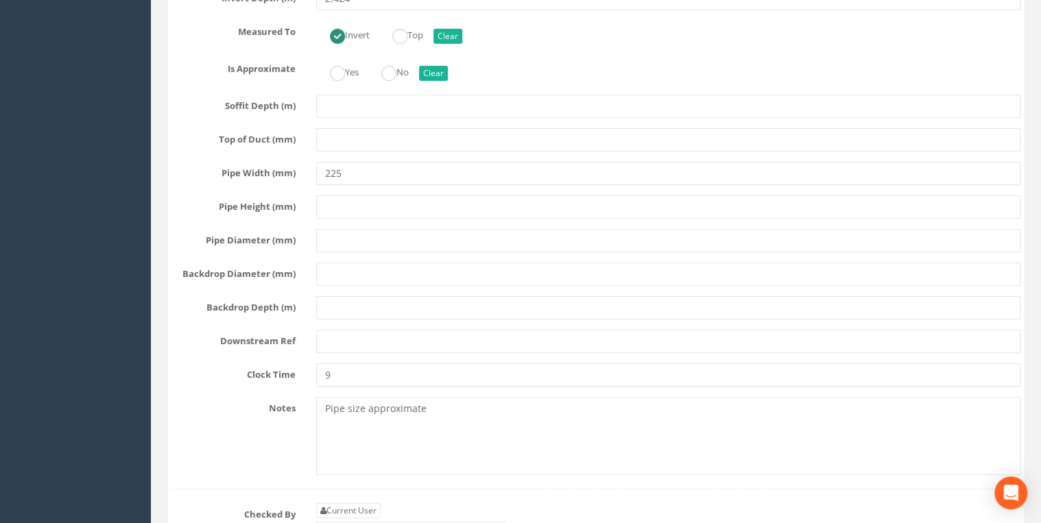
scroll to position [5120, 0]
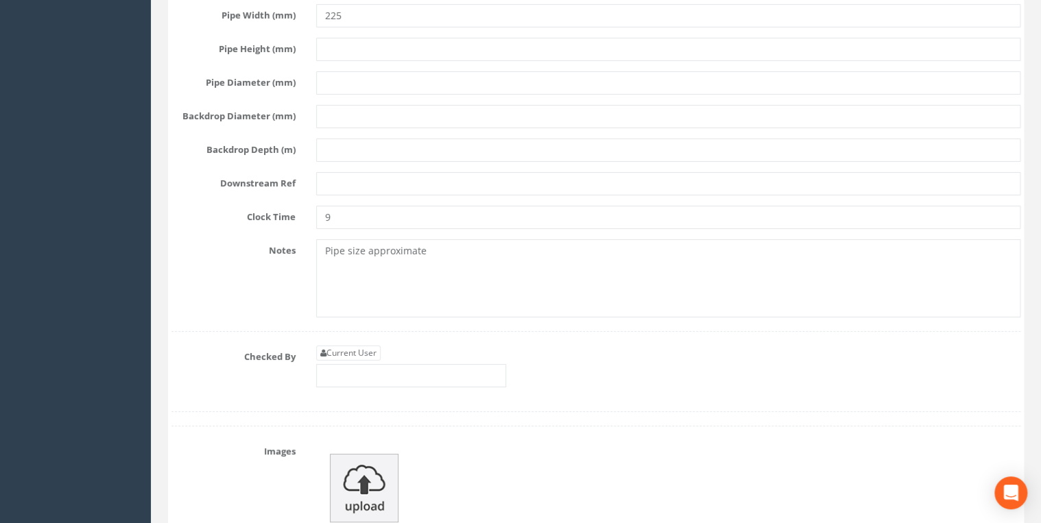
type textarea "Man entry not possible due to lack of step irons and sloping chamber wall Surch…"
click at [374, 346] on link "Current User" at bounding box center [348, 353] width 64 height 15
type input "[PERSON_NAME]"
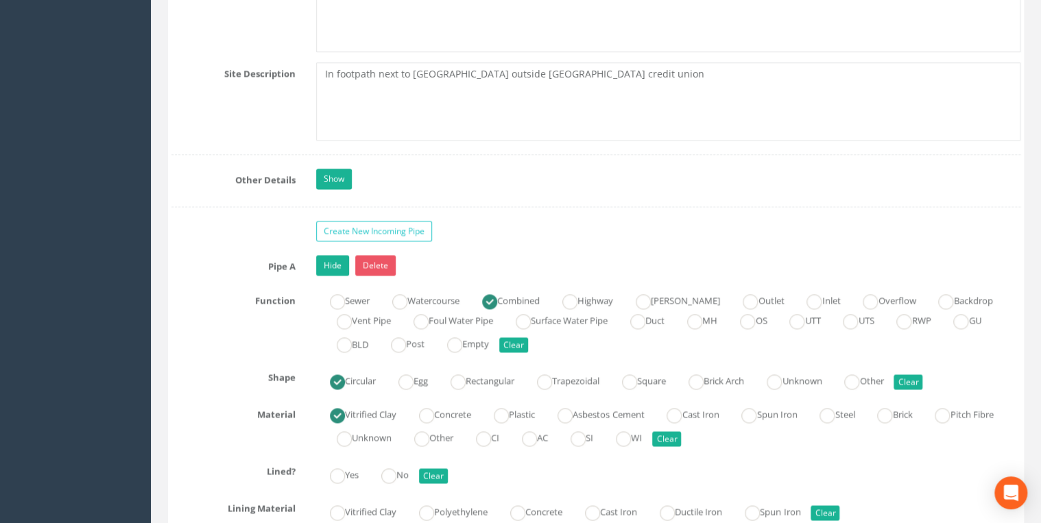
scroll to position [3365, 0]
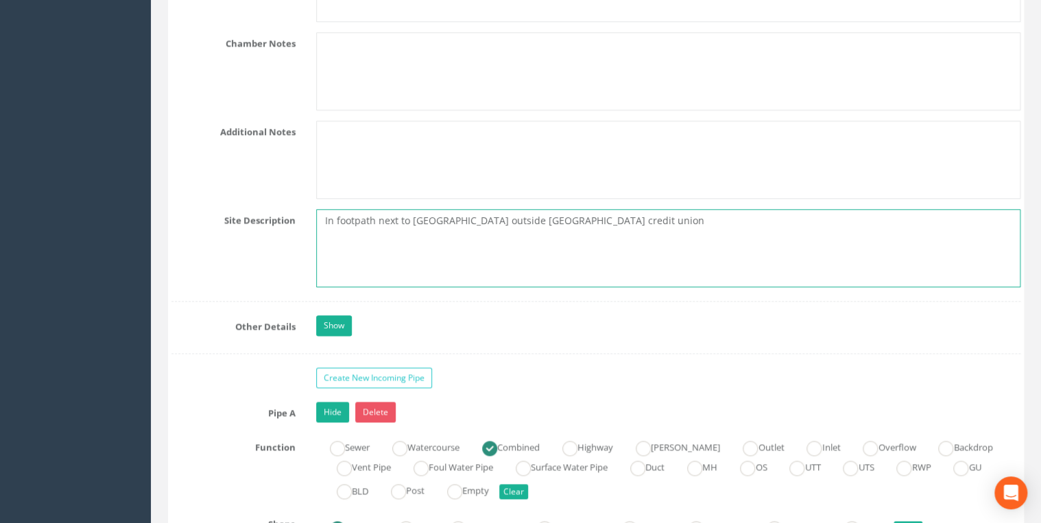
click at [571, 261] on textarea "In footpath next to crown street outside darlington credit union" at bounding box center [668, 248] width 704 height 78
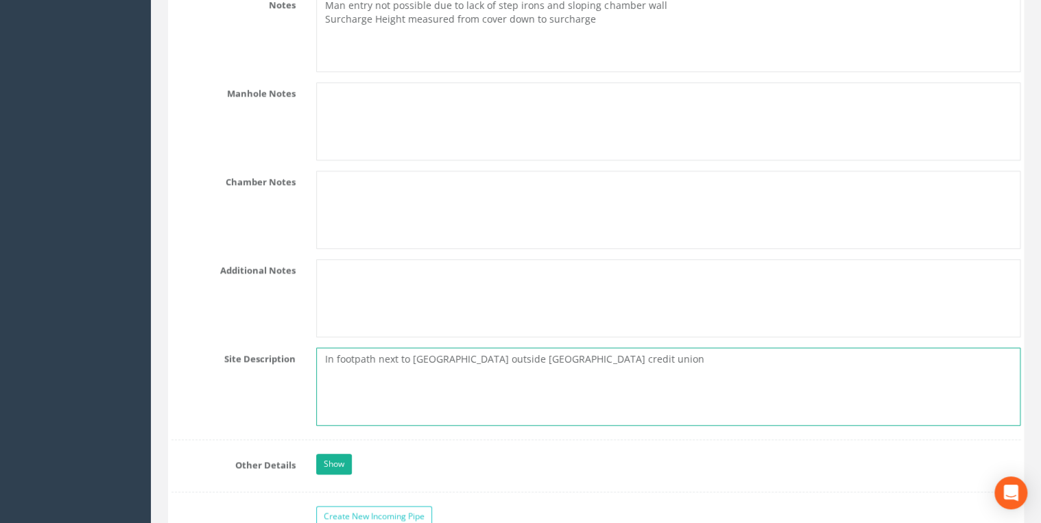
scroll to position [3145, 0]
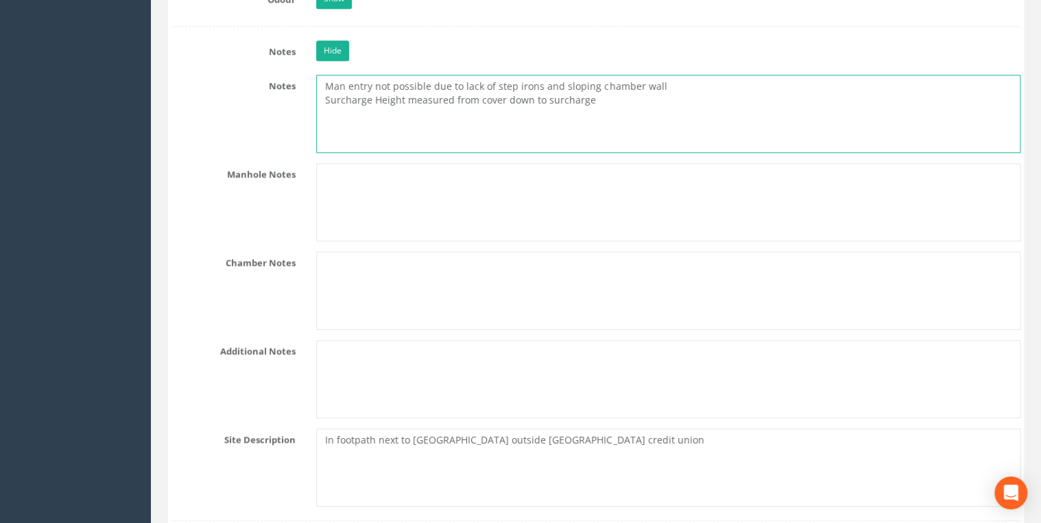
click at [608, 97] on textarea "Man entry not possible due to lack of step irons and sloping chamber wall Surch…" at bounding box center [668, 114] width 704 height 78
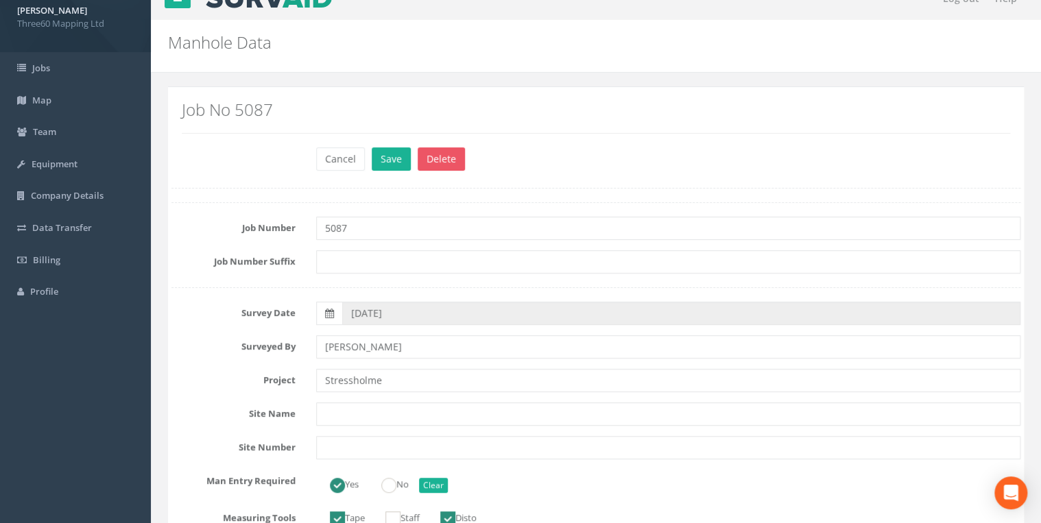
scroll to position [0, 0]
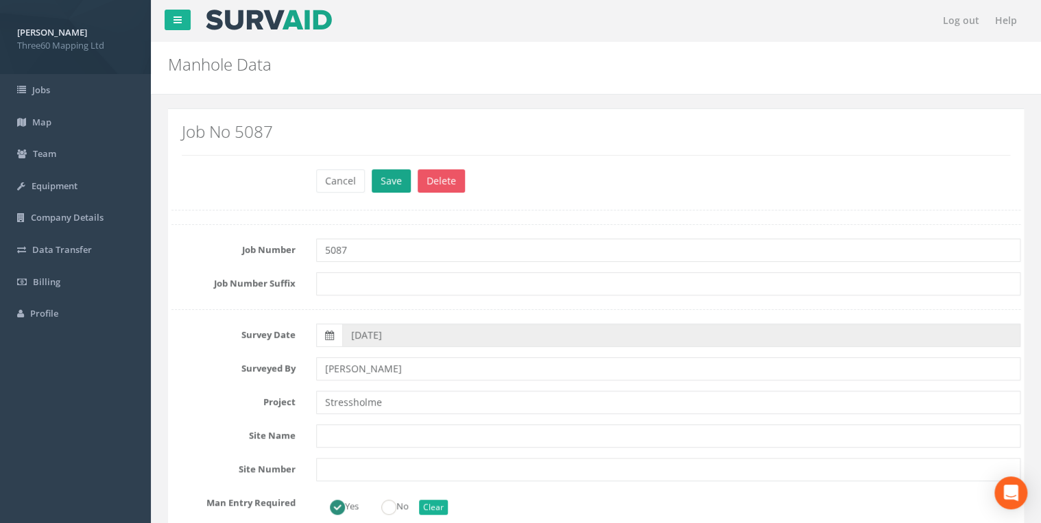
type textarea "Man entry not possible due to lack of step irons and sloping chamber wall Surch…"
click at [383, 188] on button "Save" at bounding box center [391, 180] width 39 height 23
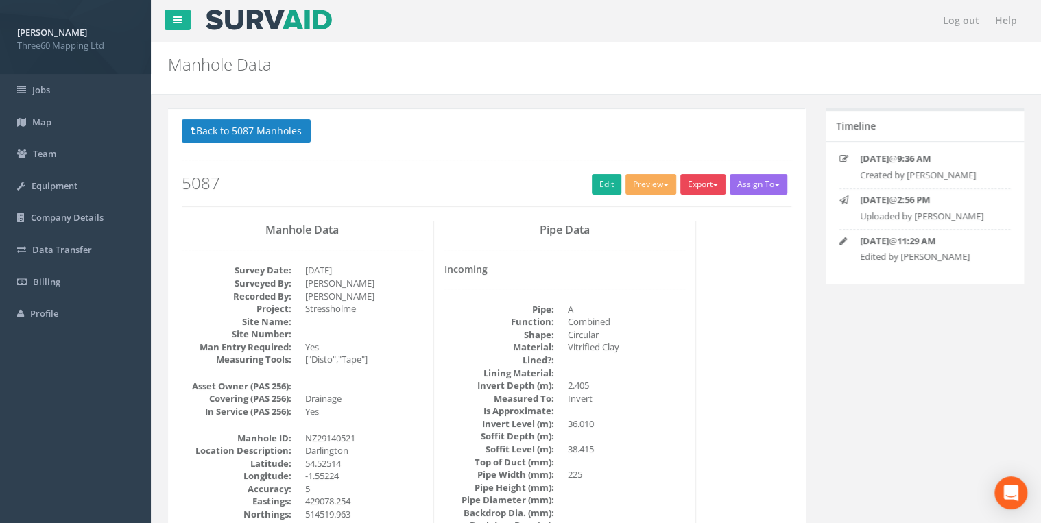
click at [690, 187] on button "Export" at bounding box center [702, 184] width 45 height 21
click at [682, 206] on link "360 Manhole" at bounding box center [675, 212] width 104 height 21
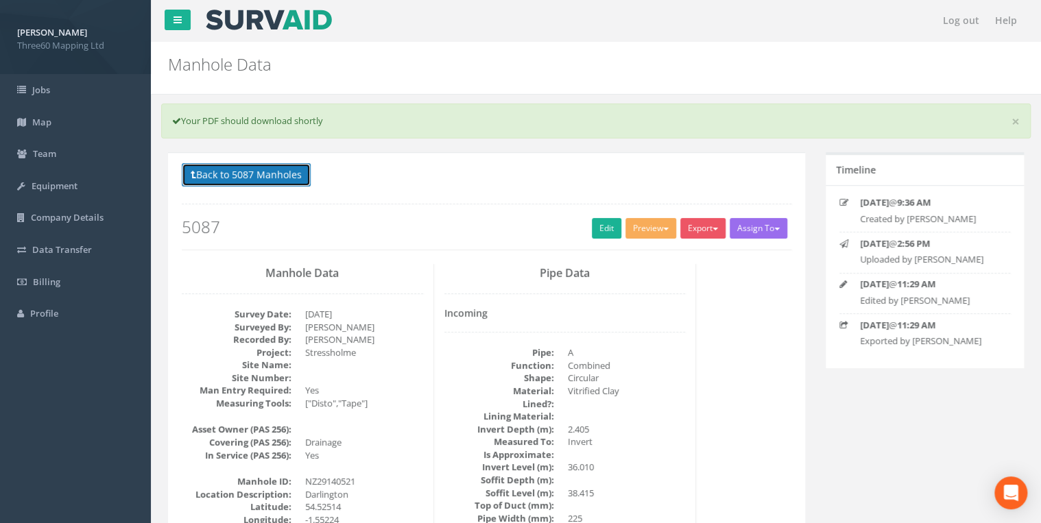
click at [261, 172] on button "Back to 5087 Manholes" at bounding box center [246, 174] width 129 height 23
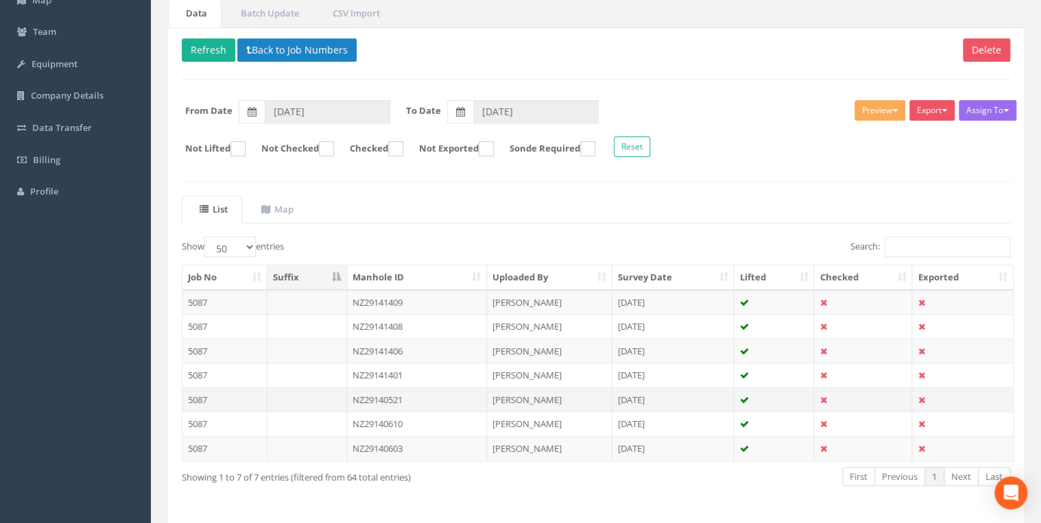
scroll to position [165, 0]
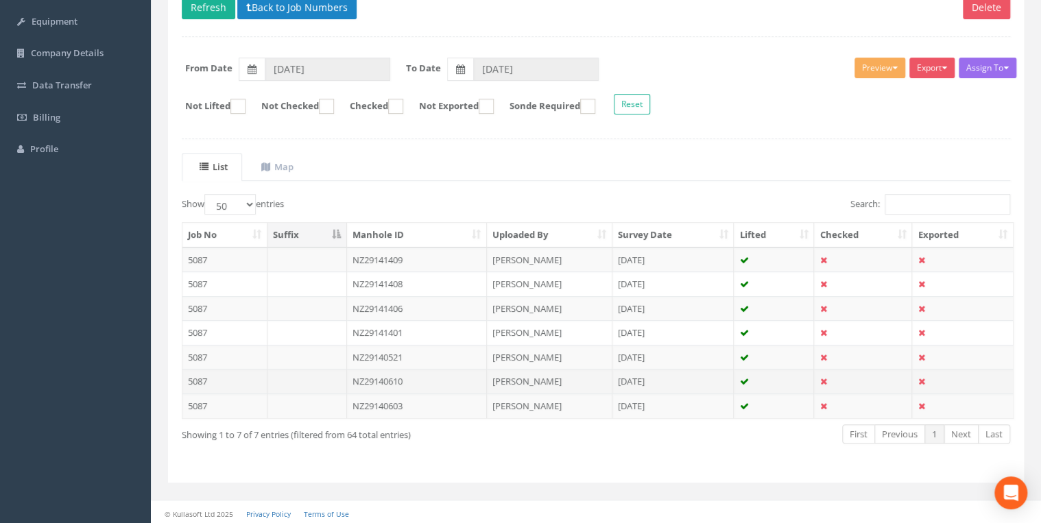
click at [394, 373] on td "NZ29140610" at bounding box center [417, 381] width 140 height 25
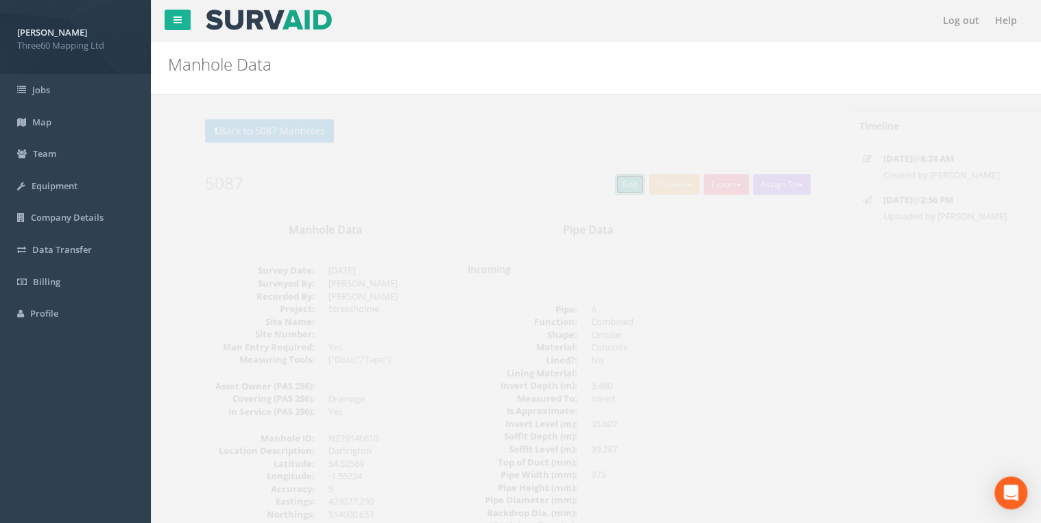
click at [601, 183] on link "Edit" at bounding box center [606, 184] width 29 height 21
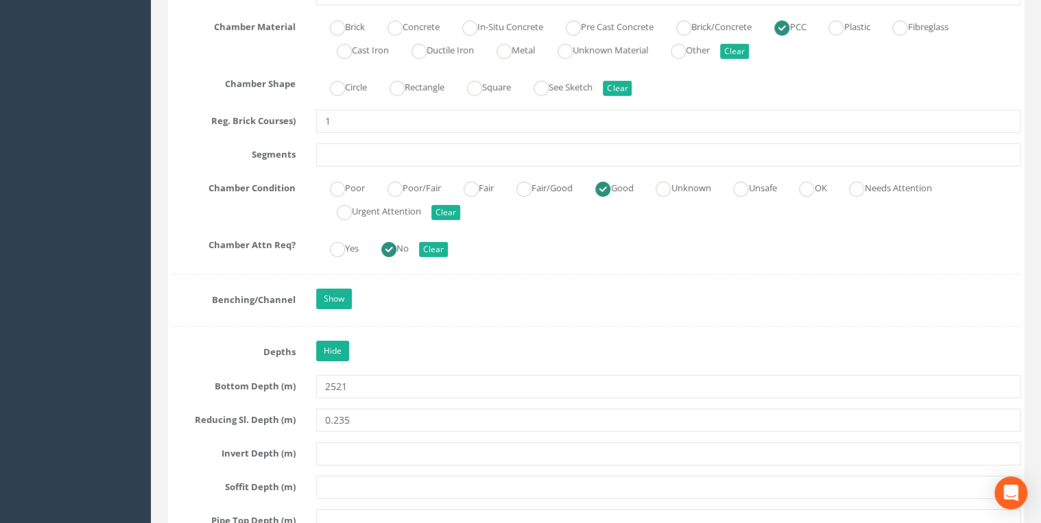
scroll to position [2414, 0]
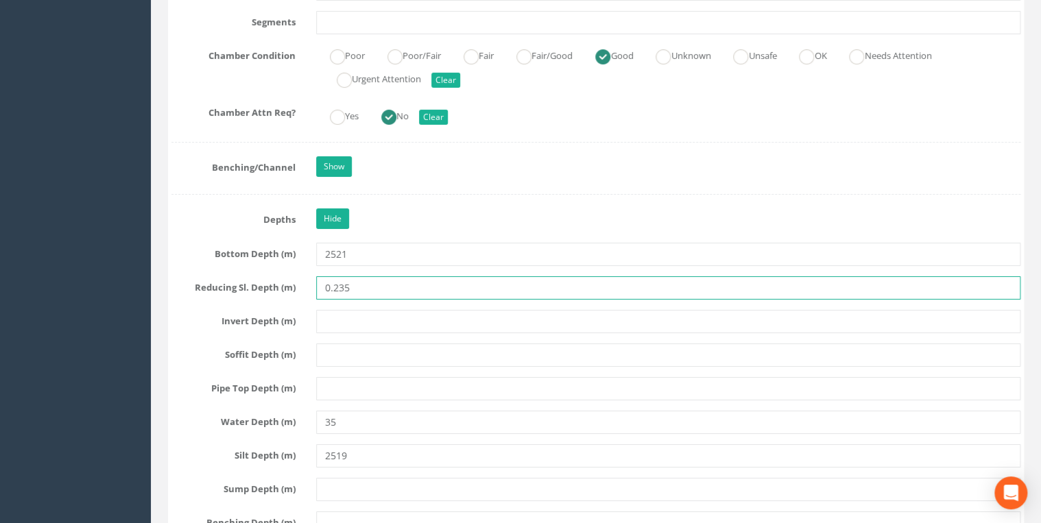
drag, startPoint x: 333, startPoint y: 281, endPoint x: 202, endPoint y: 281, distance: 131.0
click at [202, 281] on div "Reducing Sl. Depth (m) 0.235" at bounding box center [596, 287] width 870 height 23
type input "235"
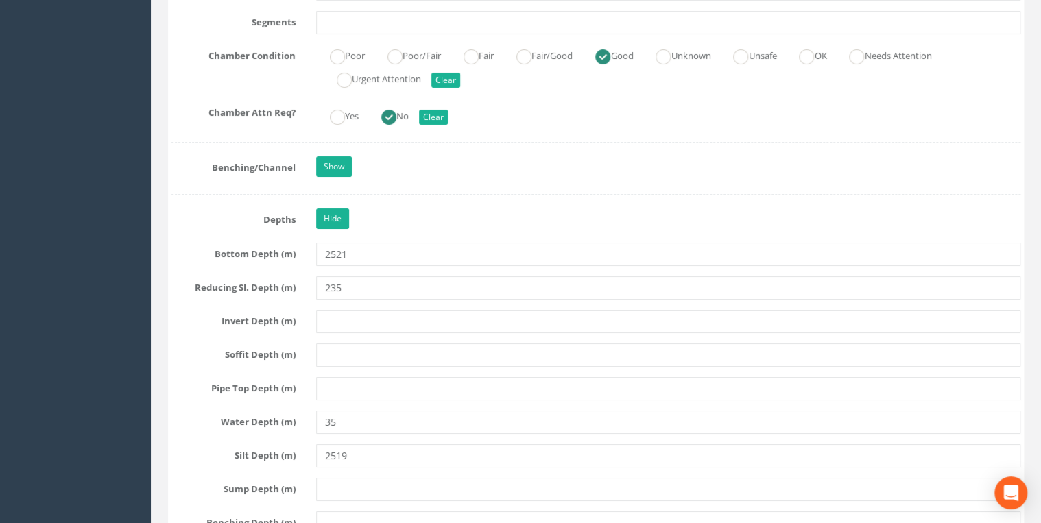
click at [383, 224] on div "Job Number 5087 Job Number Suffix Survey Date 03/09/2025 Surveyed By Joseph Swe…" at bounding box center [595, 497] width 849 height 5375
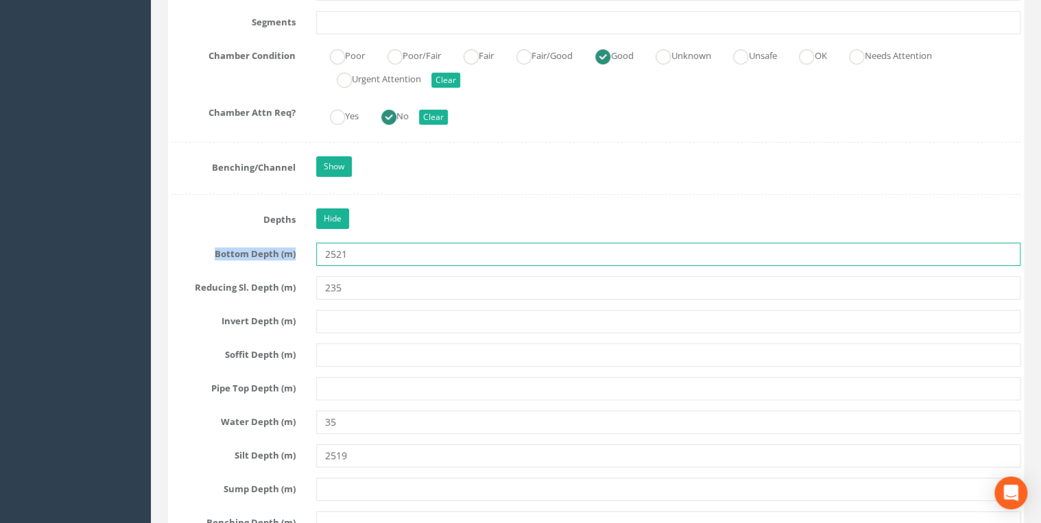
drag, startPoint x: 383, startPoint y: 224, endPoint x: 383, endPoint y: 238, distance: 13.7
click at [383, 243] on input "2521" at bounding box center [668, 254] width 704 height 23
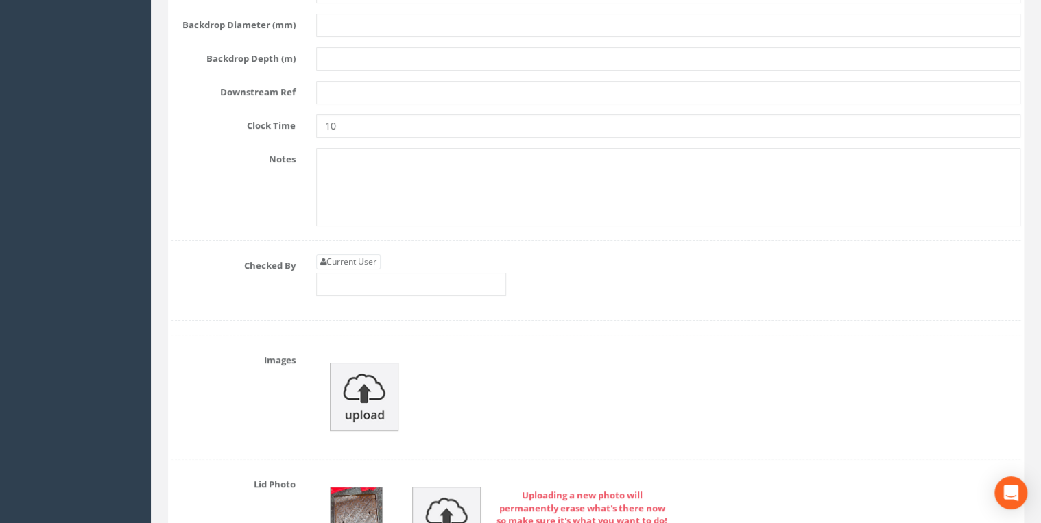
scroll to position [5194, 0]
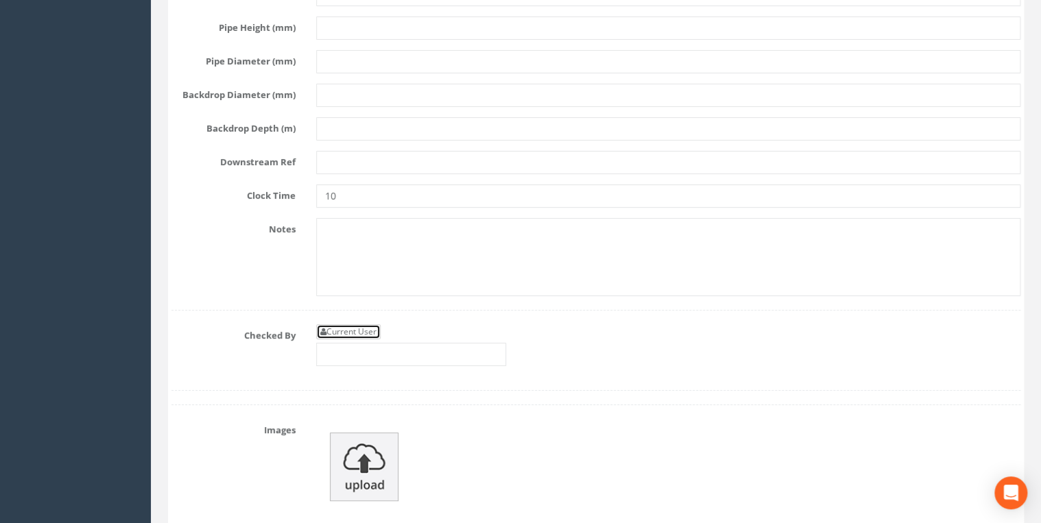
click at [358, 324] on link "Current User" at bounding box center [348, 331] width 64 height 15
type input "[PERSON_NAME]"
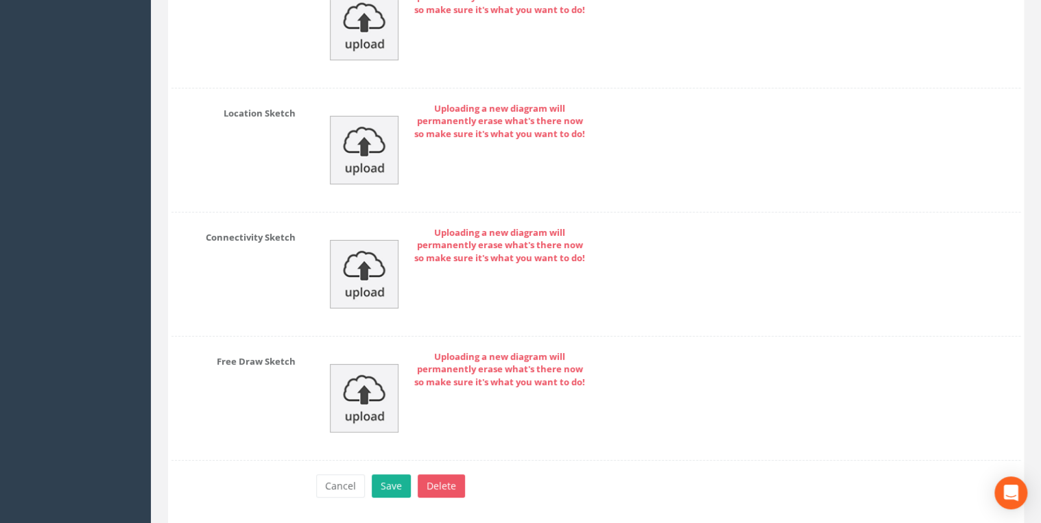
scroll to position [7648, 0]
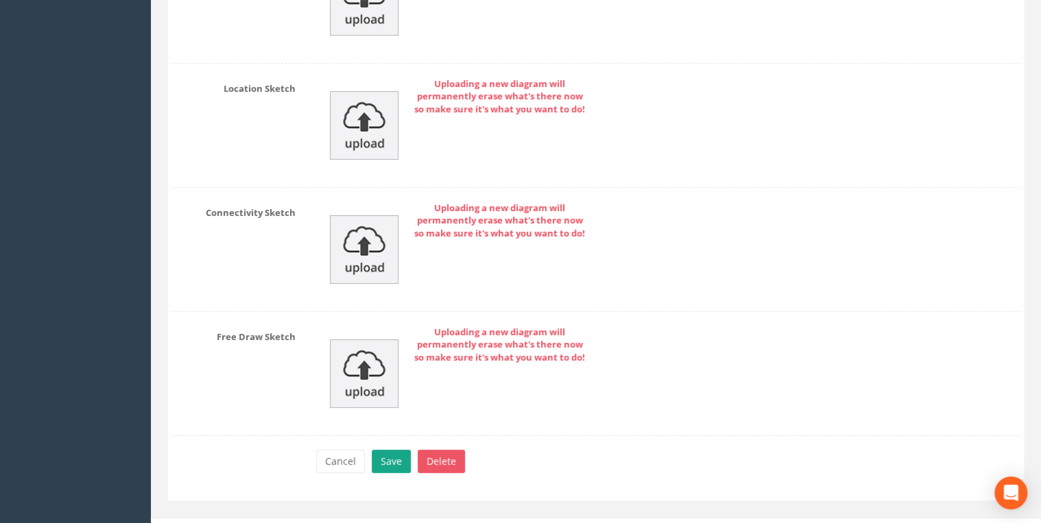
drag, startPoint x: 409, startPoint y: 425, endPoint x: 398, endPoint y: 437, distance: 16.5
click at [398, 450] on button "Save" at bounding box center [391, 461] width 39 height 23
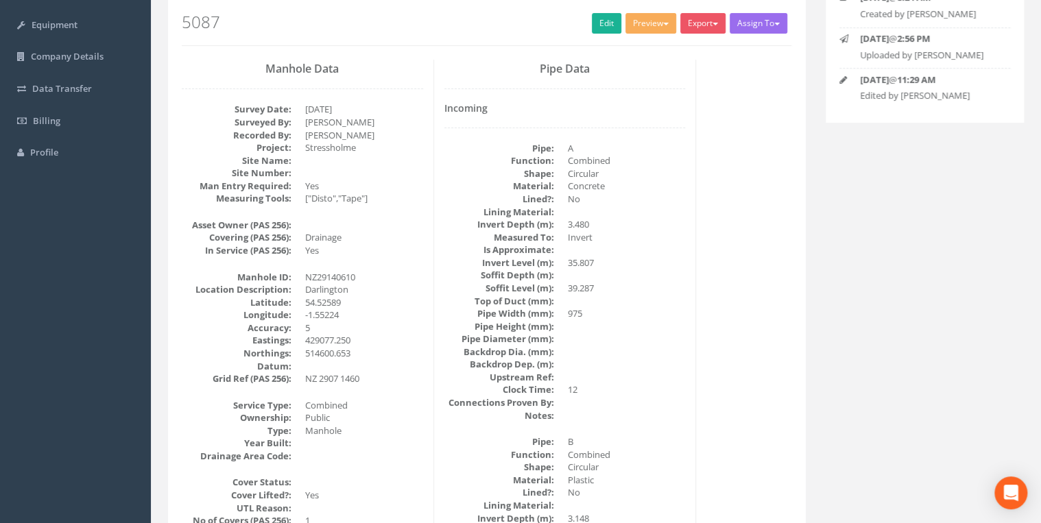
scroll to position [0, 0]
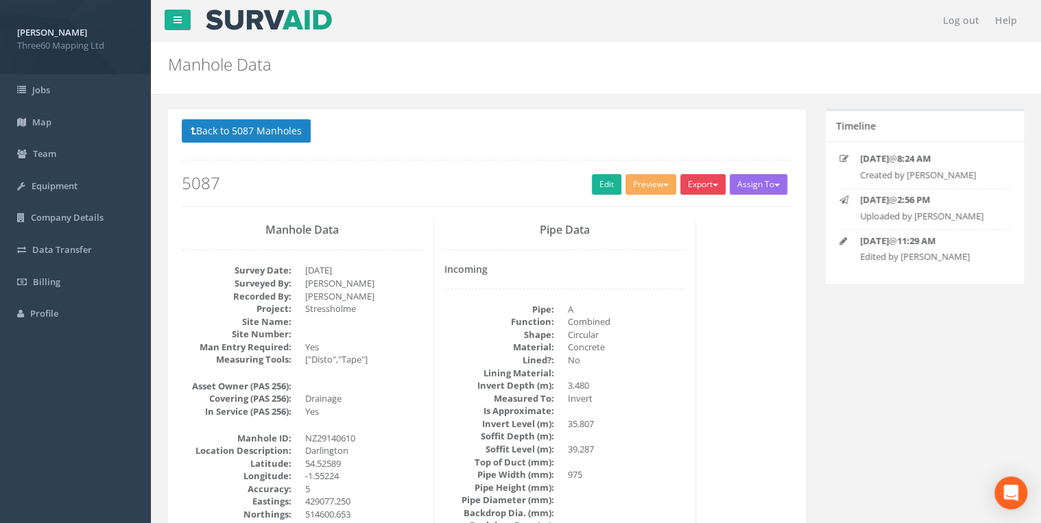
click at [693, 181] on button "Export" at bounding box center [702, 184] width 45 height 21
click at [665, 211] on link "360 Manhole" at bounding box center [675, 212] width 104 height 21
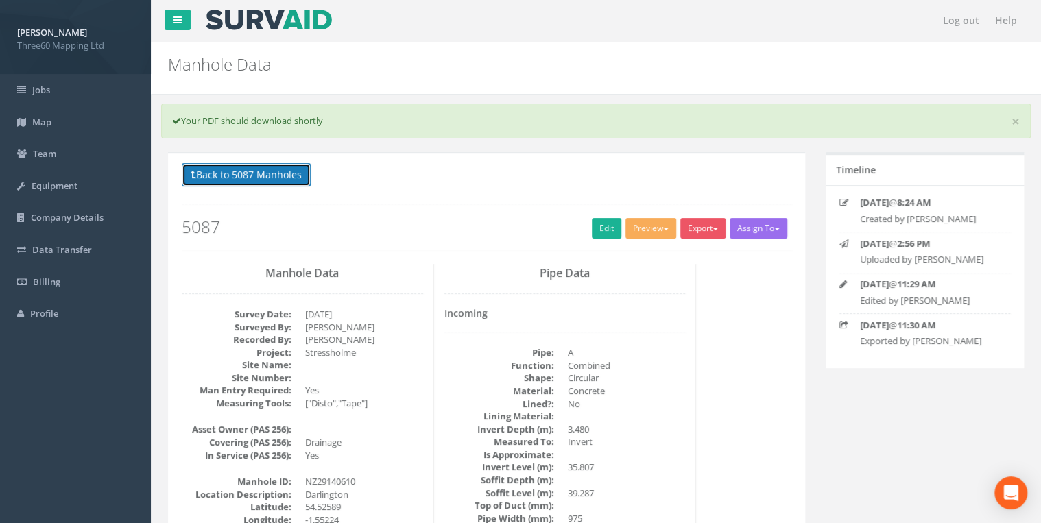
click at [297, 175] on button "Back to 5087 Manholes" at bounding box center [246, 174] width 129 height 23
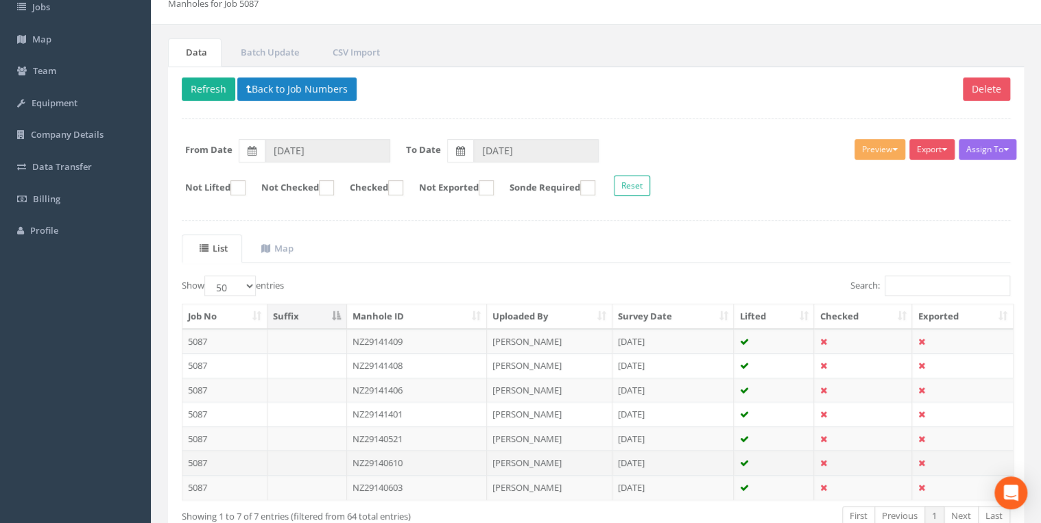
scroll to position [165, 0]
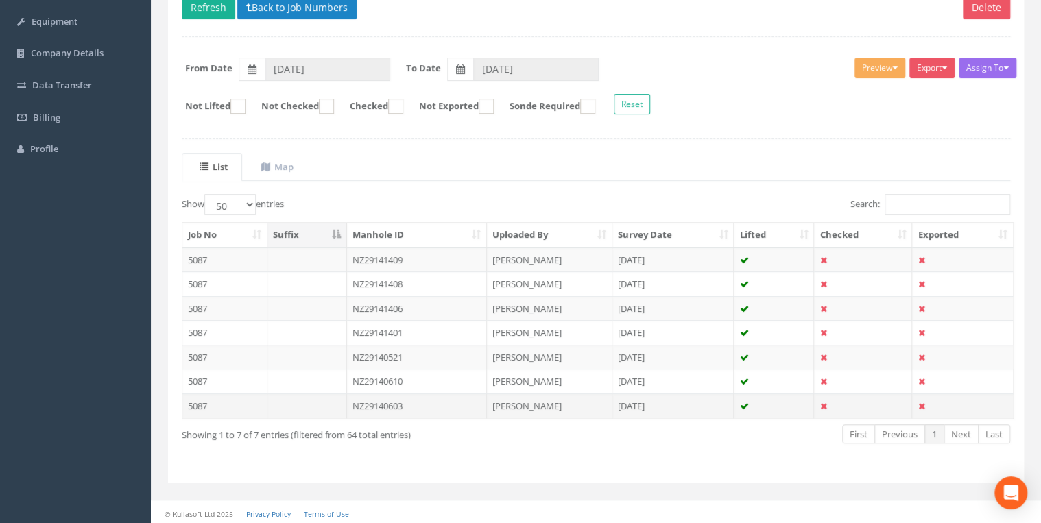
click at [403, 403] on td "NZ29140603" at bounding box center [417, 406] width 140 height 25
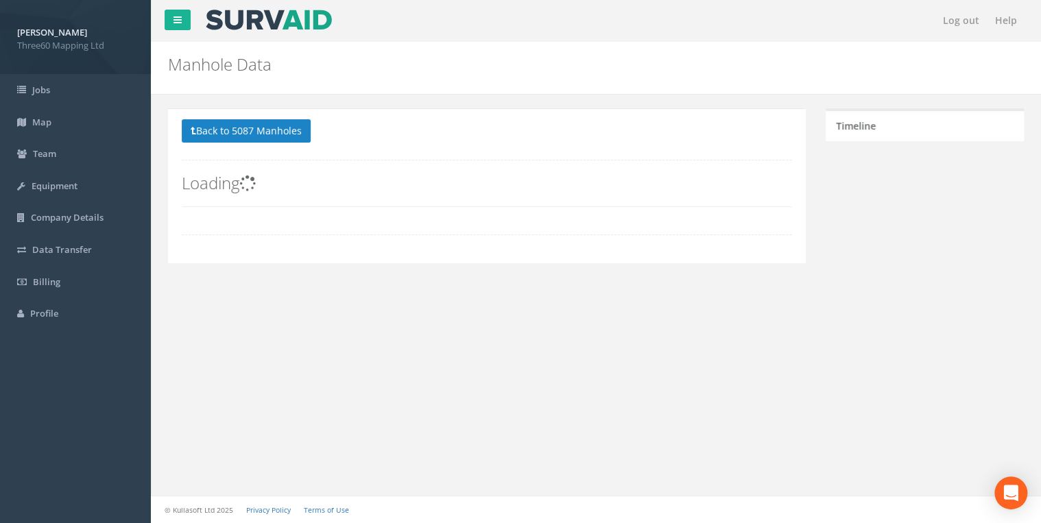
scroll to position [0, 0]
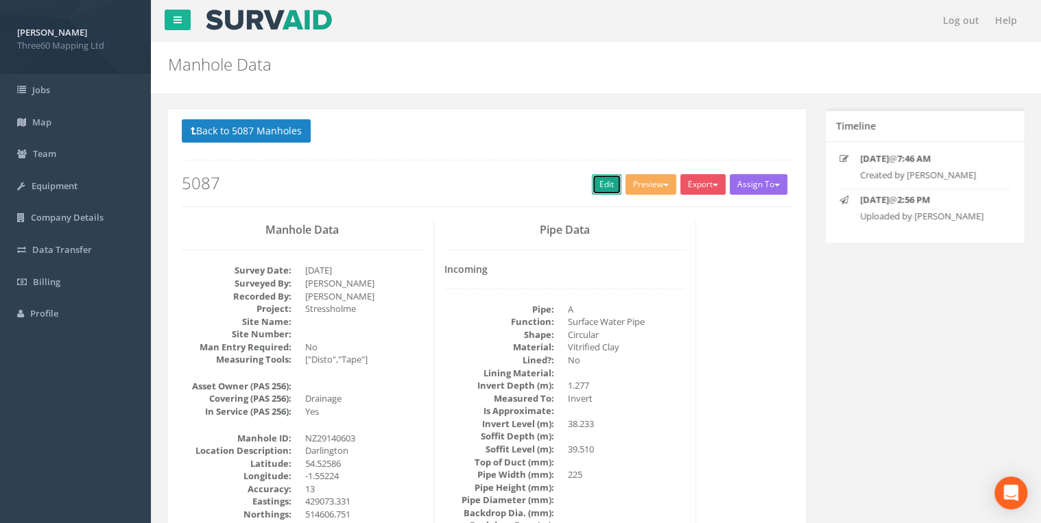
click at [595, 176] on link "Edit" at bounding box center [606, 184] width 29 height 21
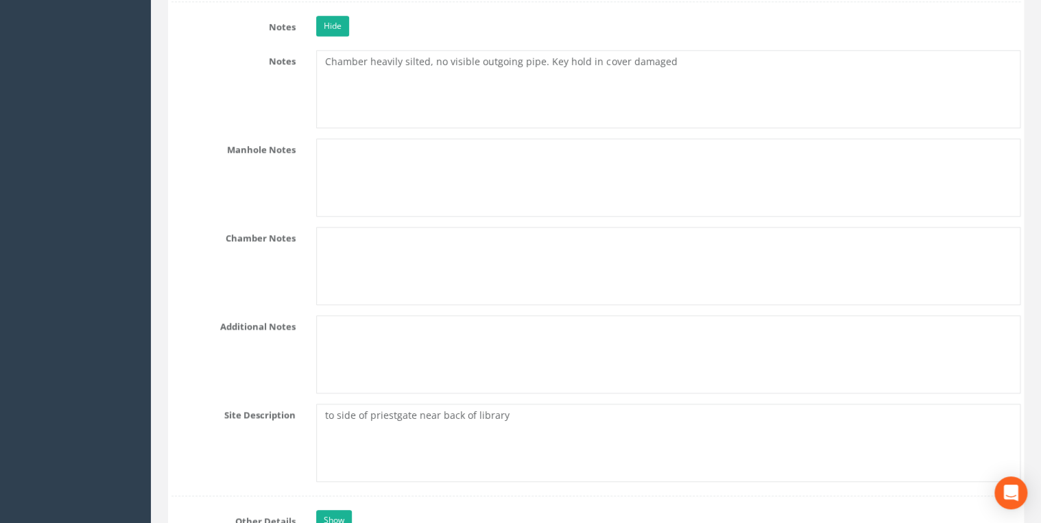
scroll to position [3145, 0]
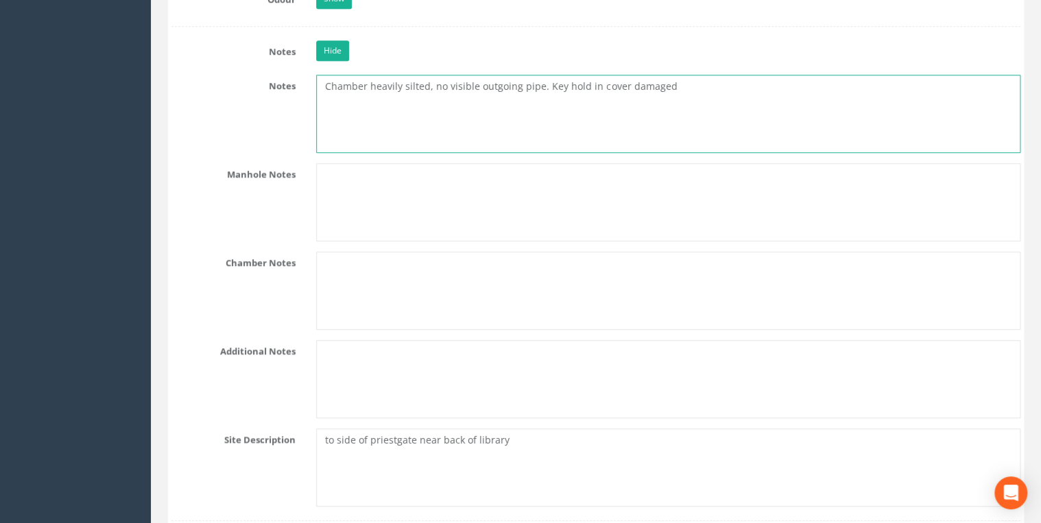
click at [434, 80] on textarea "Chamber heavily silted, no visible outgoing pipe. Key hold in cover damaged" at bounding box center [668, 114] width 704 height 78
click at [535, 75] on textarea "Chamber heavily silted, no visible outgoing pipe. Key hold in cover damaged" at bounding box center [668, 114] width 704 height 78
click at [665, 77] on textarea "Chamber heavily silted, no visible outgoing pipe. Key hold in cover damaged" at bounding box center [668, 114] width 704 height 78
click at [665, 80] on textarea "Chamber heavily silted, no visible outgoing pipe. Key hold in cover damaged" at bounding box center [668, 114] width 704 height 78
click at [664, 77] on textarea "Chamber heavily silted, no visible outgoing pipe. Key hold in cover damaged" at bounding box center [668, 114] width 704 height 78
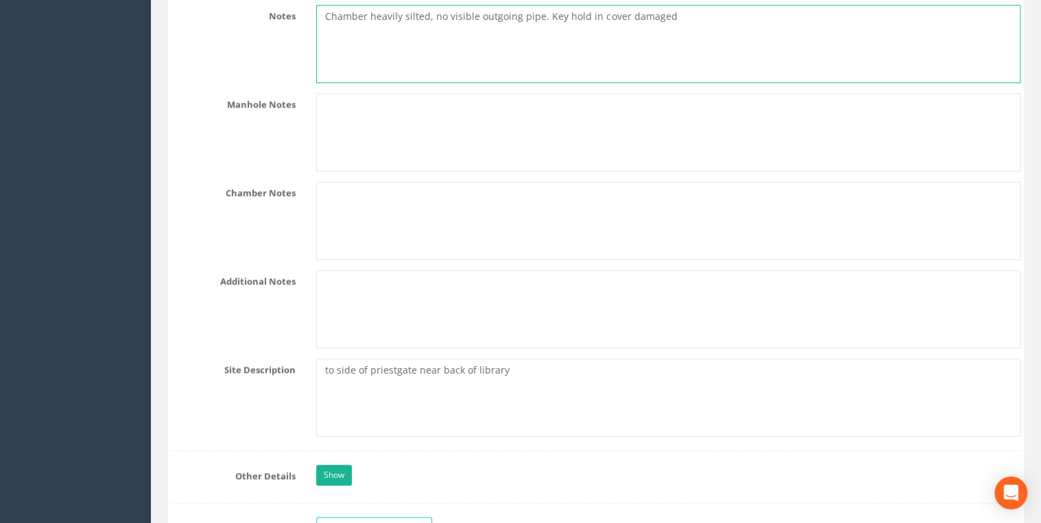
scroll to position [3292, 0]
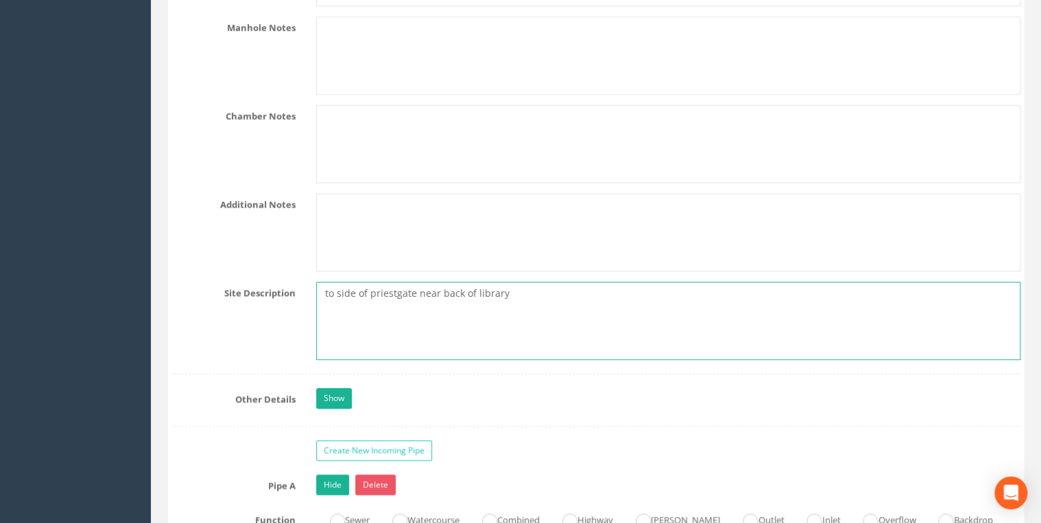
click at [340, 283] on textarea "to side of priestgate near back of library" at bounding box center [668, 321] width 704 height 78
click at [337, 284] on textarea "to side of priestgate near back of library" at bounding box center [668, 321] width 704 height 78
click at [326, 282] on textarea "to side of priestgate near back of library" at bounding box center [668, 321] width 704 height 78
click at [536, 283] on textarea "to side of priestgate near back of library" at bounding box center [668, 321] width 704 height 78
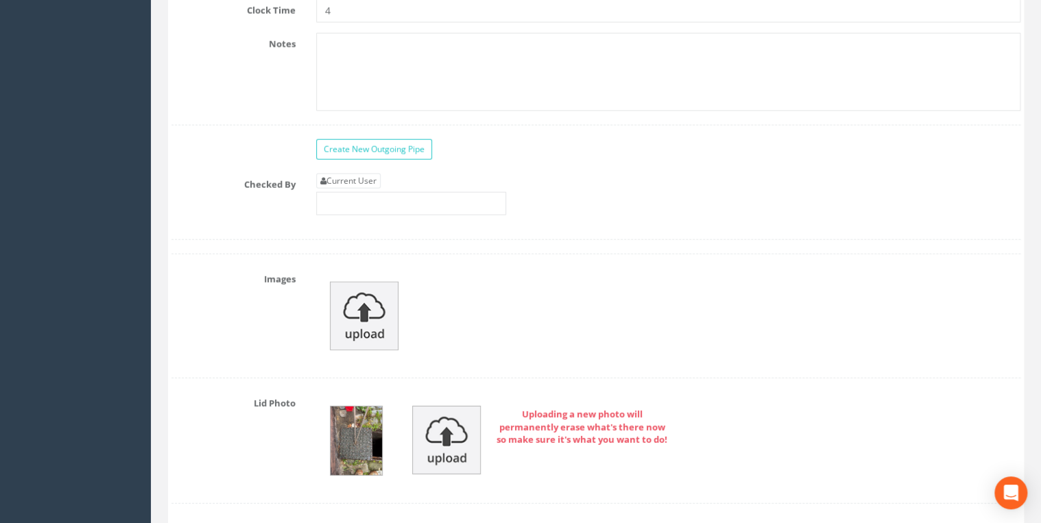
scroll to position [4462, 0]
click at [370, 171] on link "Current User" at bounding box center [348, 178] width 64 height 15
type input "[PERSON_NAME]"
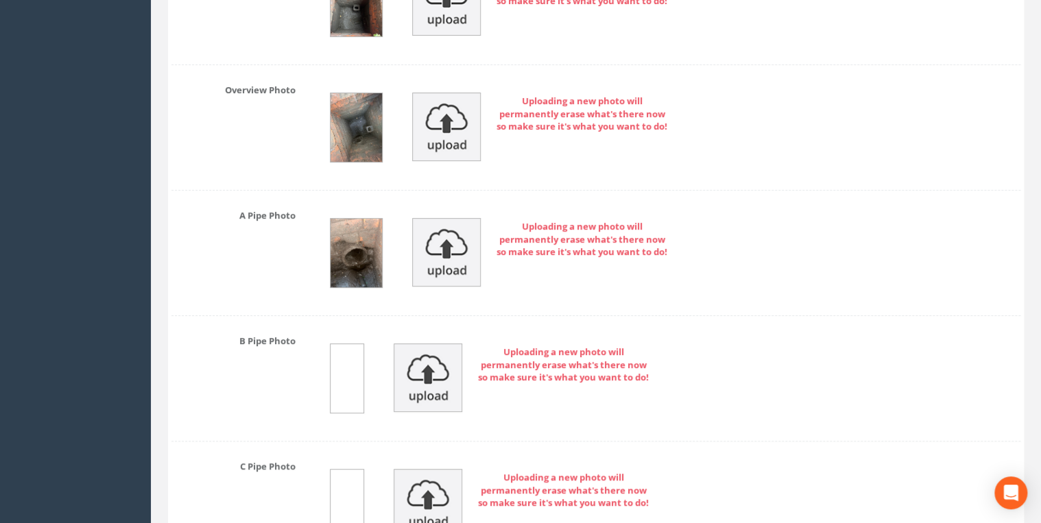
scroll to position [5230, 0]
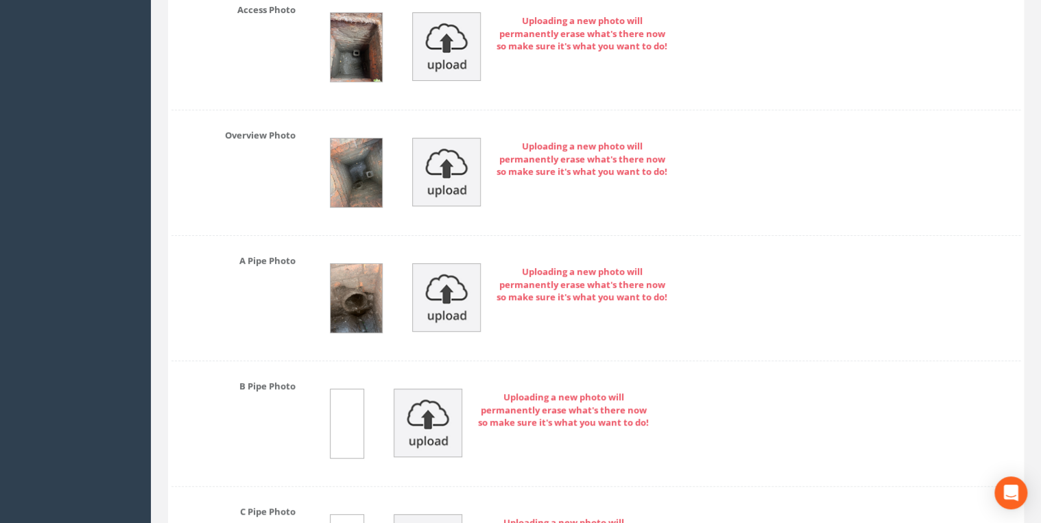
click at [350, 271] on img at bounding box center [356, 298] width 51 height 69
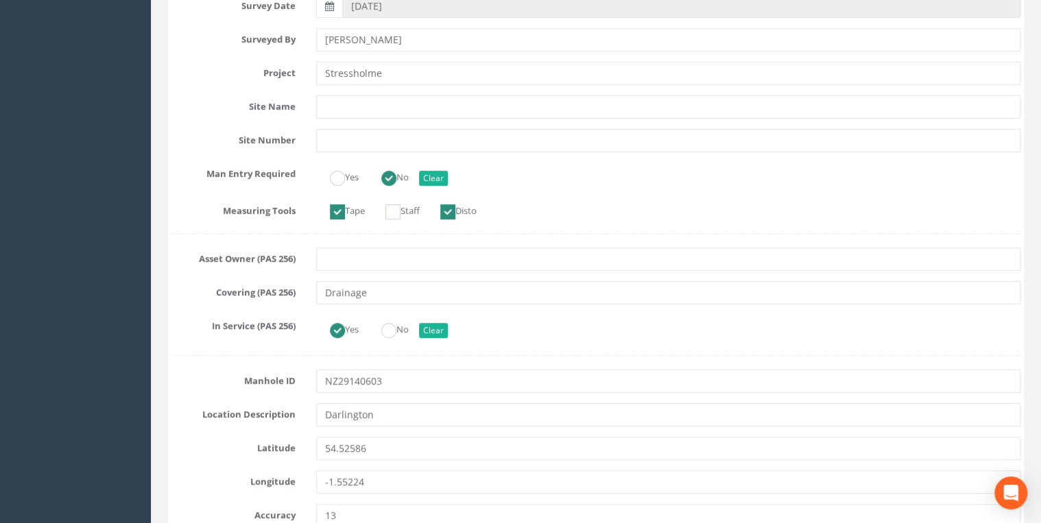
scroll to position [0, 0]
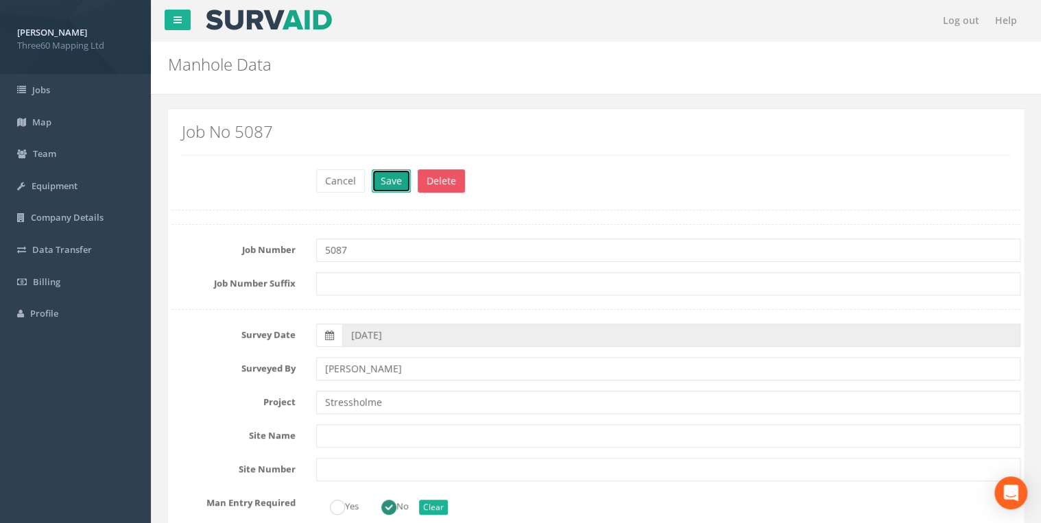
click at [398, 189] on button "Save" at bounding box center [391, 180] width 39 height 23
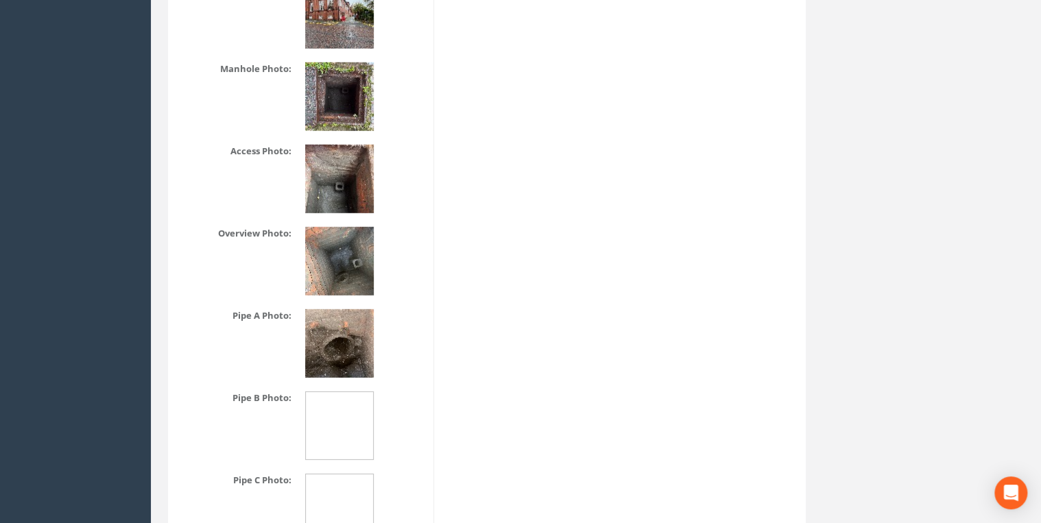
scroll to position [2121, 0]
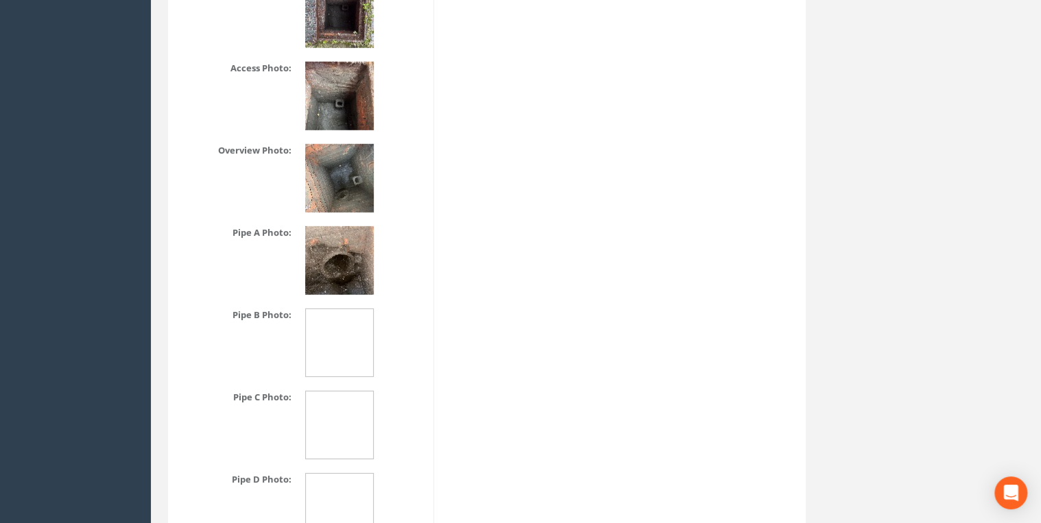
click at [343, 108] on img at bounding box center [339, 96] width 69 height 69
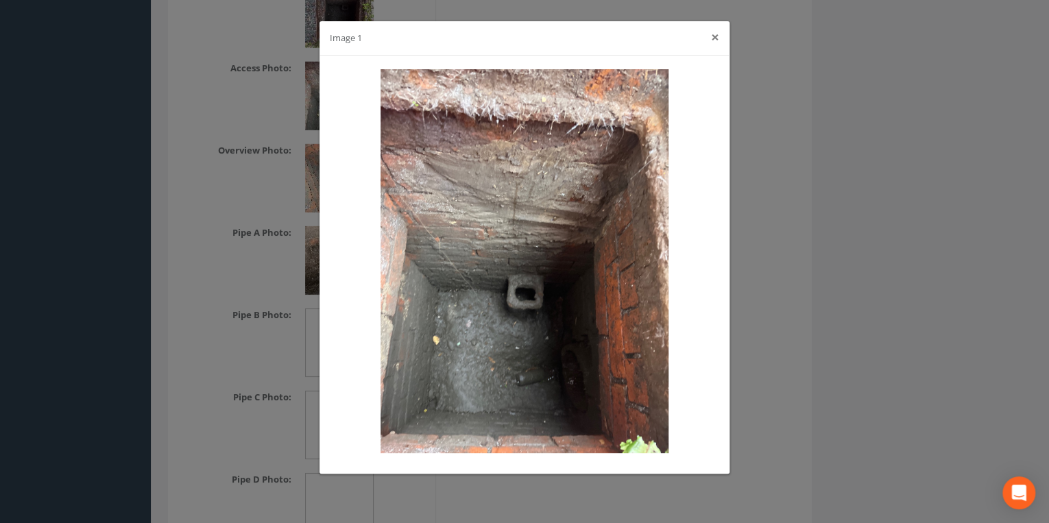
click at [713, 36] on button "×" at bounding box center [715, 37] width 8 height 14
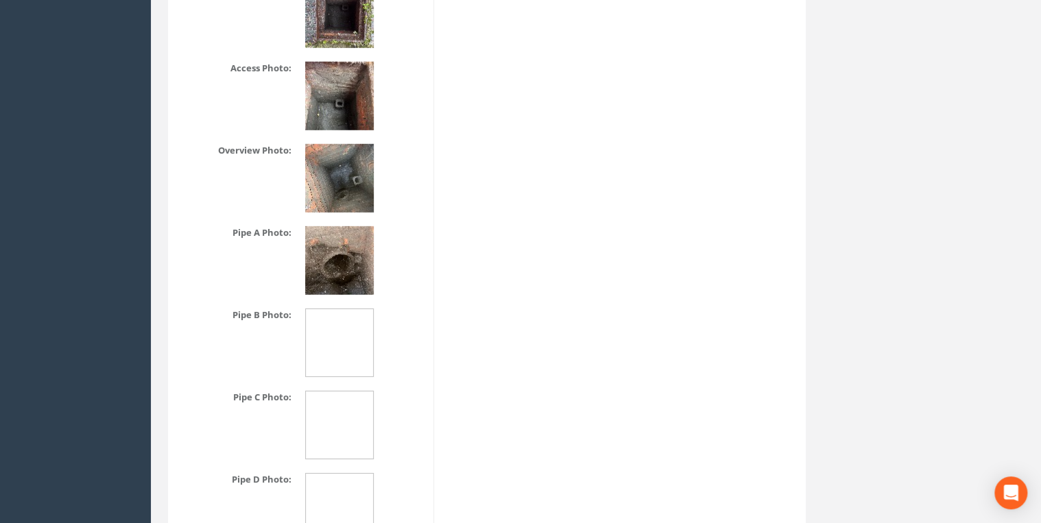
click at [346, 272] on img at bounding box center [339, 260] width 69 height 69
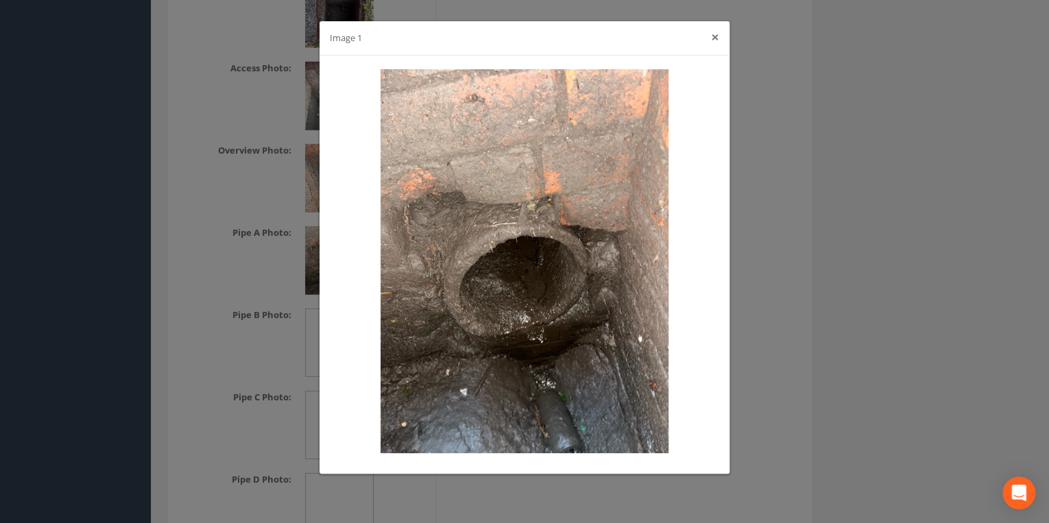
click at [715, 36] on button "×" at bounding box center [715, 37] width 8 height 14
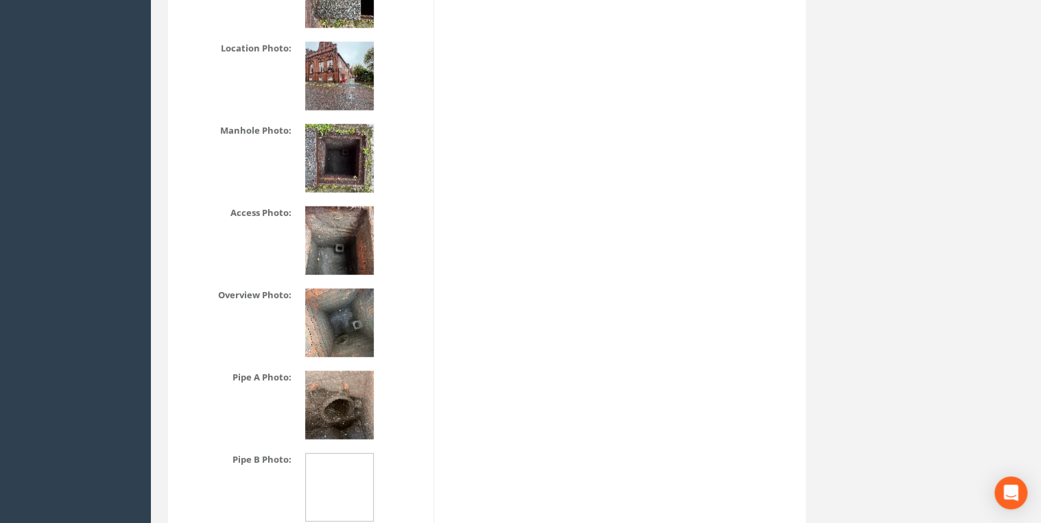
scroll to position [1975, 0]
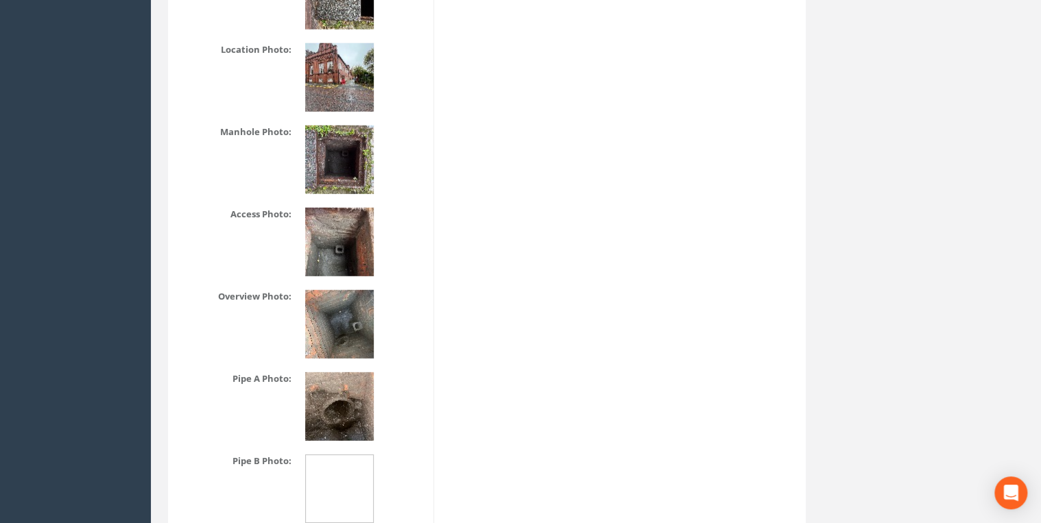
click at [345, 154] on img at bounding box center [339, 160] width 69 height 69
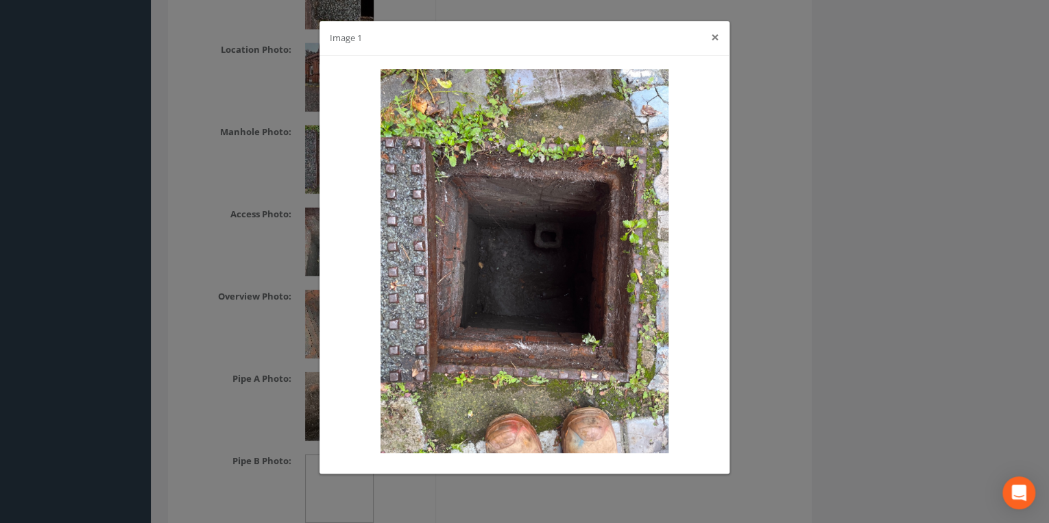
click at [712, 41] on button "×" at bounding box center [715, 37] width 8 height 14
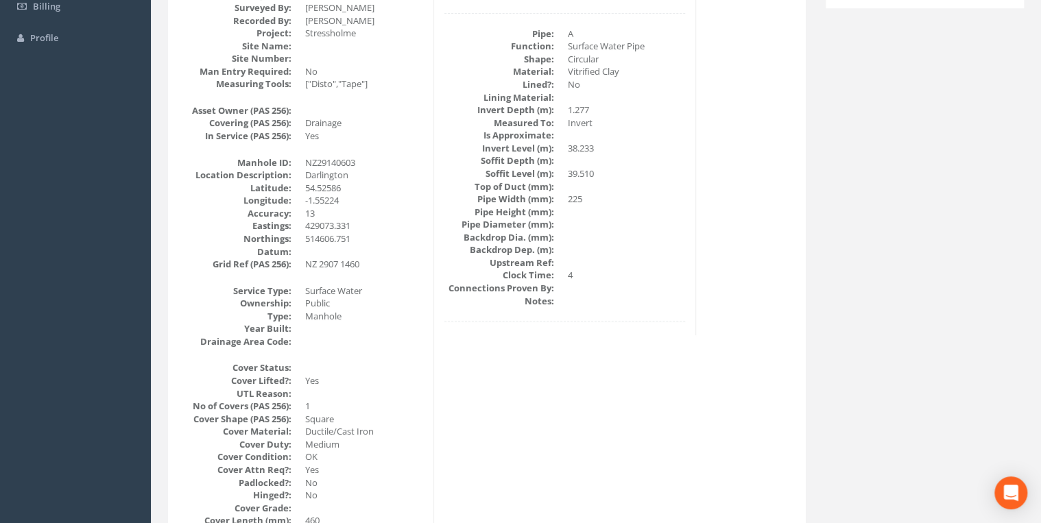
scroll to position [147, 0]
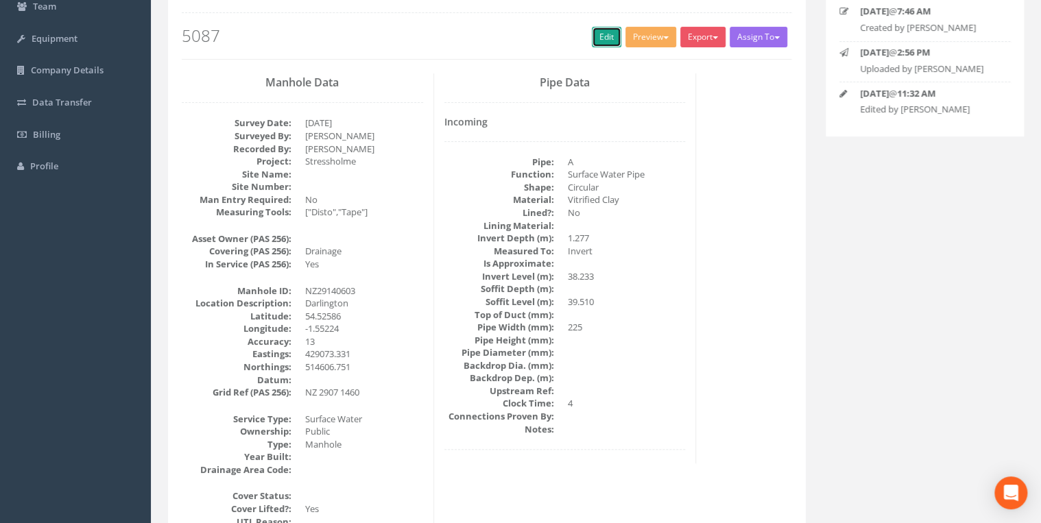
click at [596, 46] on link "Edit" at bounding box center [606, 37] width 29 height 21
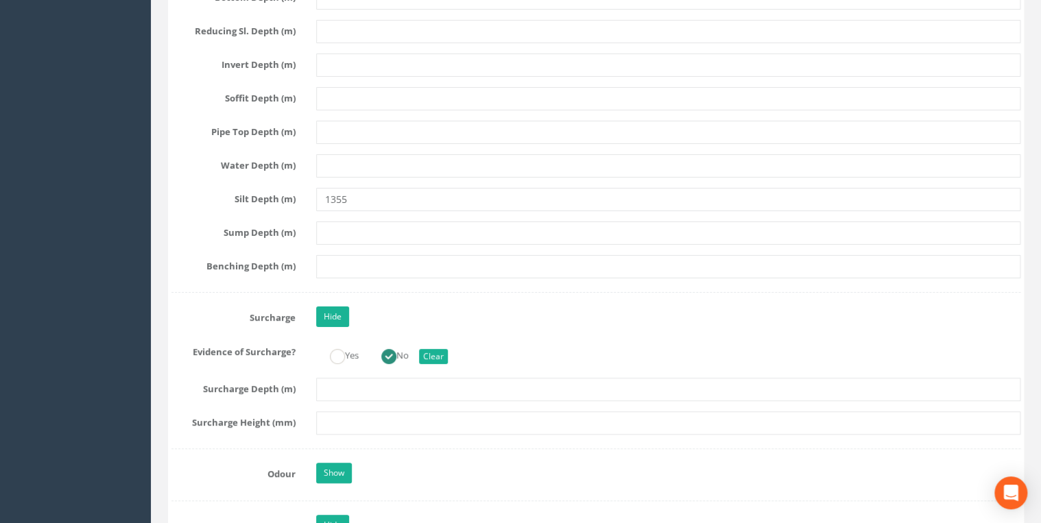
scroll to position [2854, 0]
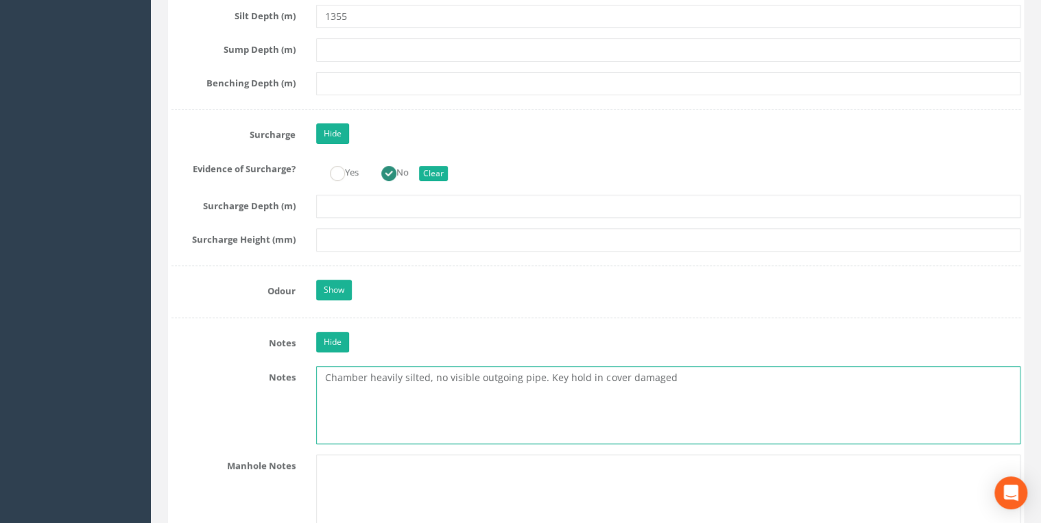
click at [689, 373] on textarea "Chamber heavily silted, no visible outgoing pipe. Key hold in cover damaged" at bounding box center [668, 405] width 704 height 78
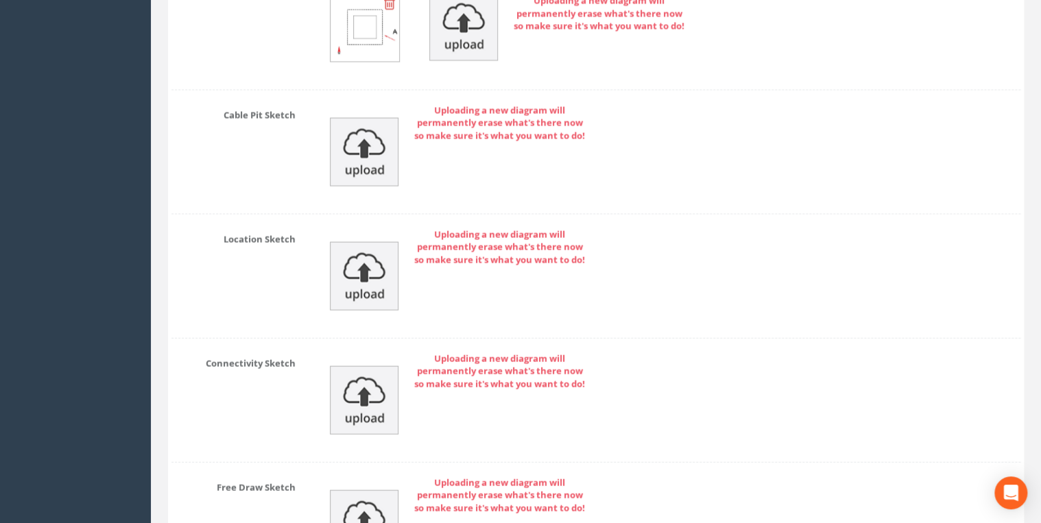
scroll to position [6766, 0]
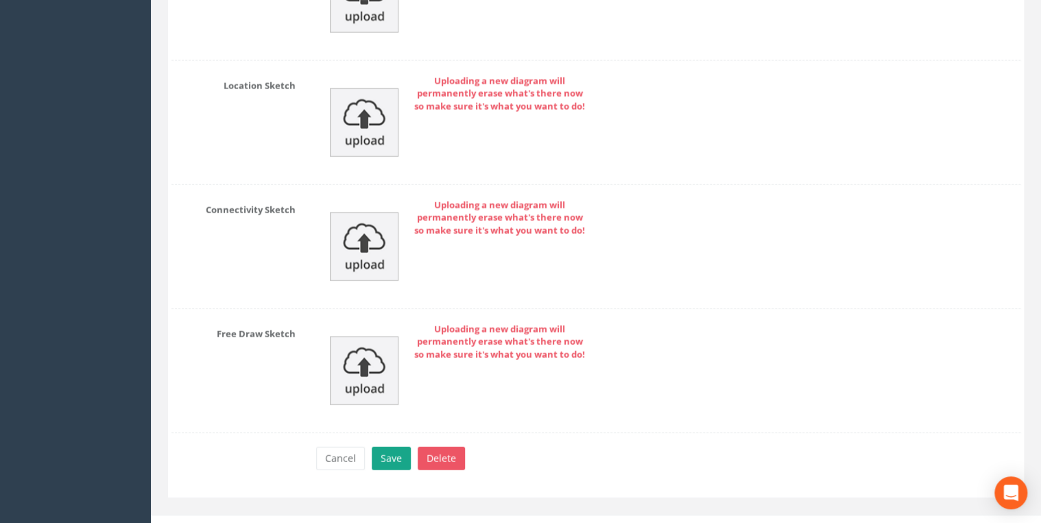
type textarea "Chamber heavily silted, no visible outgoing pipe. Key hold in cover damaged UTM…"
click at [386, 447] on button "Save" at bounding box center [391, 458] width 39 height 23
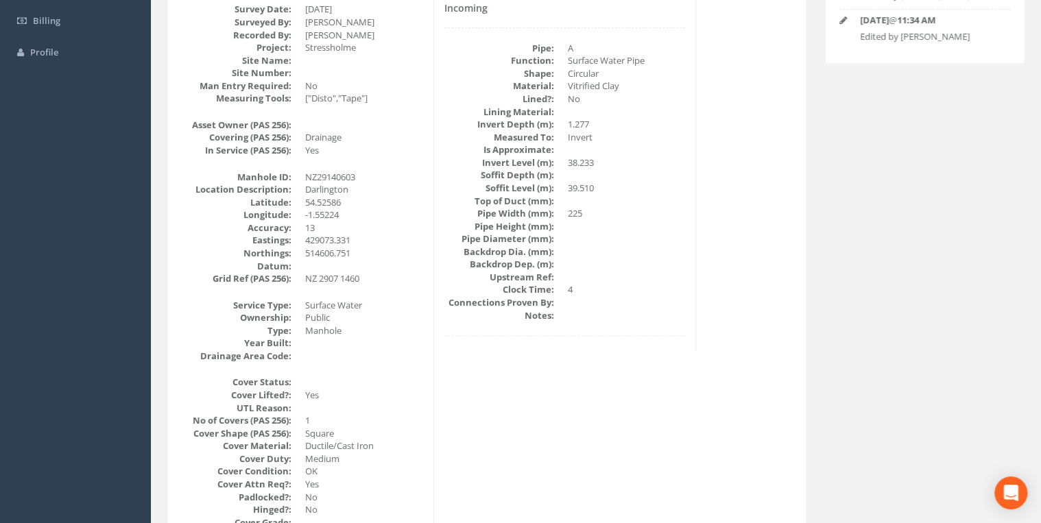
scroll to position [0, 0]
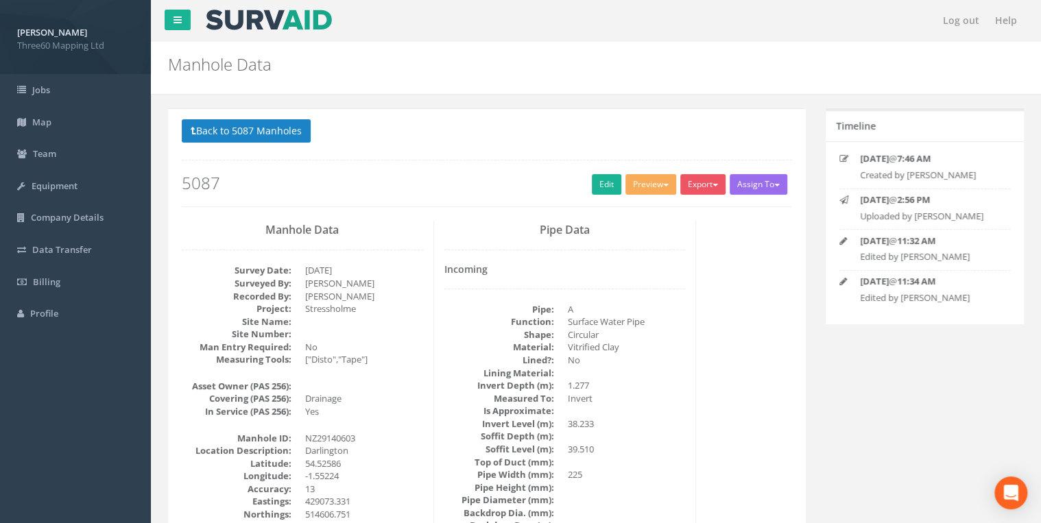
click at [706, 195] on div "Export 360 Manhole Heathrow United Utilities SurvAid IC SurvAid Manhole" at bounding box center [704, 186] width 49 height 24
click at [706, 185] on button "Export" at bounding box center [702, 184] width 45 height 21
click at [665, 217] on link "360 Manhole" at bounding box center [675, 212] width 104 height 21
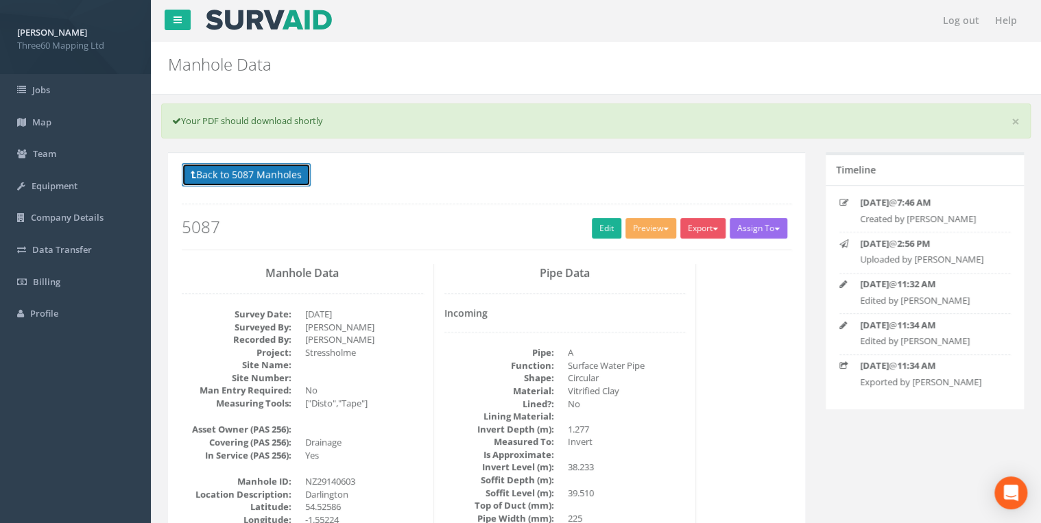
click at [304, 176] on button "Back to 5087 Manholes" at bounding box center [246, 174] width 129 height 23
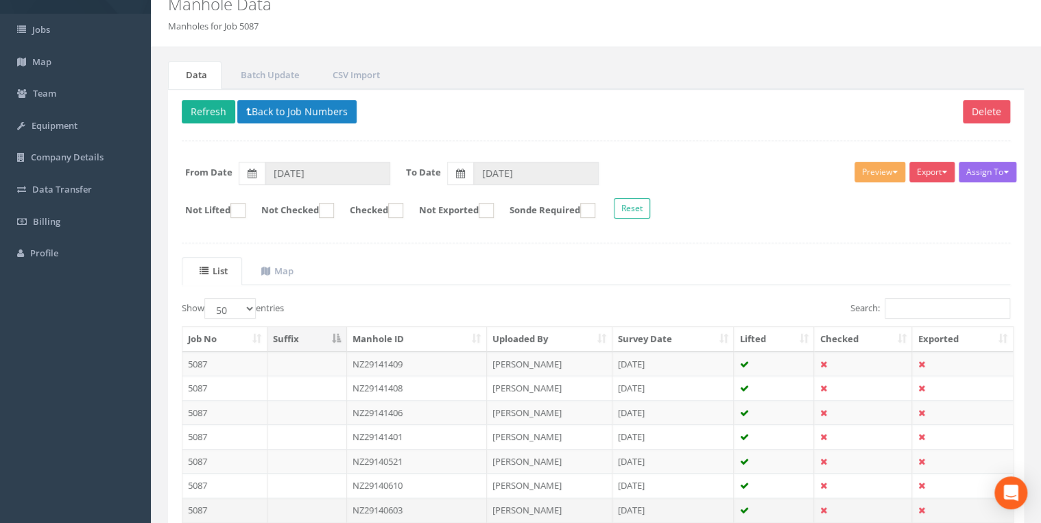
scroll to position [165, 0]
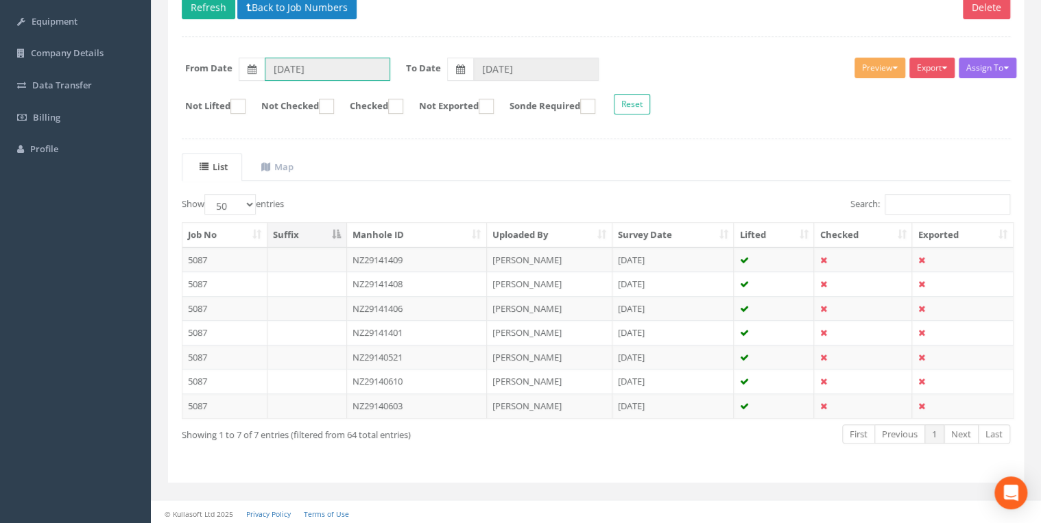
click at [313, 69] on input "03/09/2025" at bounding box center [328, 69] width 126 height 23
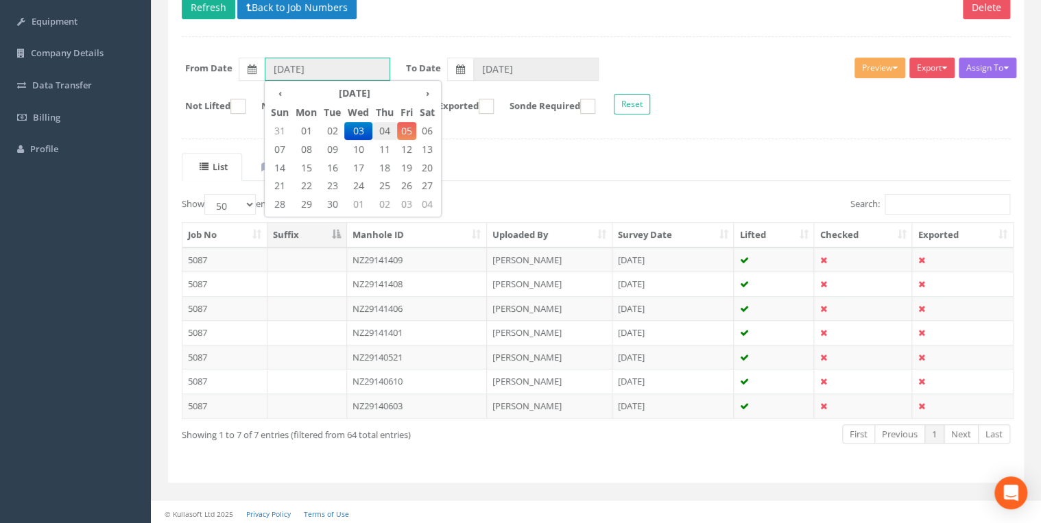
click at [379, 128] on span "04" at bounding box center [384, 131] width 25 height 18
type input "04/09/2025"
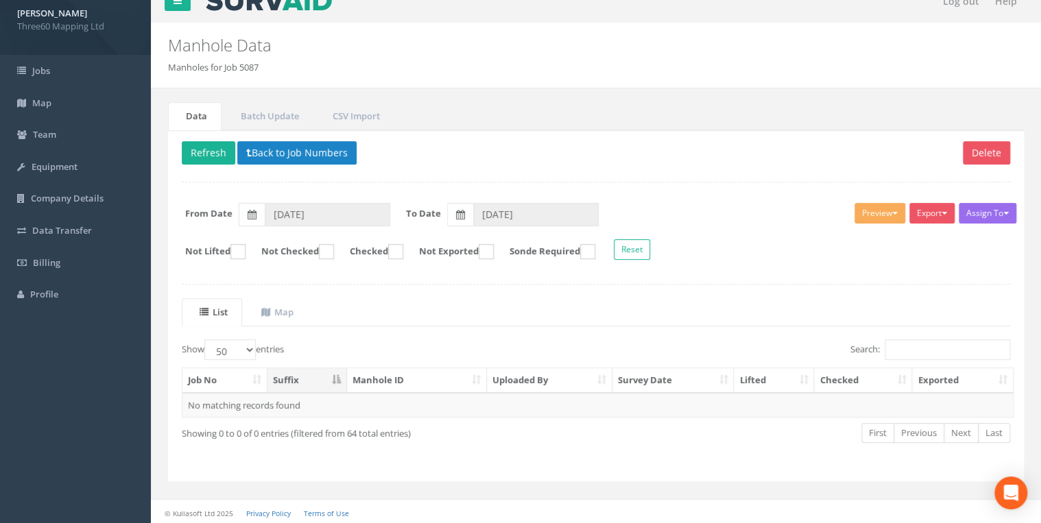
click at [494, 225] on div "Assign To No Companies Added Export 360 Manhole Heathrow United Utilities SurvA…" at bounding box center [595, 233] width 849 height 75
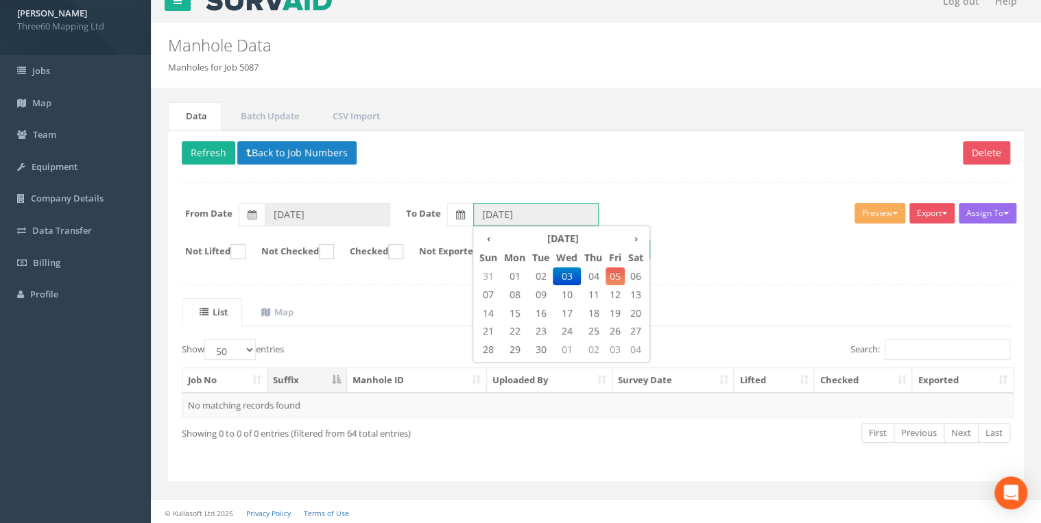
click at [494, 215] on input "03/09/2025" at bounding box center [536, 214] width 126 height 23
click at [595, 274] on span "04" at bounding box center [593, 276] width 25 height 18
type input "04/09/2025"
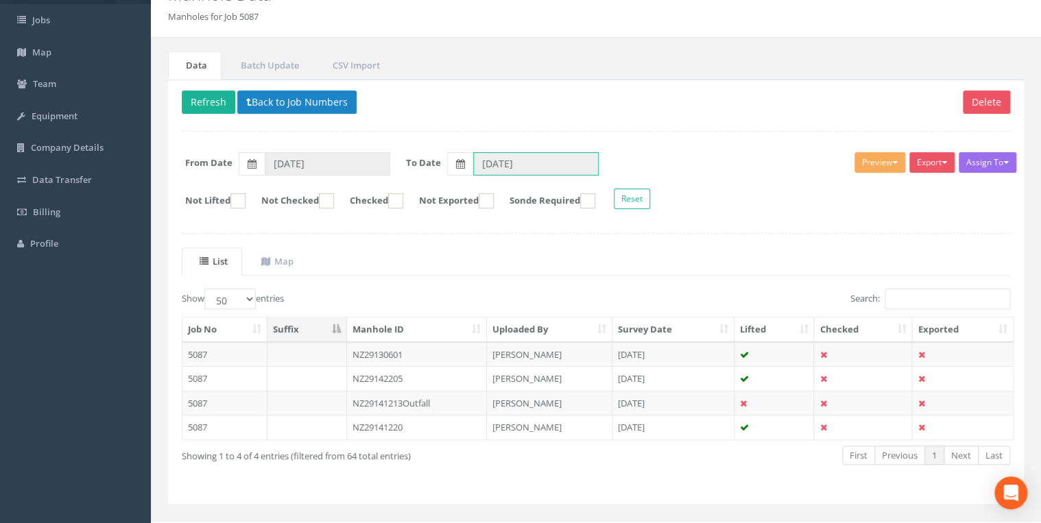
scroll to position [93, 0]
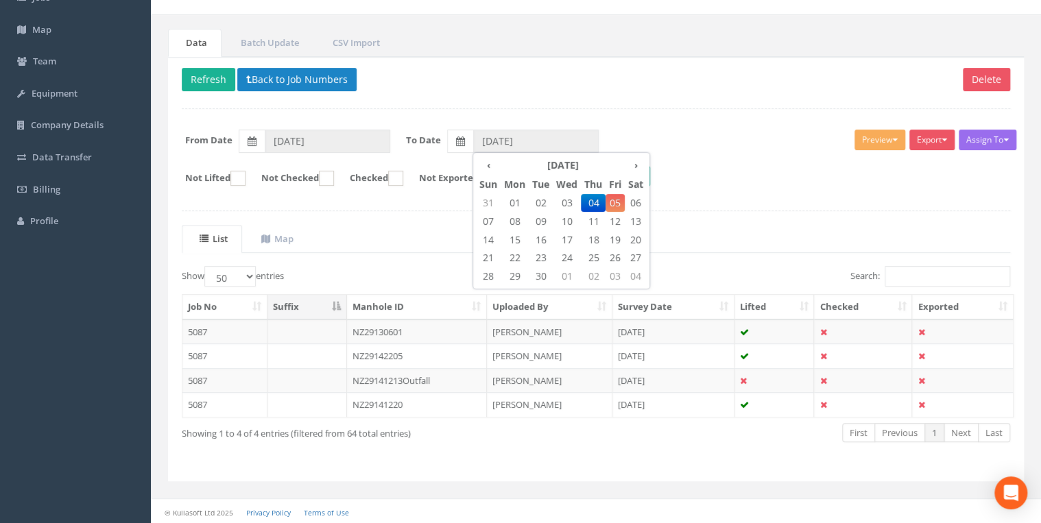
click at [719, 132] on form "From Date 04/09/2025 To Date ‹ 2025 September › Sun Mon Tue Wed Thu Fri Sat 31 …" at bounding box center [595, 141] width 849 height 23
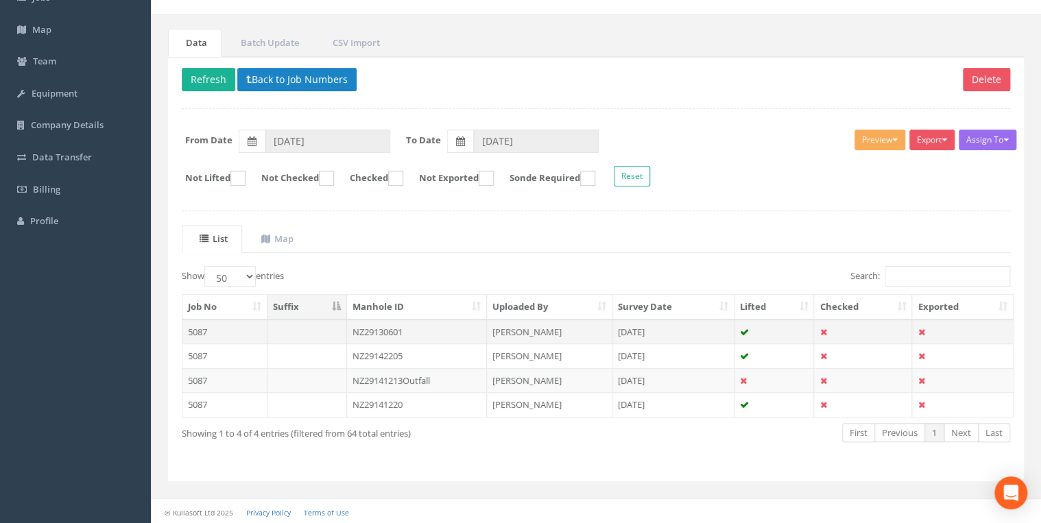
click at [379, 326] on td "NZ29130601" at bounding box center [417, 332] width 141 height 25
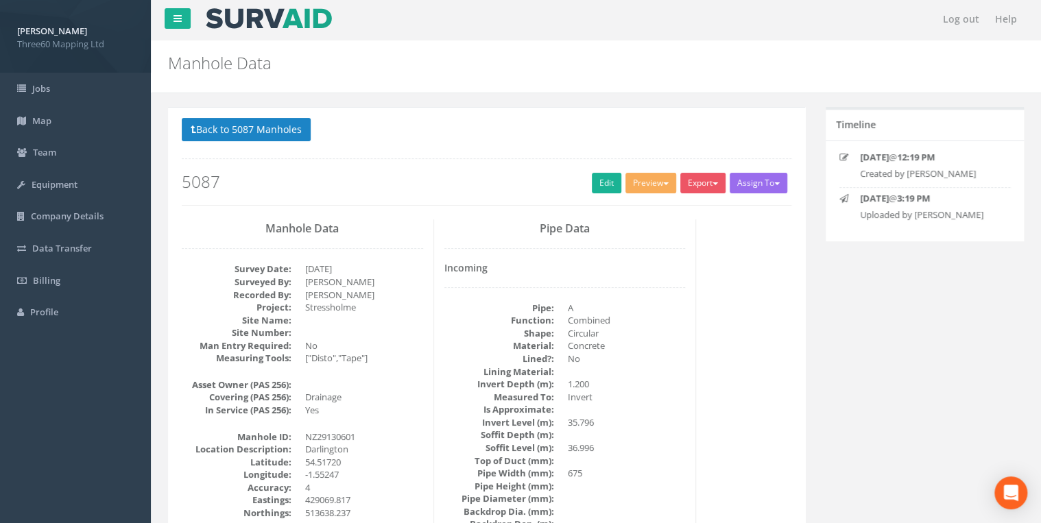
scroll to position [0, 0]
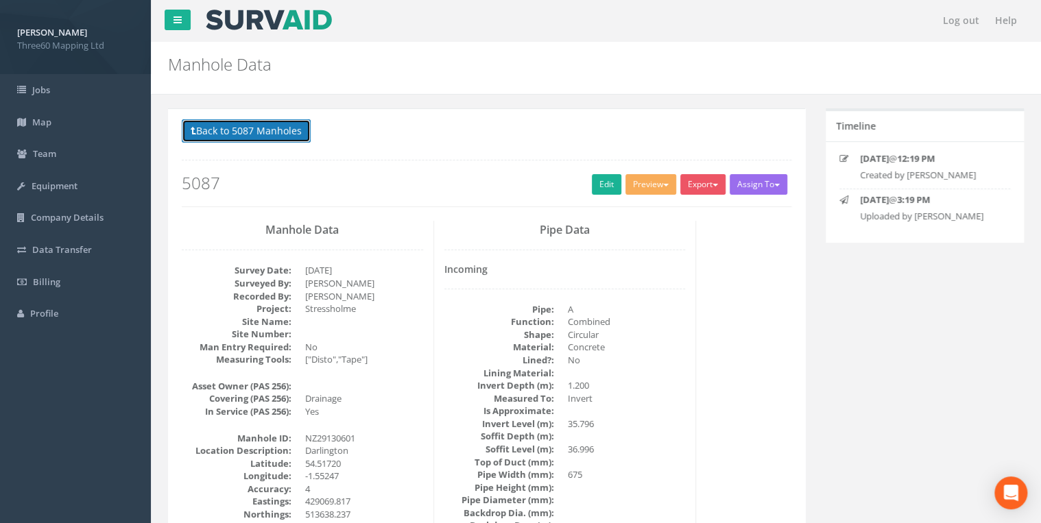
click at [295, 135] on button "Back to 5087 Manholes" at bounding box center [246, 130] width 129 height 23
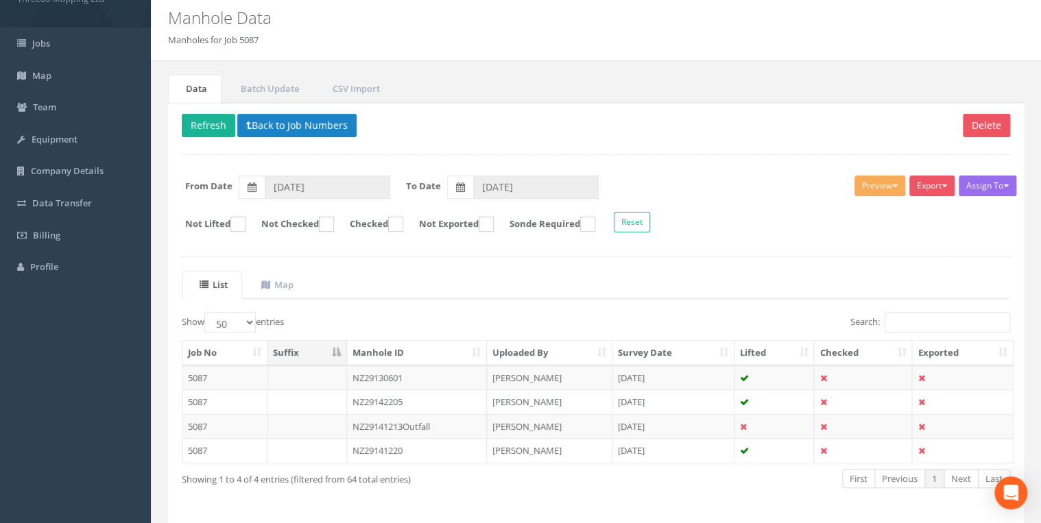
scroll to position [93, 0]
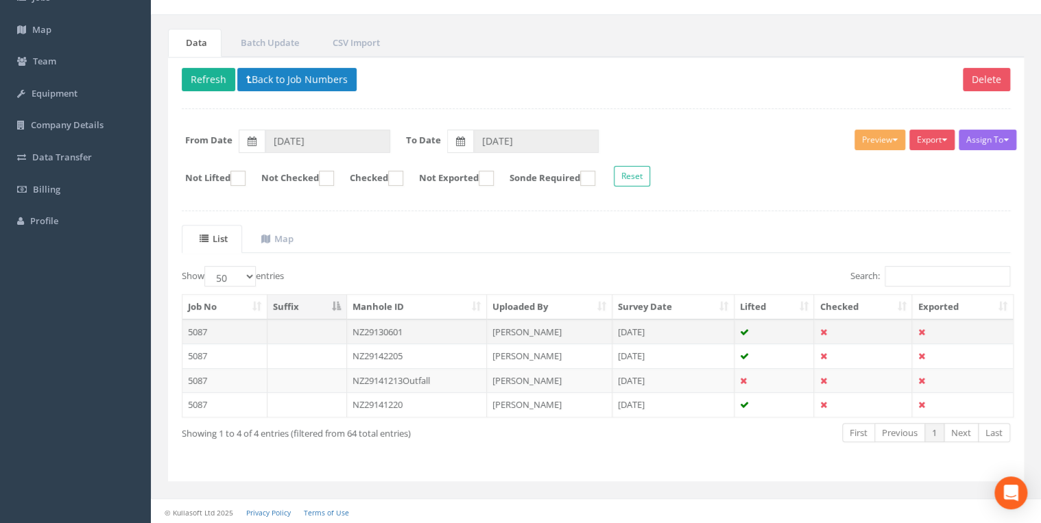
click at [400, 330] on td "NZ29130601" at bounding box center [417, 332] width 141 height 25
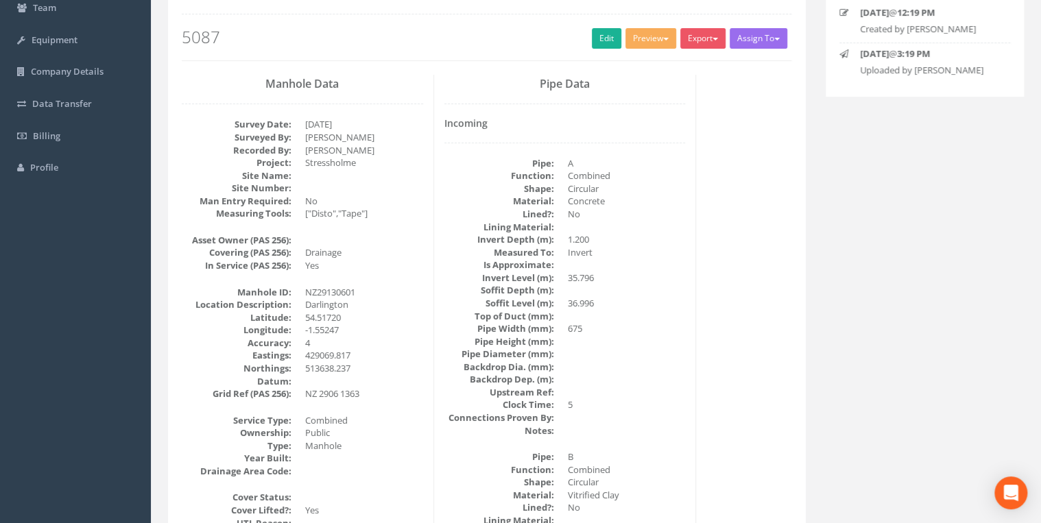
scroll to position [0, 0]
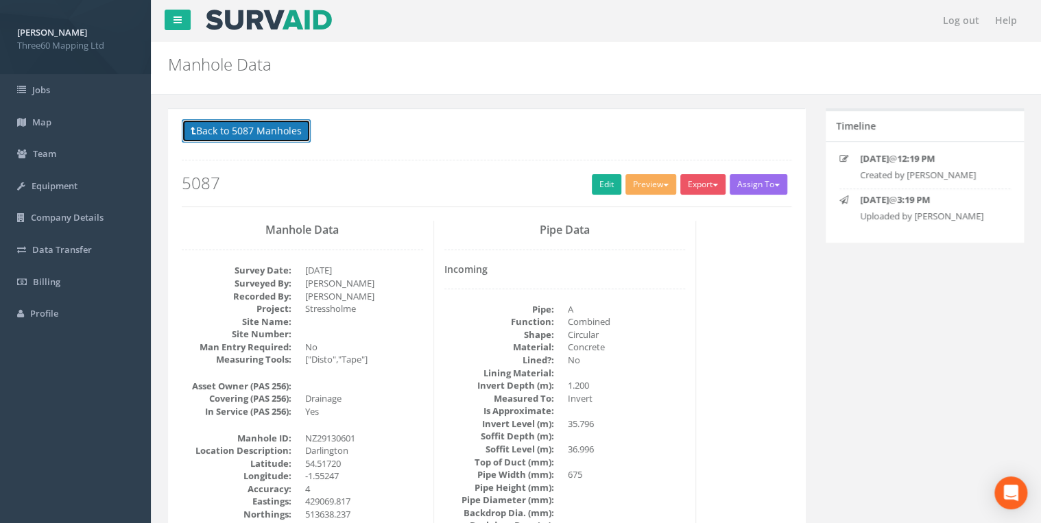
click at [264, 123] on button "Back to 5087 Manholes" at bounding box center [246, 130] width 129 height 23
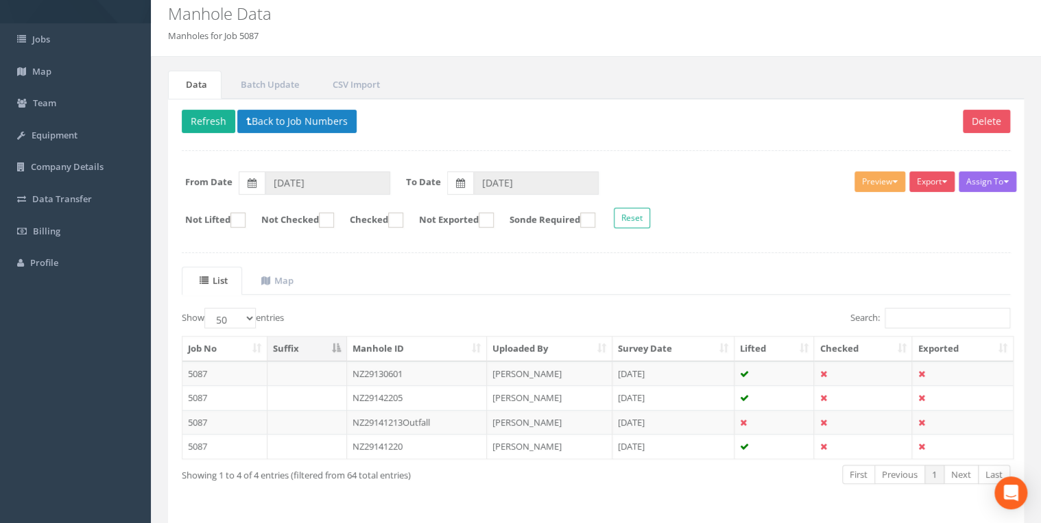
scroll to position [93, 0]
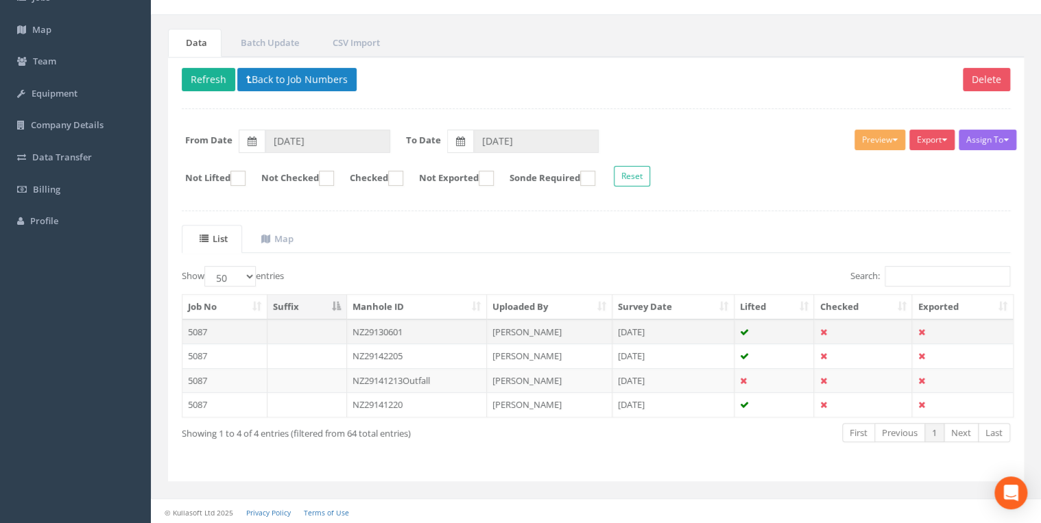
click at [385, 329] on td "NZ29130601" at bounding box center [417, 332] width 141 height 25
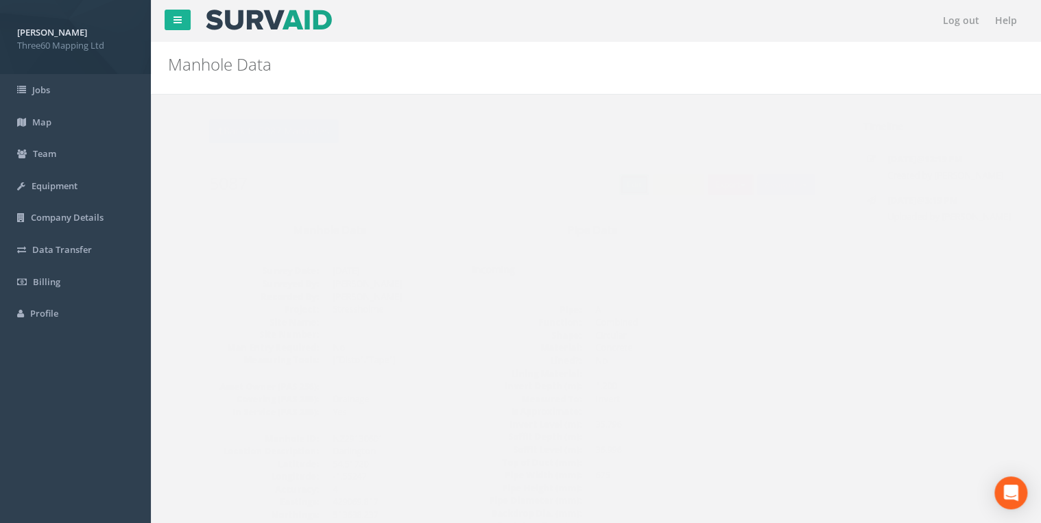
click at [611, 180] on link "Edit" at bounding box center [606, 184] width 29 height 21
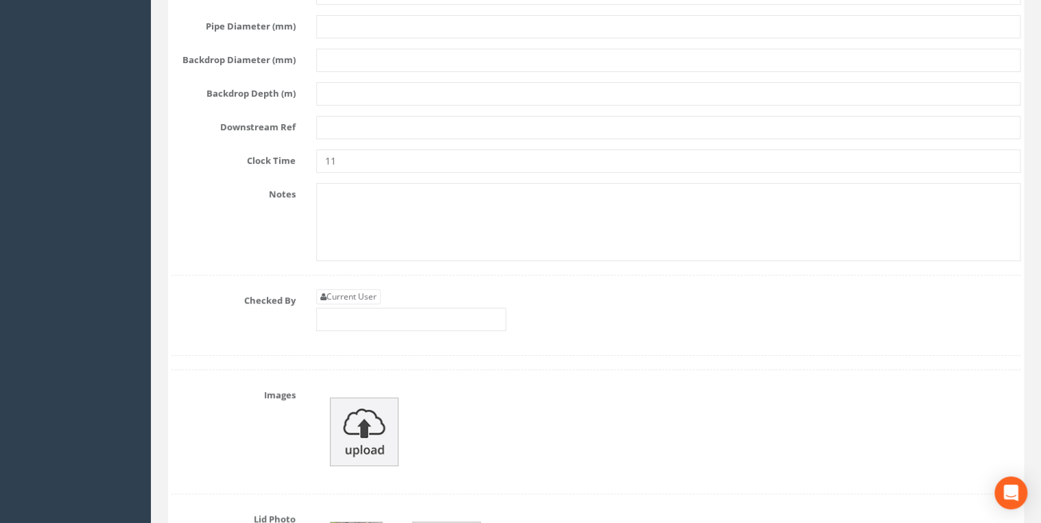
scroll to position [5413, 0]
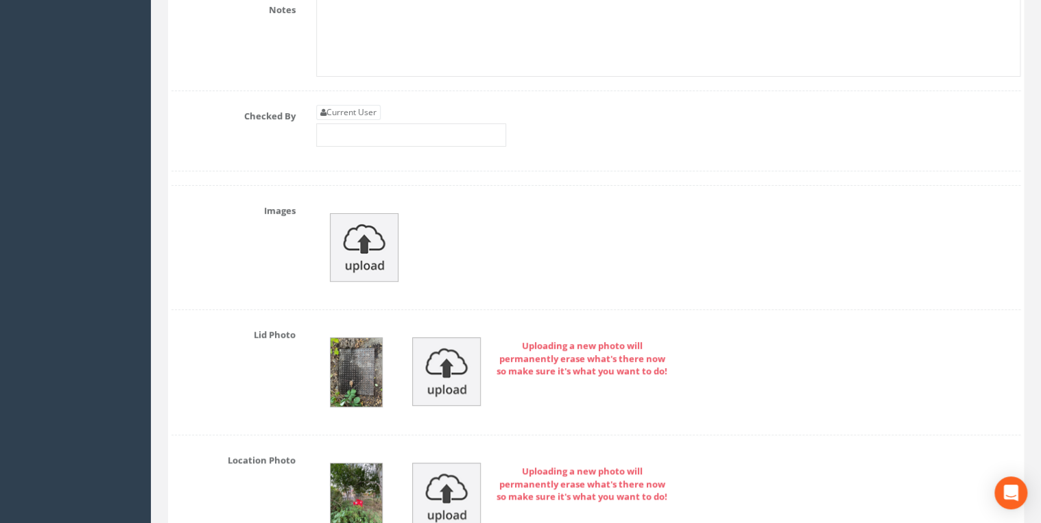
click at [360, 105] on div "Current User" at bounding box center [411, 126] width 190 height 42
click at [359, 105] on link "Current User" at bounding box center [348, 112] width 64 height 15
type input "[PERSON_NAME]"
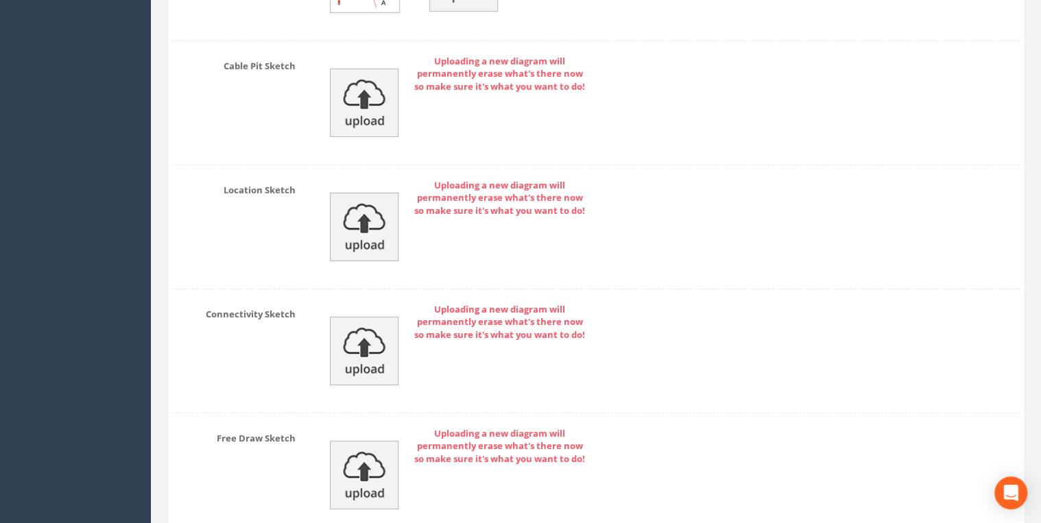
scroll to position [7648, 0]
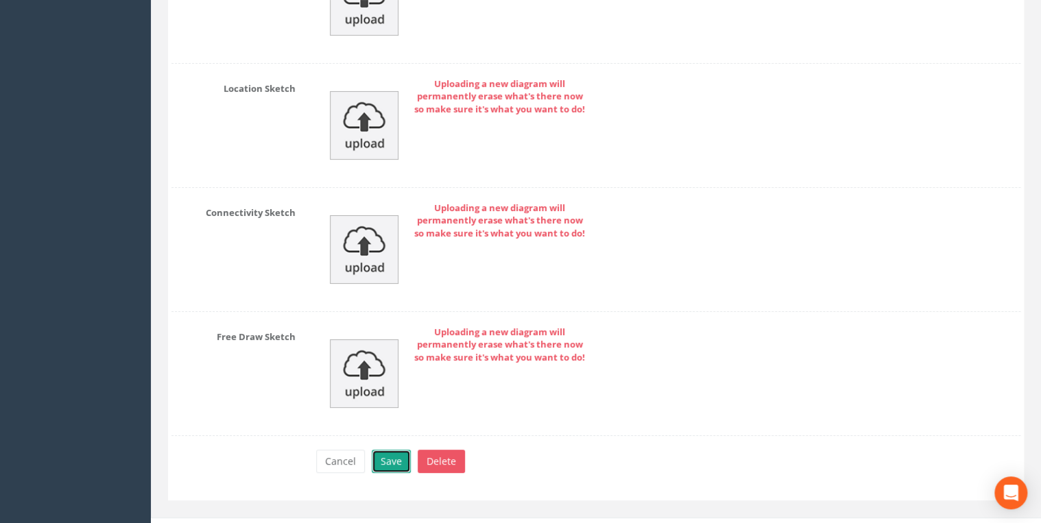
click at [398, 450] on button "Save" at bounding box center [391, 461] width 39 height 23
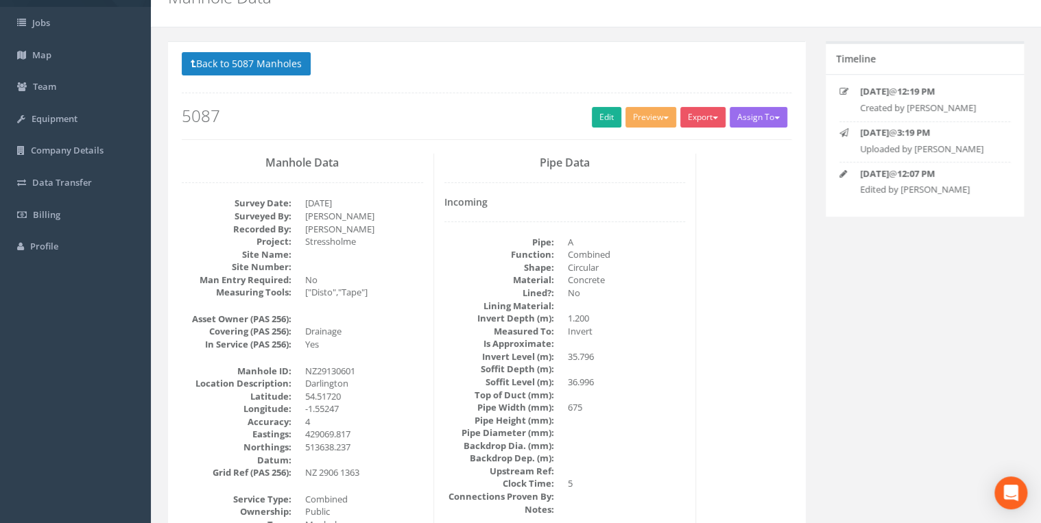
scroll to position [0, 0]
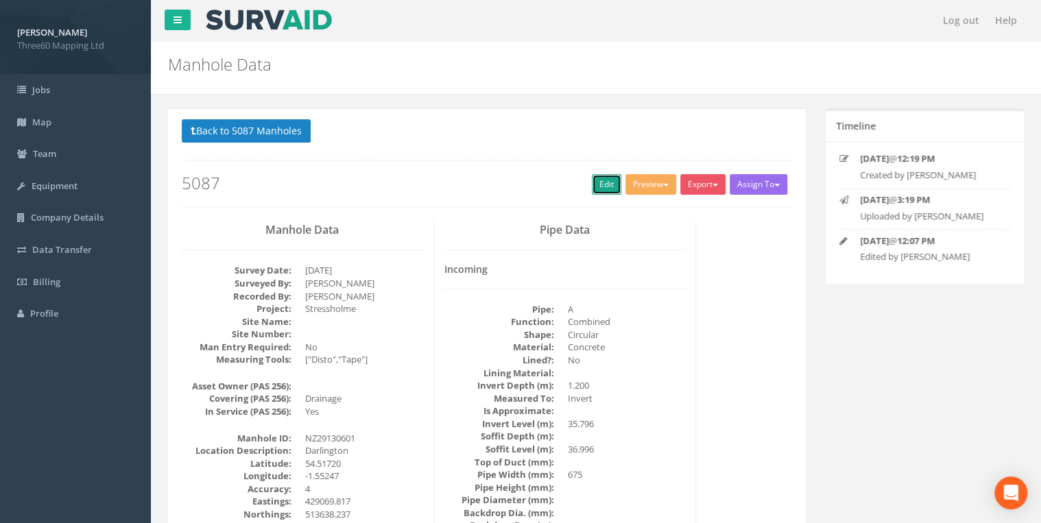
click at [592, 180] on link "Edit" at bounding box center [606, 184] width 29 height 21
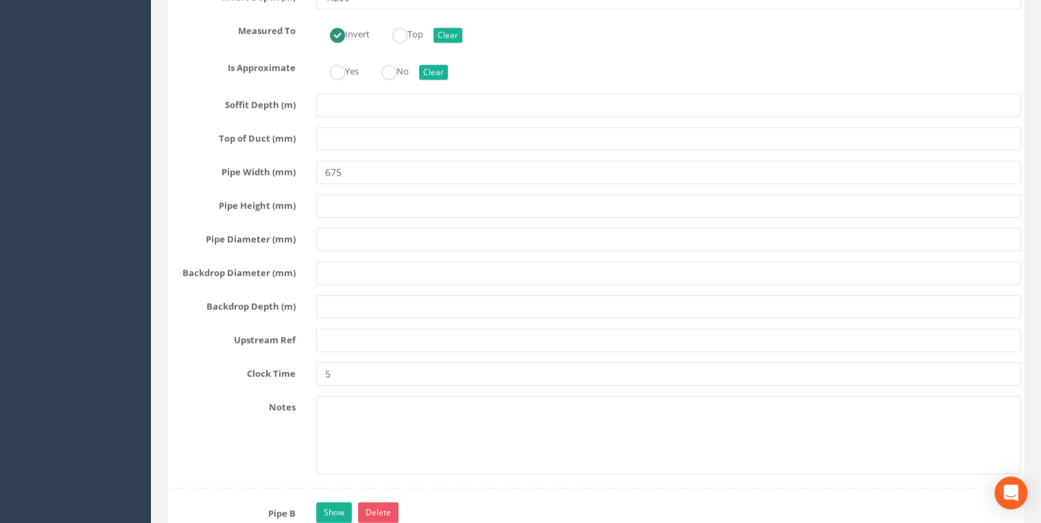
scroll to position [3950, 0]
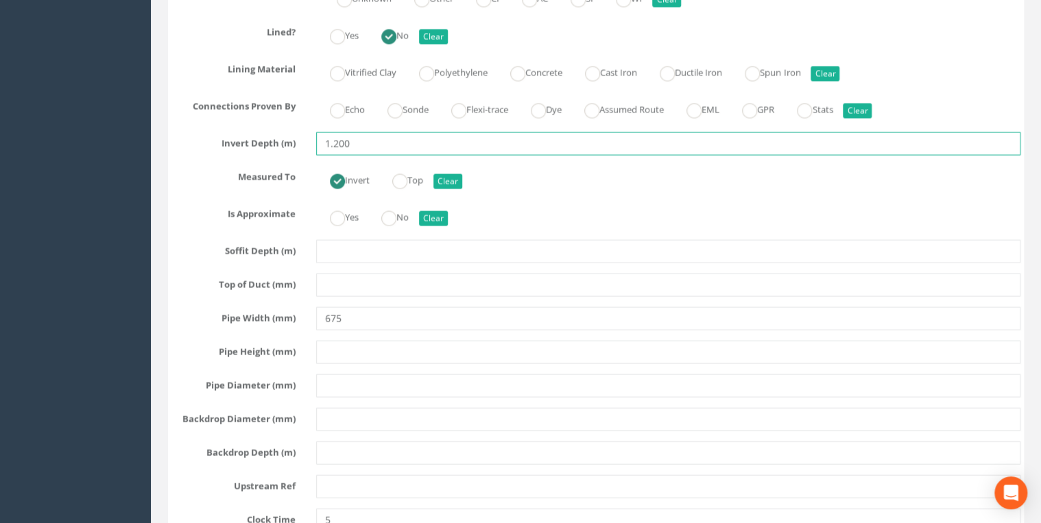
click at [334, 136] on input "1.200" at bounding box center [668, 143] width 704 height 23
click at [412, 132] on input "1.200" at bounding box center [668, 143] width 704 height 23
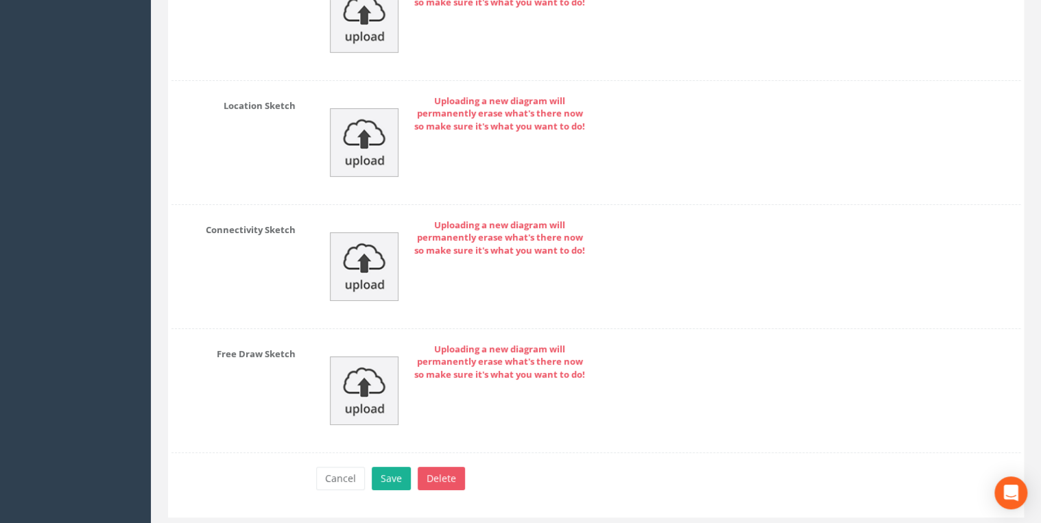
scroll to position [7648, 0]
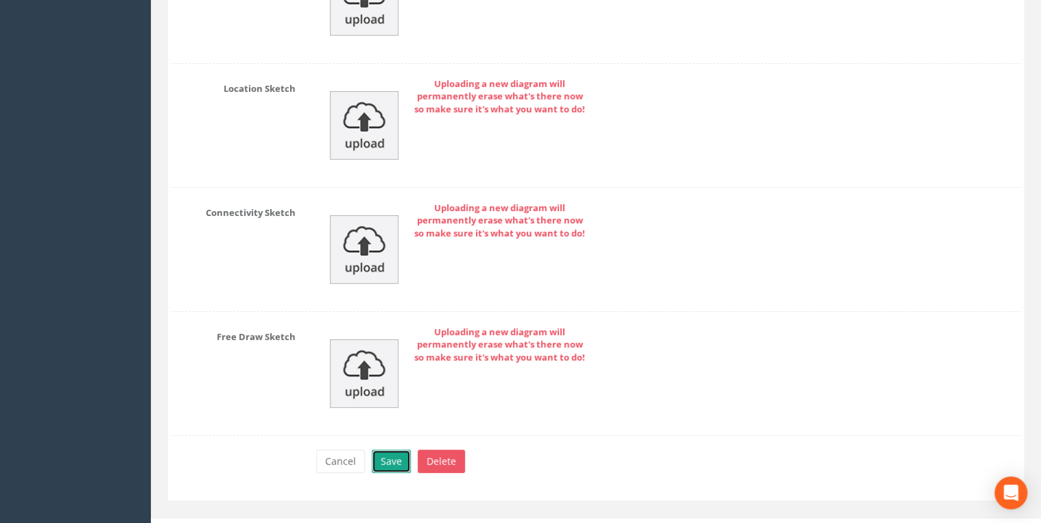
click at [396, 450] on button "Save" at bounding box center [391, 461] width 39 height 23
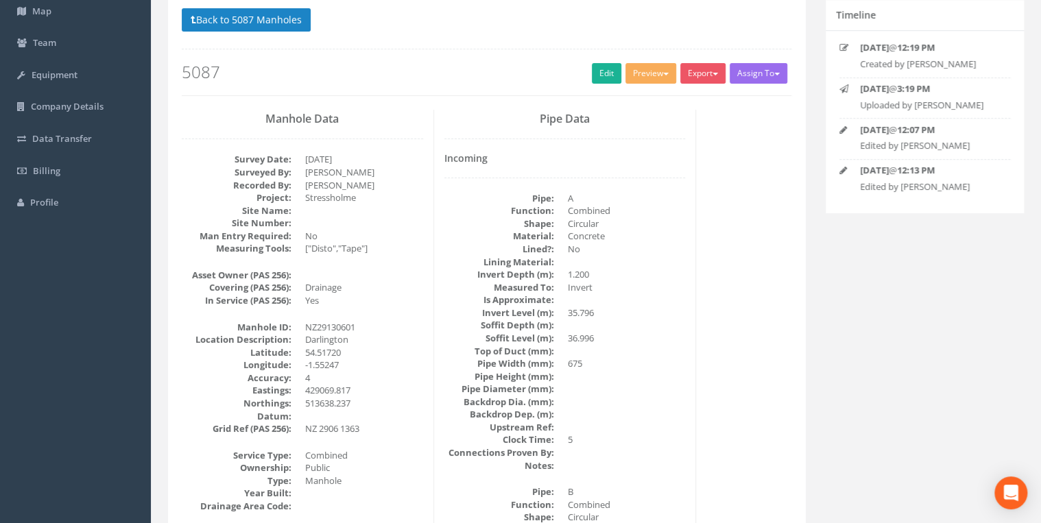
scroll to position [0, 0]
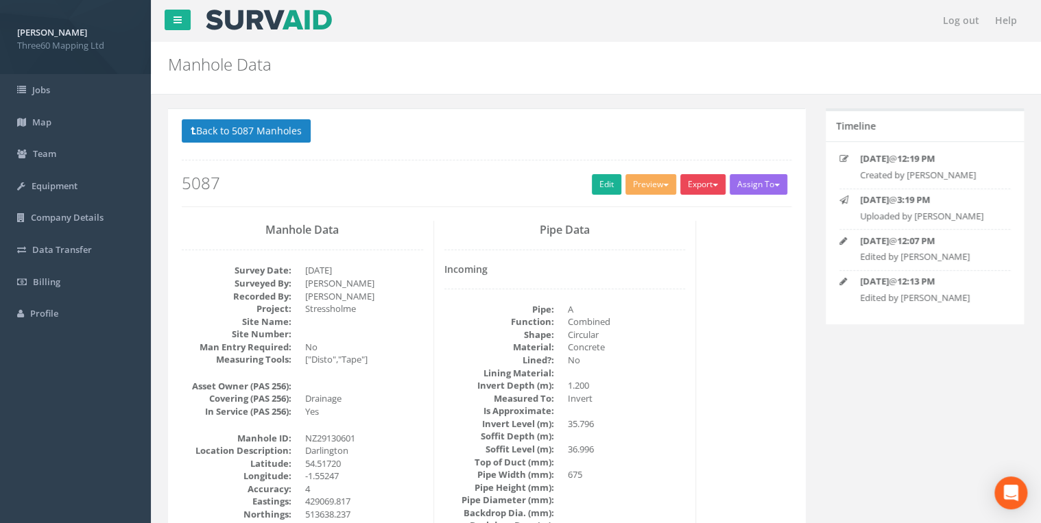
click at [704, 174] on button "Export" at bounding box center [702, 184] width 45 height 21
click at [666, 208] on link "360 Manhole" at bounding box center [675, 212] width 104 height 21
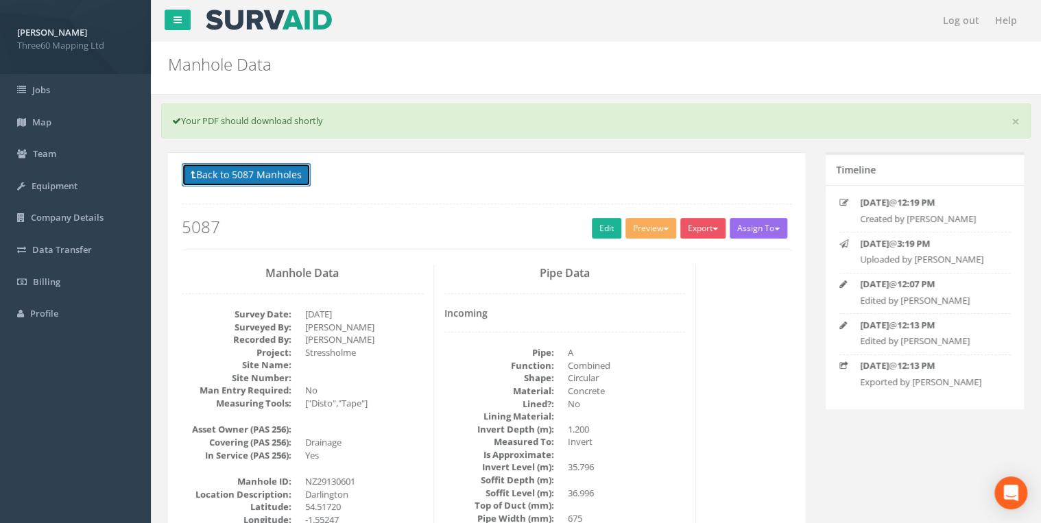
click at [289, 172] on button "Back to 5087 Manholes" at bounding box center [246, 174] width 129 height 23
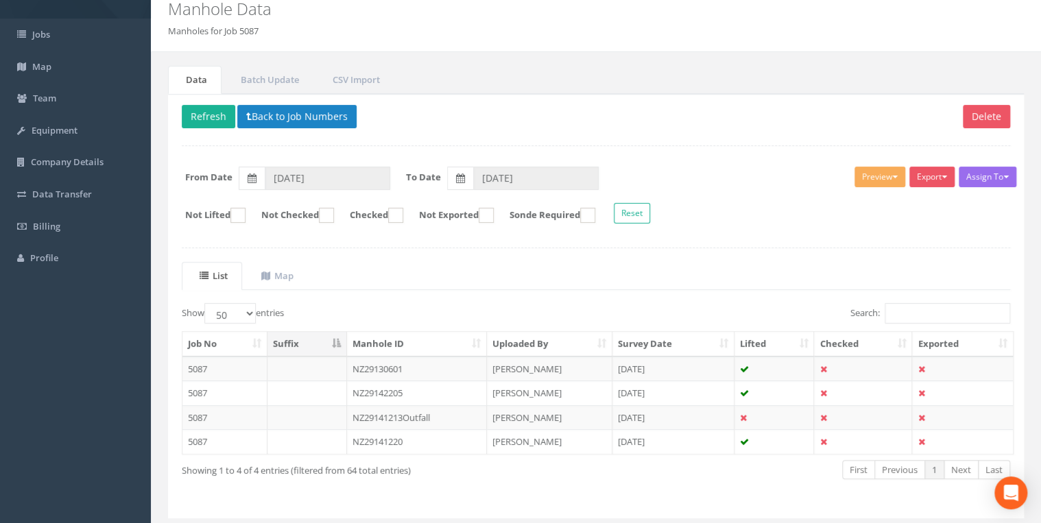
scroll to position [93, 0]
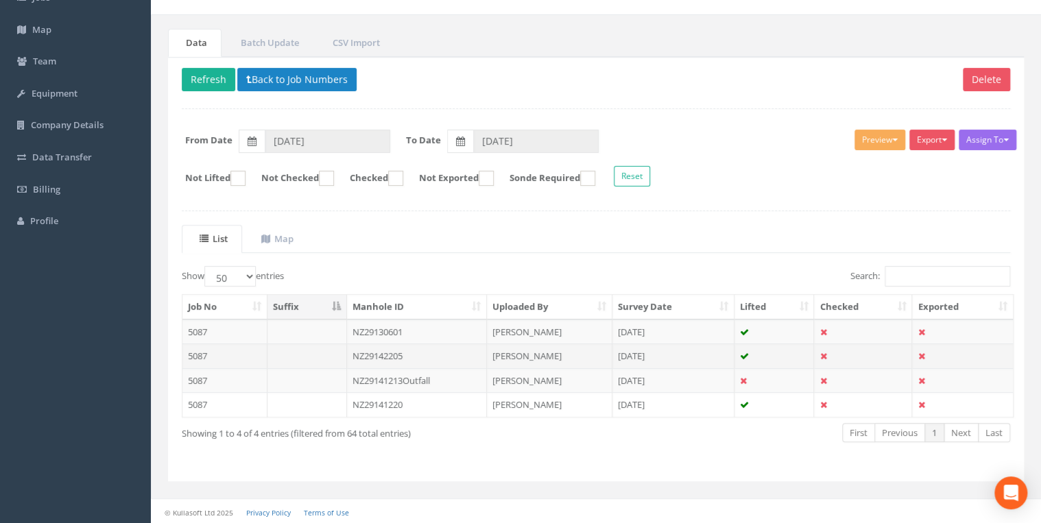
click at [390, 355] on td "NZ29142205" at bounding box center [417, 356] width 141 height 25
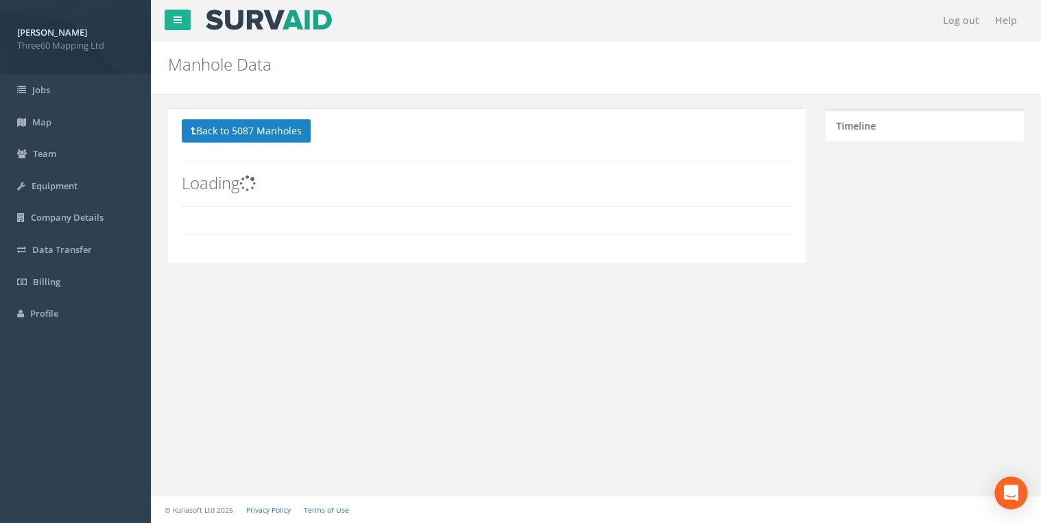
scroll to position [0, 0]
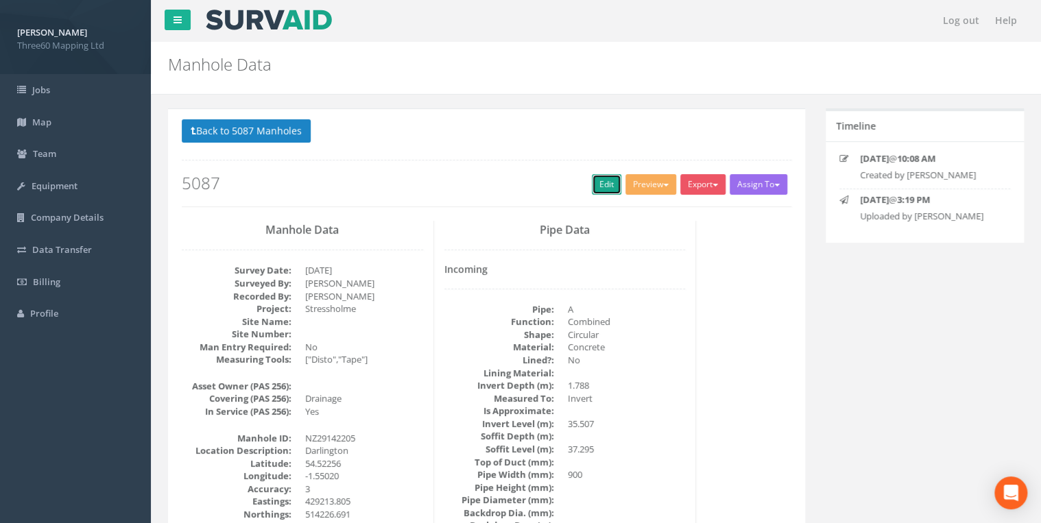
click at [598, 184] on link "Edit" at bounding box center [606, 184] width 29 height 21
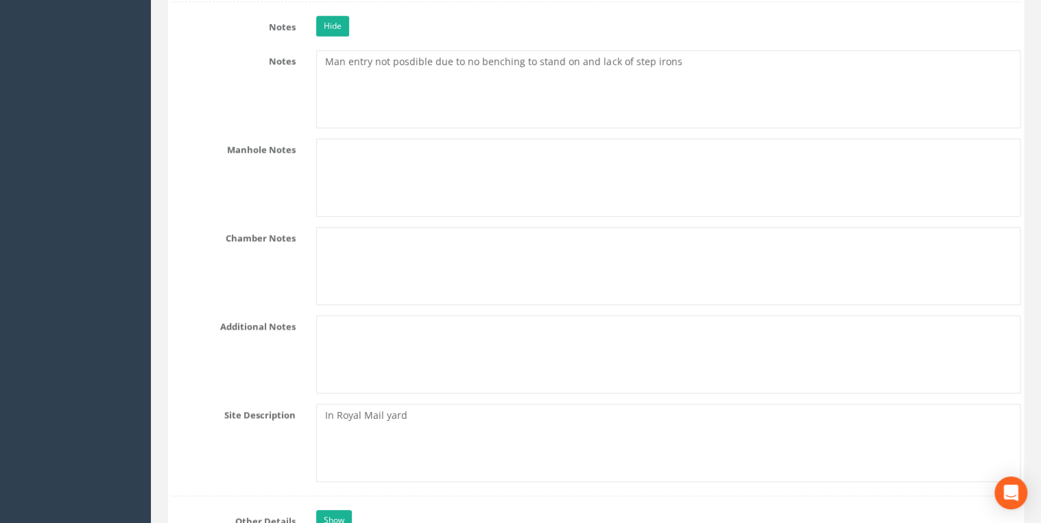
scroll to position [3145, 0]
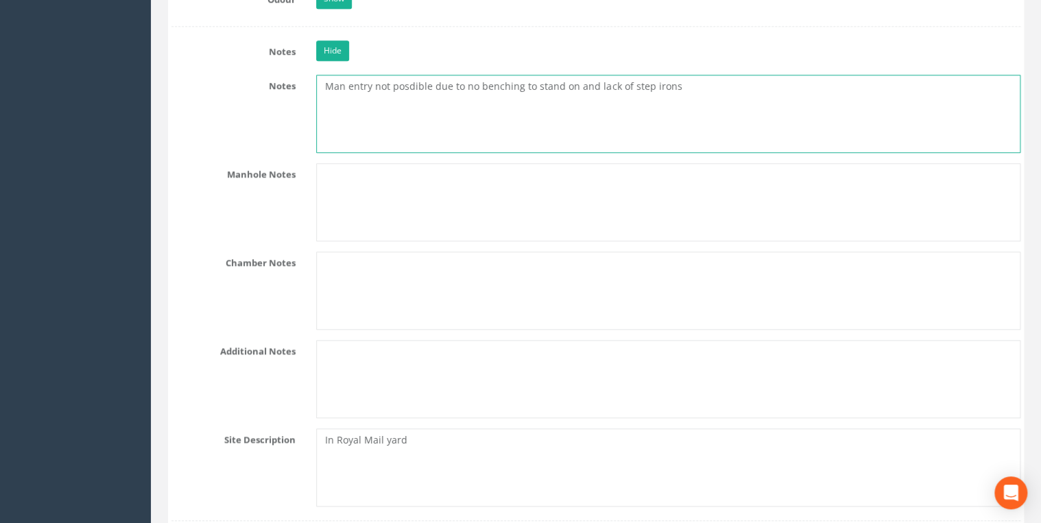
click at [414, 82] on textarea "Man entry not posdible due to no benching to stand on and lack of step irons" at bounding box center [668, 114] width 704 height 78
click at [679, 80] on textarea "Man entry not possible due to no benching to stand on and lack of step irons" at bounding box center [668, 114] width 704 height 78
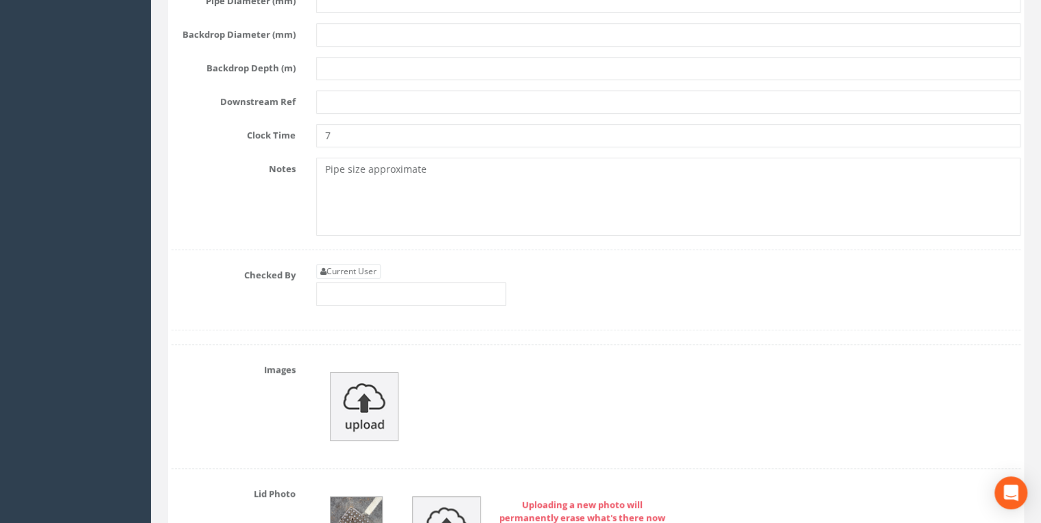
scroll to position [5413, 0]
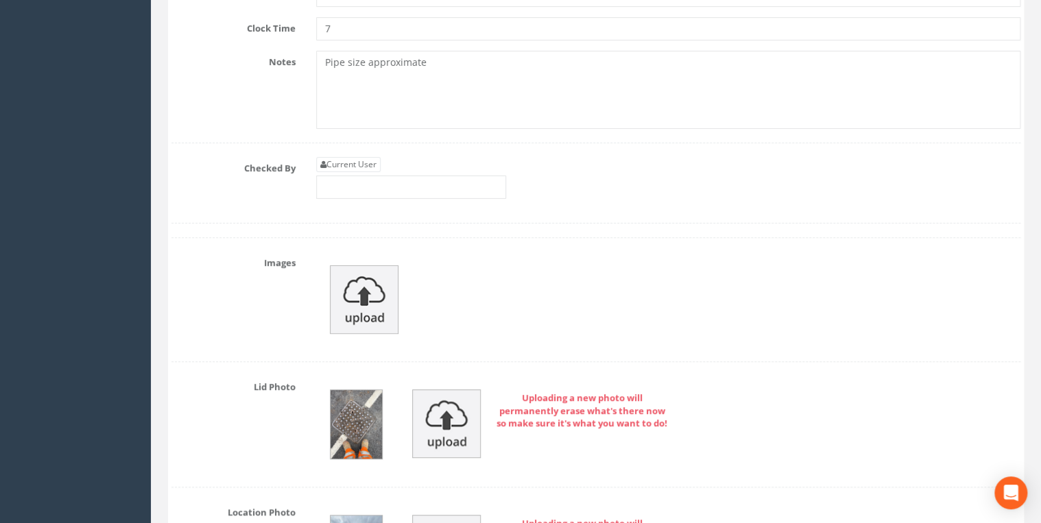
type textarea "Man entry not possible due to no benching to stand on and lack of step irons"
click at [378, 157] on div "Current User" at bounding box center [411, 178] width 190 height 42
click at [368, 157] on link "Current User" at bounding box center [348, 164] width 64 height 15
type input "[PERSON_NAME]"
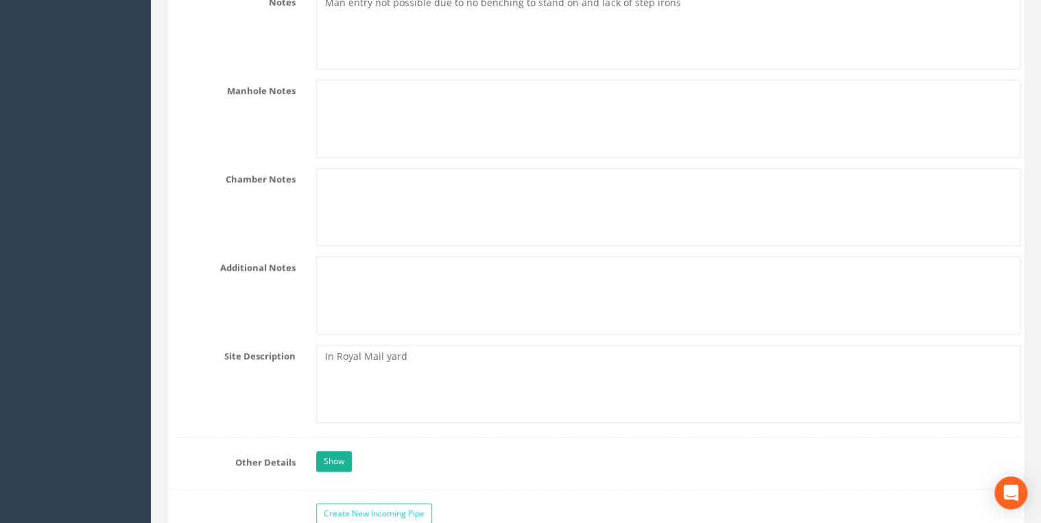
scroll to position [3092, 0]
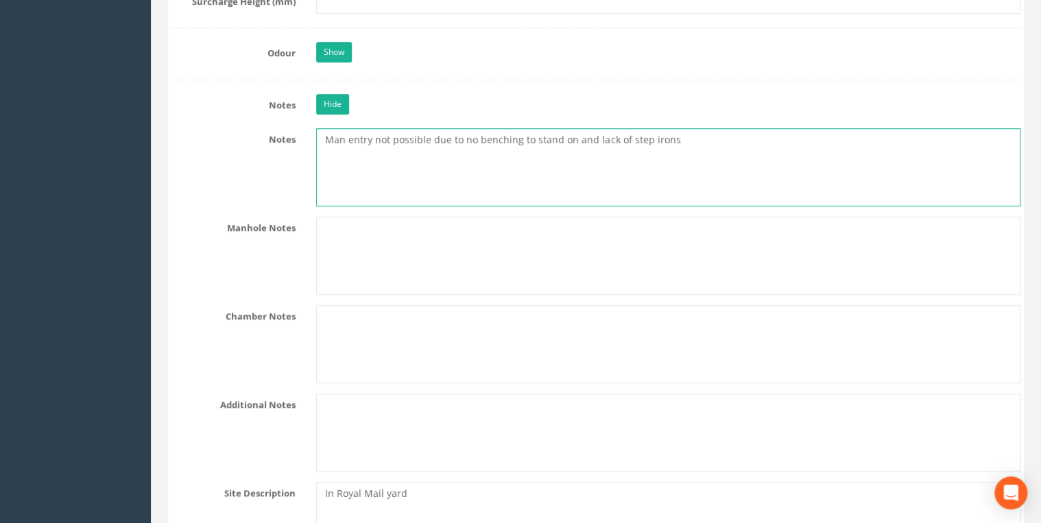
click at [702, 143] on textarea "Man entry not possible due to no benching to stand on and lack of step irons" at bounding box center [668, 167] width 704 height 78
type textarea "Man entry not possible due to no benching to stand on and lack of step irons Pi…"
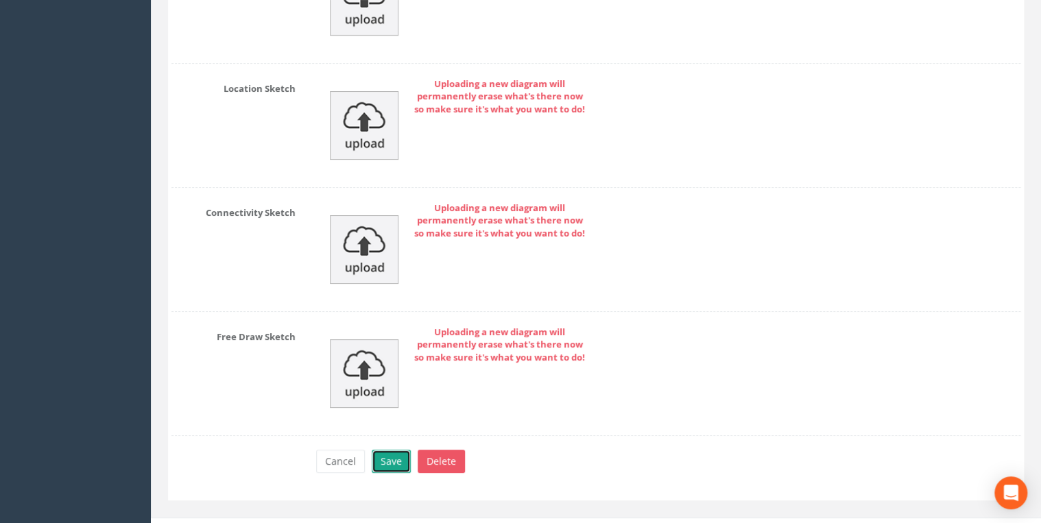
click at [398, 450] on button "Save" at bounding box center [391, 461] width 39 height 23
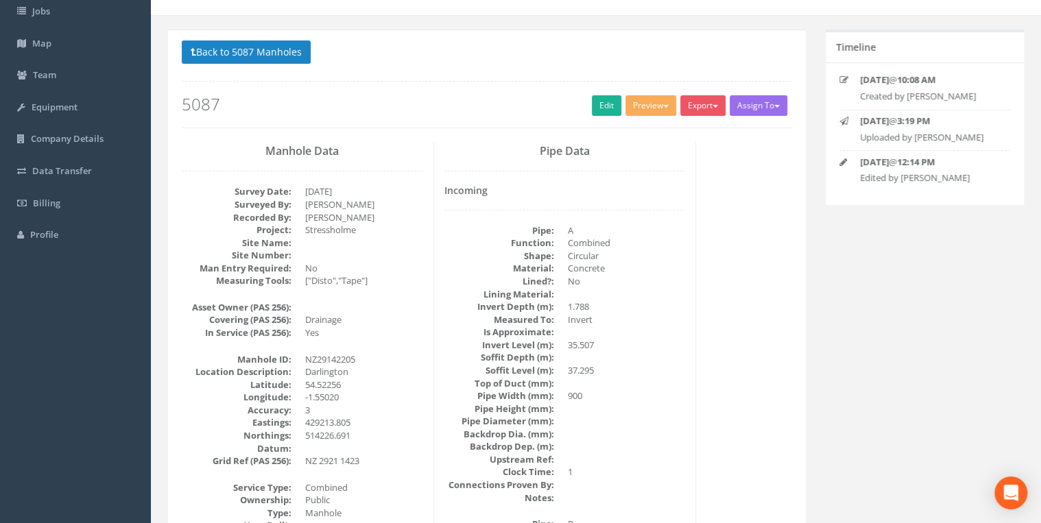
scroll to position [0, 0]
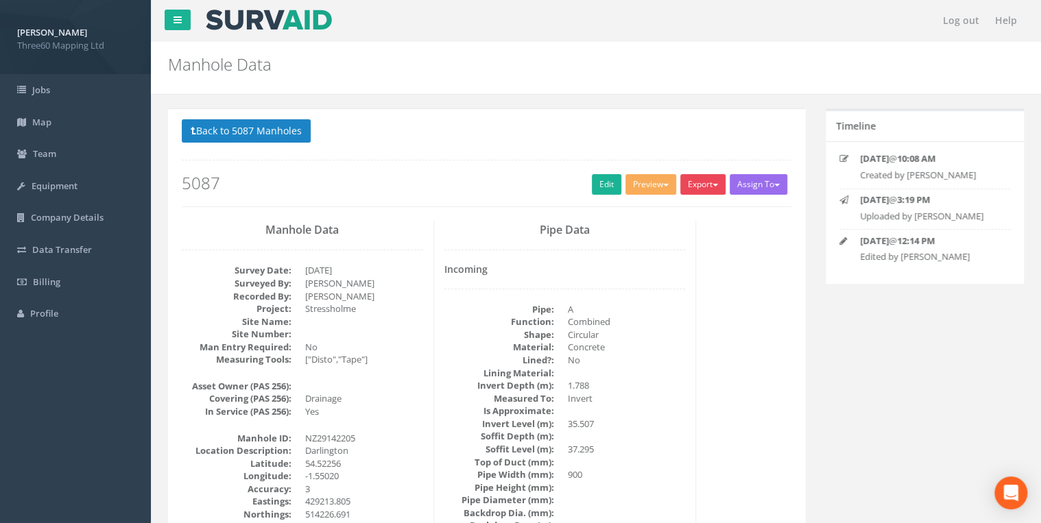
click at [699, 178] on button "Export" at bounding box center [702, 184] width 45 height 21
click at [665, 209] on link "360 Manhole" at bounding box center [675, 212] width 104 height 21
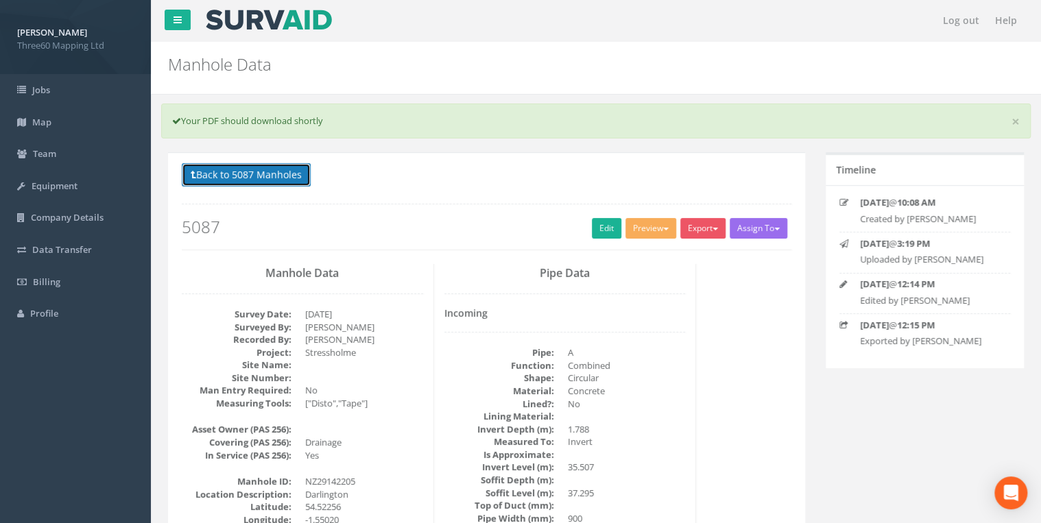
click at [283, 167] on button "Back to 5087 Manholes" at bounding box center [246, 174] width 129 height 23
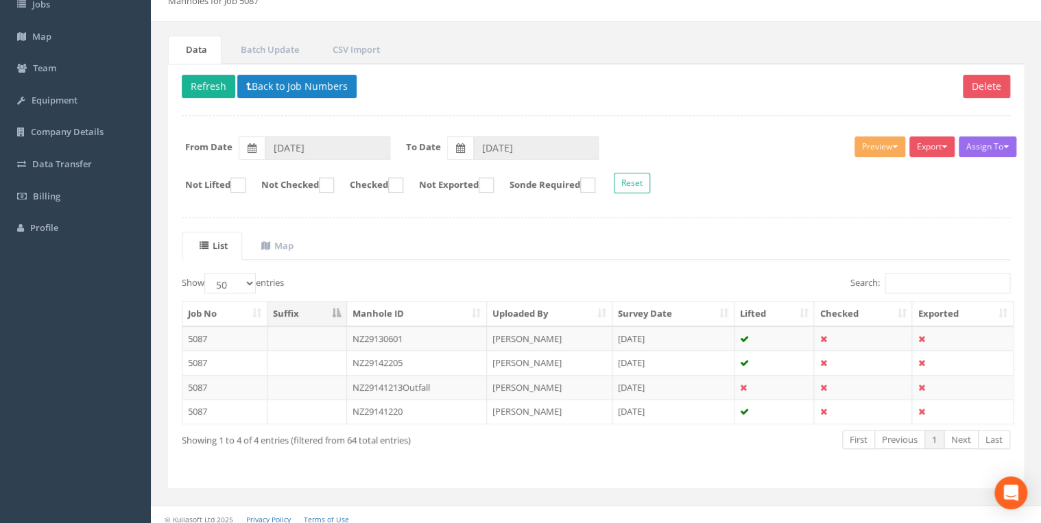
scroll to position [93, 0]
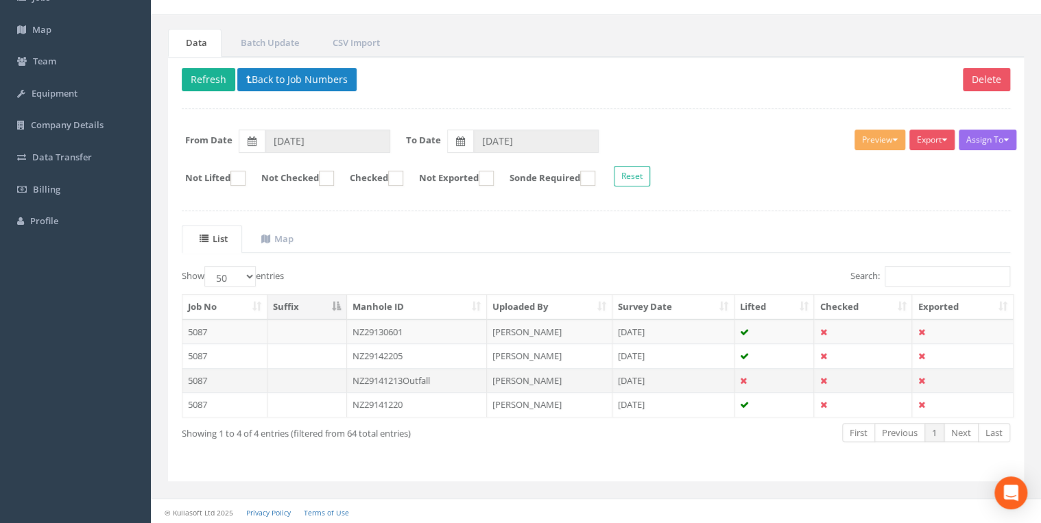
click at [403, 377] on td "NZ29141213Outfall" at bounding box center [417, 380] width 141 height 25
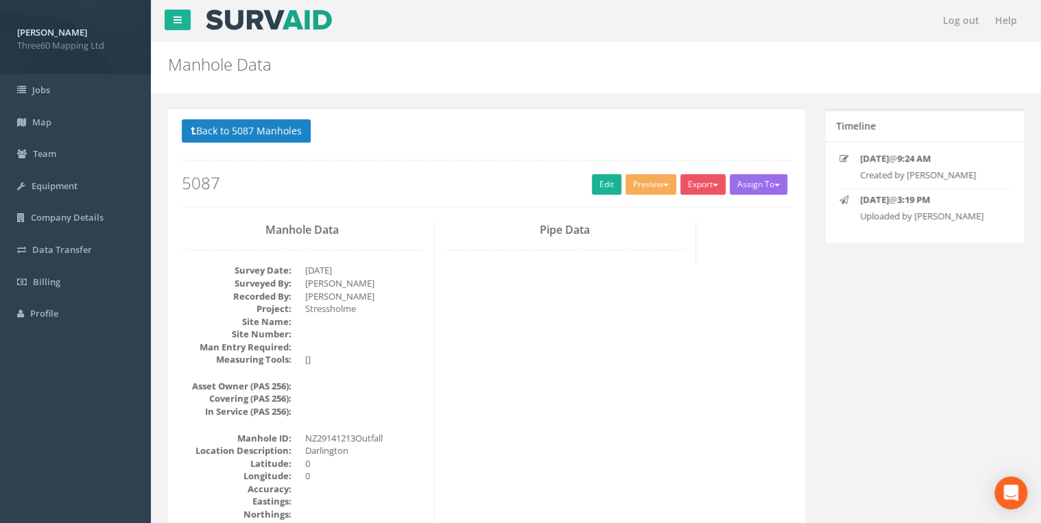
click at [607, 169] on div "Back to 5087 Manholes Back to Map Assign To No Companies Added Export 360 Manho…" at bounding box center [487, 162] width 610 height 87
click at [604, 182] on link "Edit" at bounding box center [606, 184] width 29 height 21
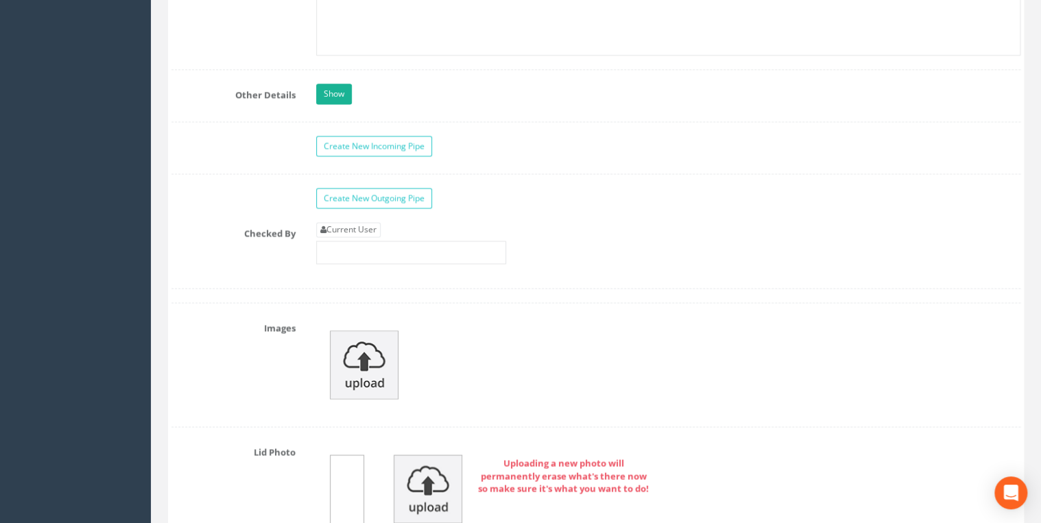
scroll to position [3803, 0]
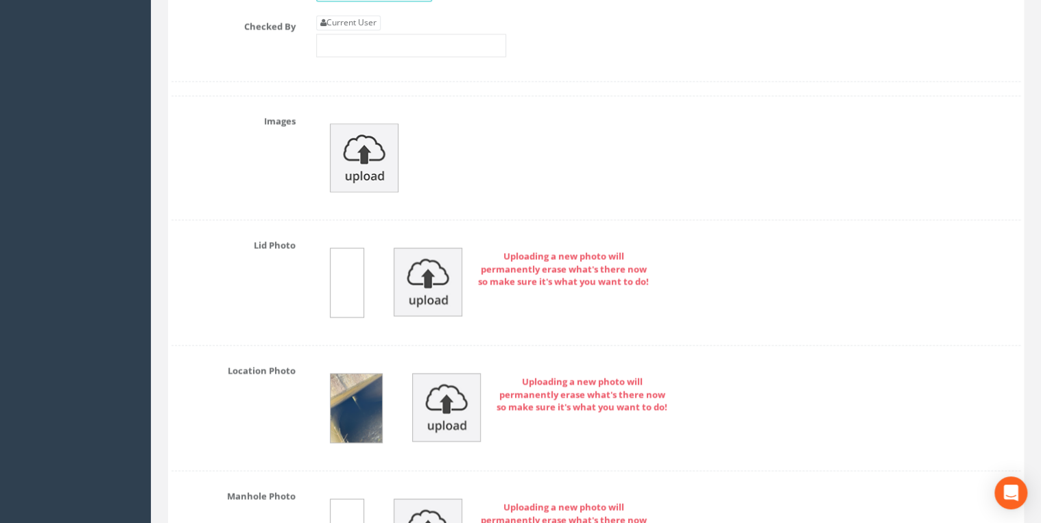
click at [377, 19] on div "Current User" at bounding box center [411, 36] width 190 height 42
click at [376, 15] on link "Current User" at bounding box center [348, 22] width 64 height 15
type input "[PERSON_NAME]"
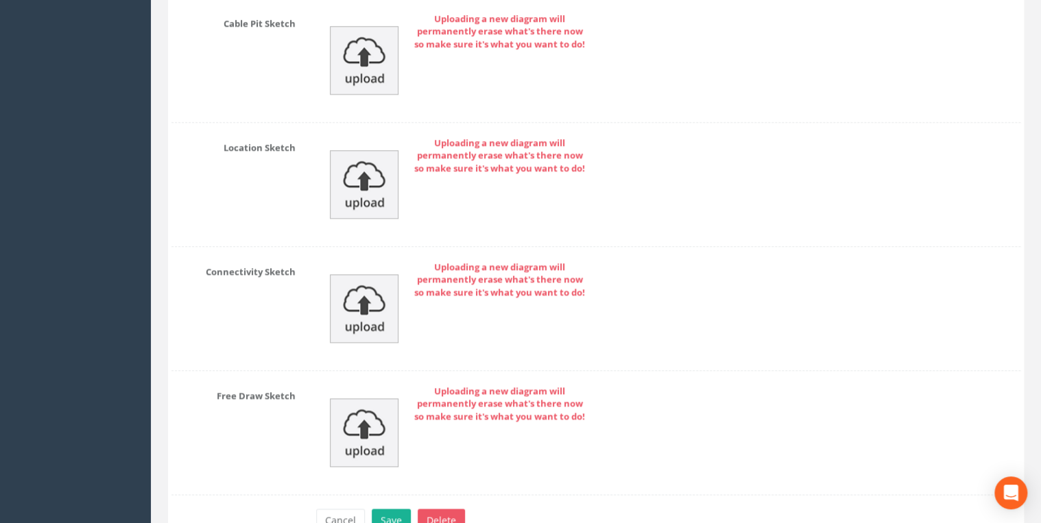
scroll to position [5953, 0]
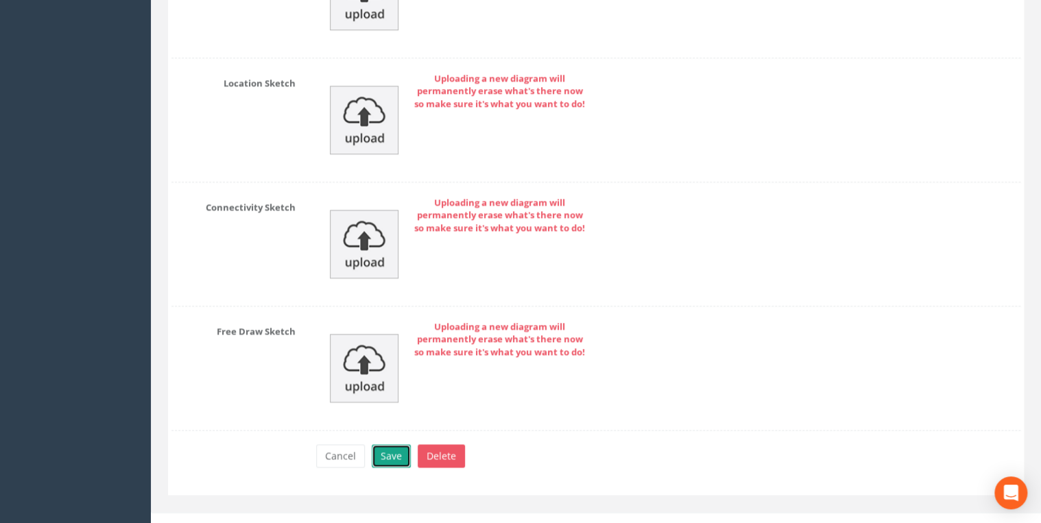
click at [396, 444] on button "Save" at bounding box center [391, 455] width 39 height 23
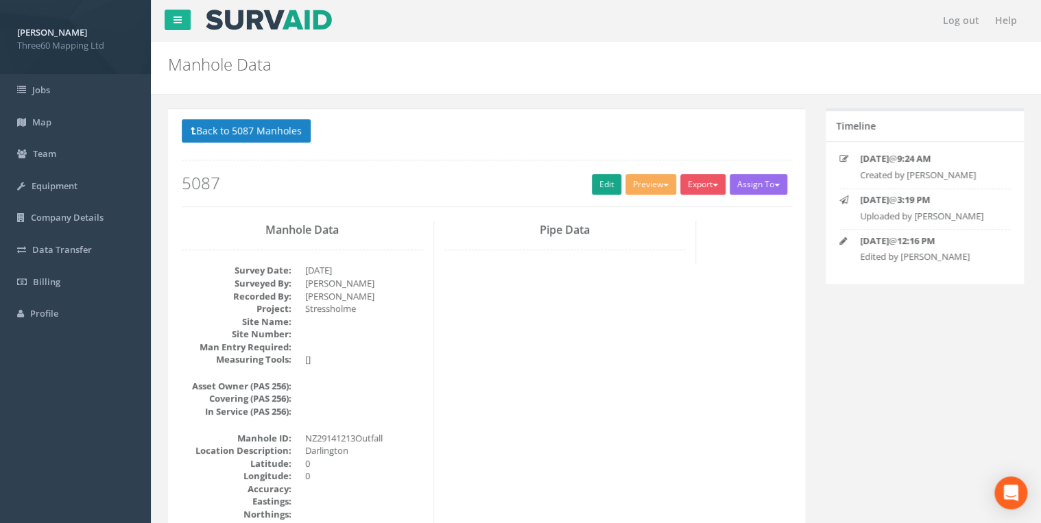
scroll to position [0, 0]
click at [693, 181] on button "Export" at bounding box center [702, 184] width 45 height 21
click at [656, 211] on link "360 Manhole" at bounding box center [675, 212] width 104 height 21
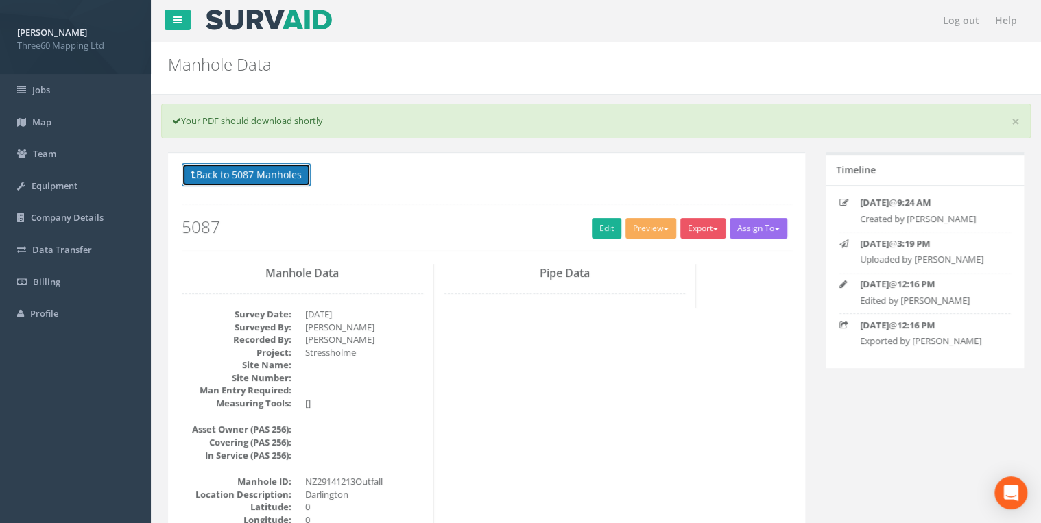
click at [287, 178] on button "Back to 5087 Manholes" at bounding box center [246, 174] width 129 height 23
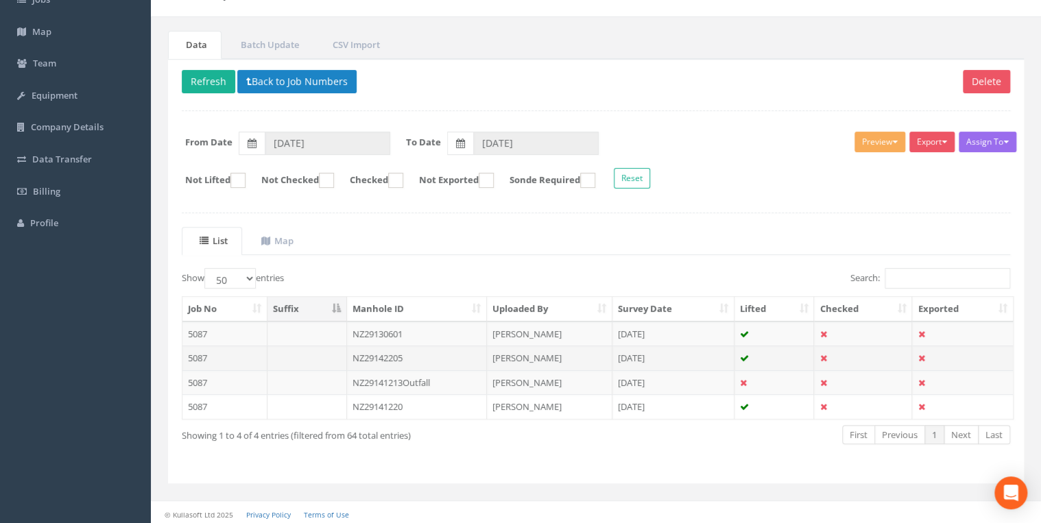
scroll to position [93, 0]
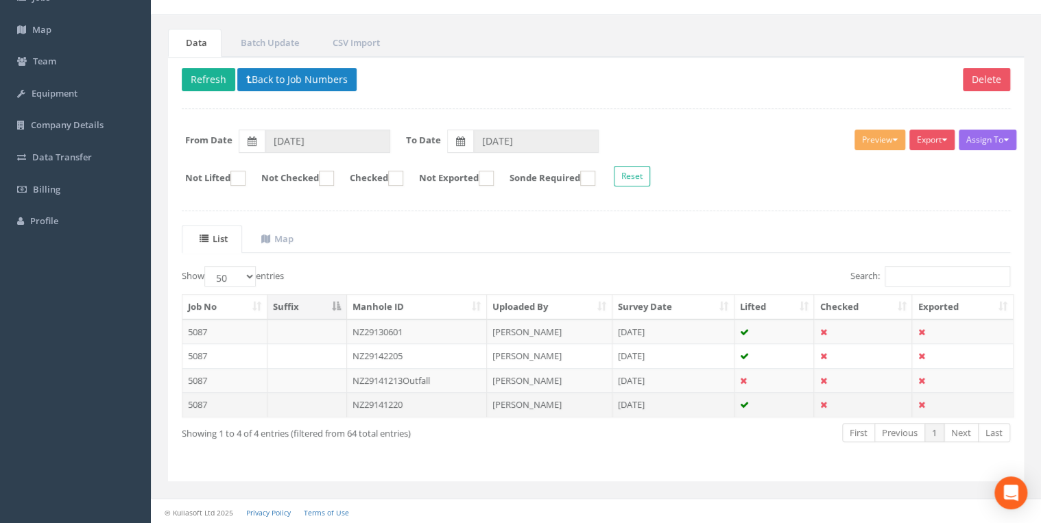
click at [372, 403] on td "NZ29141220" at bounding box center [417, 404] width 141 height 25
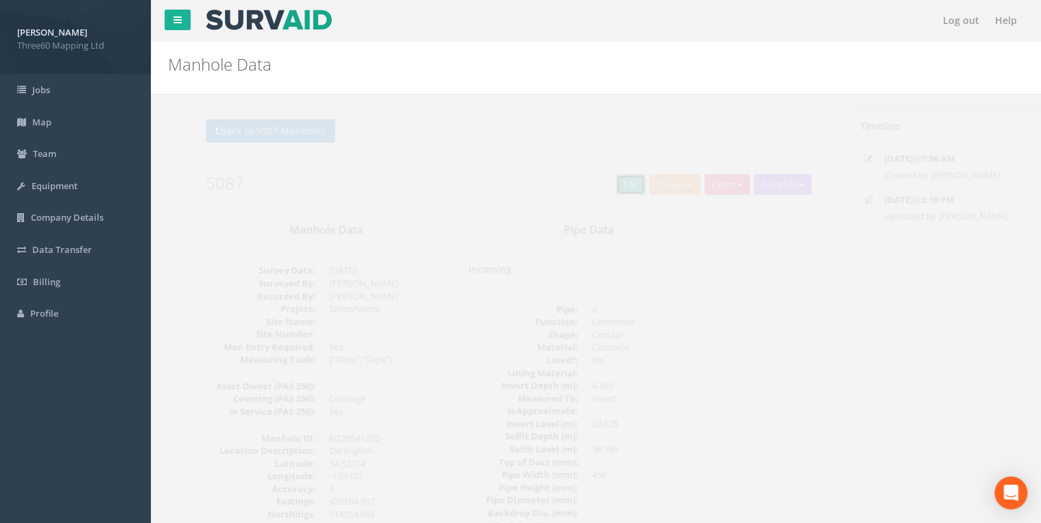
click at [597, 178] on link "Edit" at bounding box center [606, 184] width 29 height 21
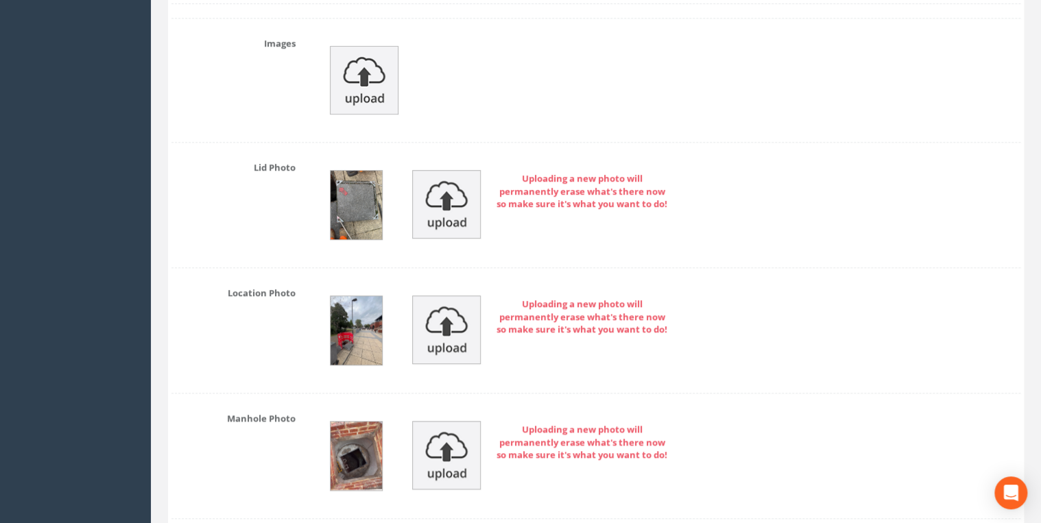
scroll to position [5486, 0]
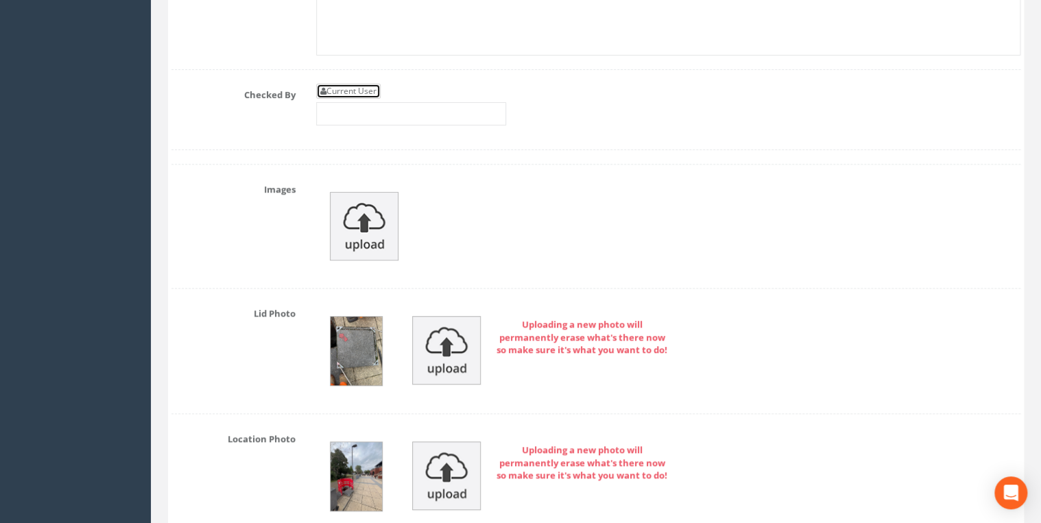
click at [347, 84] on link "Current User" at bounding box center [348, 91] width 64 height 15
type input "[PERSON_NAME]"
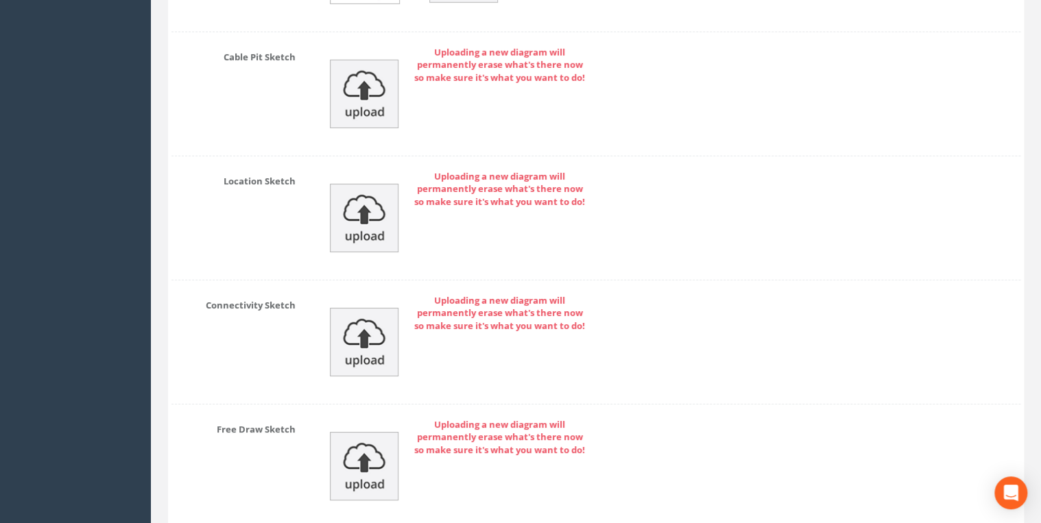
scroll to position [7700, 0]
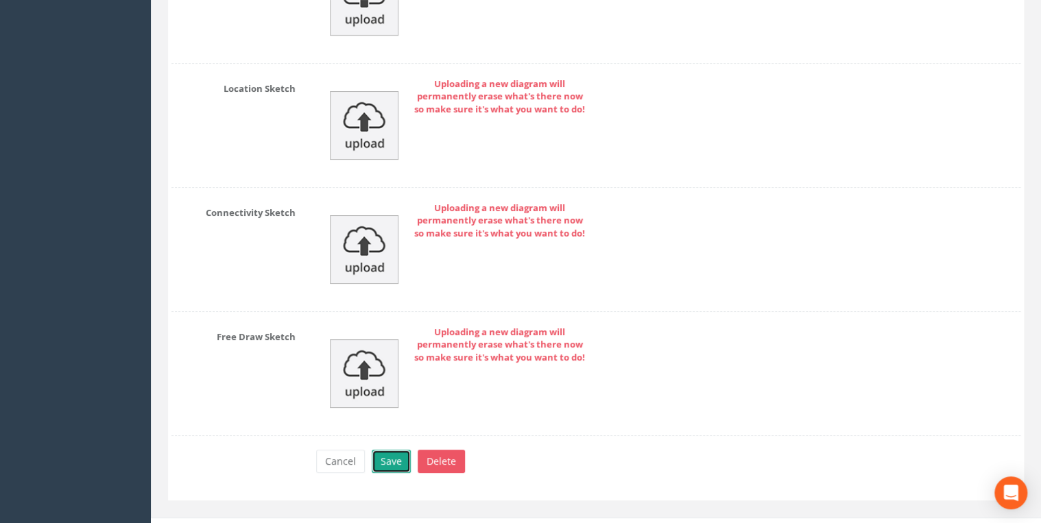
click at [385, 450] on button "Save" at bounding box center [391, 461] width 39 height 23
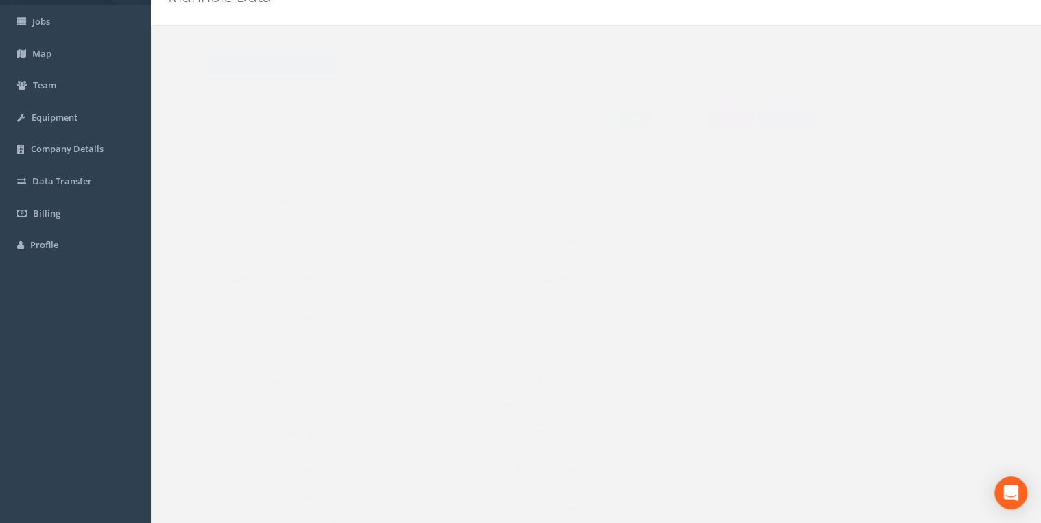
scroll to position [0, 0]
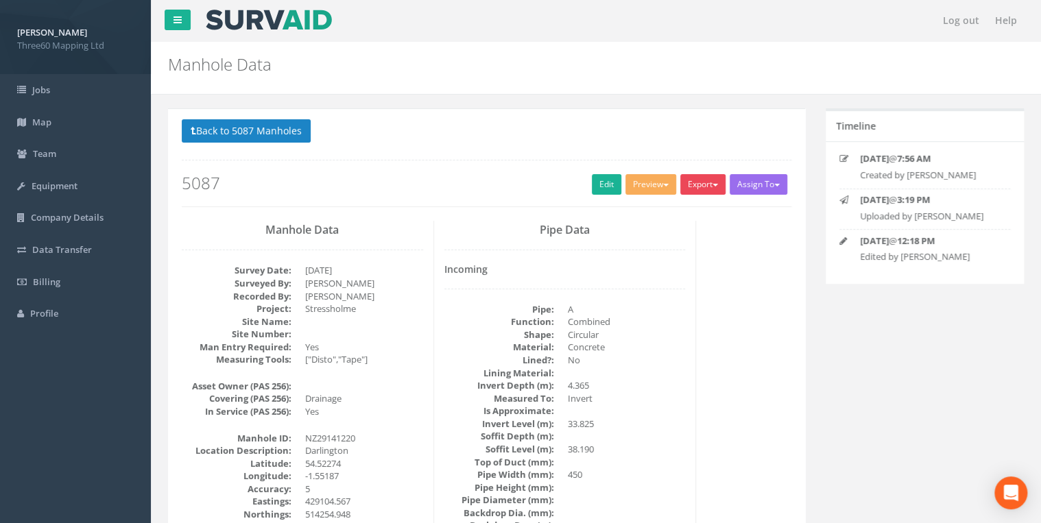
click at [697, 189] on button "Export" at bounding box center [702, 184] width 45 height 21
click at [667, 217] on link "360 Manhole" at bounding box center [675, 212] width 104 height 21
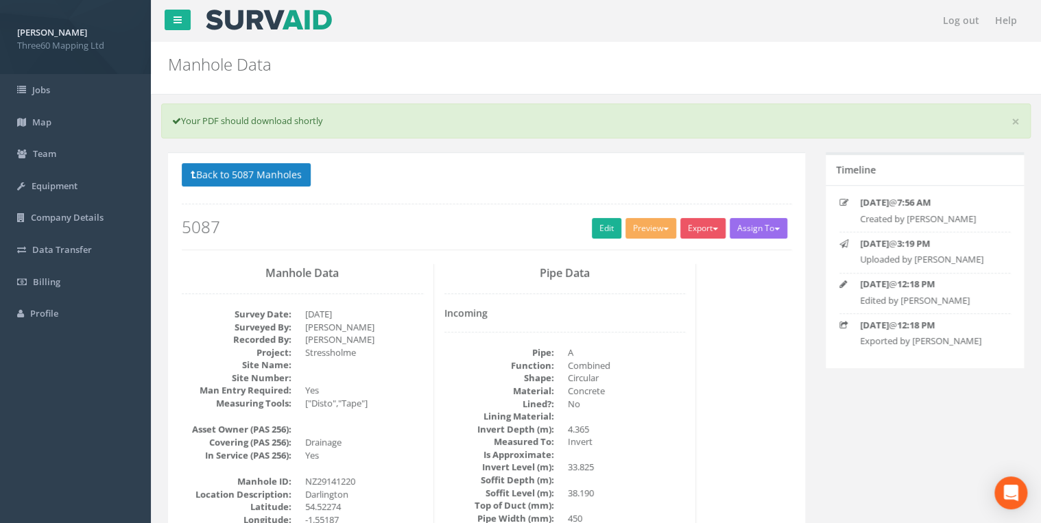
click at [398, 176] on p "Back to 5087 Manholes Back to Map" at bounding box center [487, 176] width 610 height 27
click at [272, 178] on button "Back to 5087 Manholes" at bounding box center [246, 174] width 129 height 23
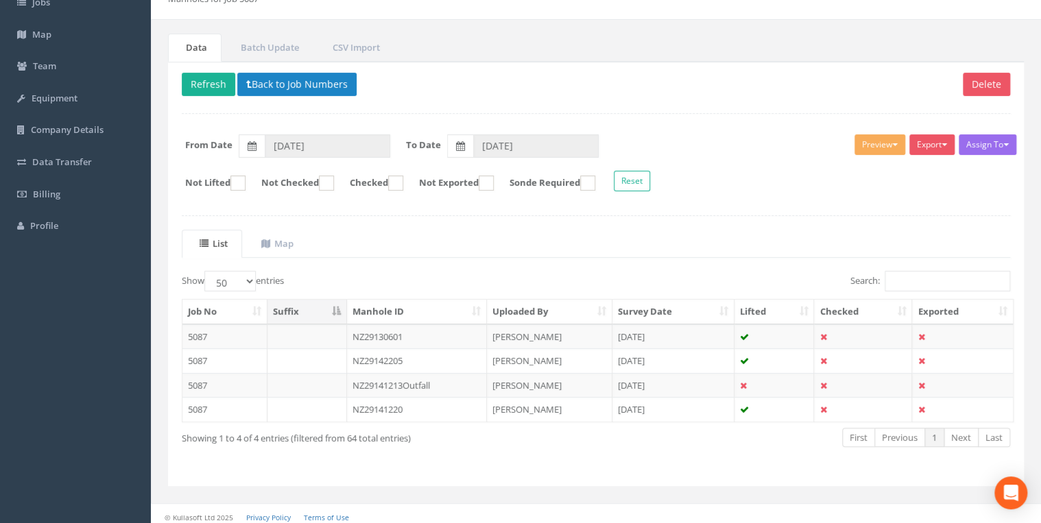
scroll to position [93, 0]
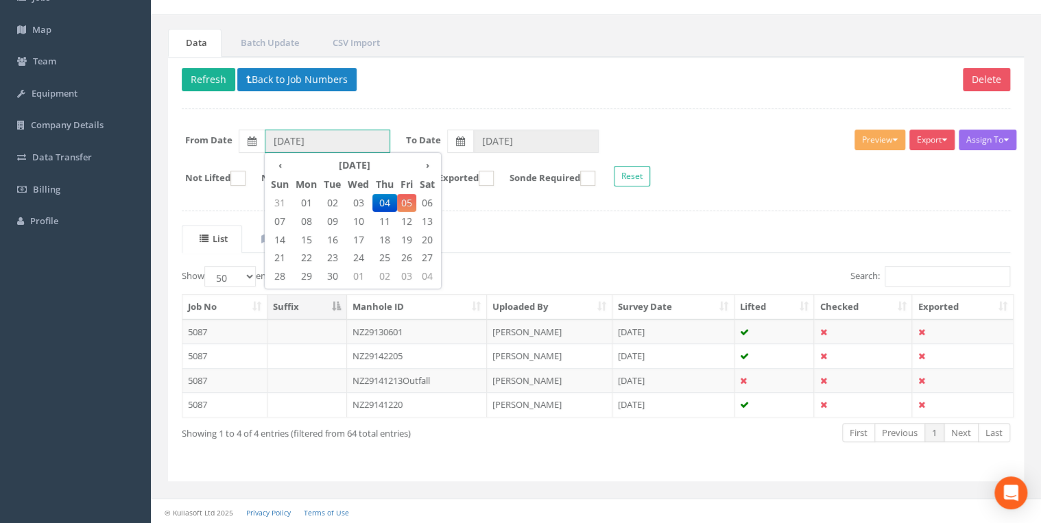
click at [304, 133] on input "04/09/2025" at bounding box center [328, 141] width 126 height 23
click at [408, 198] on span "05" at bounding box center [406, 203] width 19 height 18
type input "05/09/2025"
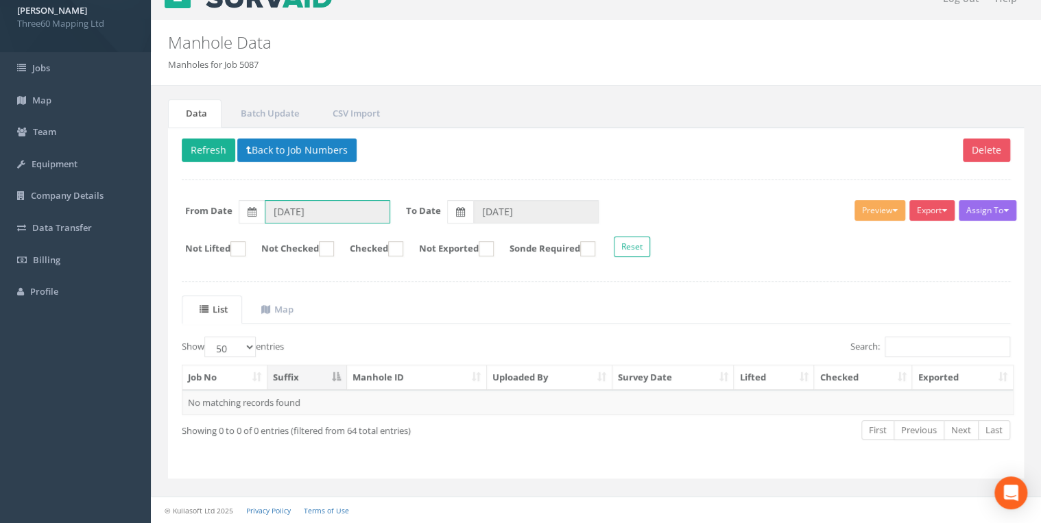
scroll to position [19, 0]
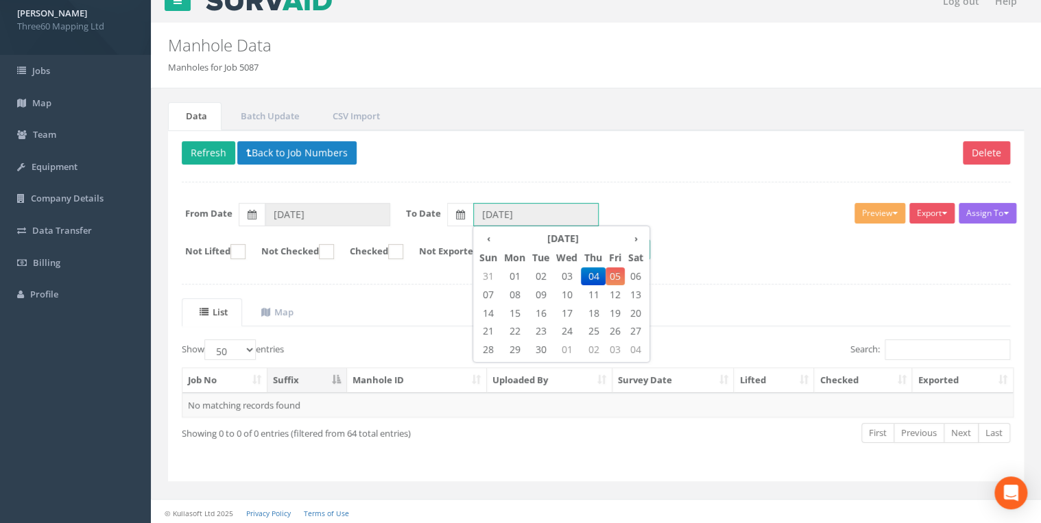
click at [511, 208] on input "04/09/2025" at bounding box center [536, 214] width 126 height 23
click at [614, 273] on span "05" at bounding box center [615, 276] width 19 height 18
type input "05/09/2025"
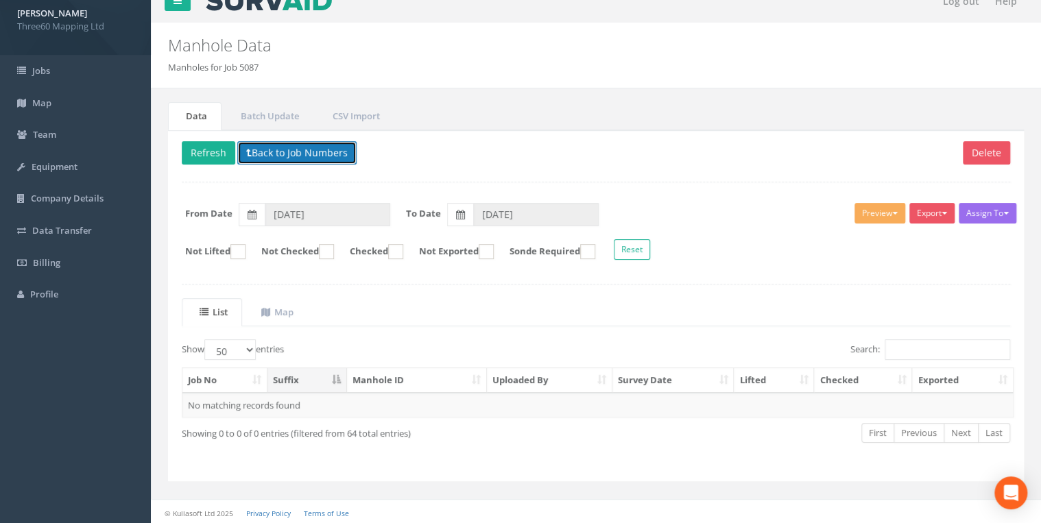
click at [276, 148] on button "Back to Job Numbers" at bounding box center [296, 152] width 119 height 23
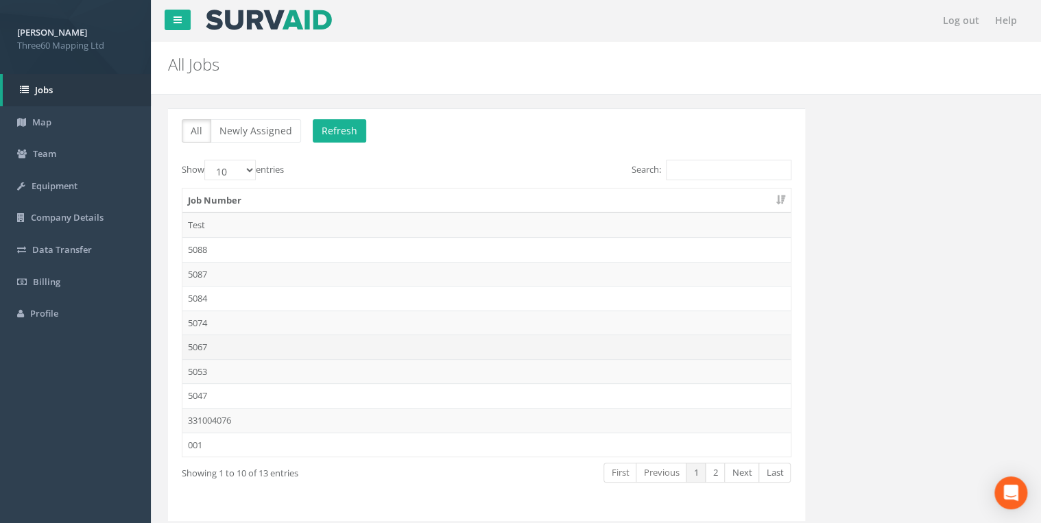
click at [198, 346] on td "5067" at bounding box center [486, 347] width 608 height 25
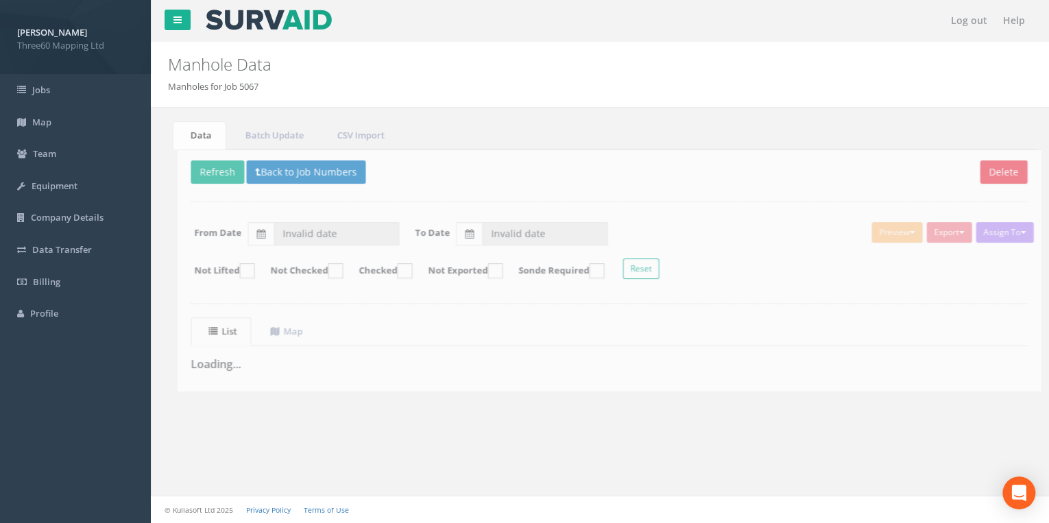
type input "11/08/2025"
type input "02/09/2025"
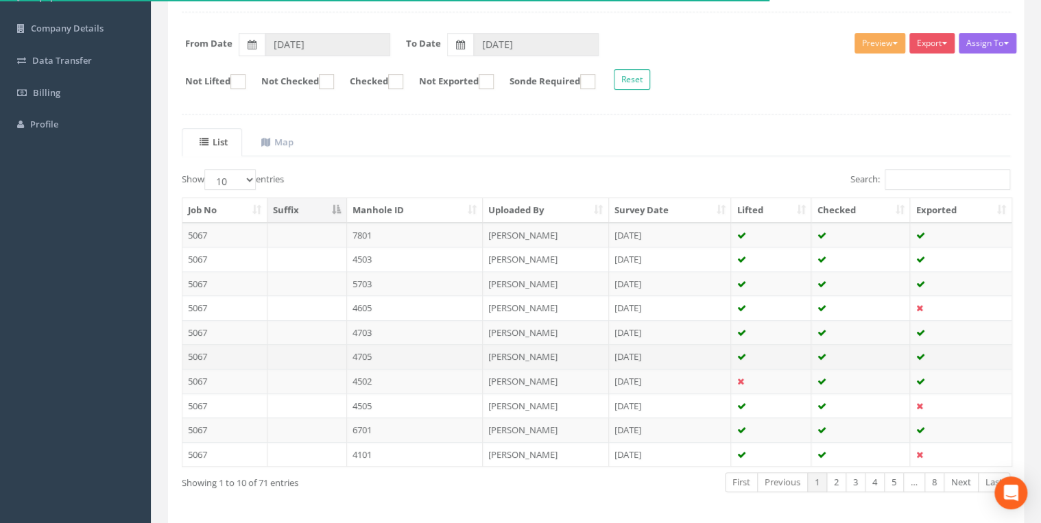
scroll to position [165, 0]
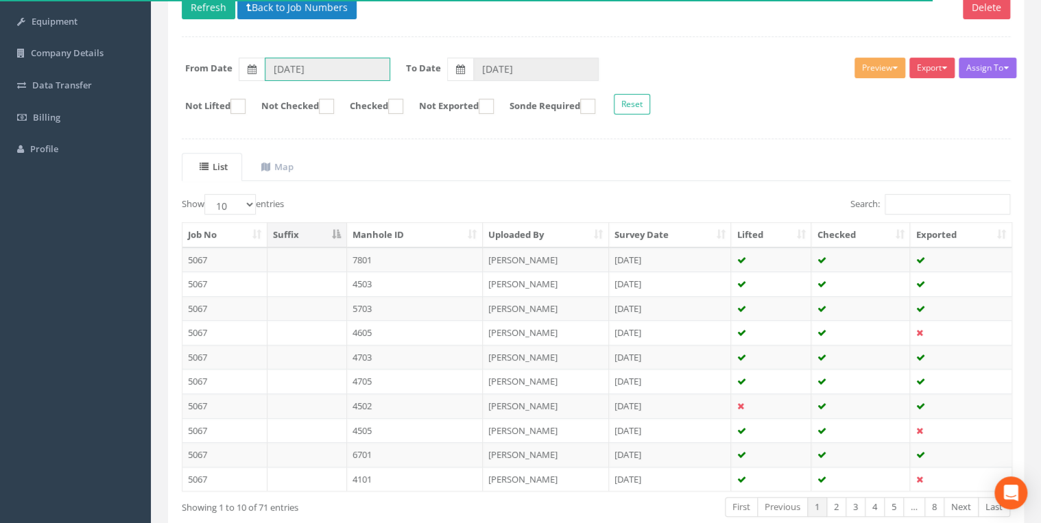
click at [342, 63] on input "11/08/2025" at bounding box center [328, 69] width 126 height 23
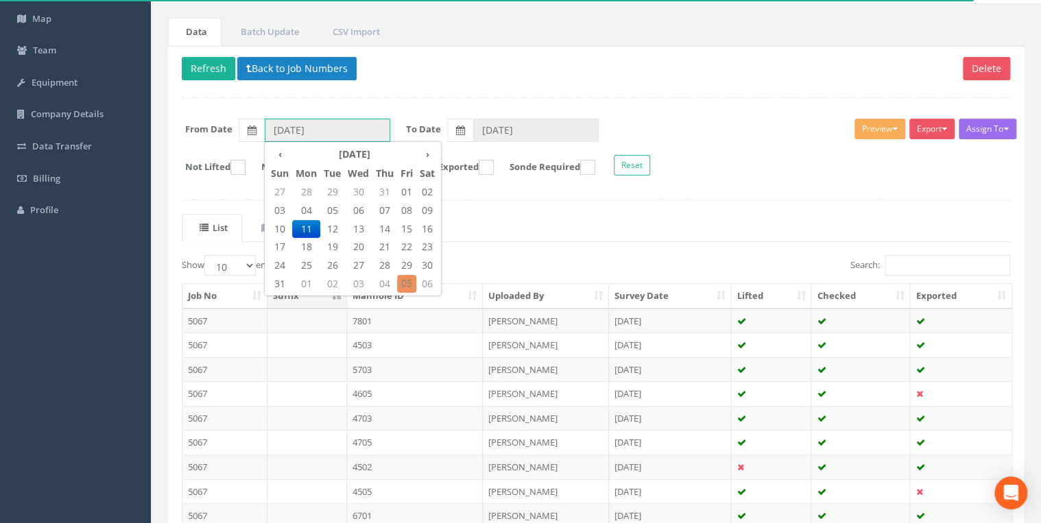
scroll to position [19, 0]
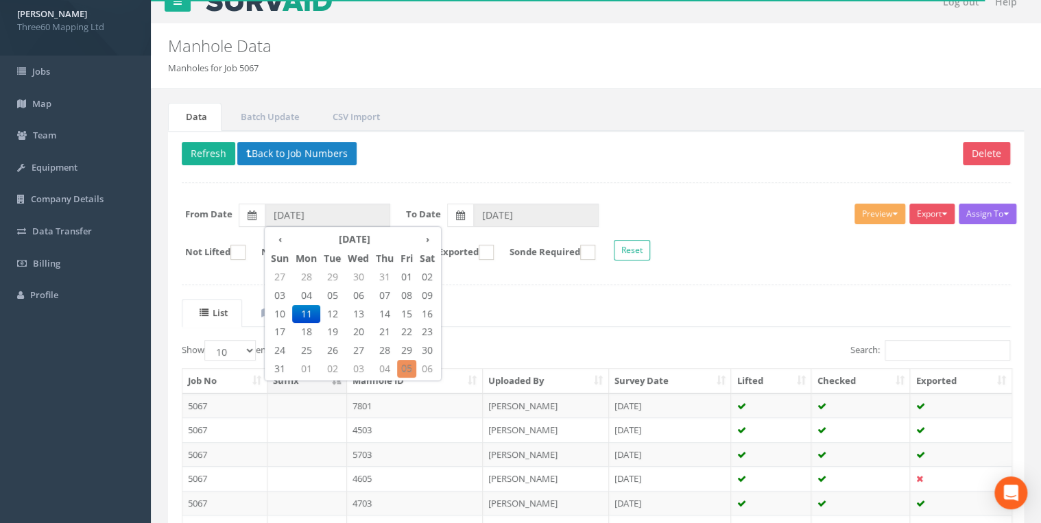
click at [422, 170] on div "Delete Refresh Back to Job Numbers Assign To No Companies Added Export 360 Manh…" at bounding box center [596, 416] width 856 height 571
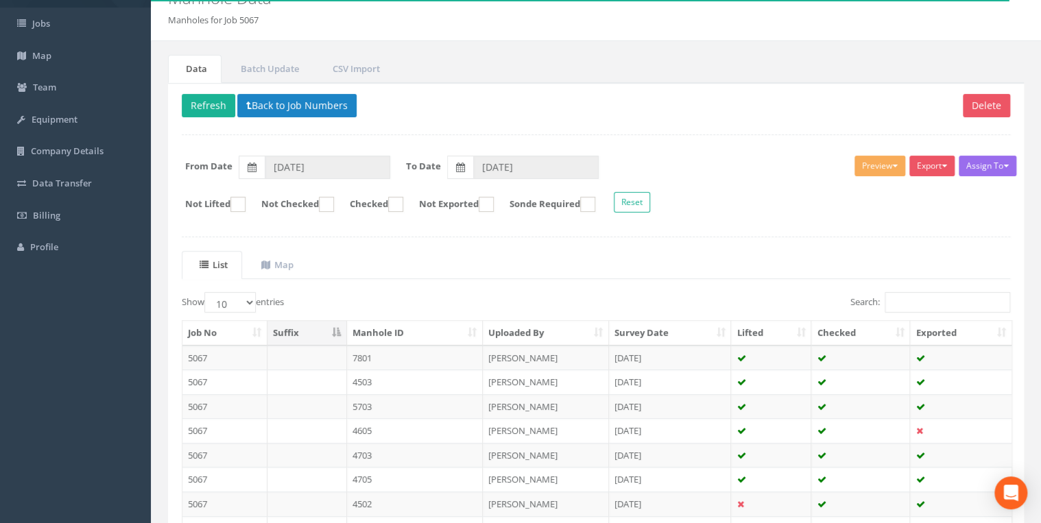
scroll to position [91, 0]
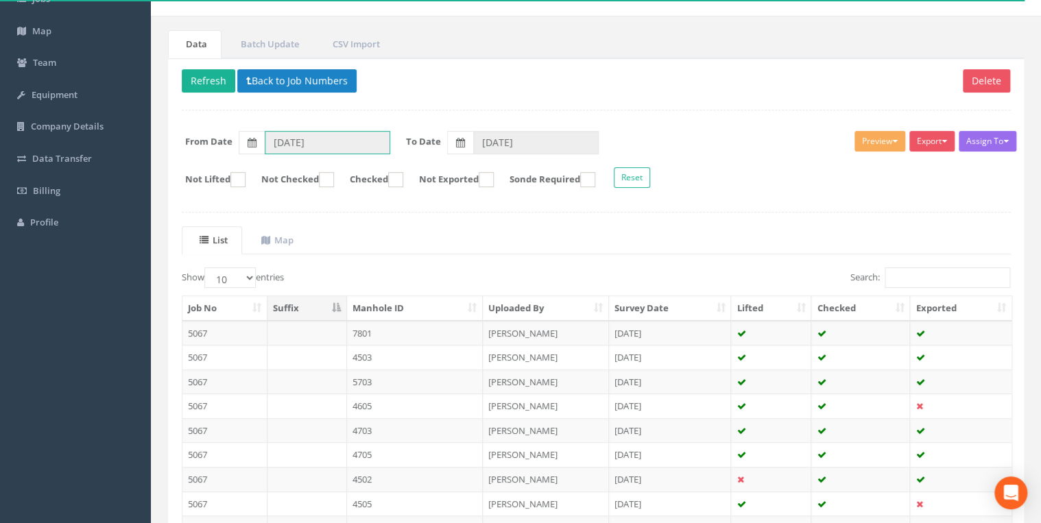
click at [309, 137] on input "11/08/2025" at bounding box center [328, 142] width 126 height 23
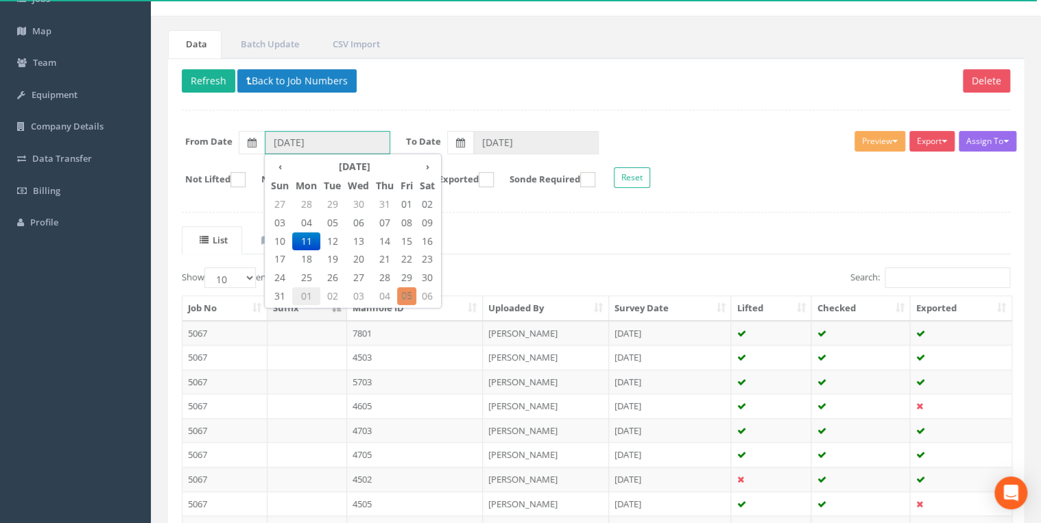
click at [306, 294] on span "01" at bounding box center [306, 296] width 28 height 18
type input "[DATE]"
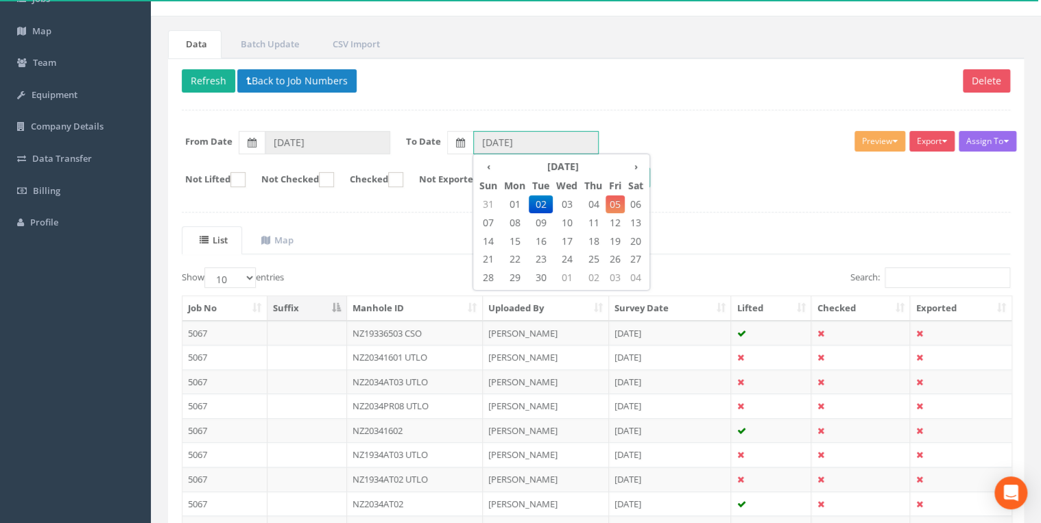
click at [488, 140] on input "02/09/2025" at bounding box center [536, 142] width 126 height 23
click at [516, 201] on span "01" at bounding box center [515, 204] width 28 height 18
type input "[DATE]"
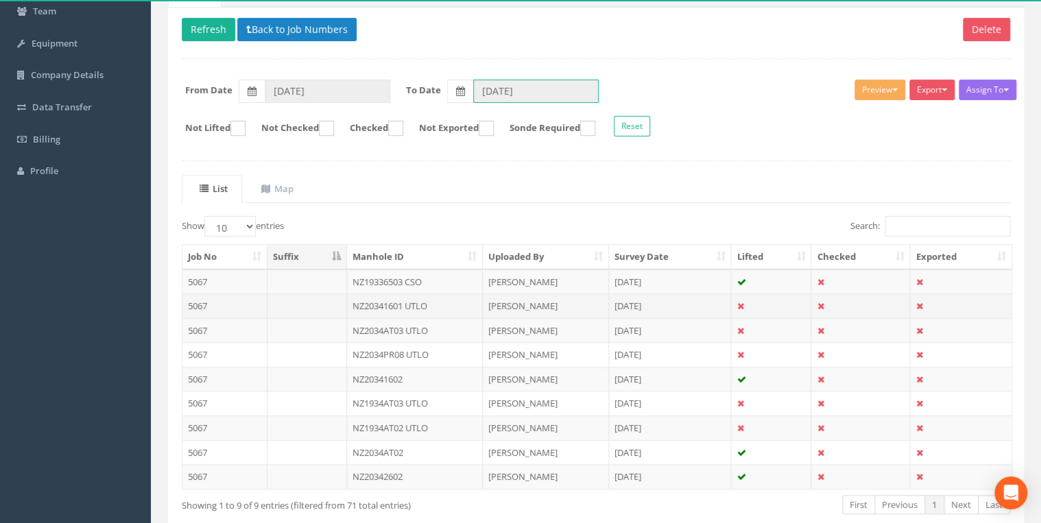
scroll to position [214, 0]
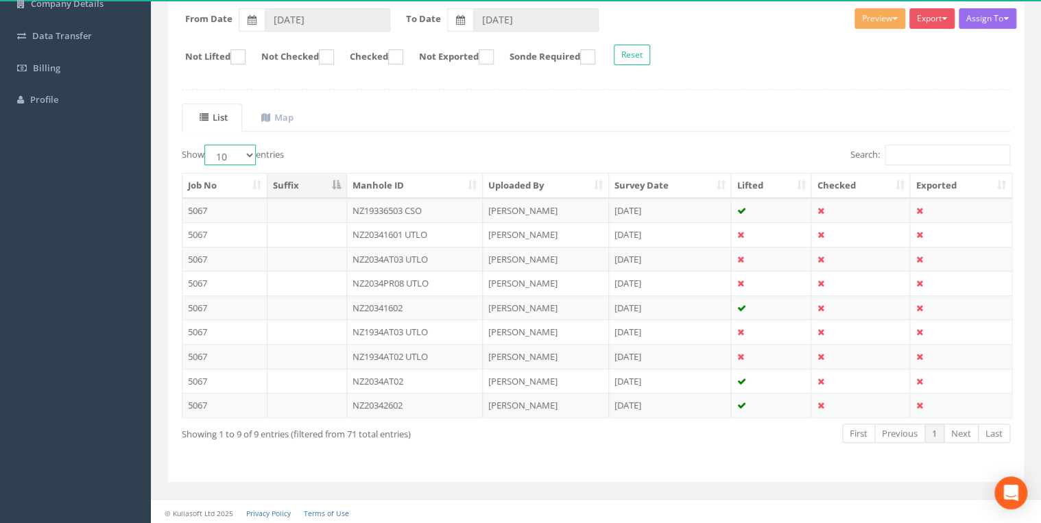
click at [256, 145] on select "10 25 50 100" at bounding box center [229, 155] width 51 height 21
select select "25"
click at [206, 145] on select "10 25 50 100" at bounding box center [229, 155] width 51 height 21
click at [392, 208] on td "NZ19336503 CSO" at bounding box center [415, 210] width 136 height 25
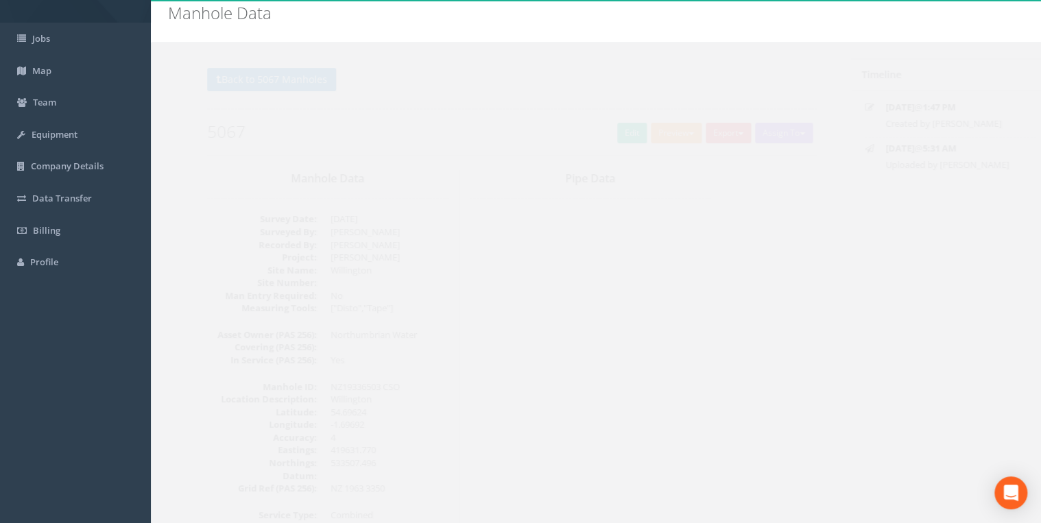
scroll to position [0, 0]
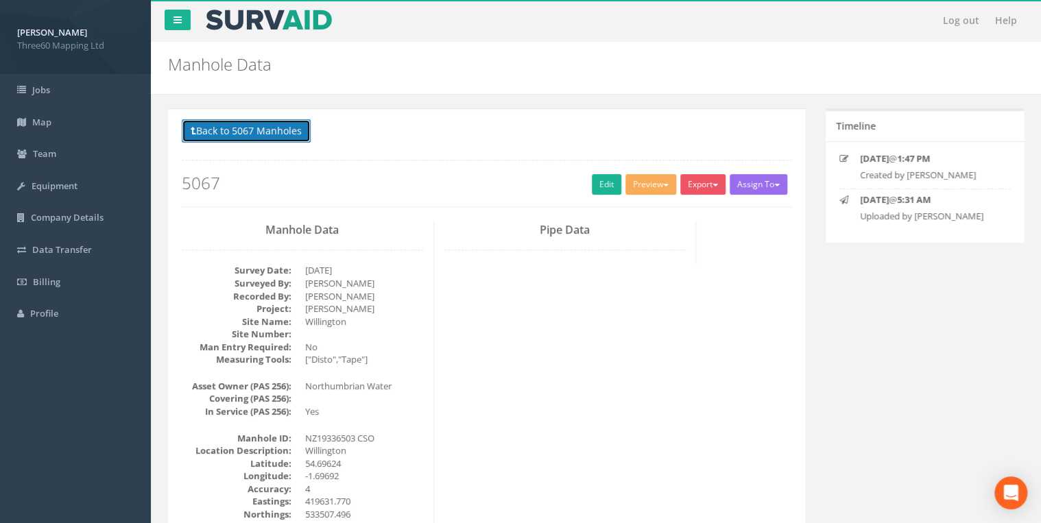
click at [265, 136] on button "Back to 5067 Manholes" at bounding box center [246, 130] width 129 height 23
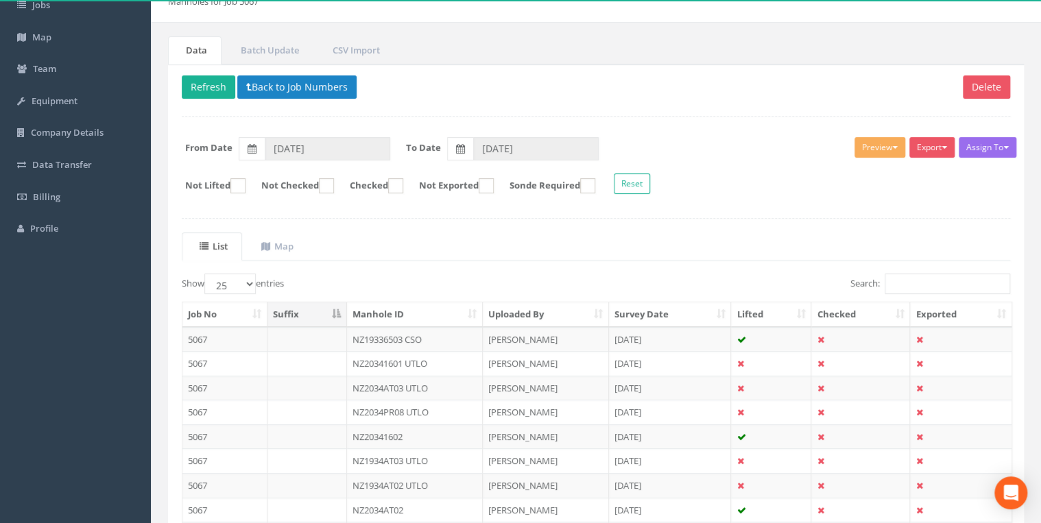
scroll to position [214, 0]
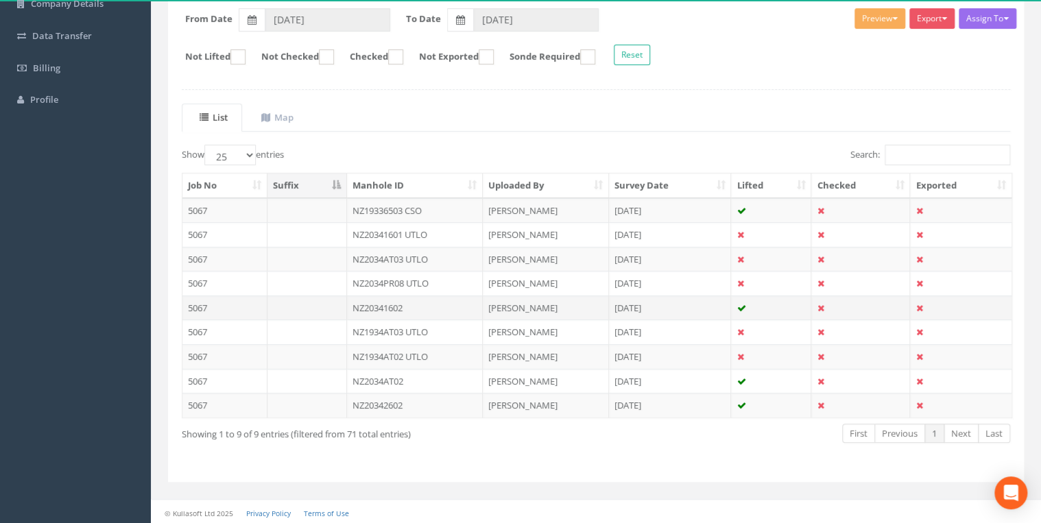
click at [411, 304] on td "NZ20341602" at bounding box center [415, 308] width 136 height 25
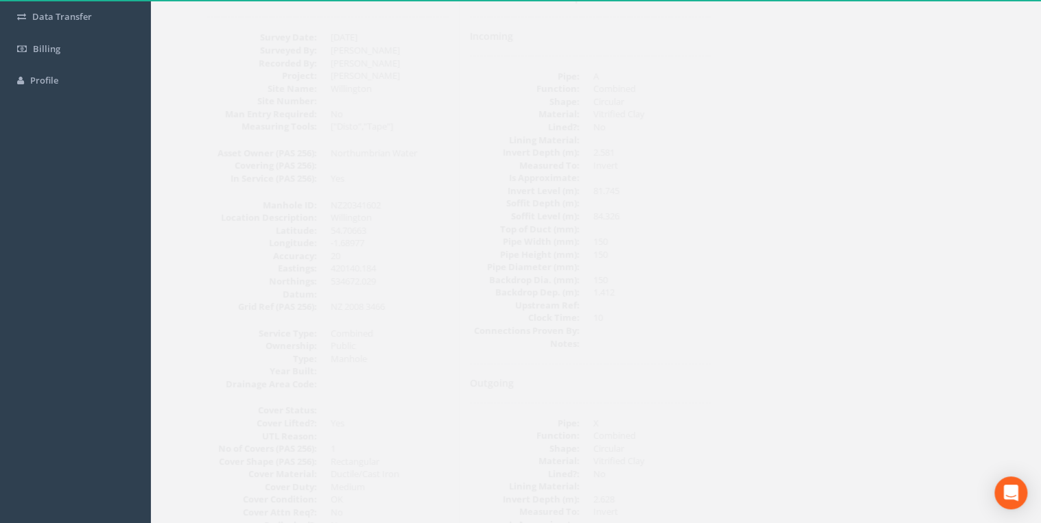
scroll to position [0, 0]
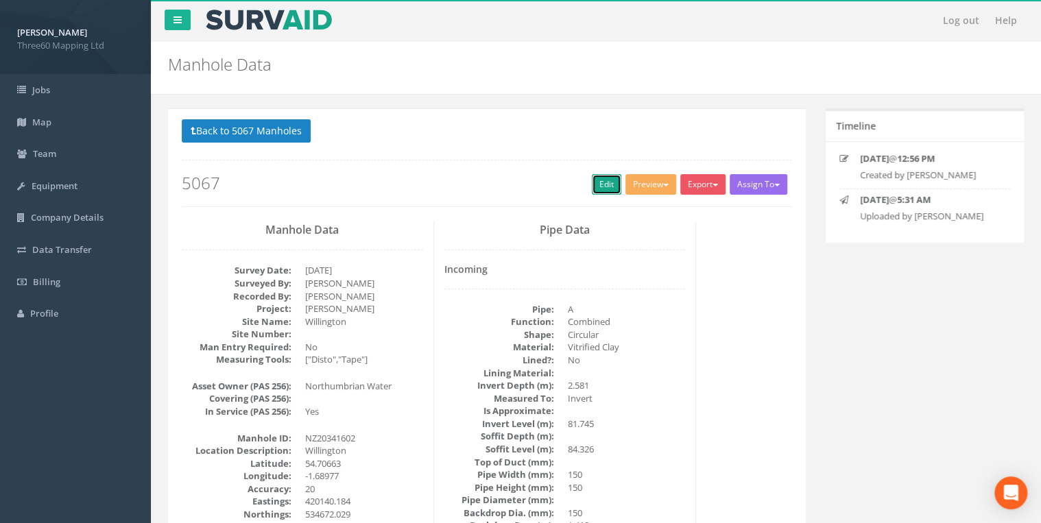
click at [597, 184] on link "Edit" at bounding box center [606, 184] width 29 height 21
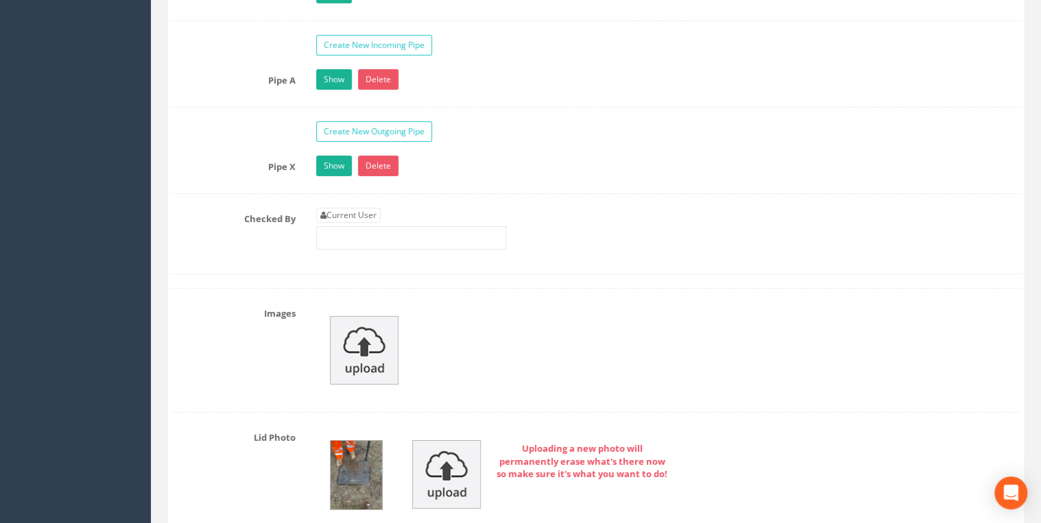
scroll to position [2267, 0]
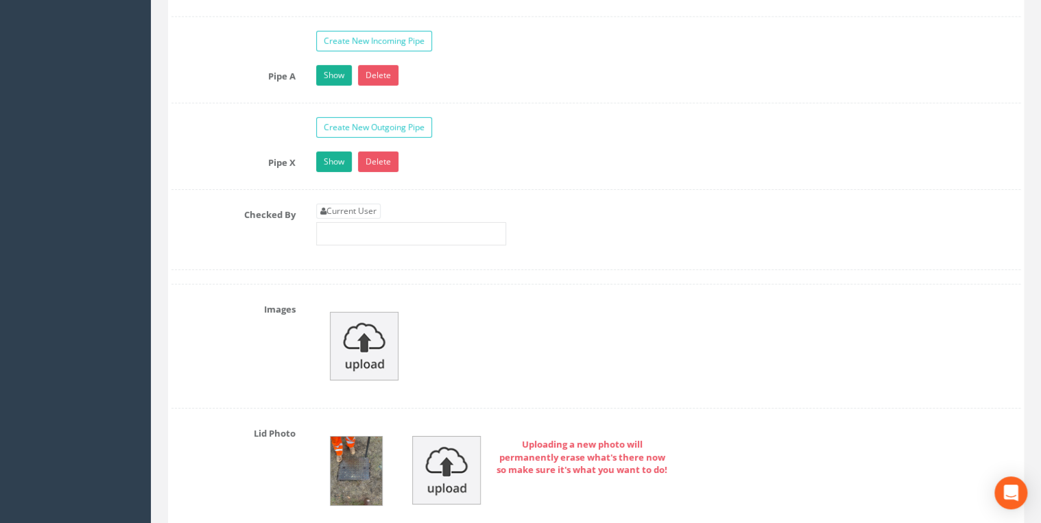
click at [384, 212] on div "Current User" at bounding box center [411, 225] width 190 height 42
click at [377, 207] on link "Current User" at bounding box center [348, 211] width 64 height 15
type input "[PERSON_NAME]"
click at [322, 75] on link "Show" at bounding box center [334, 75] width 36 height 21
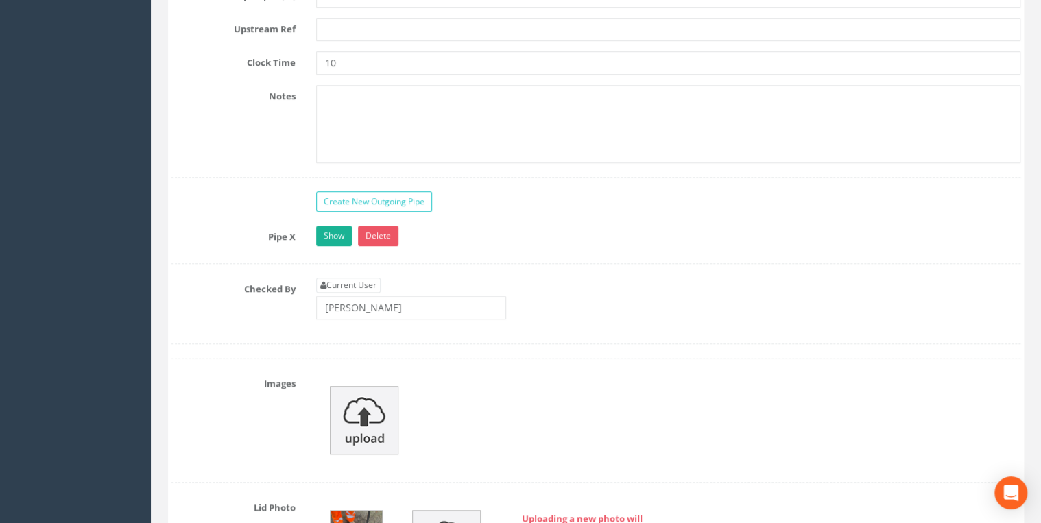
scroll to position [2999, 0]
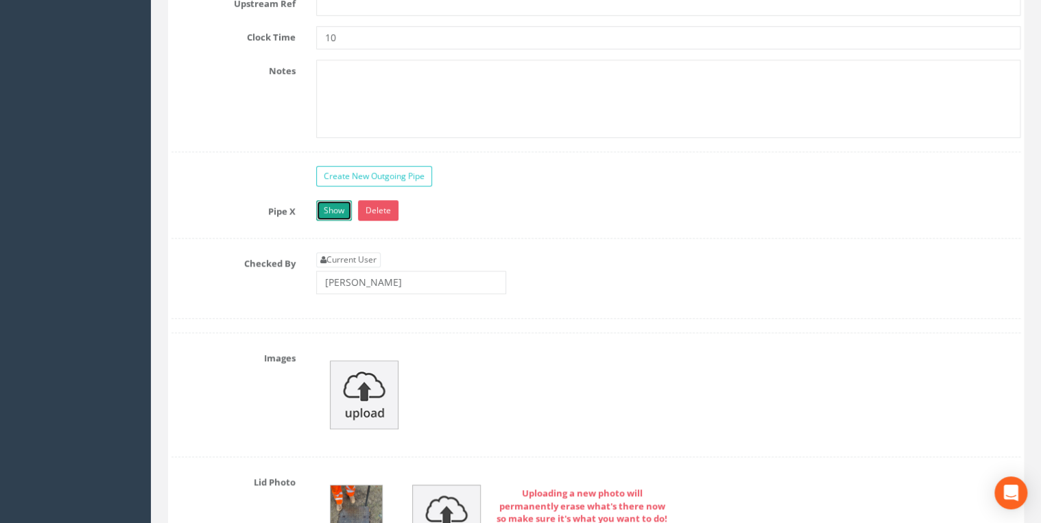
click at [340, 205] on link "Show" at bounding box center [334, 210] width 36 height 21
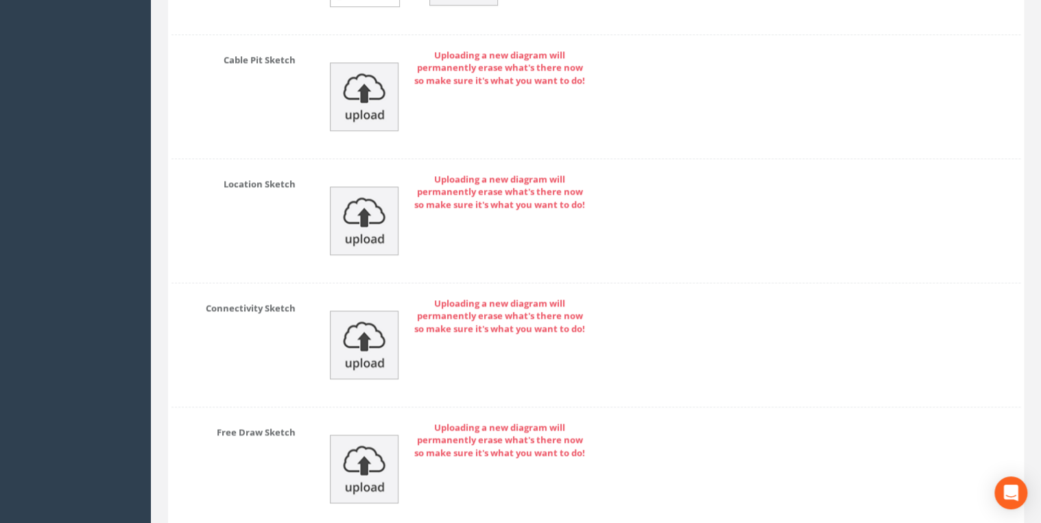
scroll to position [6167, 0]
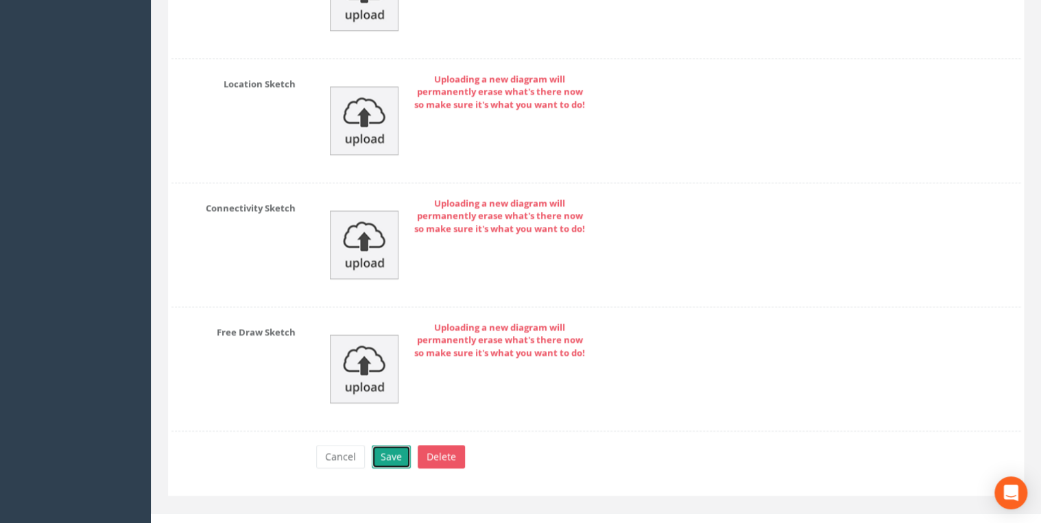
click at [396, 445] on button "Save" at bounding box center [391, 456] width 39 height 23
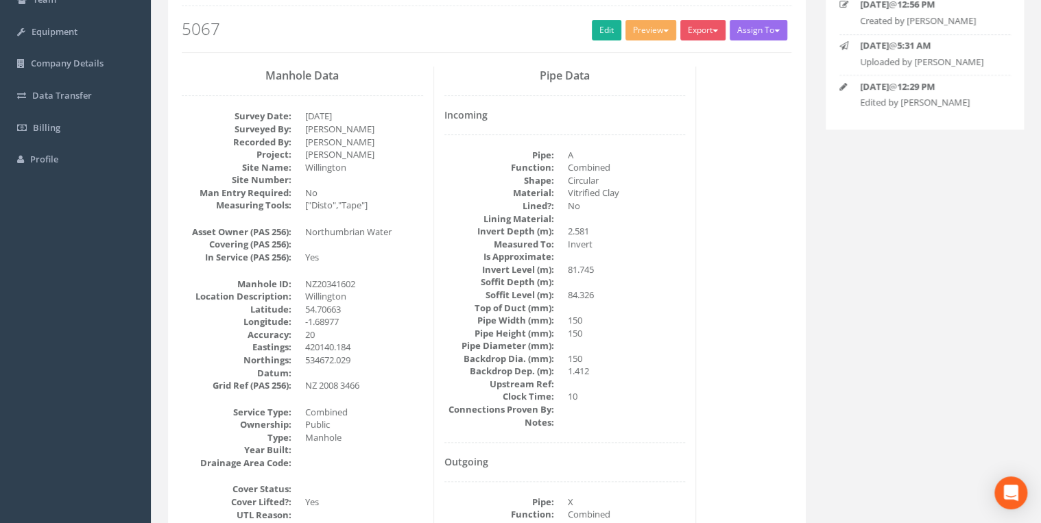
scroll to position [0, 0]
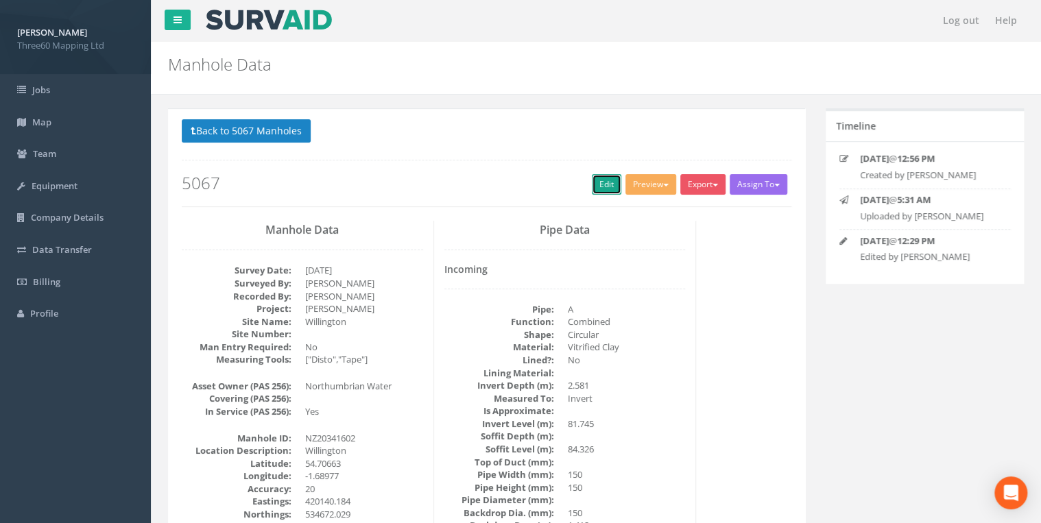
click at [606, 184] on link "Edit" at bounding box center [606, 184] width 29 height 21
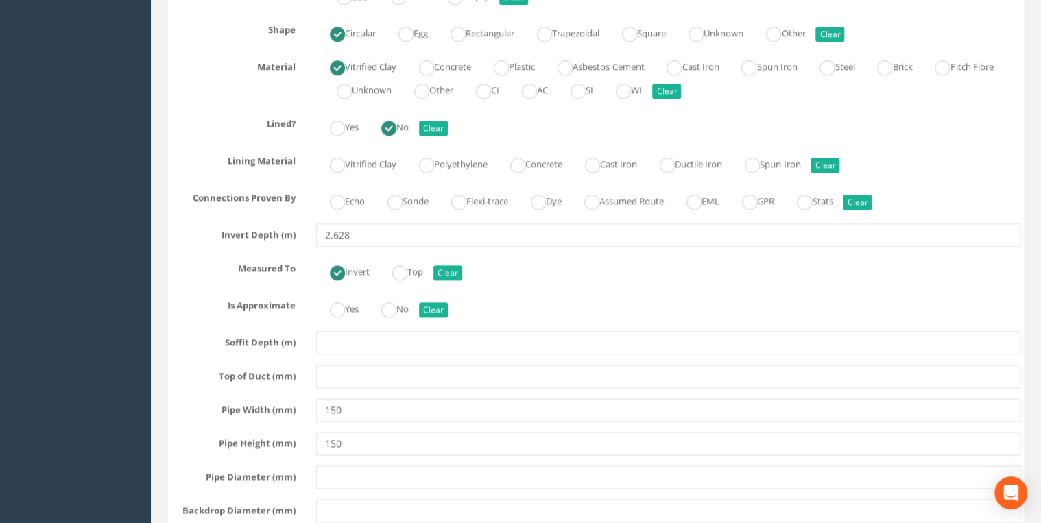
scroll to position [3731, 0]
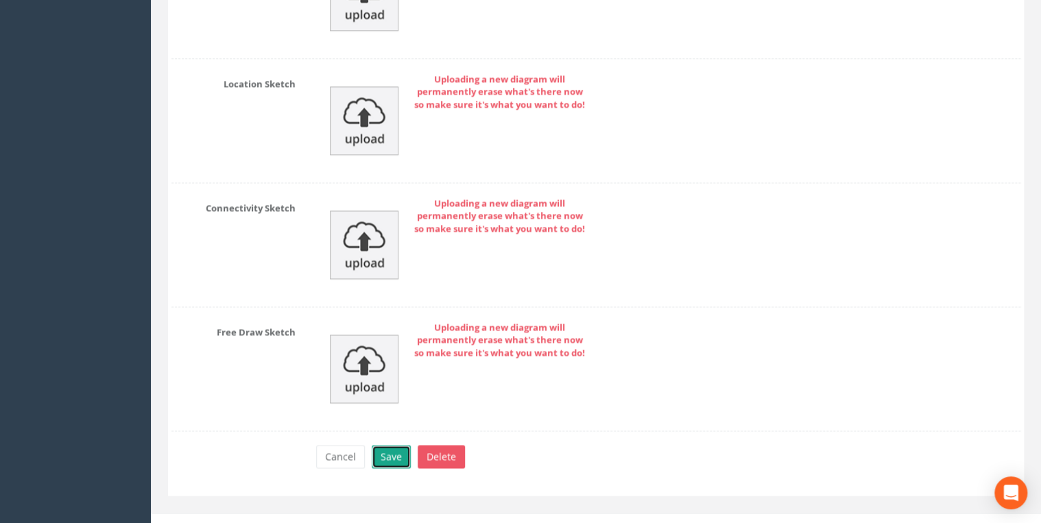
click at [400, 445] on button "Save" at bounding box center [391, 456] width 39 height 23
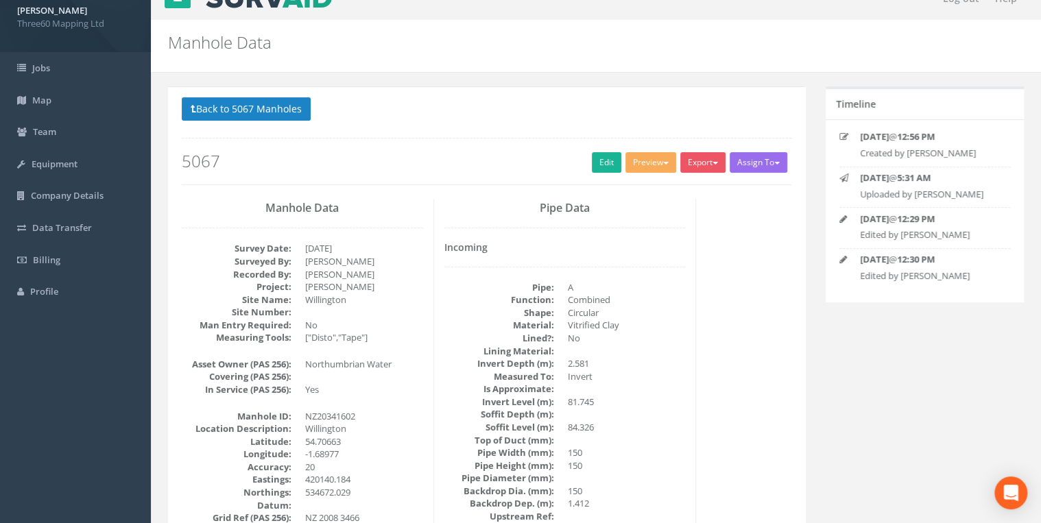
scroll to position [0, 0]
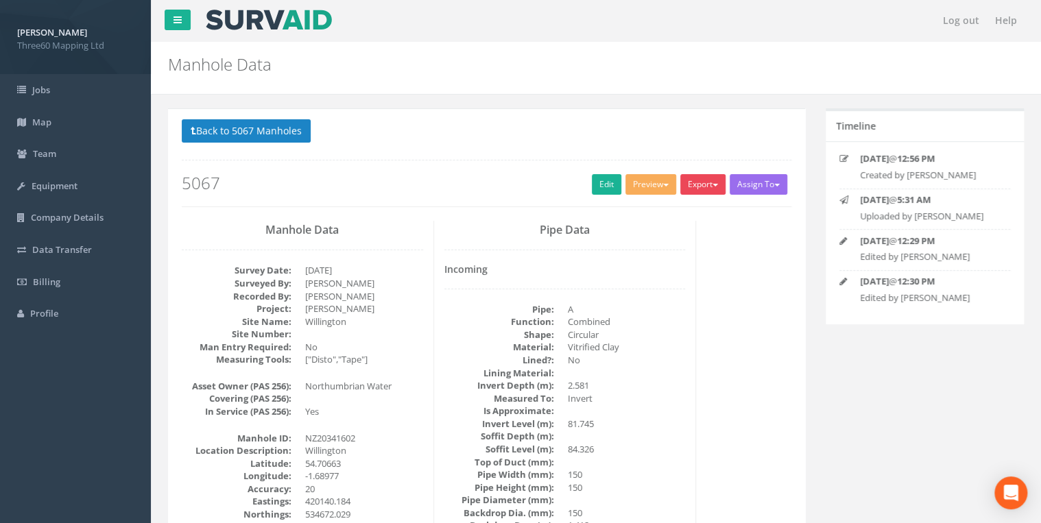
click at [695, 178] on button "Export" at bounding box center [702, 184] width 45 height 21
click at [669, 210] on link "360 Manhole" at bounding box center [675, 212] width 104 height 21
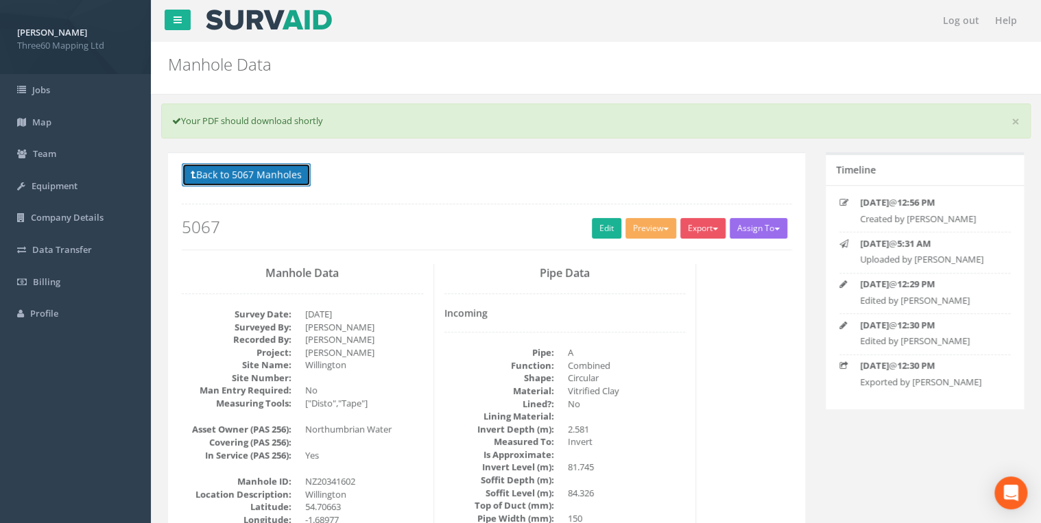
click at [258, 170] on button "Back to 5067 Manholes" at bounding box center [246, 174] width 129 height 23
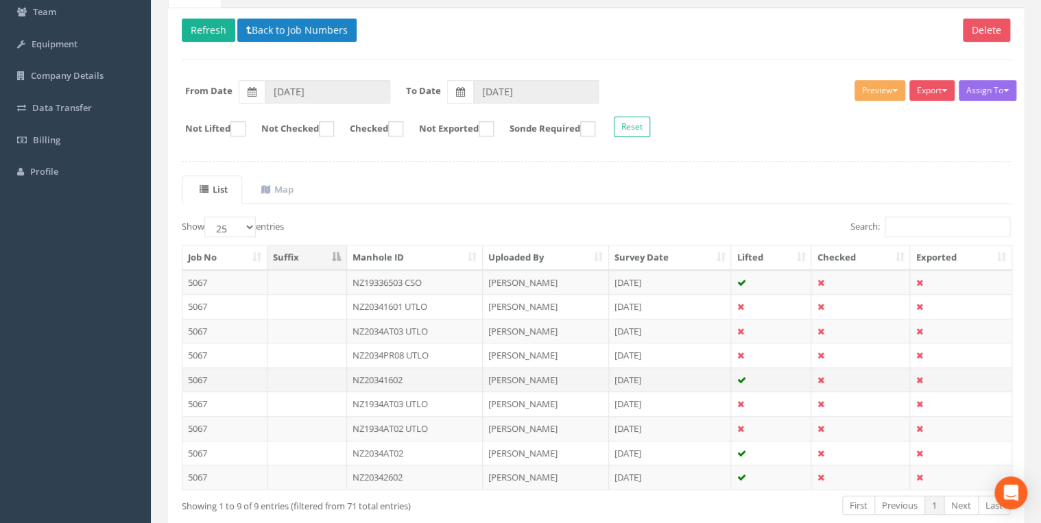
scroll to position [214, 0]
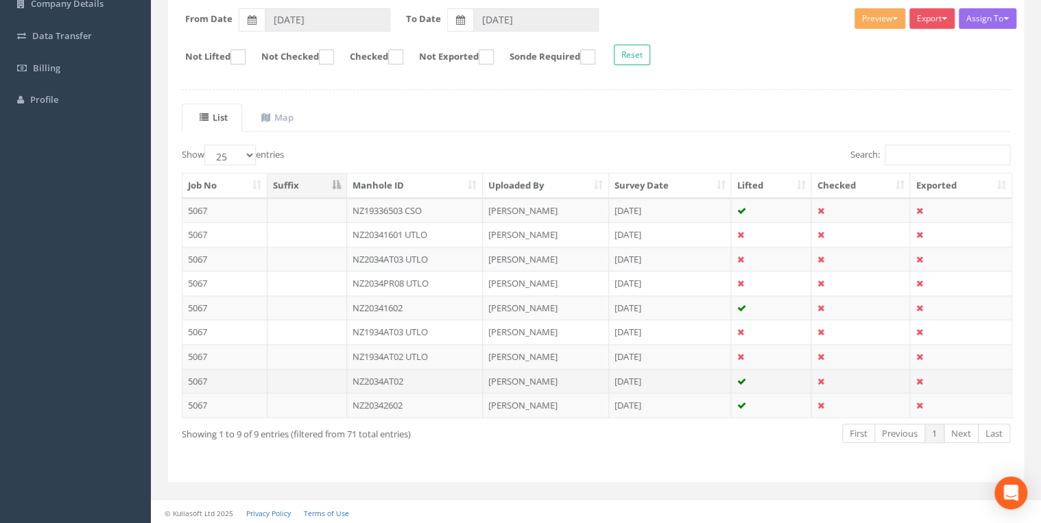
click at [403, 377] on td "NZ2034AT02" at bounding box center [415, 381] width 136 height 25
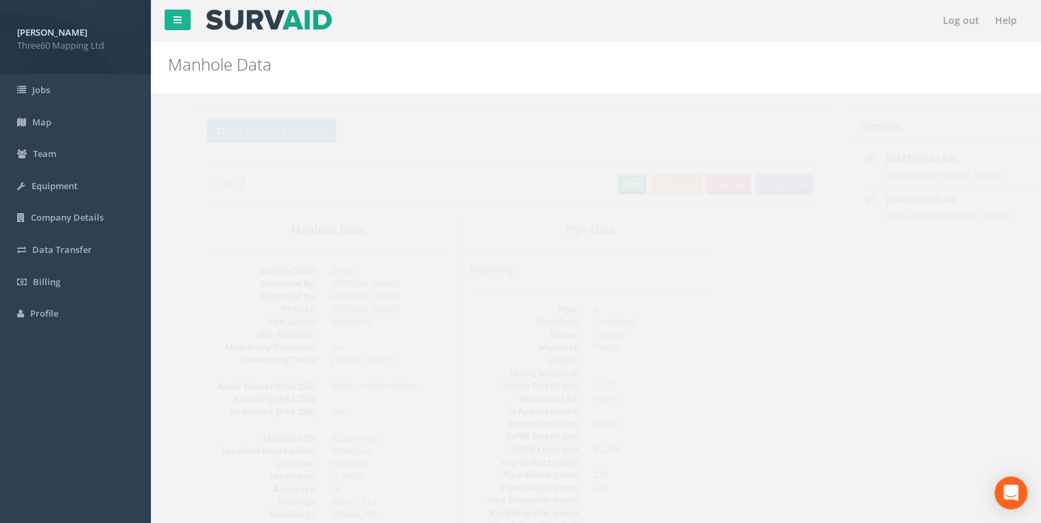
click at [602, 184] on link "Edit" at bounding box center [606, 184] width 29 height 21
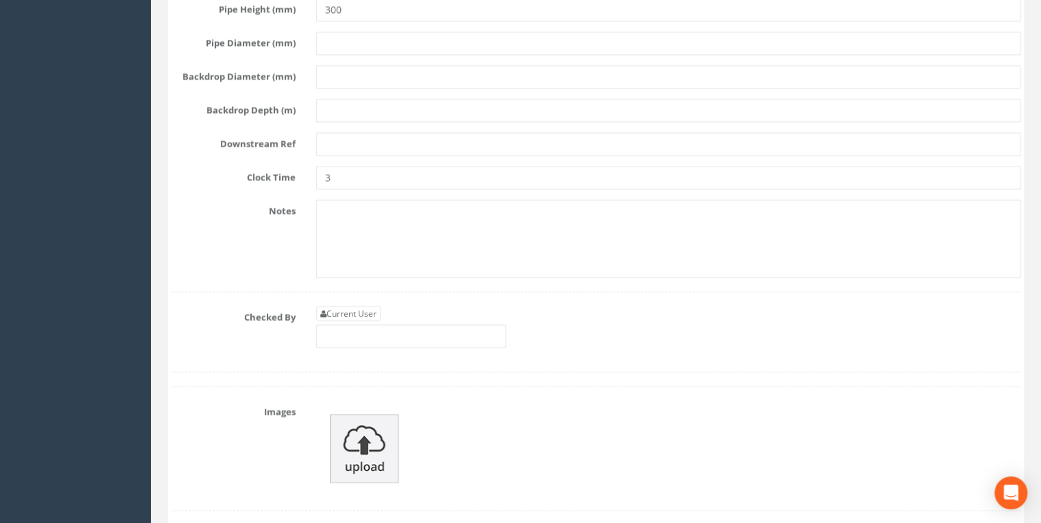
scroll to position [3731, 0]
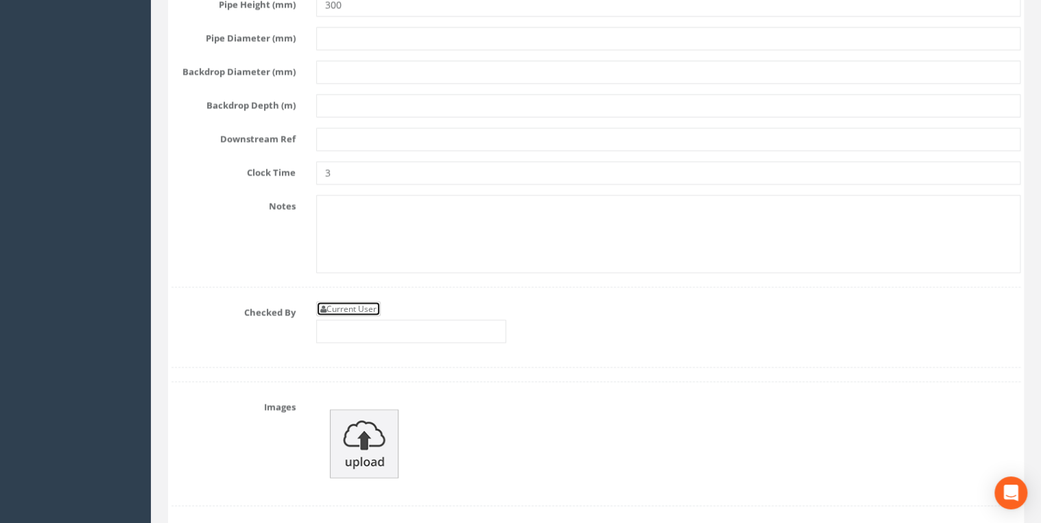
click at [376, 301] on link "Current User" at bounding box center [348, 308] width 64 height 15
type input "[PERSON_NAME]"
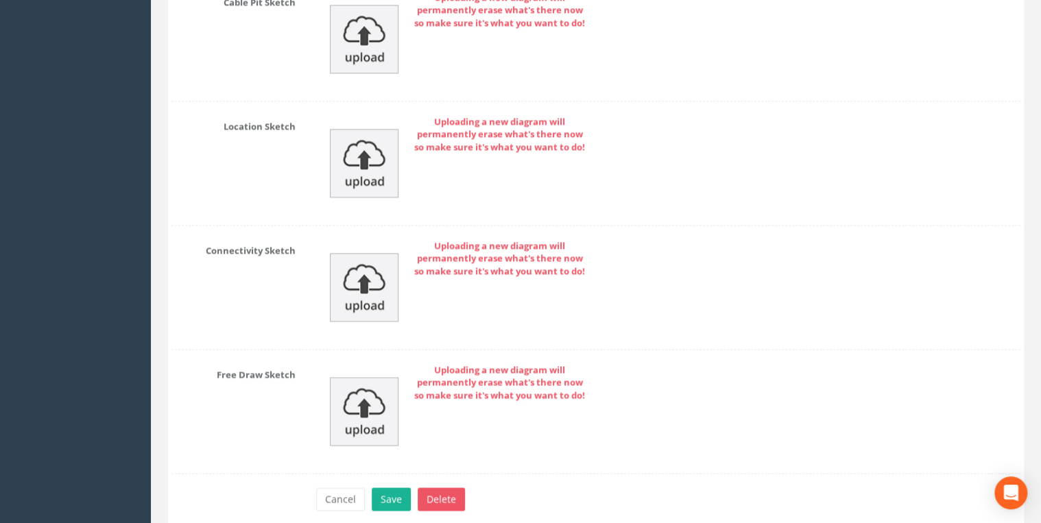
scroll to position [6167, 0]
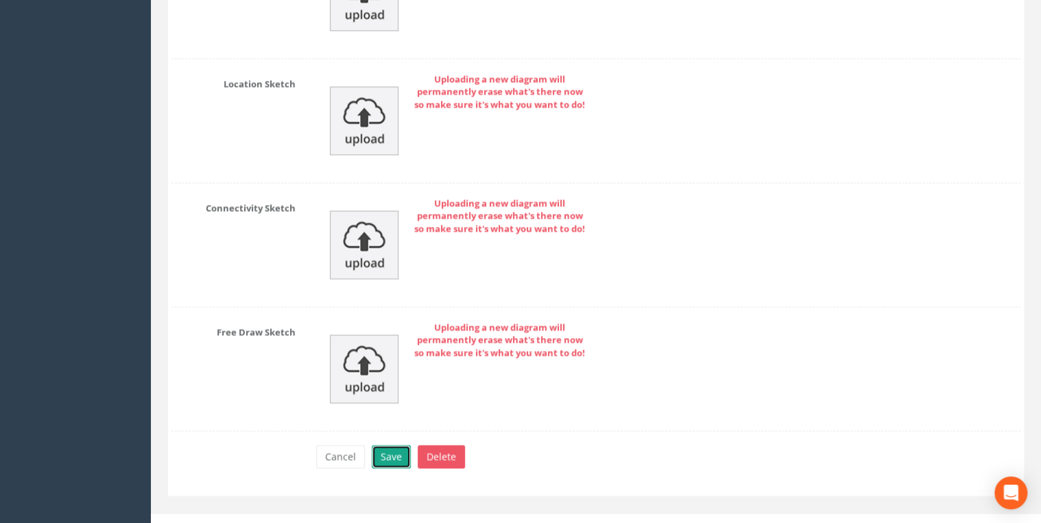
click at [391, 445] on button "Save" at bounding box center [391, 456] width 39 height 23
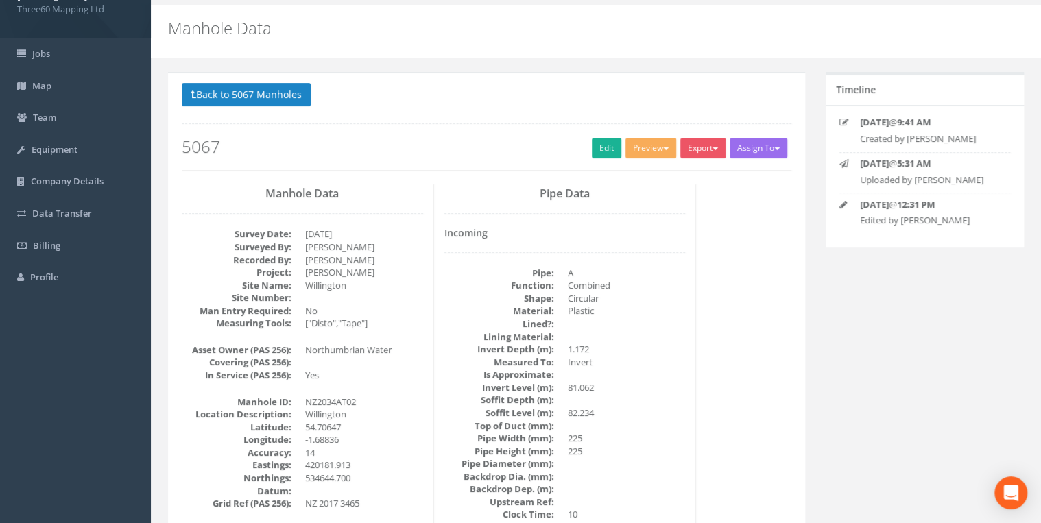
scroll to position [0, 0]
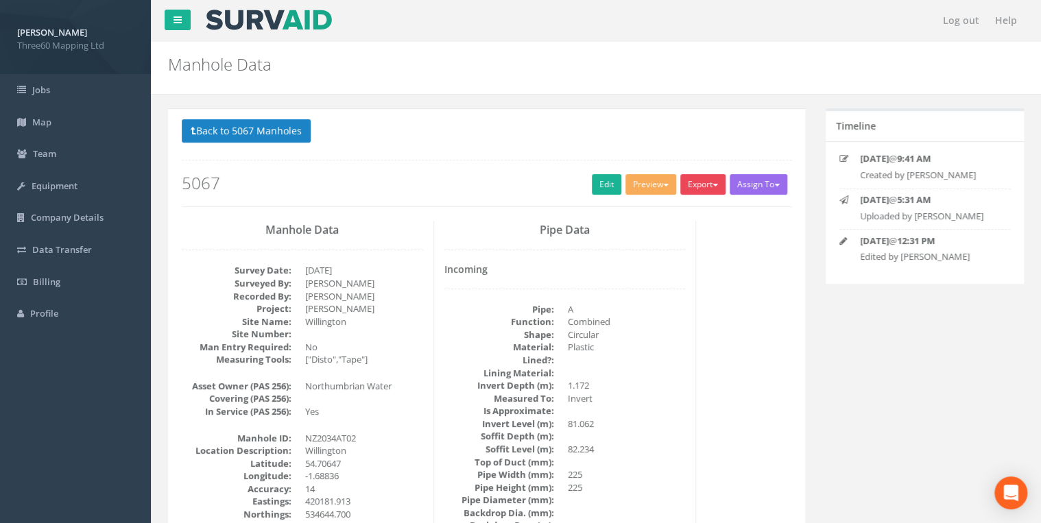
click at [688, 187] on button "Export" at bounding box center [702, 184] width 45 height 21
click at [667, 214] on link "360 Manhole" at bounding box center [675, 212] width 104 height 21
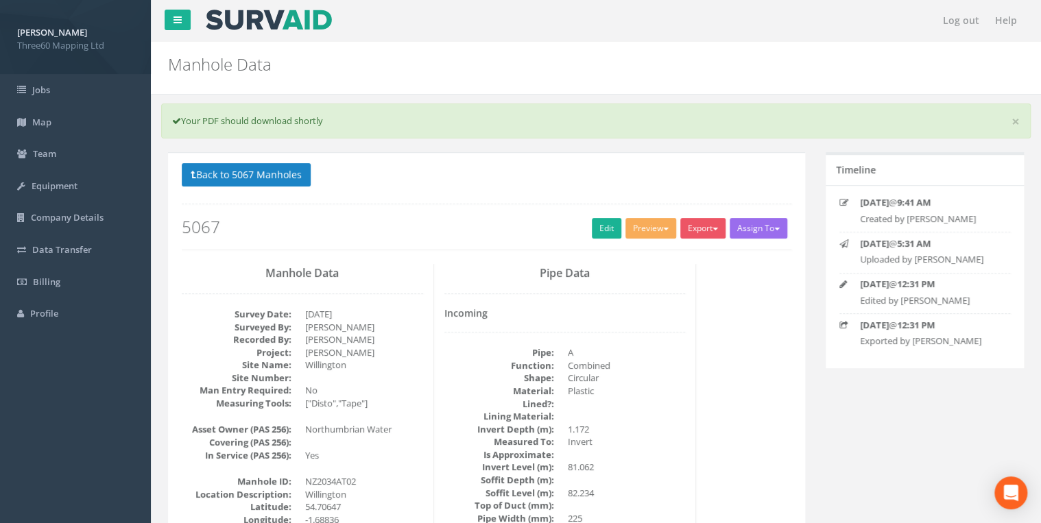
click at [250, 192] on div "Back to 5067 Manholes Back to Map Assign To No Companies Added Export 360 Manho…" at bounding box center [487, 206] width 610 height 87
click at [253, 178] on button "Back to 5067 Manholes" at bounding box center [246, 174] width 129 height 23
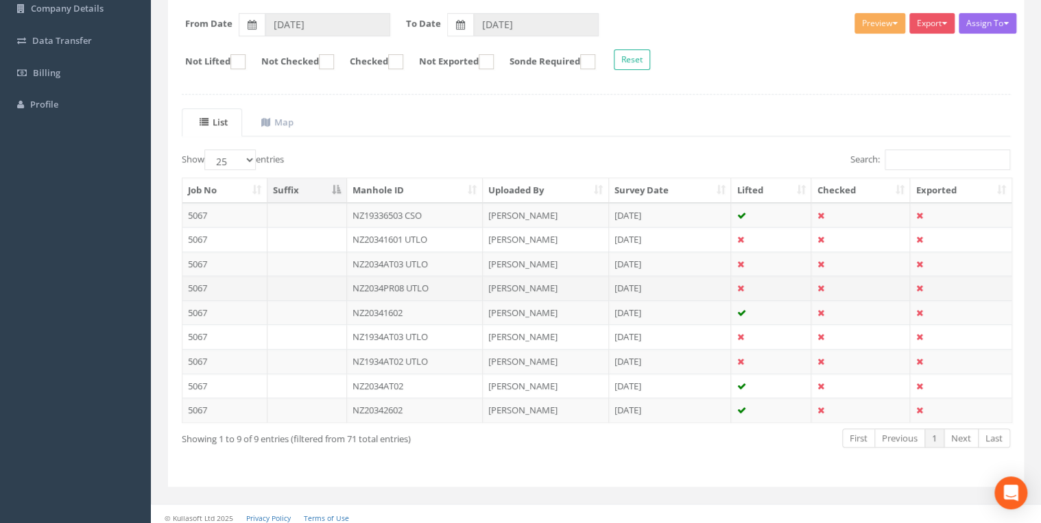
scroll to position [214, 0]
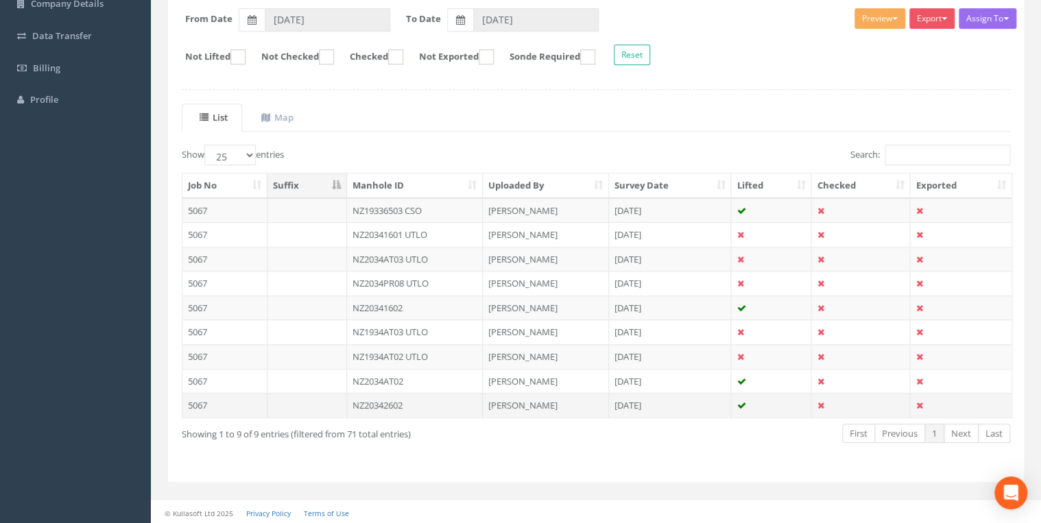
click at [399, 401] on td "NZ20342602" at bounding box center [415, 405] width 136 height 25
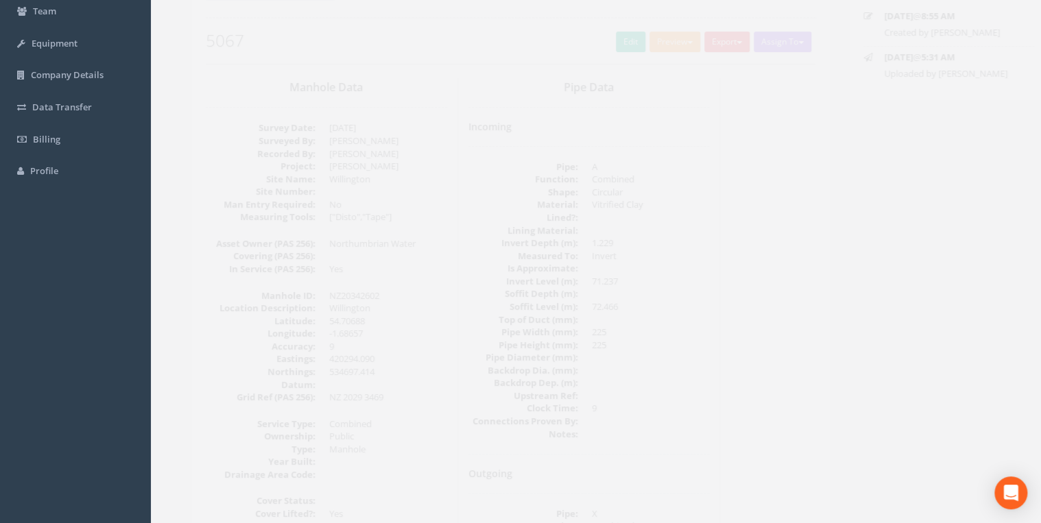
scroll to position [292, 0]
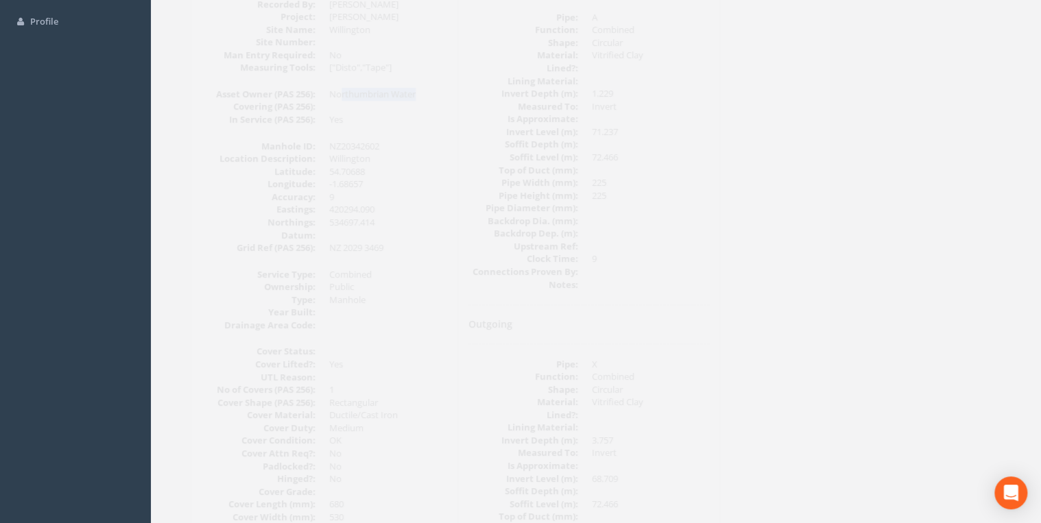
drag, startPoint x: 401, startPoint y: 96, endPoint x: 318, endPoint y: 91, distance: 82.5
click at [318, 91] on dd "Northumbrian Water" at bounding box center [364, 94] width 118 height 13
click at [385, 110] on dd at bounding box center [364, 106] width 118 height 13
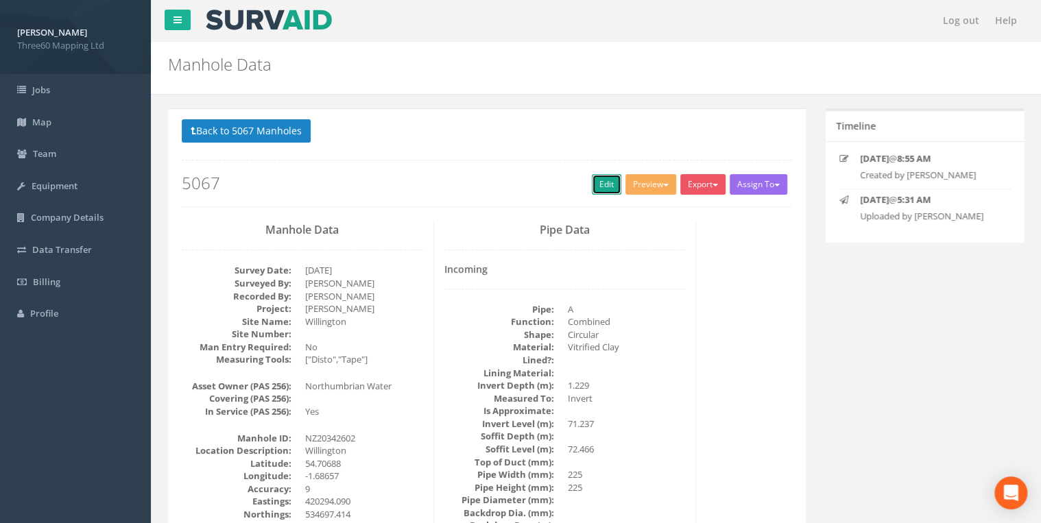
click at [606, 184] on link "Edit" at bounding box center [606, 184] width 29 height 21
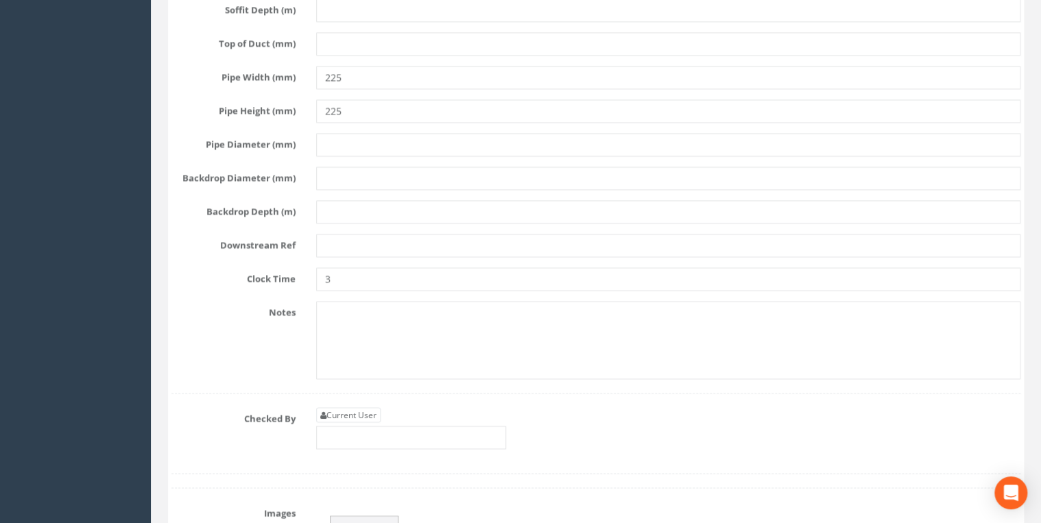
scroll to position [3803, 0]
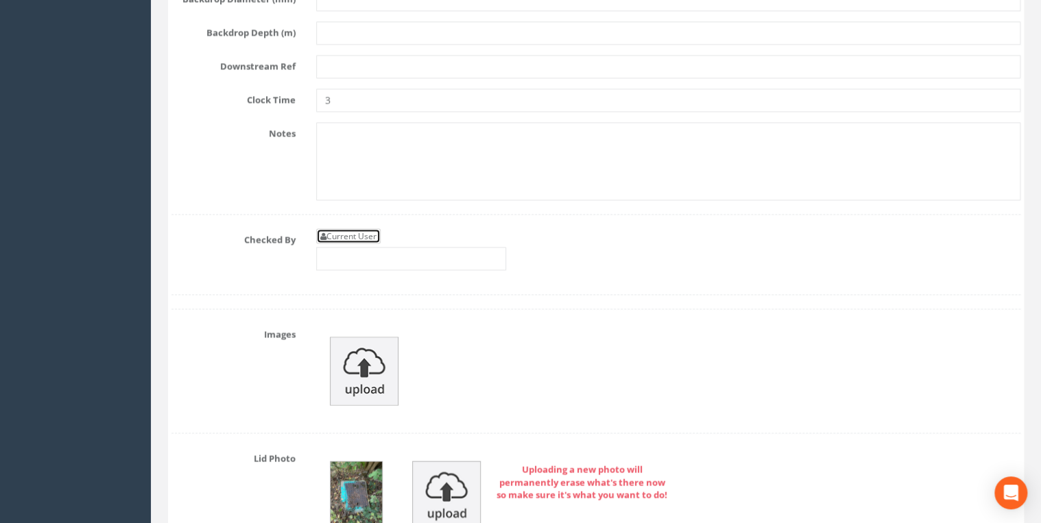
click at [377, 228] on link "Current User" at bounding box center [348, 235] width 64 height 15
type input "[PERSON_NAME]"
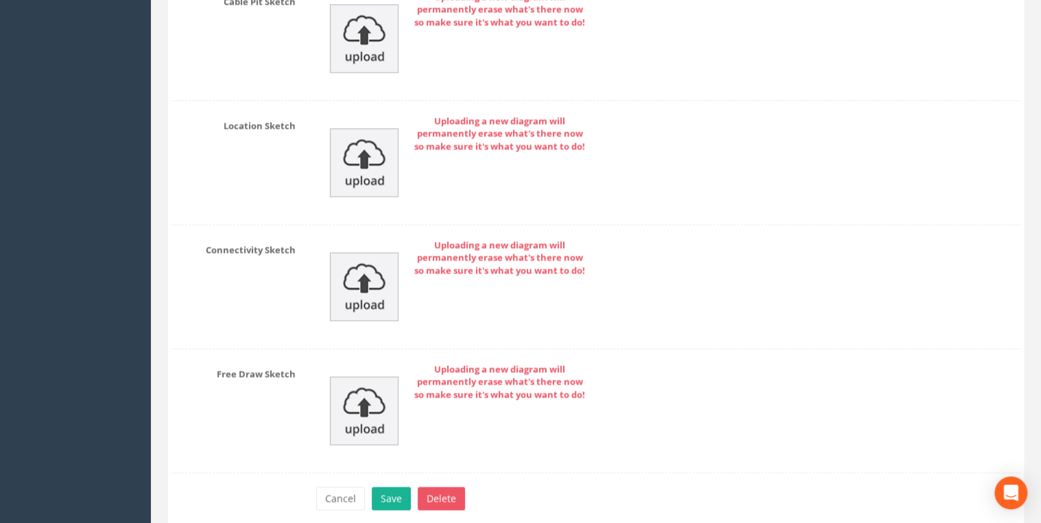
scroll to position [6167, 0]
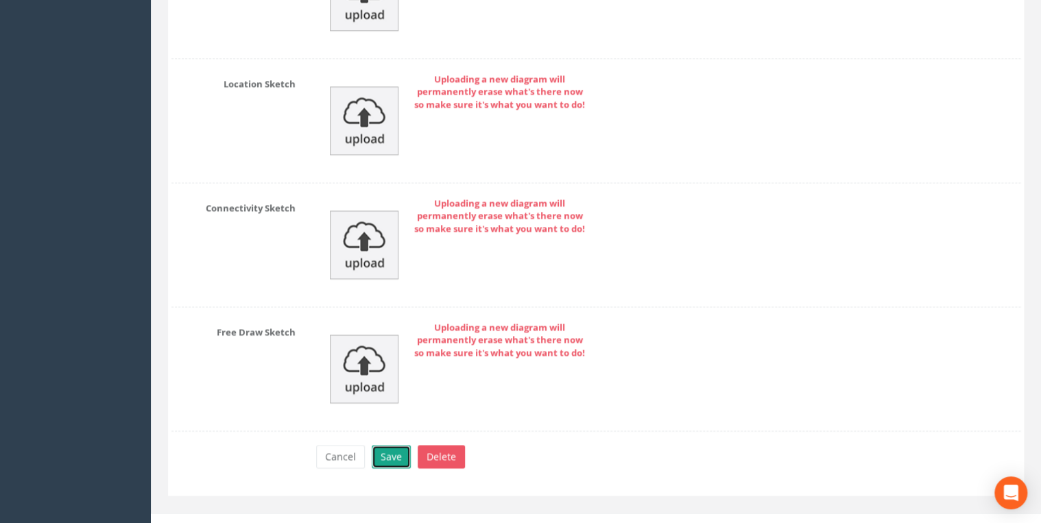
click at [399, 445] on button "Save" at bounding box center [391, 456] width 39 height 23
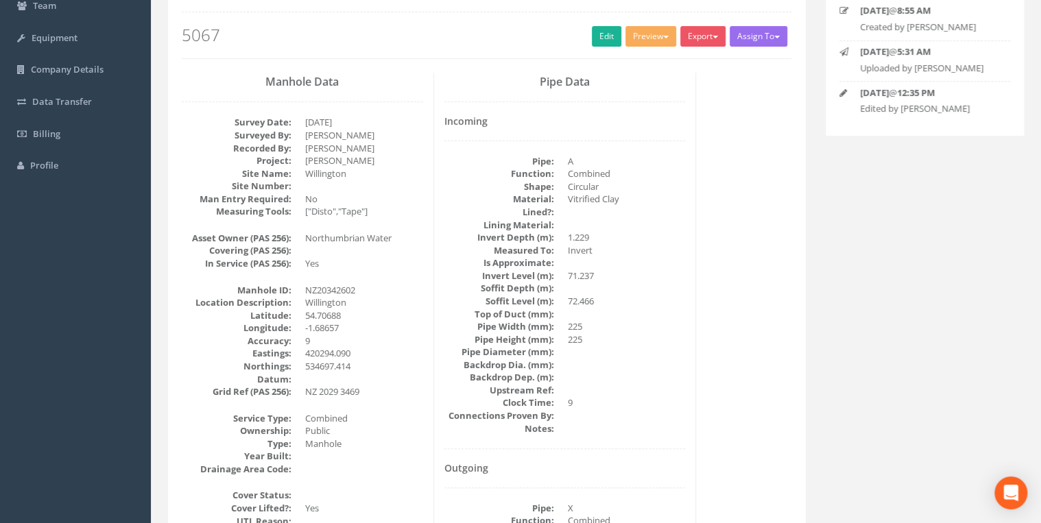
scroll to position [0, 0]
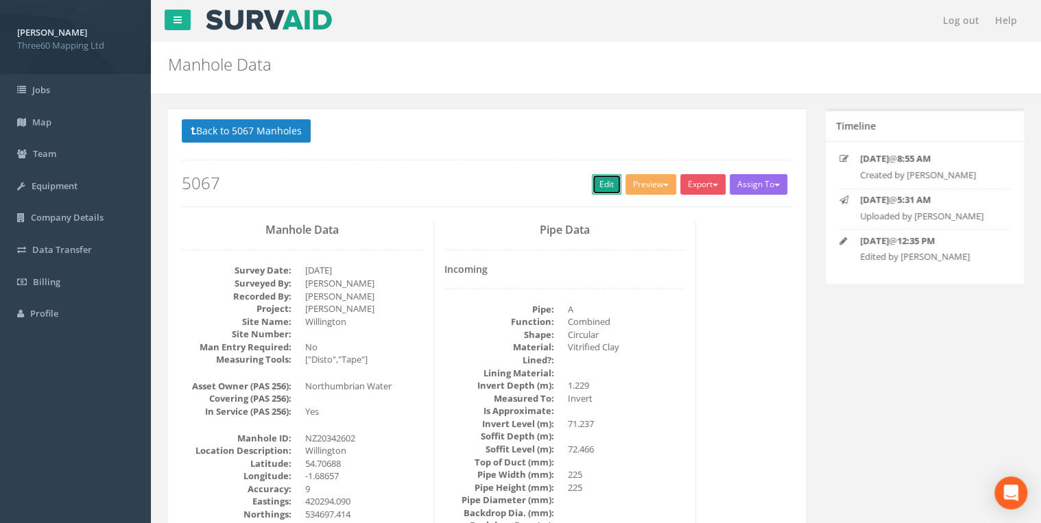
click at [596, 182] on link "Edit" at bounding box center [606, 184] width 29 height 21
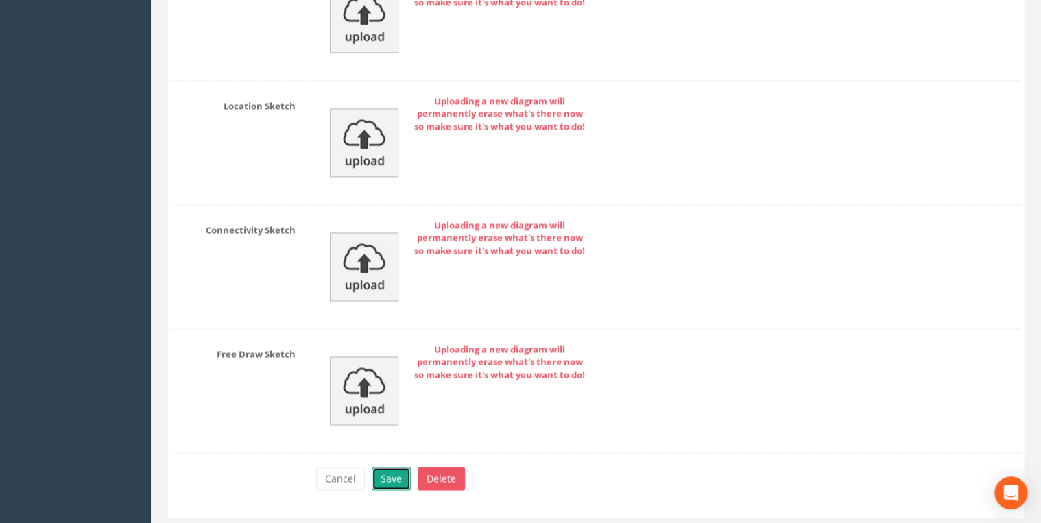
click at [398, 467] on button "Save" at bounding box center [391, 478] width 39 height 23
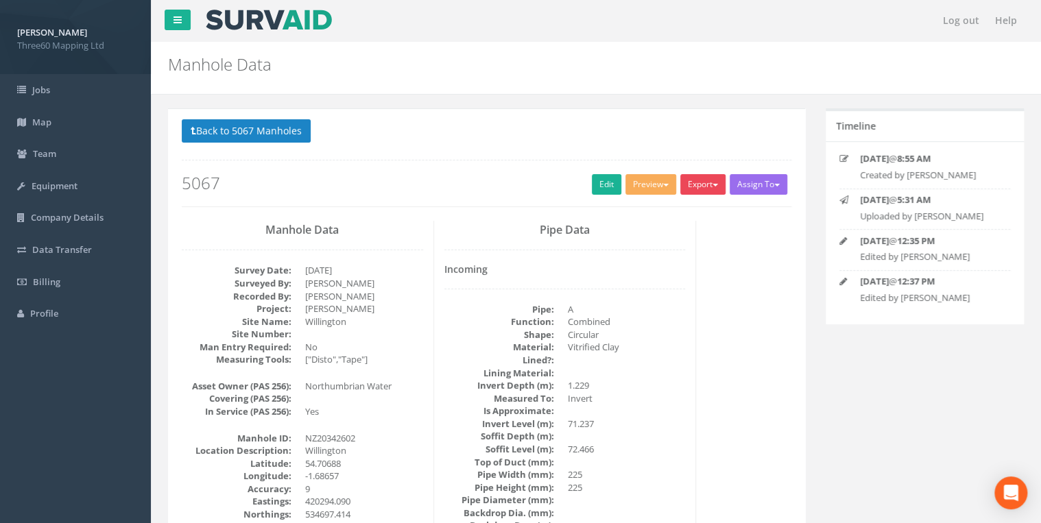
click at [690, 187] on button "Export" at bounding box center [702, 184] width 45 height 21
click at [665, 219] on link "360 Manhole" at bounding box center [675, 212] width 104 height 21
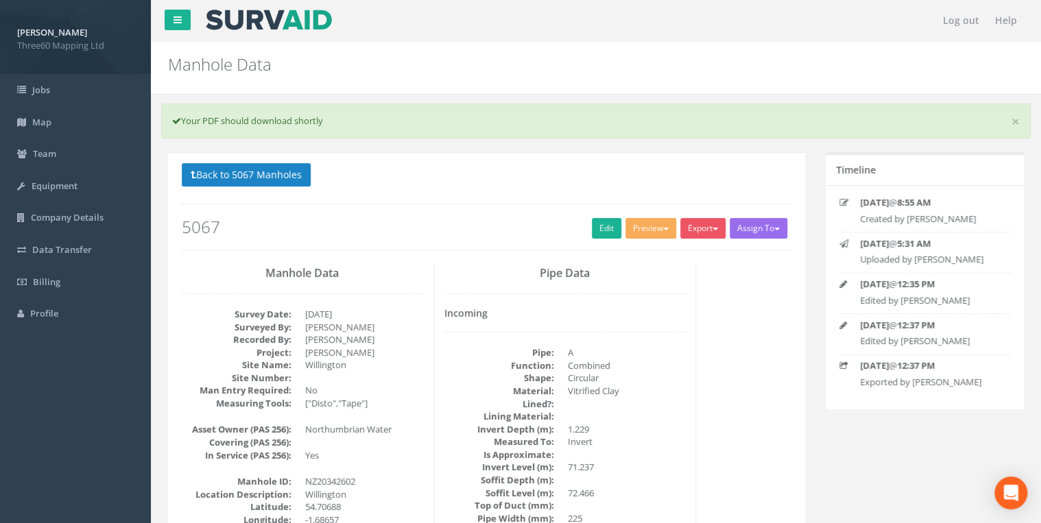
click at [693, 62] on h2 "Manhole Data" at bounding box center [523, 65] width 710 height 18
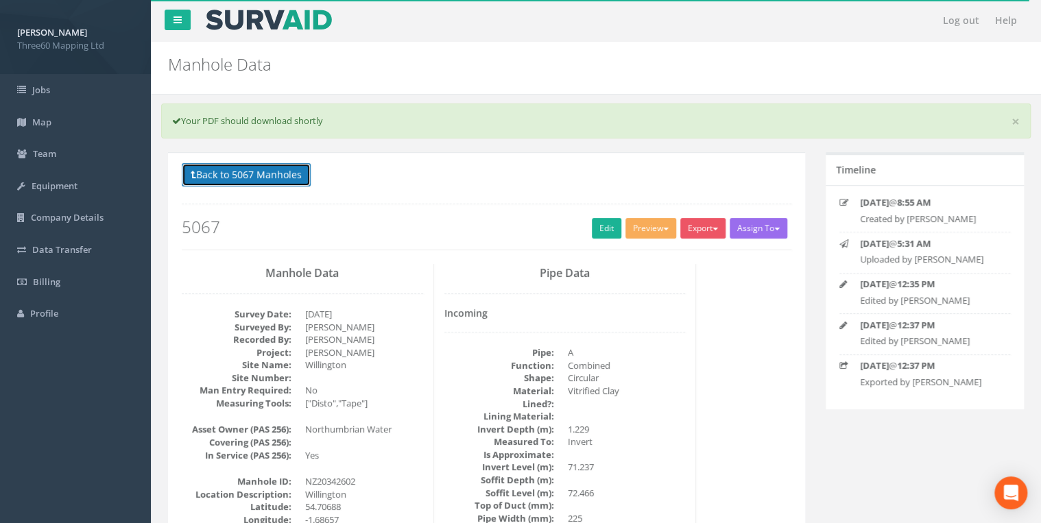
click at [284, 170] on button "Back to 5067 Manholes" at bounding box center [246, 174] width 129 height 23
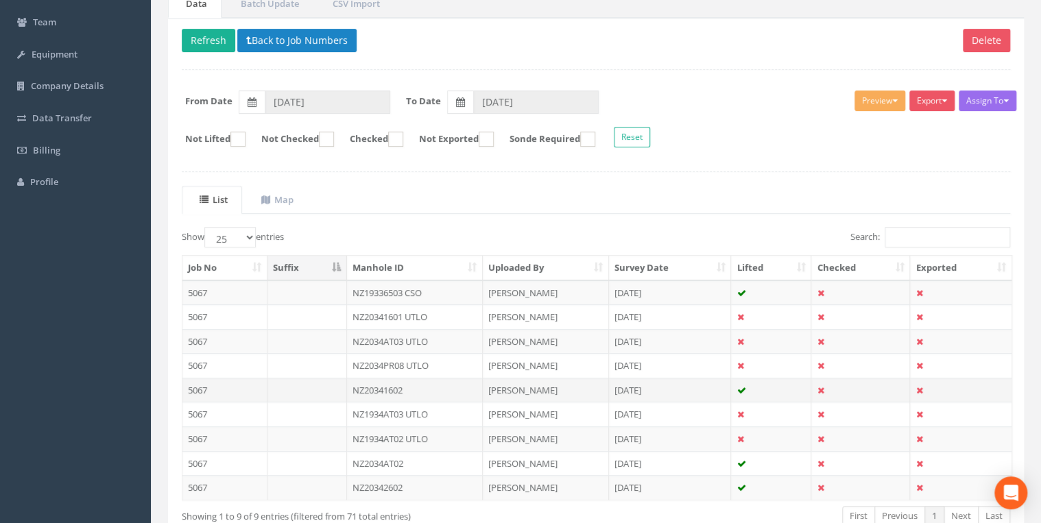
scroll to position [214, 0]
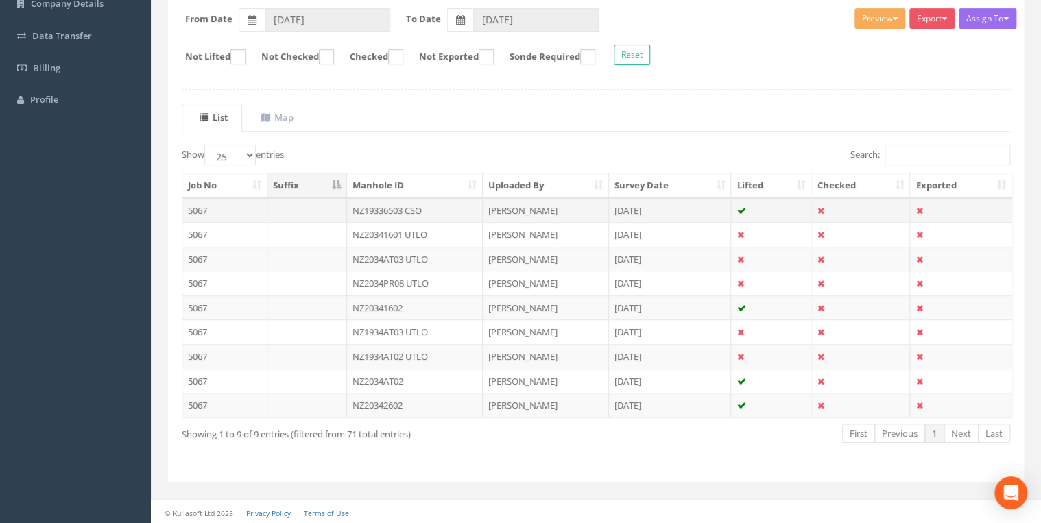
click at [404, 203] on td "NZ19336503 CSO" at bounding box center [415, 210] width 136 height 25
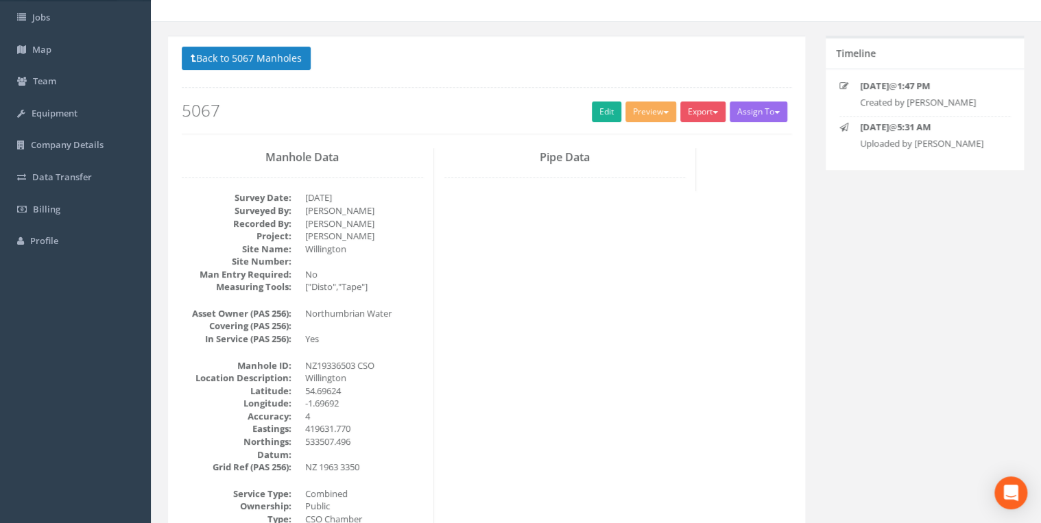
scroll to position [0, 0]
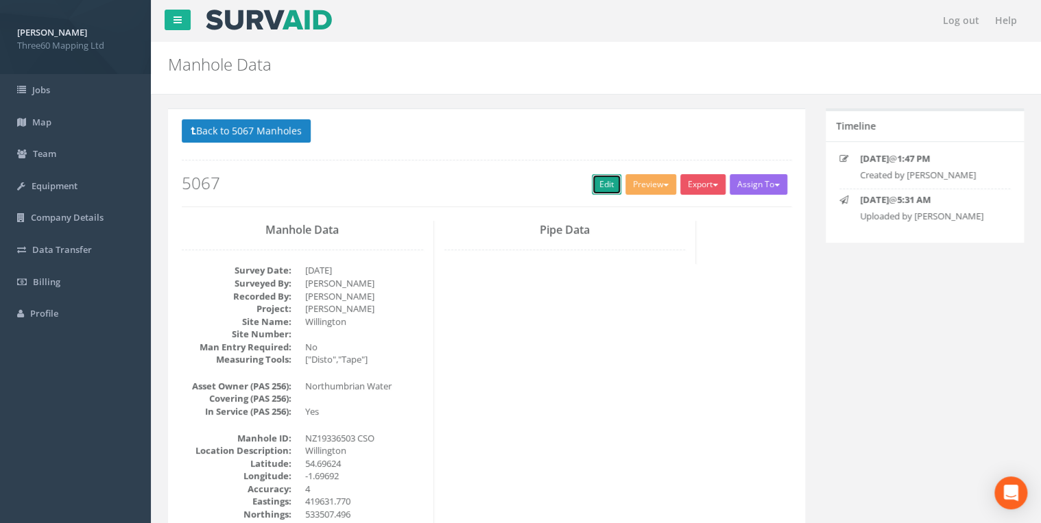
click at [595, 189] on link "Edit" at bounding box center [606, 184] width 29 height 21
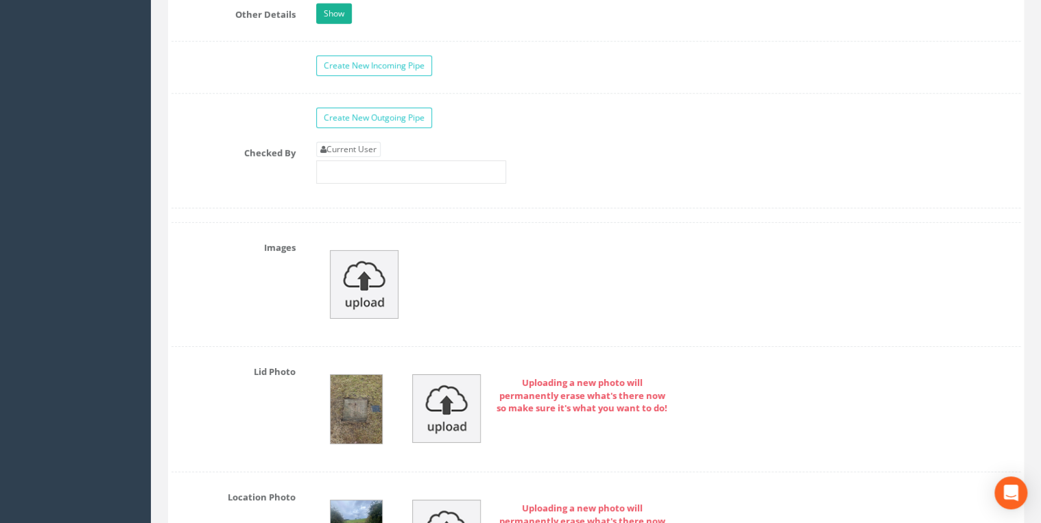
scroll to position [2267, 0]
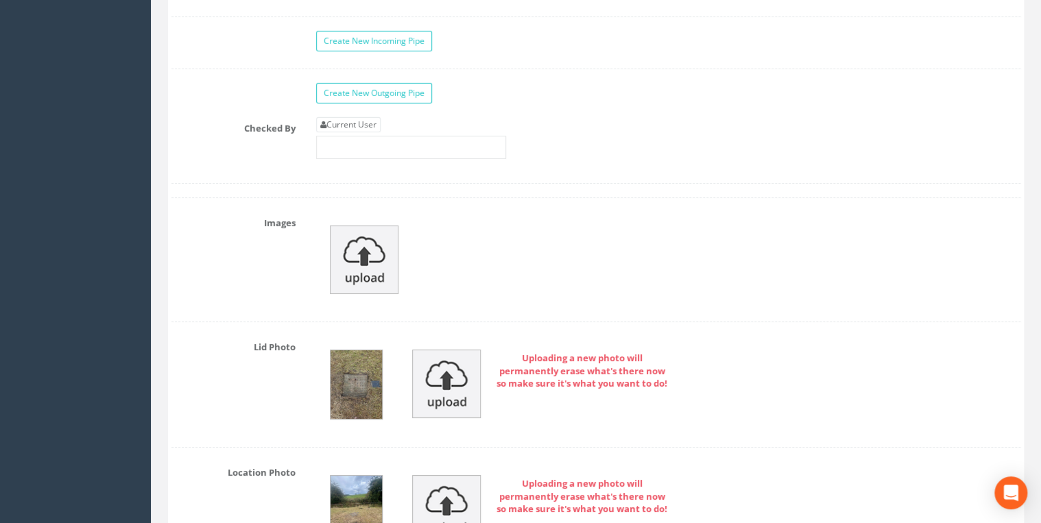
click at [355, 117] on link "Current User" at bounding box center [348, 124] width 64 height 15
type input "[PERSON_NAME]"
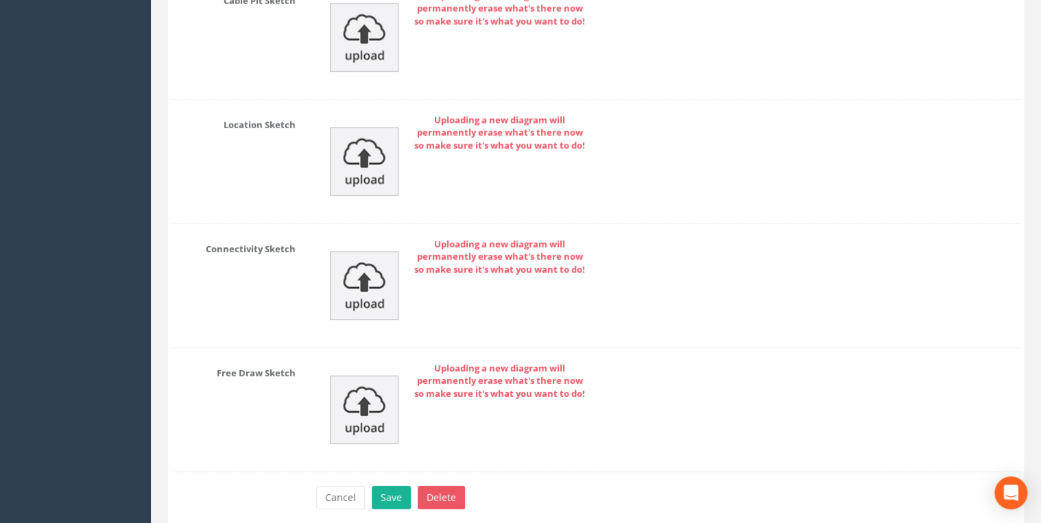
scroll to position [4524, 0]
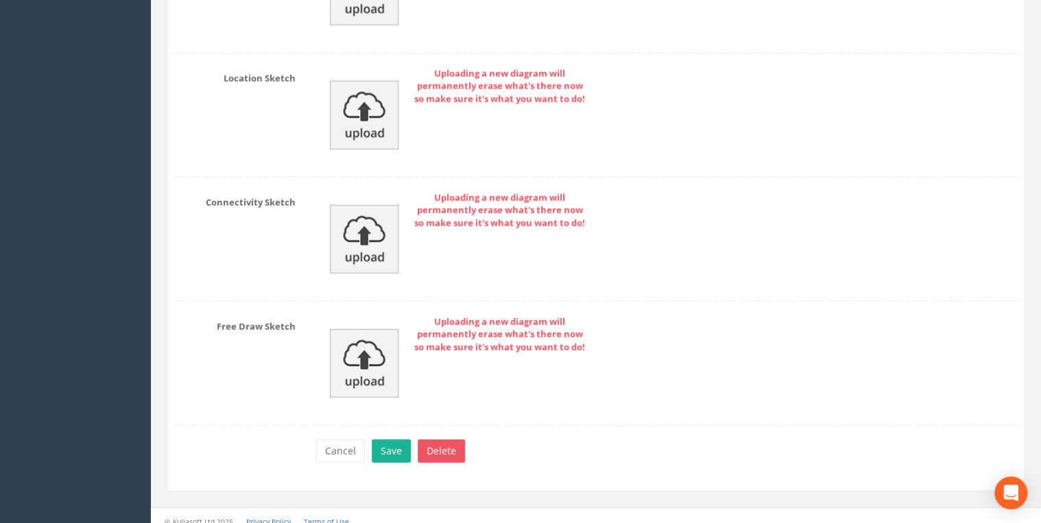
click at [409, 440] on div "Cancel Save Delete" at bounding box center [668, 453] width 725 height 27
click at [395, 440] on button "Save" at bounding box center [391, 451] width 39 height 23
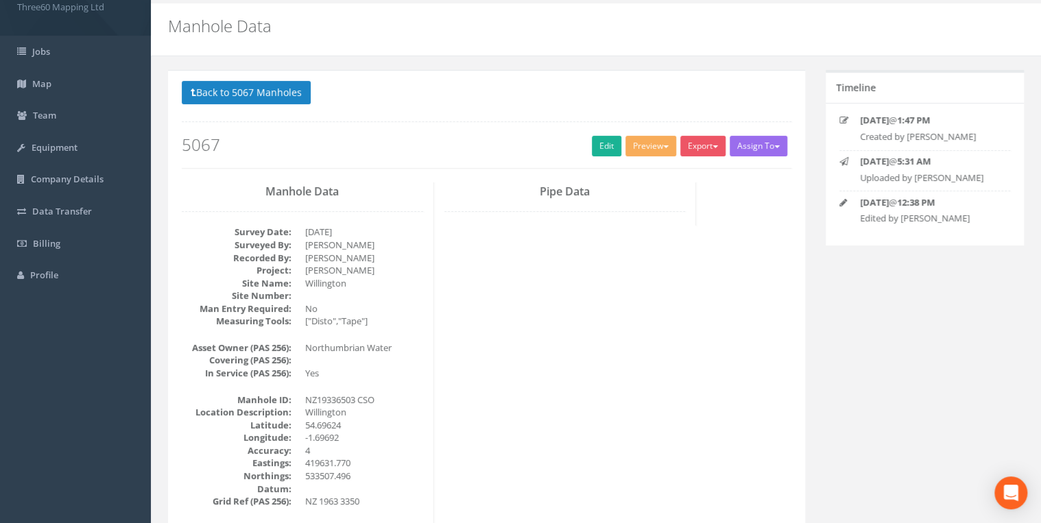
scroll to position [0, 0]
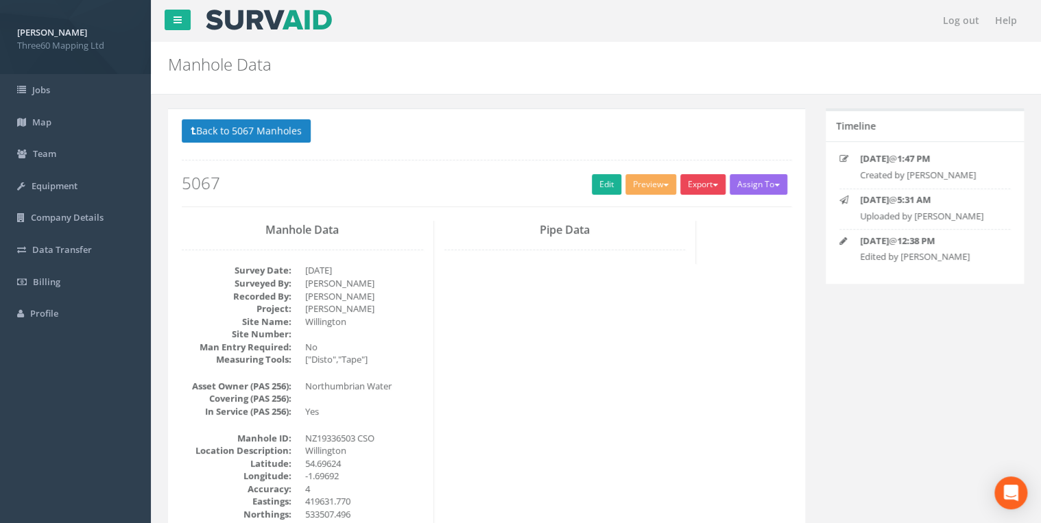
click at [705, 187] on button "Export" at bounding box center [702, 184] width 45 height 21
click at [680, 206] on link "360 Manhole" at bounding box center [675, 212] width 104 height 21
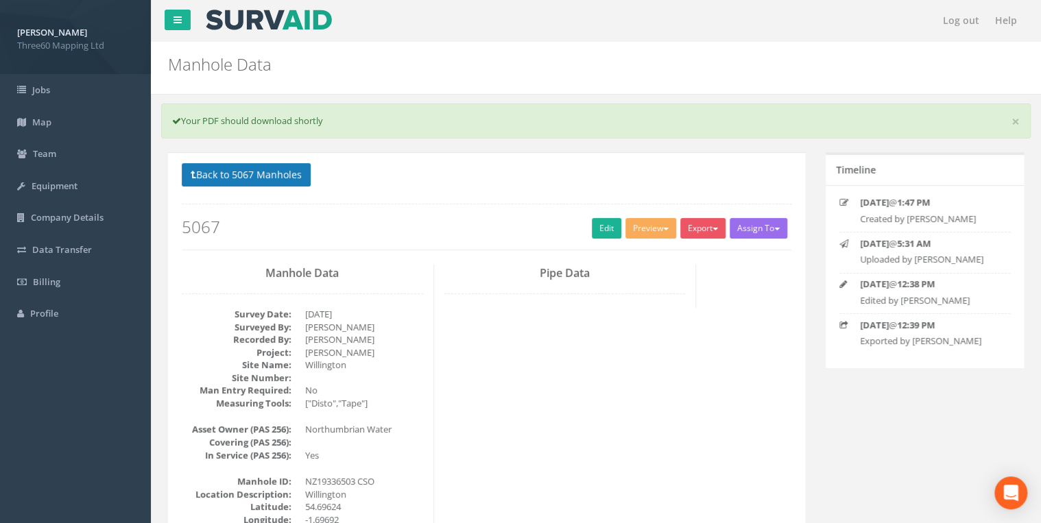
drag, startPoint x: 422, startPoint y: 170, endPoint x: 291, endPoint y: 171, distance: 130.3
click at [419, 170] on p "Back to 5067 Manholes Back to Map" at bounding box center [487, 176] width 610 height 27
click at [280, 171] on button "Back to 5067 Manholes" at bounding box center [246, 174] width 129 height 23
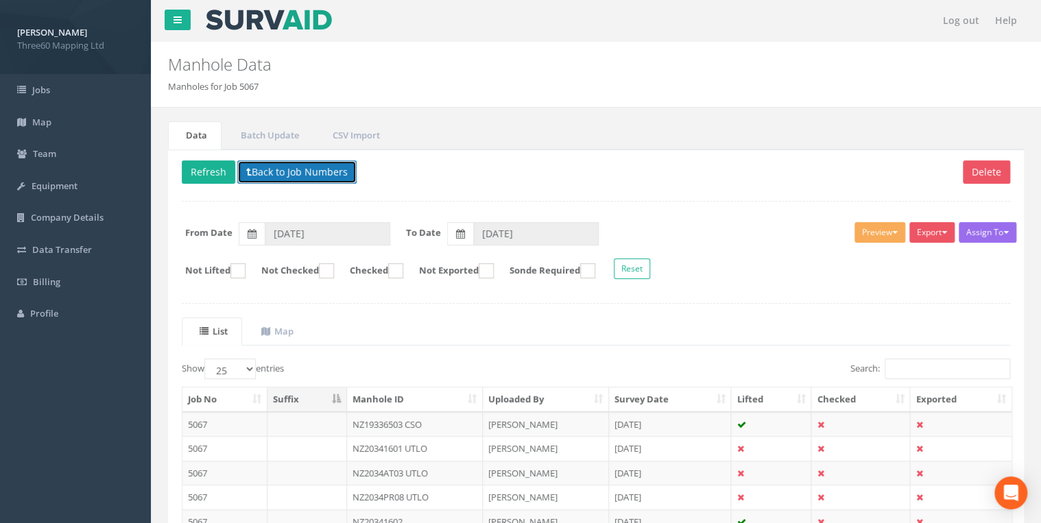
click at [290, 168] on button "Back to Job Numbers" at bounding box center [296, 171] width 119 height 23
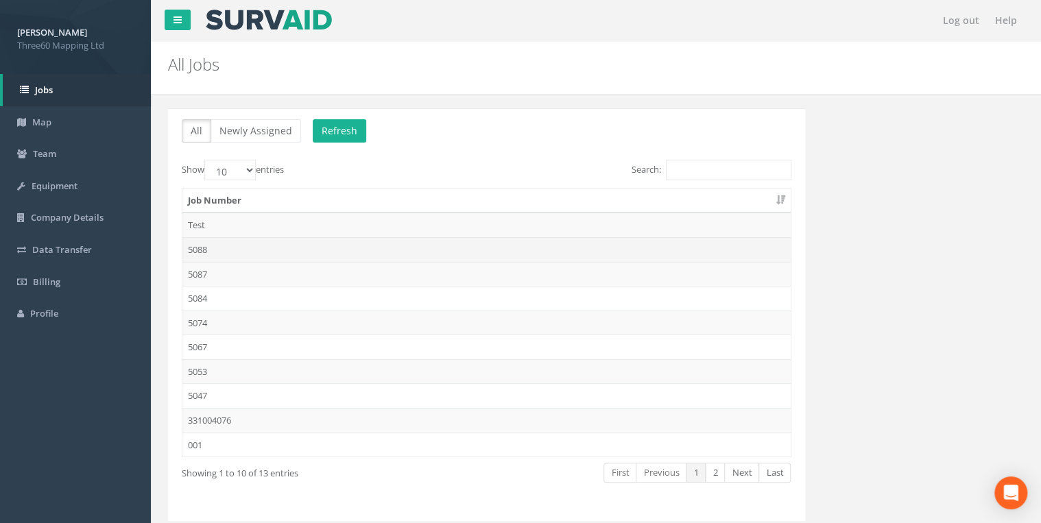
click at [212, 247] on td "5088" at bounding box center [486, 249] width 608 height 25
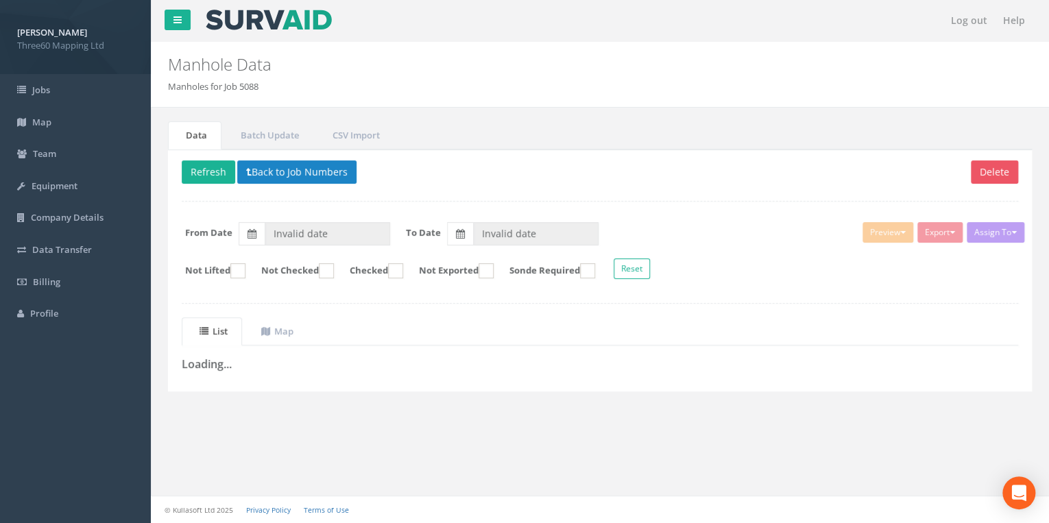
type input "03/09/2025"
type input "04/09/2025"
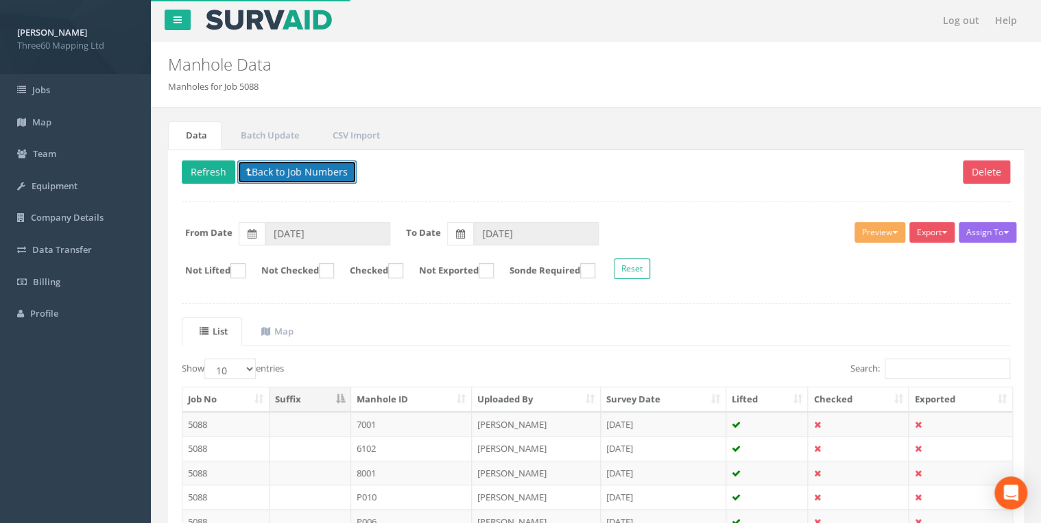
click at [270, 165] on button "Back to Job Numbers" at bounding box center [296, 171] width 119 height 23
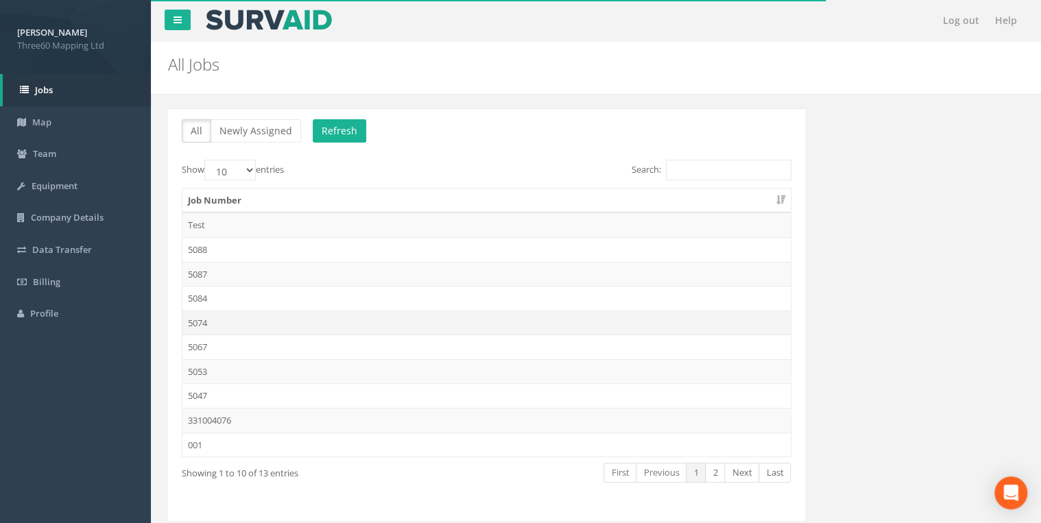
click at [209, 320] on td "5074" at bounding box center [486, 323] width 608 height 25
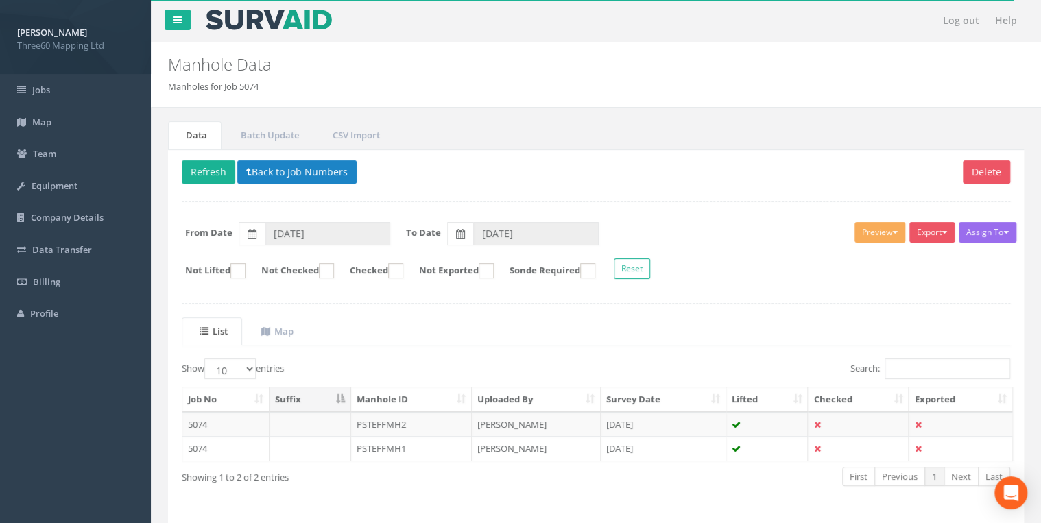
scroll to position [44, 0]
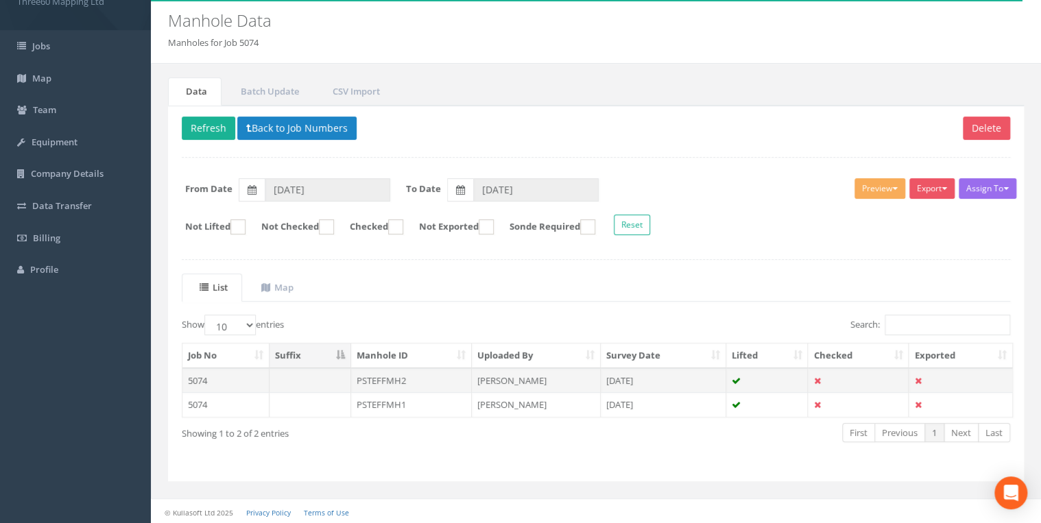
click at [361, 381] on td "PSTEFFMH2" at bounding box center [411, 380] width 121 height 25
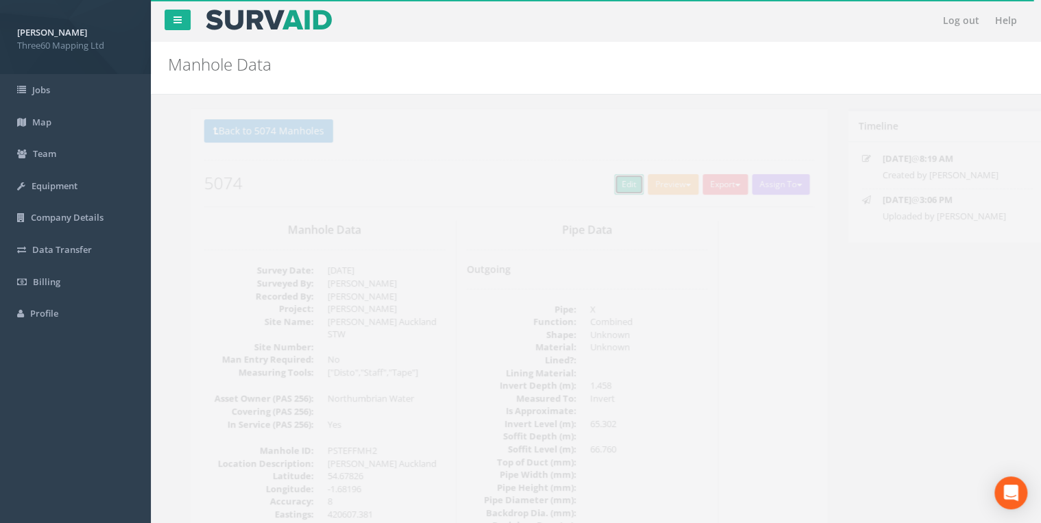
click at [593, 189] on link "Edit" at bounding box center [606, 184] width 29 height 21
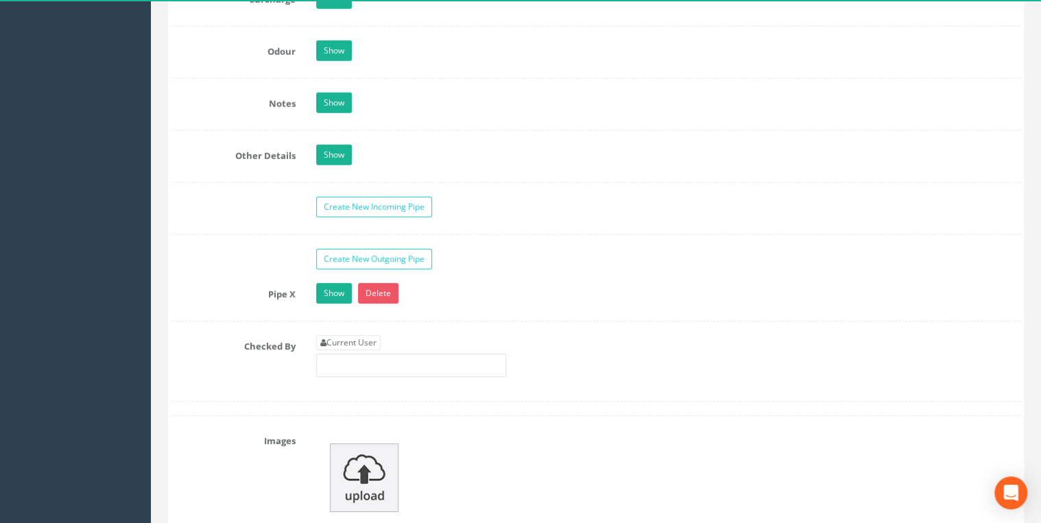
scroll to position [2267, 0]
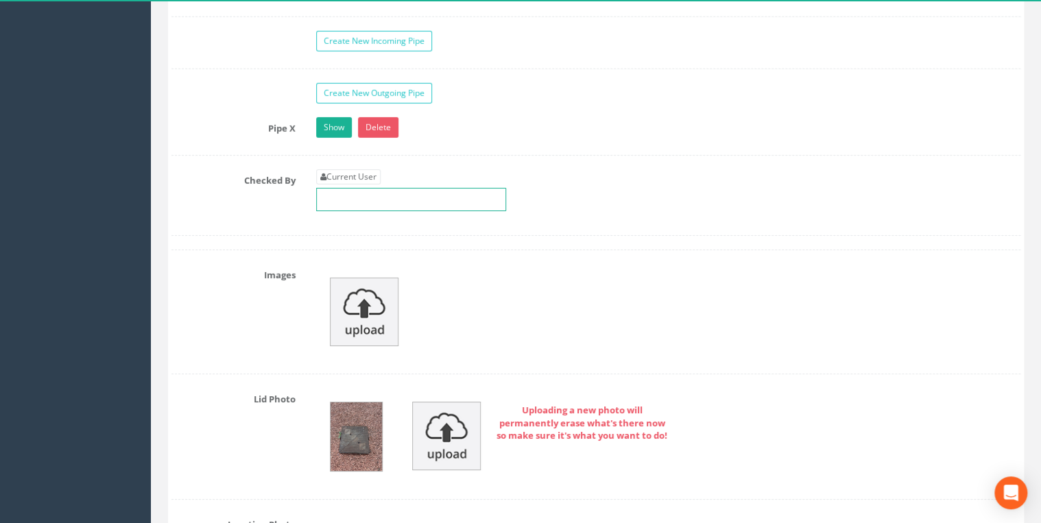
click at [384, 188] on input "text" at bounding box center [411, 199] width 190 height 23
click at [368, 169] on link "Current User" at bounding box center [348, 176] width 64 height 15
type input "[PERSON_NAME]"
click at [342, 126] on link "Show" at bounding box center [334, 127] width 36 height 21
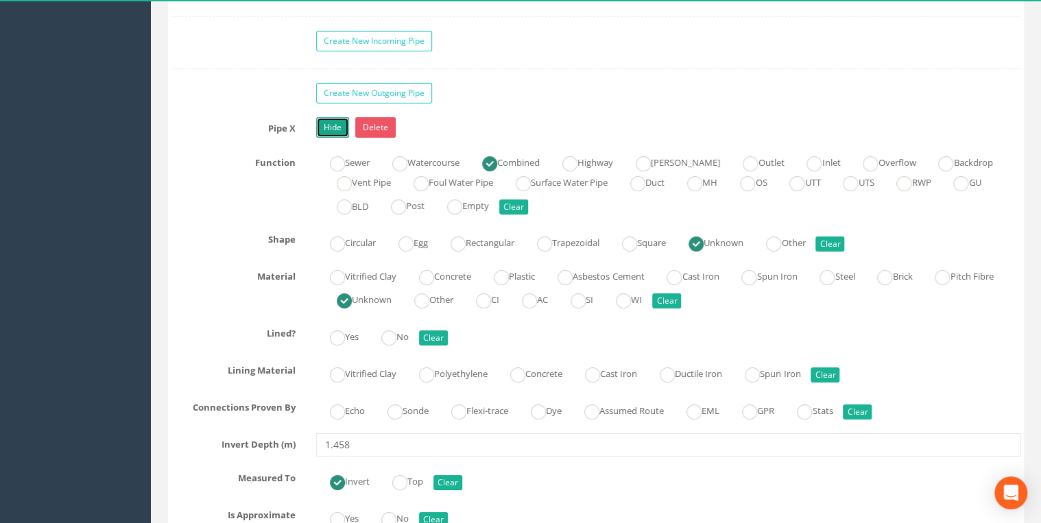
click at [342, 126] on link "Hide" at bounding box center [332, 127] width 33 height 21
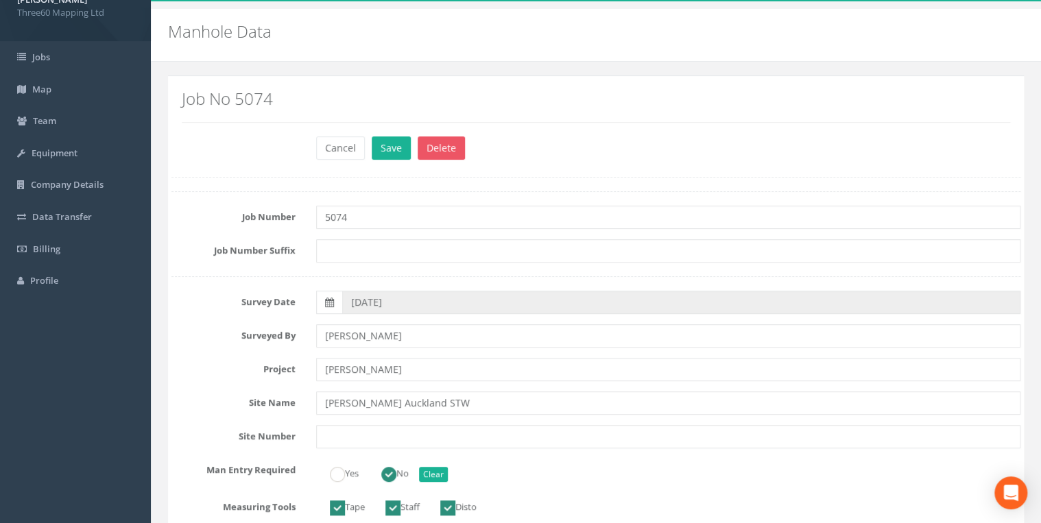
scroll to position [0, 0]
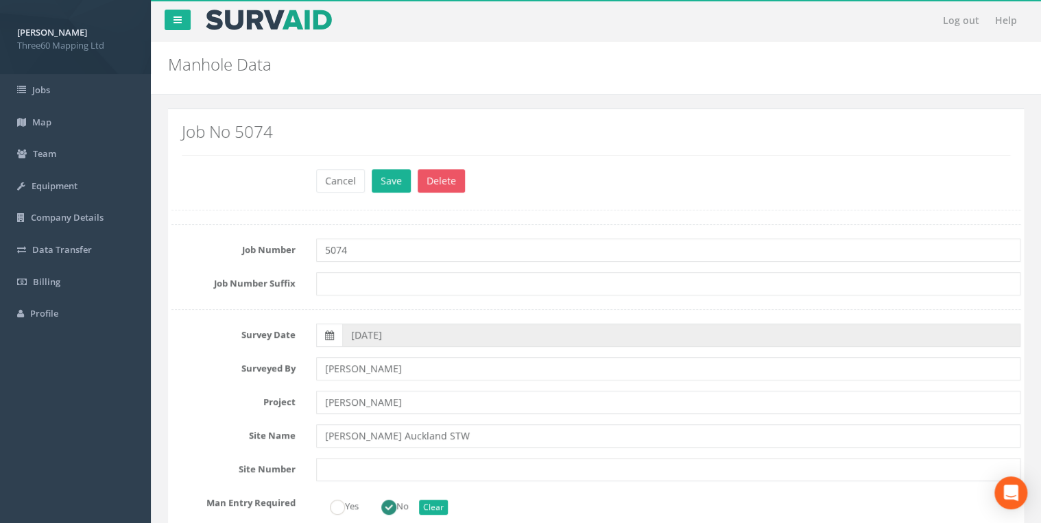
click at [411, 189] on div "Cancel Save Delete" at bounding box center [668, 182] width 725 height 27
click at [403, 187] on button "Save" at bounding box center [391, 180] width 39 height 23
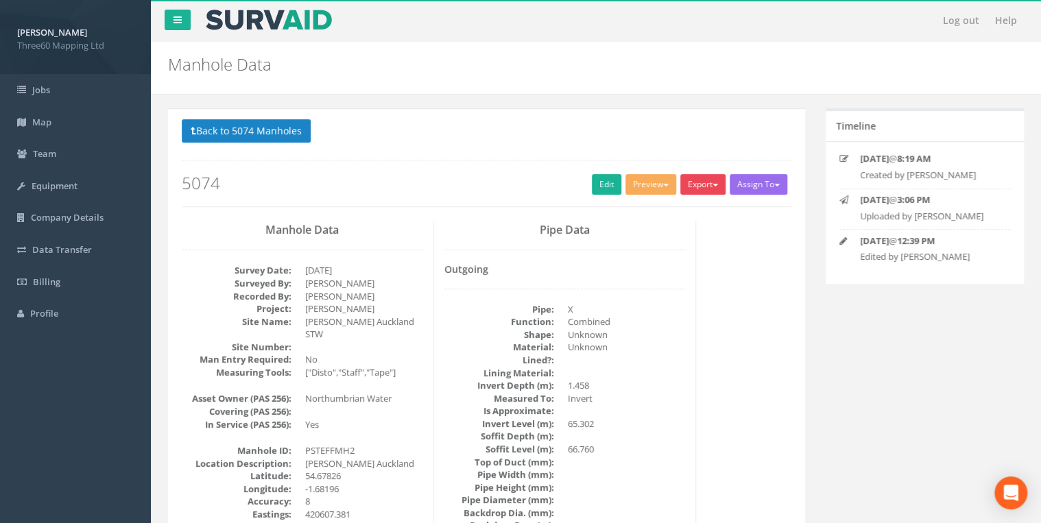
click at [680, 176] on button "Export" at bounding box center [702, 184] width 45 height 21
click at [665, 206] on link "360 Manhole" at bounding box center [675, 212] width 104 height 21
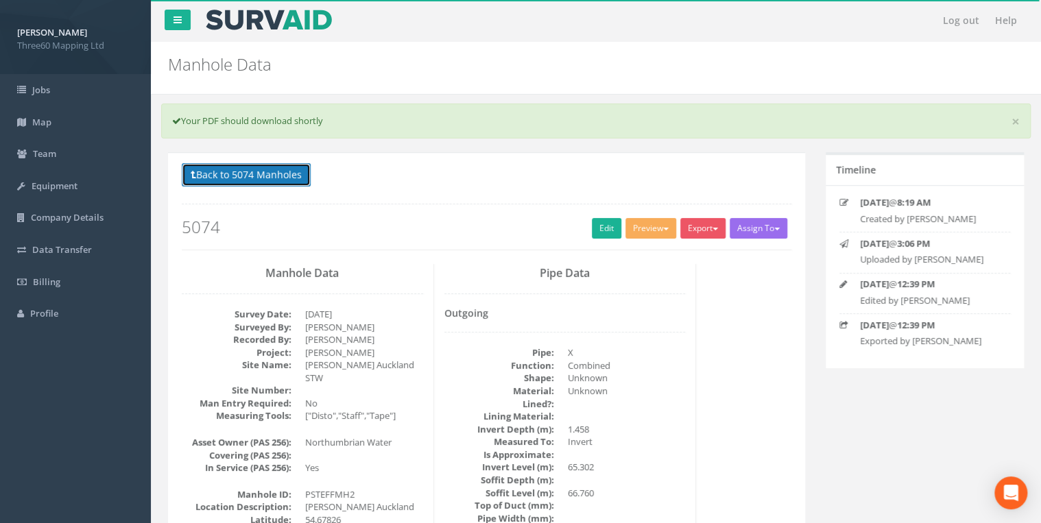
click at [304, 173] on button "Back to 5074 Manholes" at bounding box center [246, 174] width 129 height 23
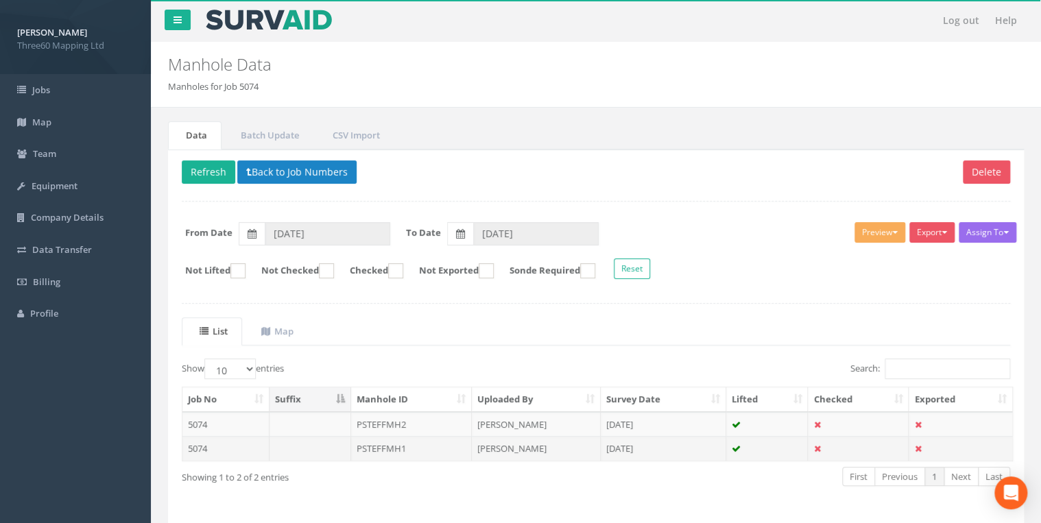
click at [339, 445] on td at bounding box center [311, 448] width 82 height 25
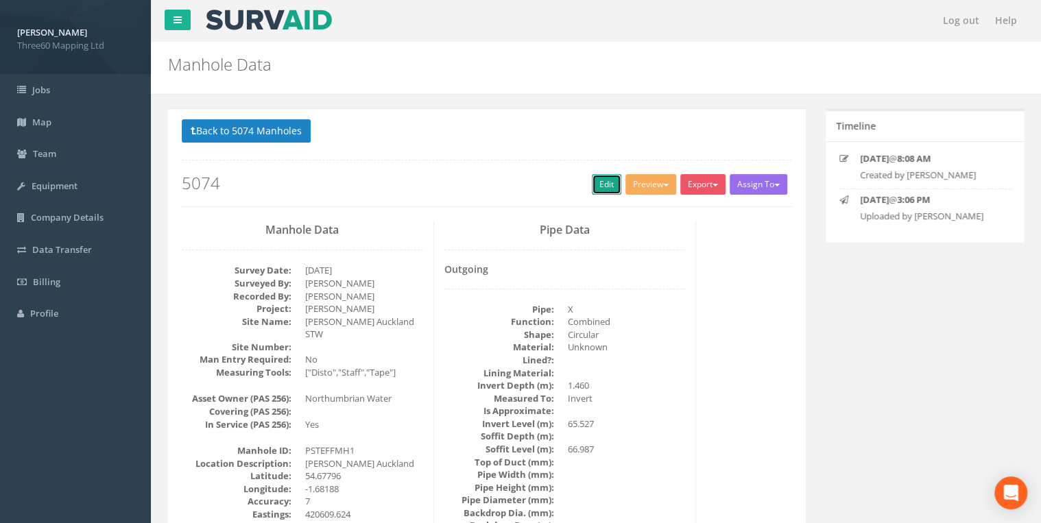
click at [597, 184] on link "Edit" at bounding box center [606, 184] width 29 height 21
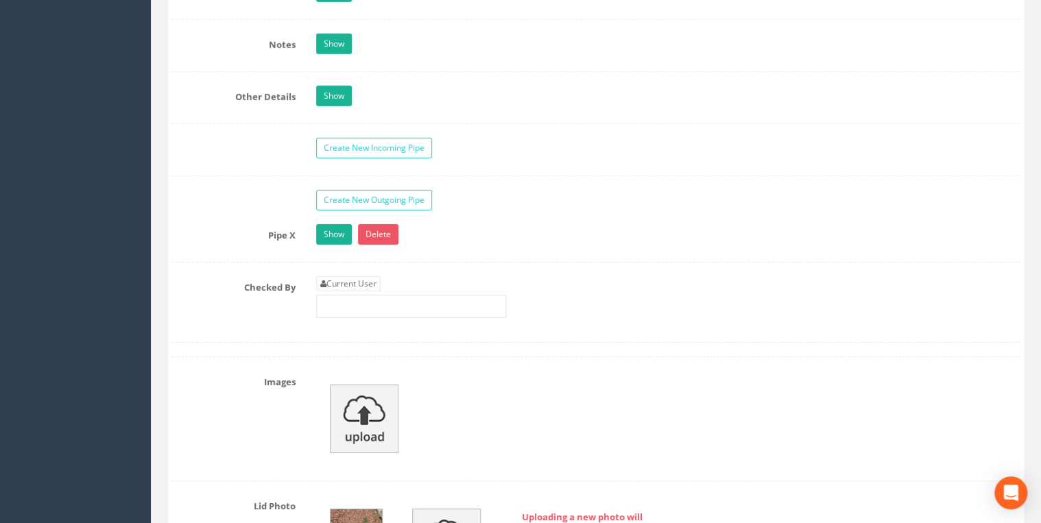
scroll to position [2414, 0]
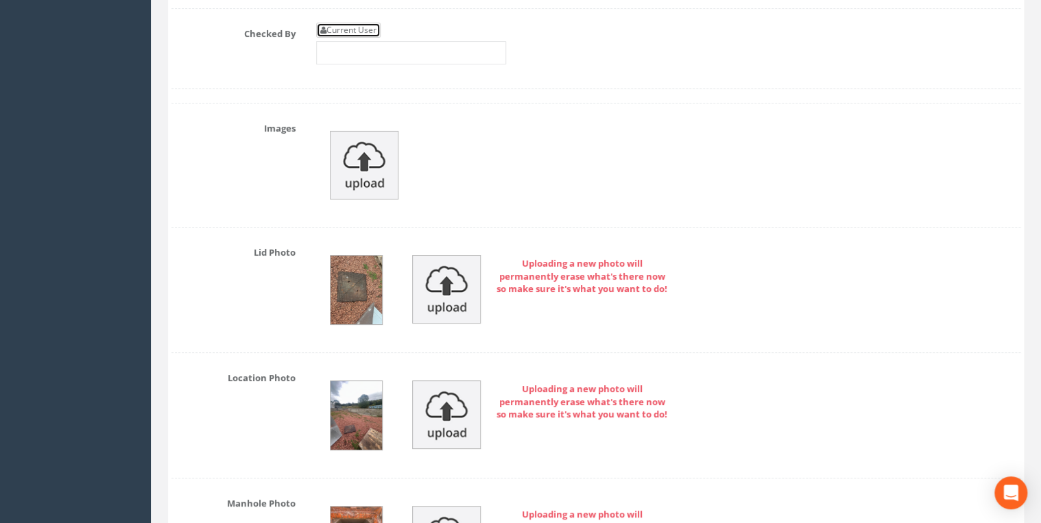
click at [339, 23] on link "Current User" at bounding box center [348, 30] width 64 height 15
type input "[PERSON_NAME]"
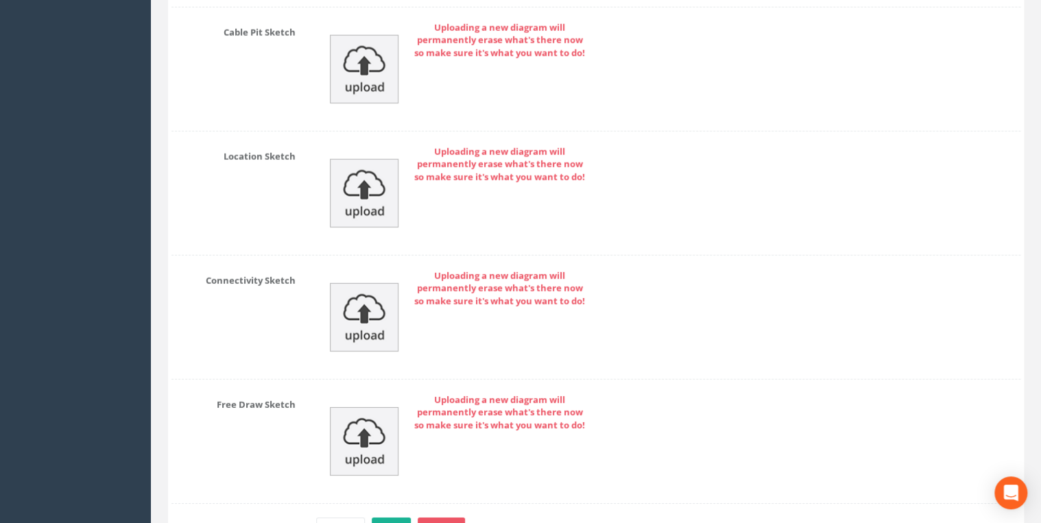
scroll to position [4577, 0]
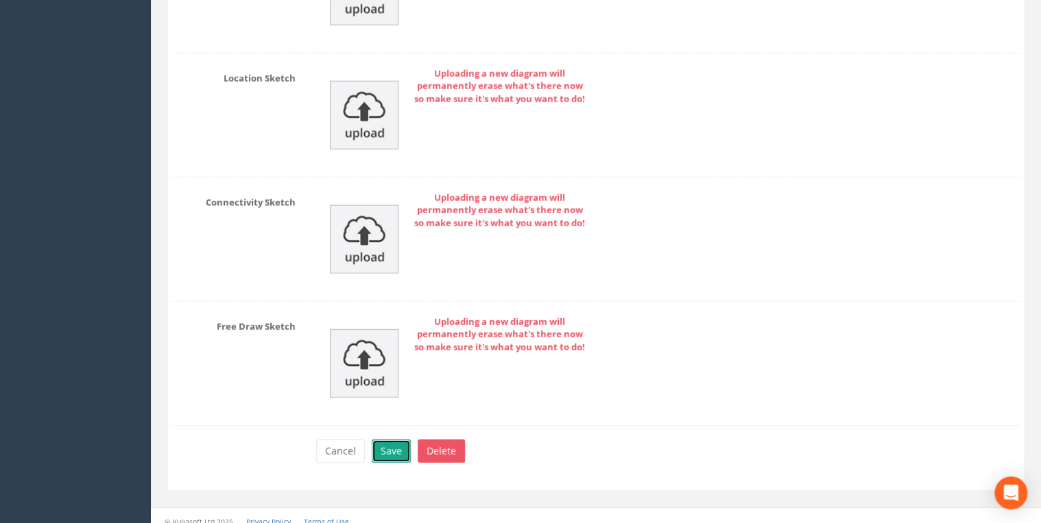
click at [407, 440] on button "Save" at bounding box center [391, 451] width 39 height 23
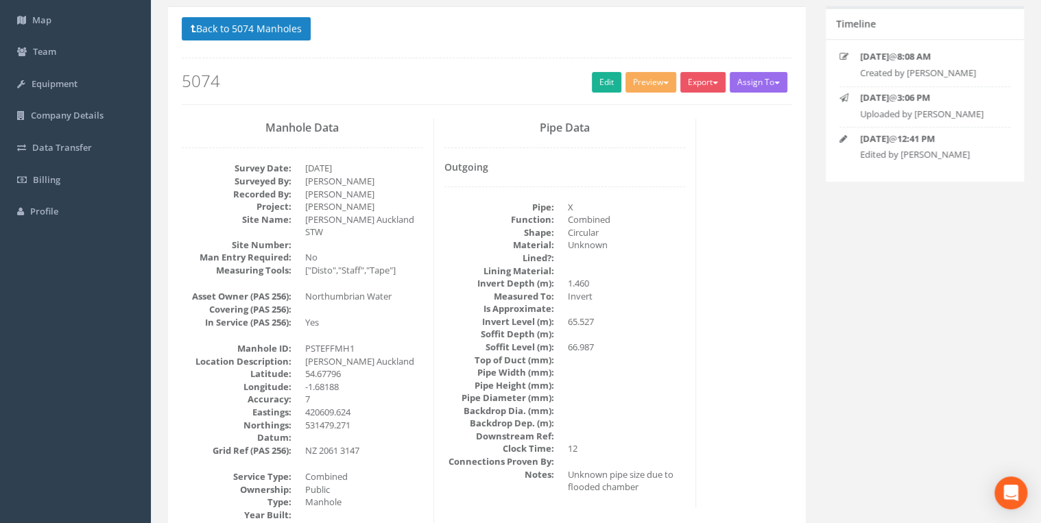
scroll to position [0, 0]
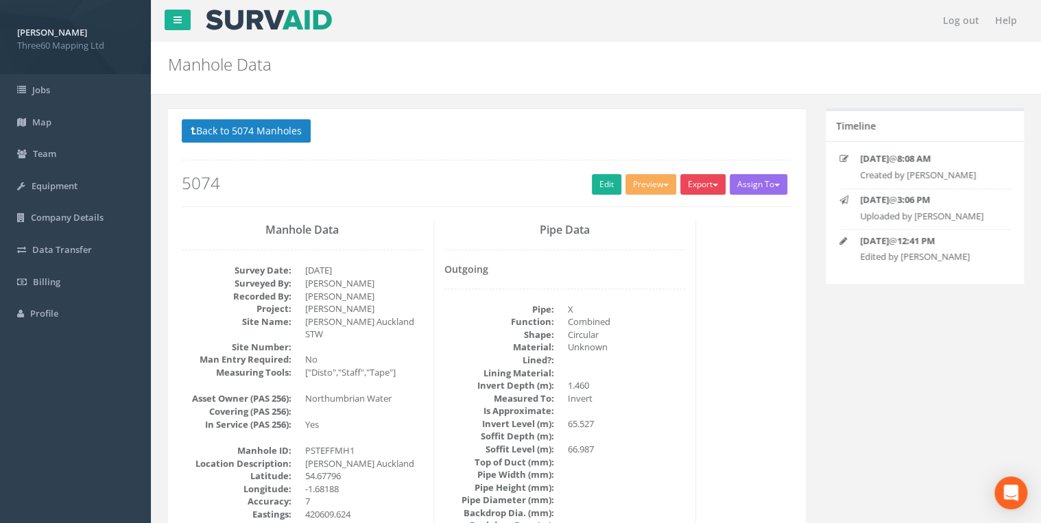
click at [695, 183] on button "Export" at bounding box center [702, 184] width 45 height 21
click at [677, 213] on link "360 Manhole" at bounding box center [675, 212] width 104 height 21
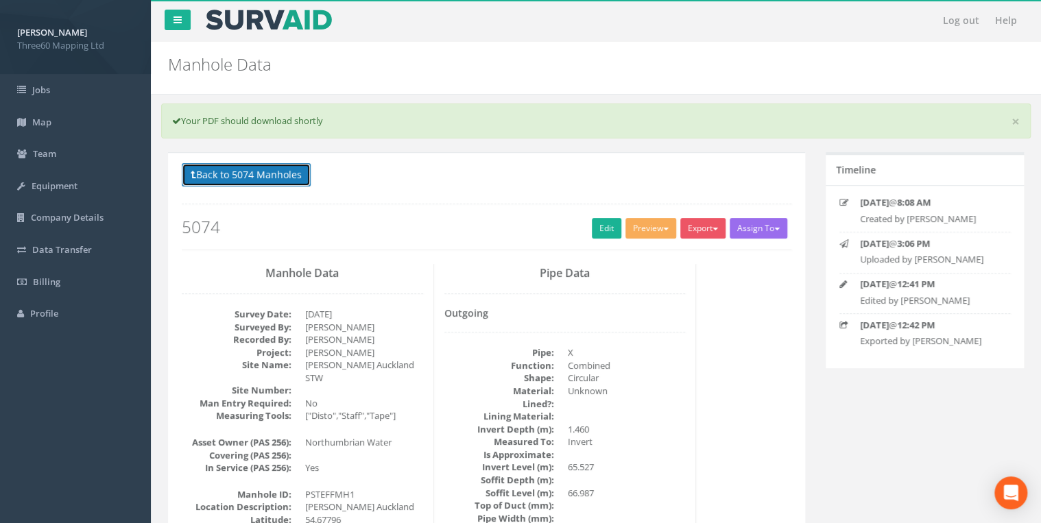
click at [296, 173] on button "Back to 5074 Manholes" at bounding box center [246, 174] width 129 height 23
